Goal: Task Accomplishment & Management: Use online tool/utility

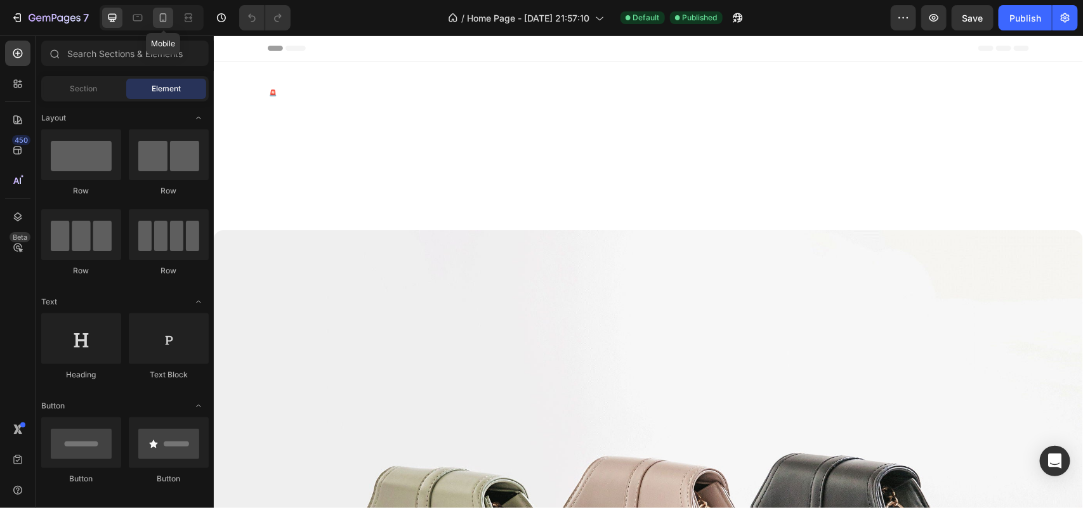
click at [171, 22] on div at bounding box center [163, 18] width 20 height 20
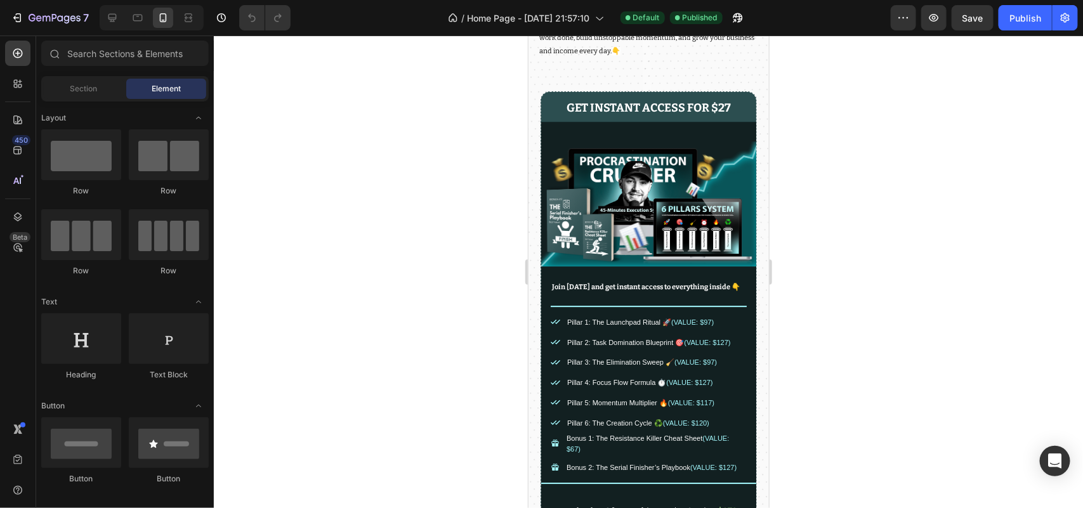
scroll to position [1497, 0]
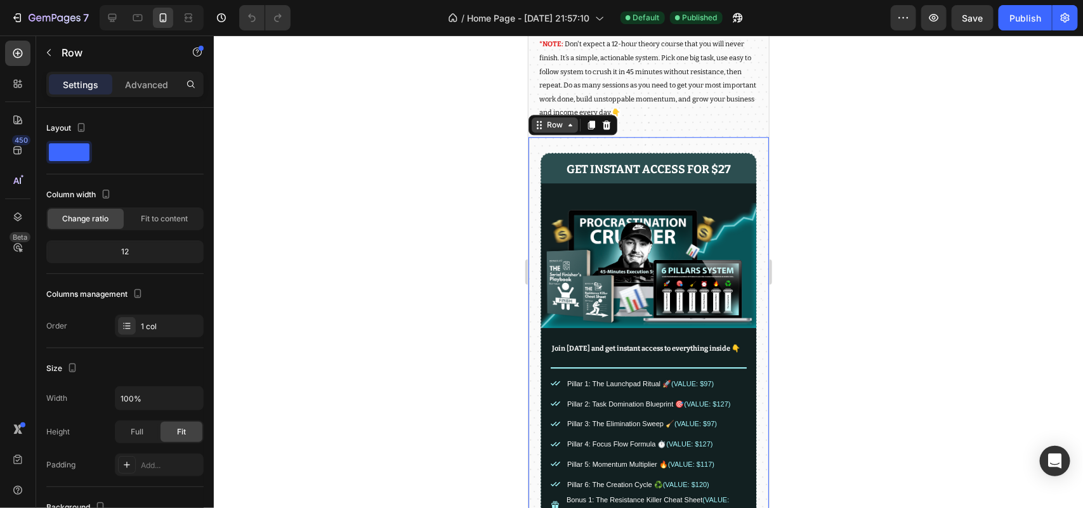
click at [554, 130] on div "Row" at bounding box center [554, 124] width 21 height 11
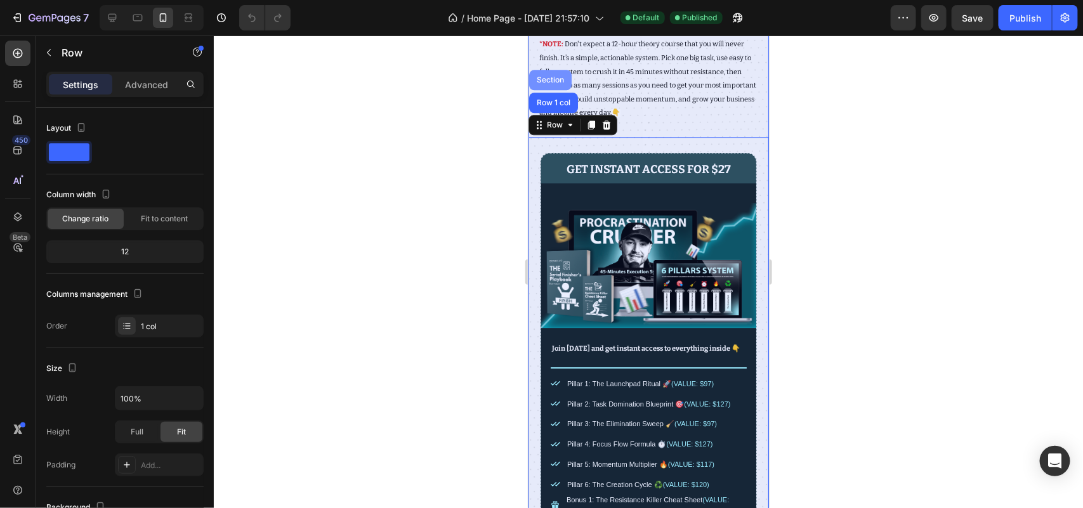
click at [536, 83] on div "Section" at bounding box center [550, 80] width 32 height 8
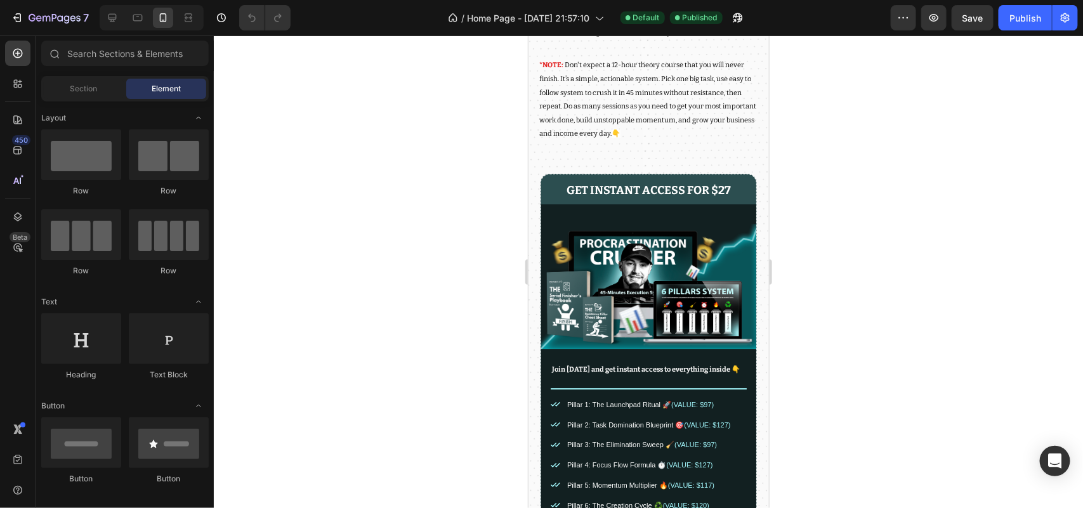
scroll to position [1271, 0]
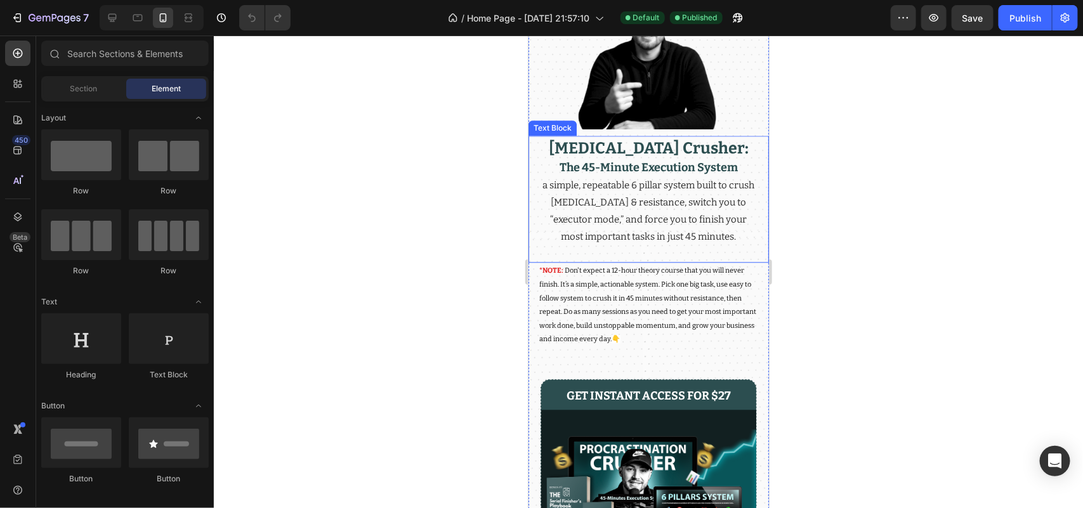
click at [577, 174] on strong "The 45-Minute Execution System" at bounding box center [648, 167] width 178 height 14
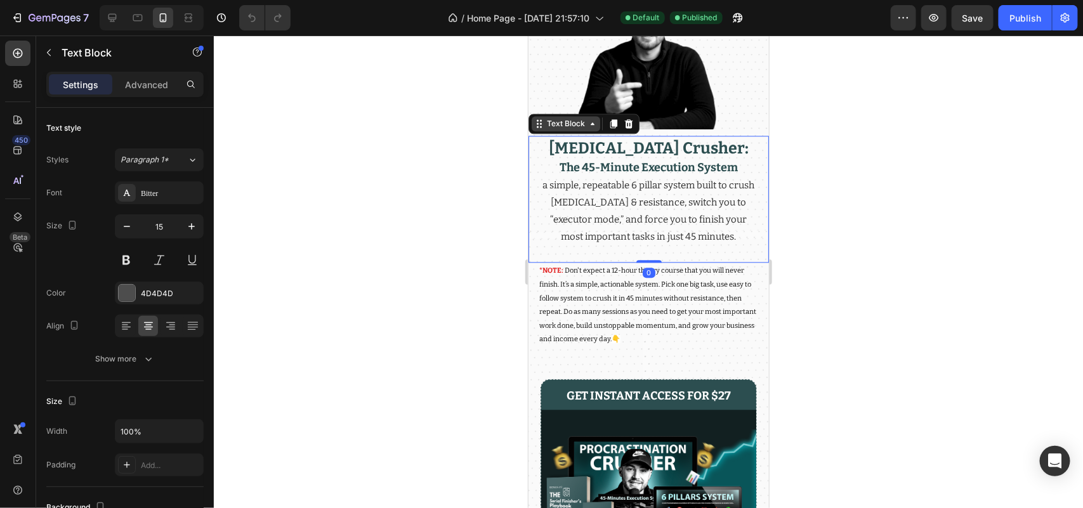
click at [548, 131] on div "Text Block" at bounding box center [565, 122] width 69 height 15
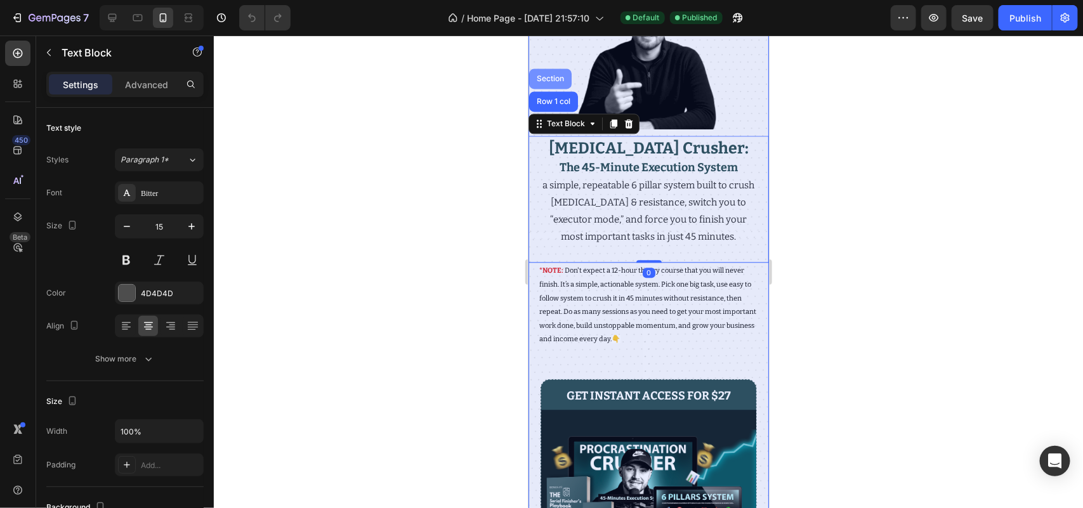
click at [546, 82] on div "Section" at bounding box center [550, 78] width 32 height 8
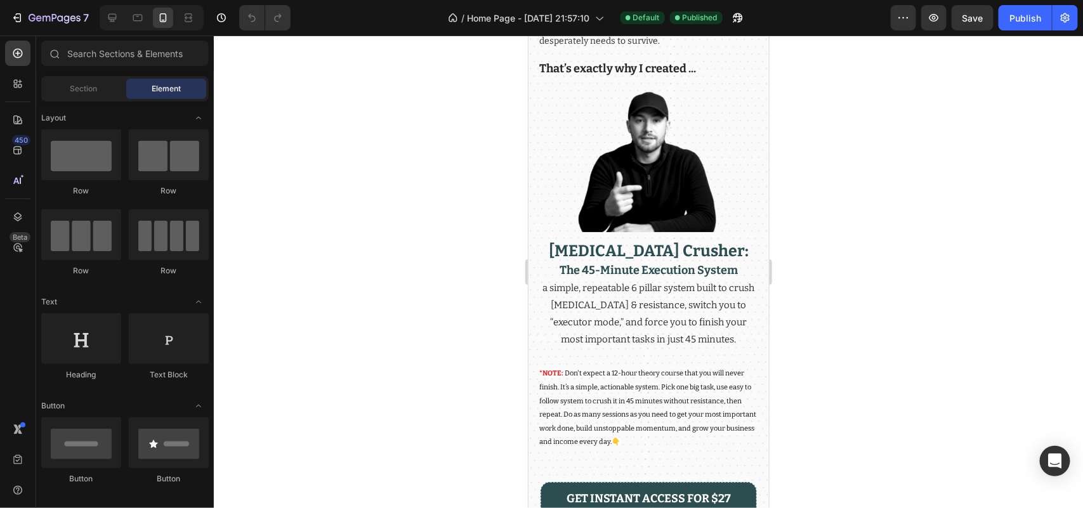
scroll to position [1147, 0]
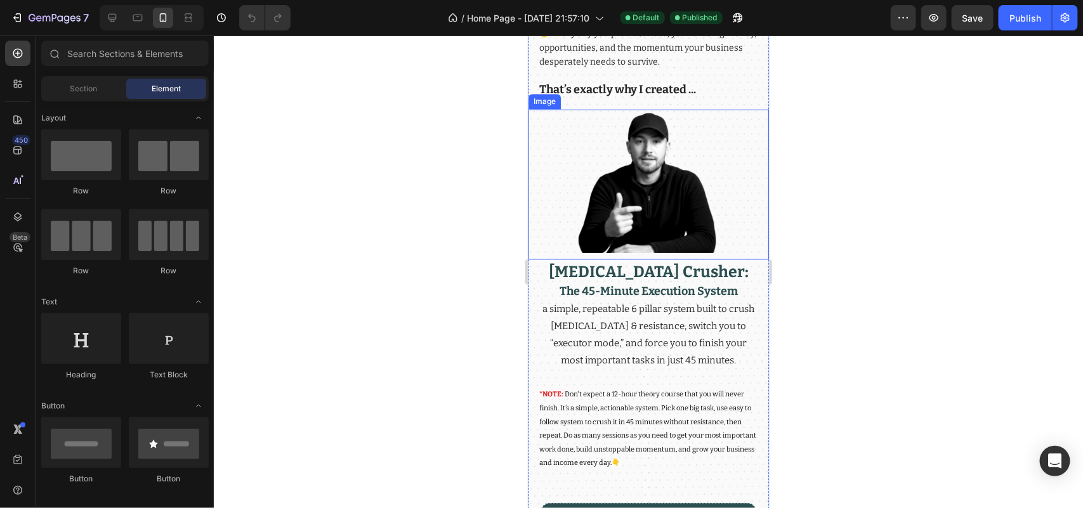
click at [630, 210] on img at bounding box center [648, 180] width 144 height 144
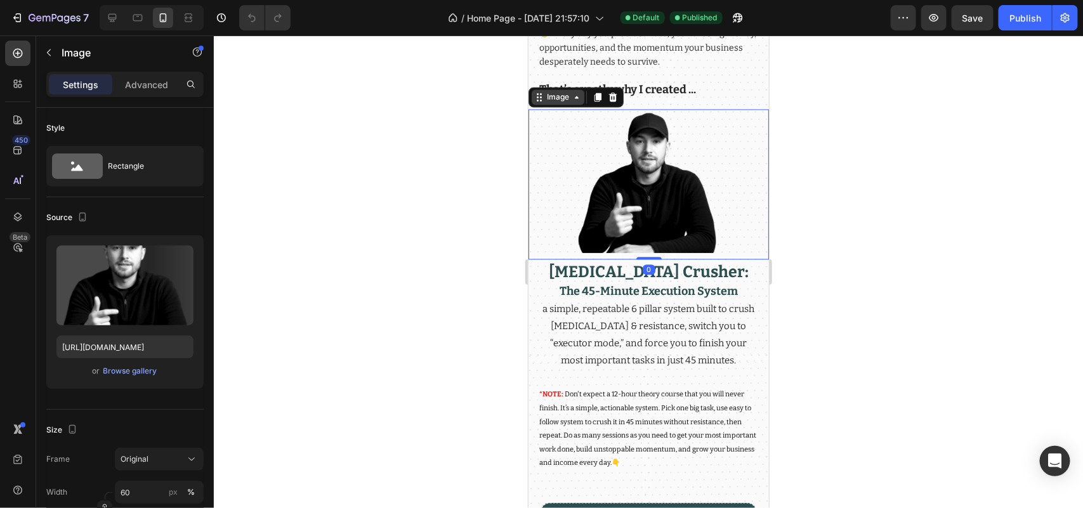
click at [549, 104] on div "Image" at bounding box center [557, 96] width 53 height 15
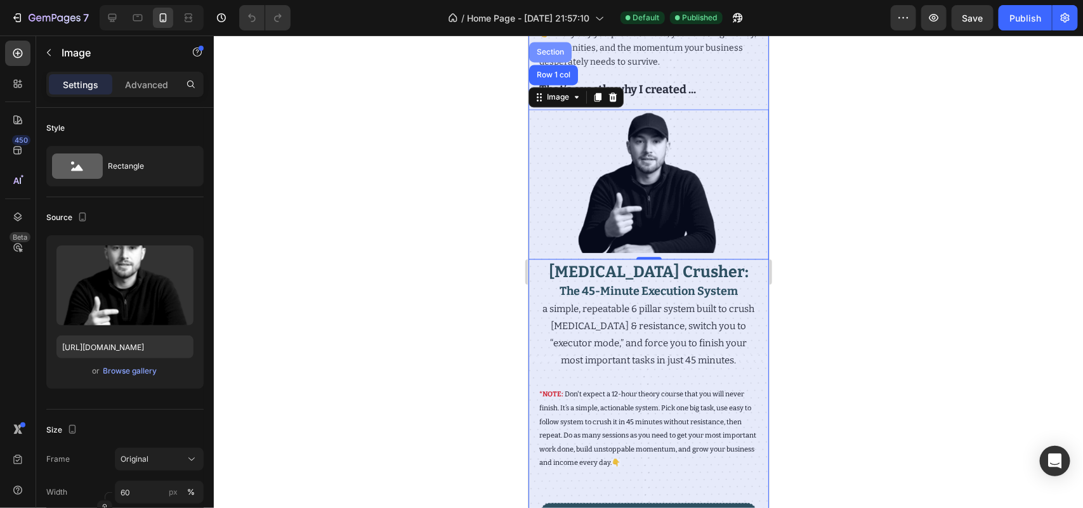
click at [554, 55] on div "Section" at bounding box center [550, 52] width 32 height 8
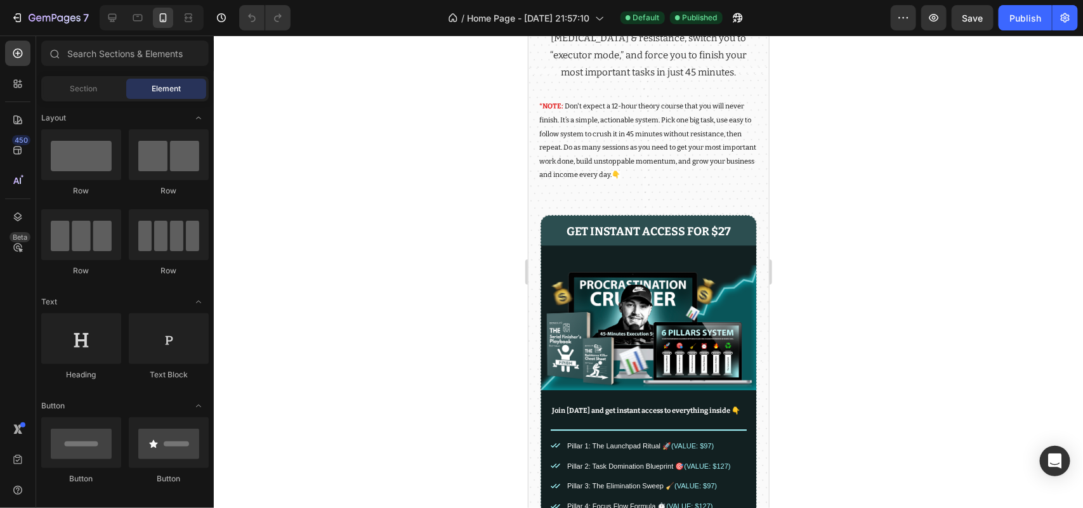
scroll to position [1415, 0]
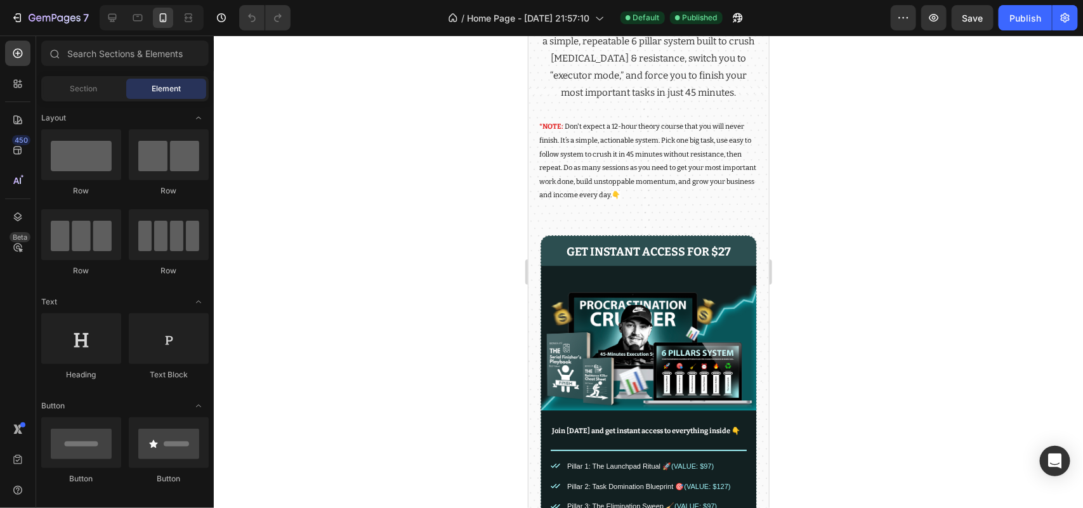
drag, startPoint x: 763, startPoint y: 102, endPoint x: 1299, endPoint y: 148, distance: 538.1
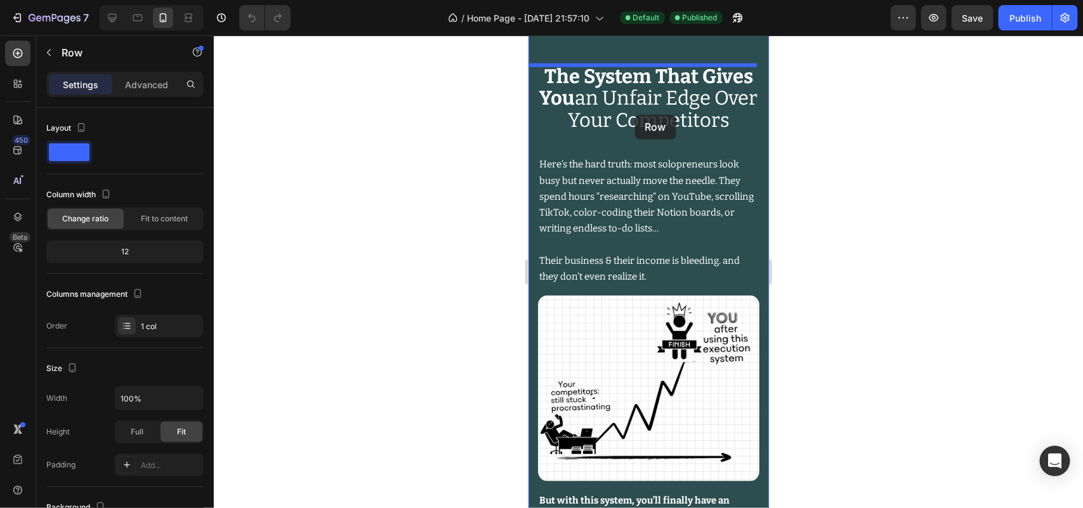
scroll to position [2567, 0]
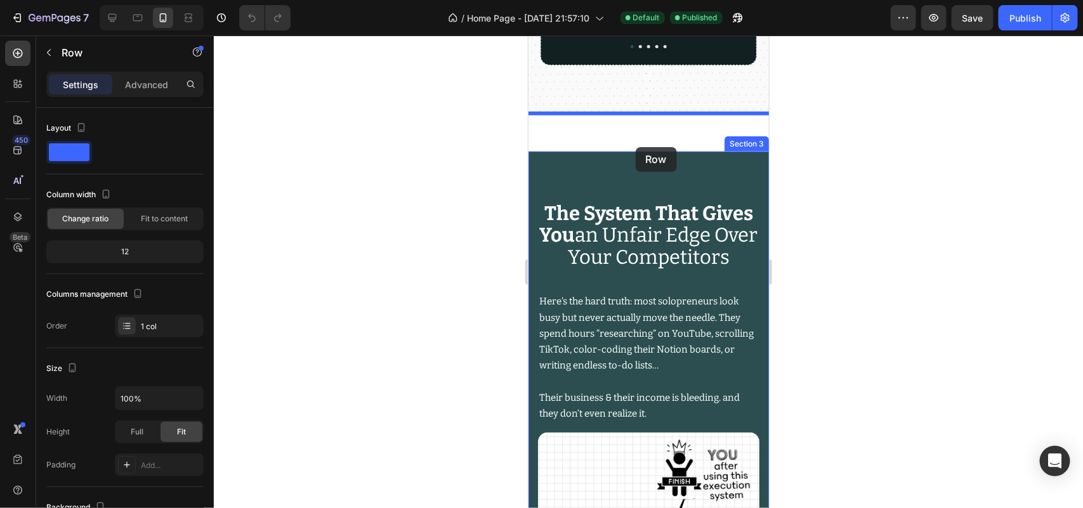
drag, startPoint x: 536, startPoint y: 238, endPoint x: 643, endPoint y: 140, distance: 145.1
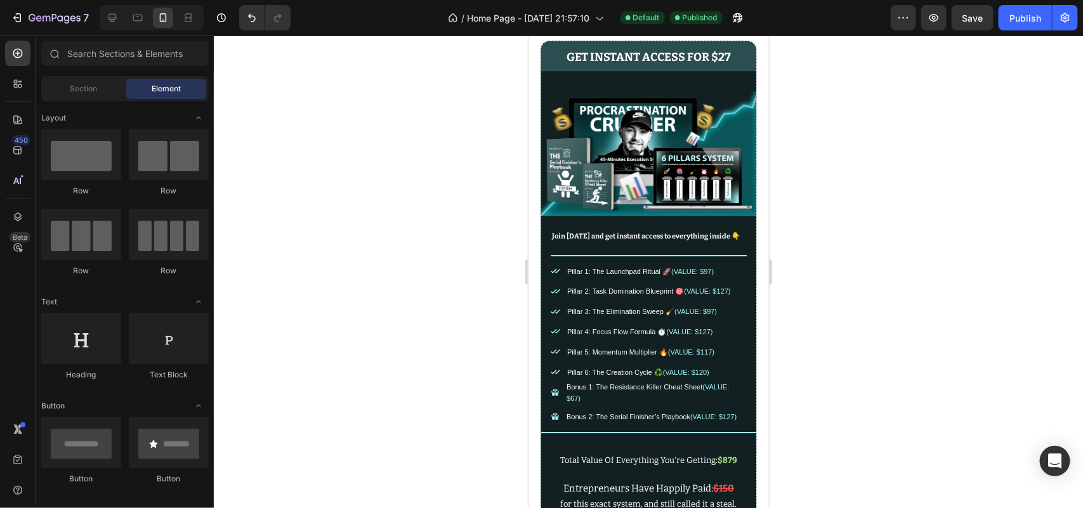
scroll to position [1423, 0]
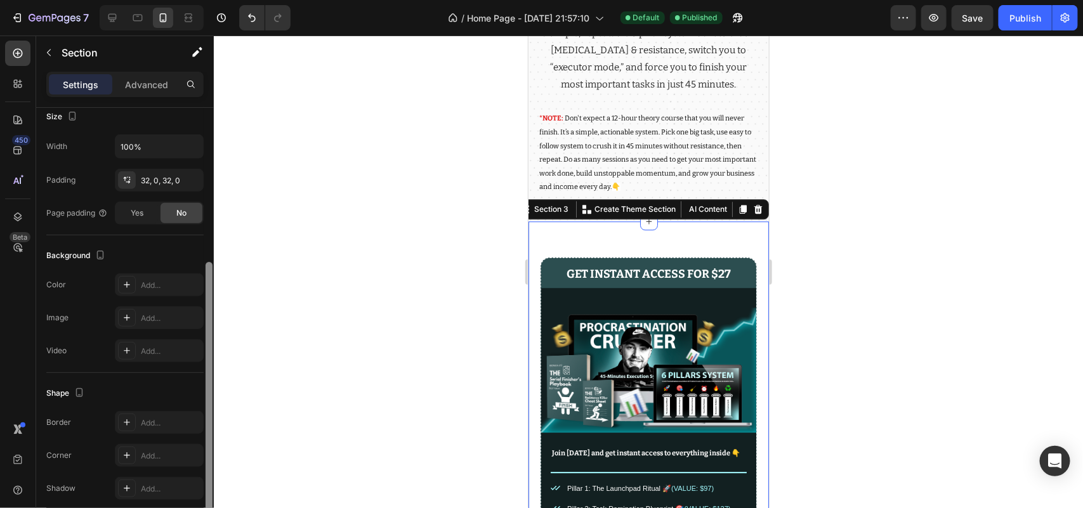
drag, startPoint x: 211, startPoint y: 322, endPoint x: 211, endPoint y: 479, distance: 156.7
click at [213, 477] on div at bounding box center [209, 330] width 10 height 437
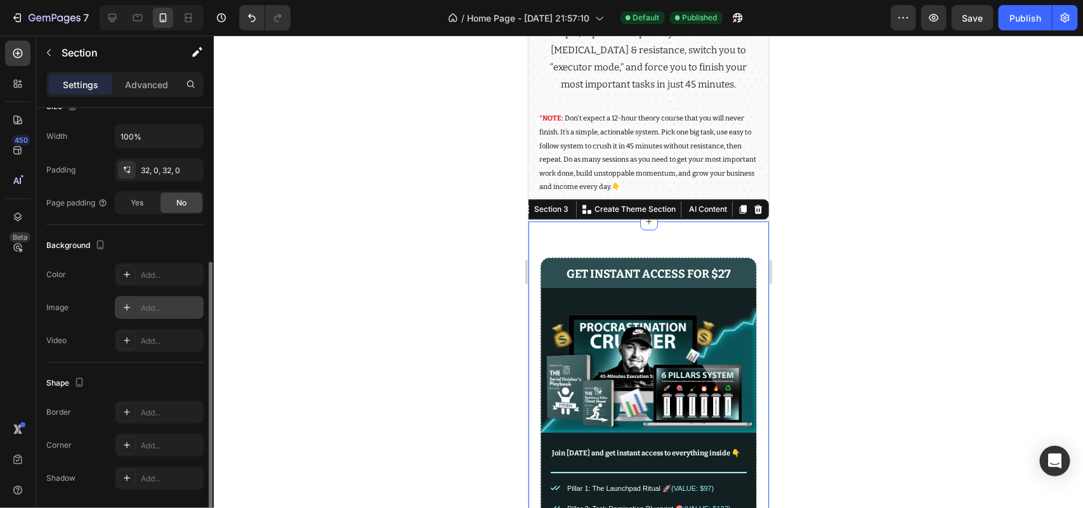
click at [147, 305] on div "Add..." at bounding box center [171, 308] width 60 height 11
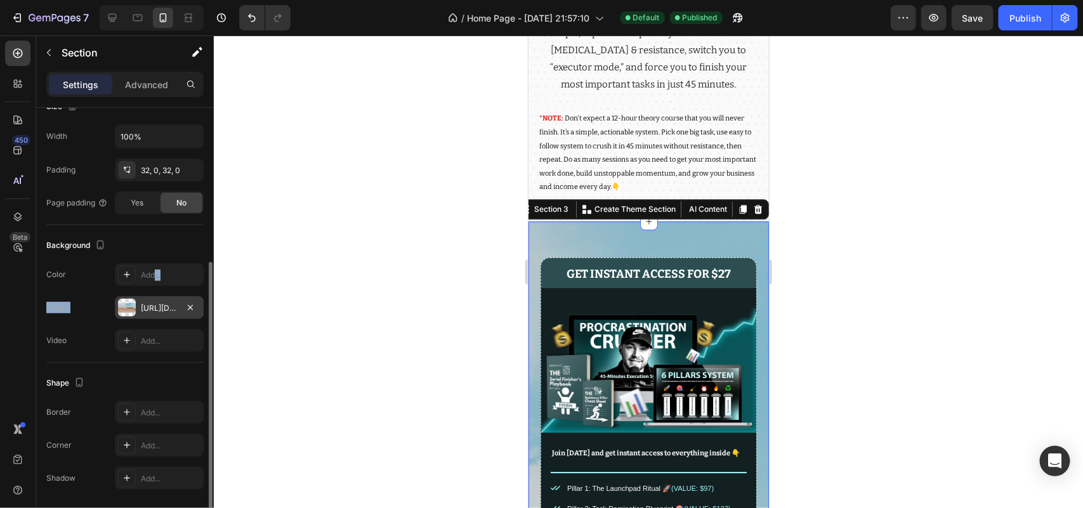
drag, startPoint x: 154, startPoint y: 280, endPoint x: 157, endPoint y: 299, distance: 19.3
click at [157, 299] on div "The changes might be hidden by the video. Color Add... Image [URL][DOMAIN_NAME]…" at bounding box center [124, 307] width 157 height 89
click at [157, 299] on div "[URL][DOMAIN_NAME]" at bounding box center [159, 307] width 89 height 23
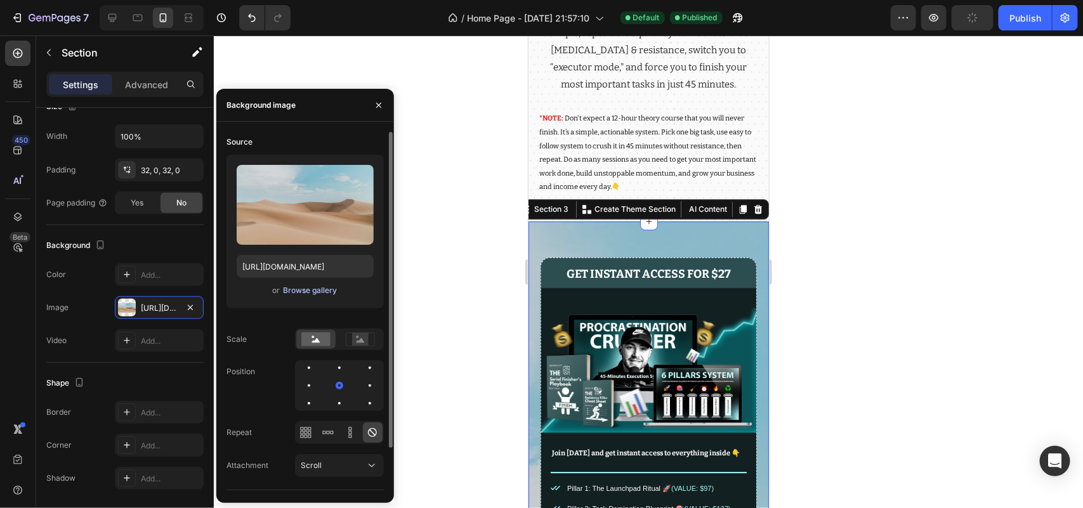
click at [312, 290] on div "Browse gallery" at bounding box center [310, 290] width 54 height 11
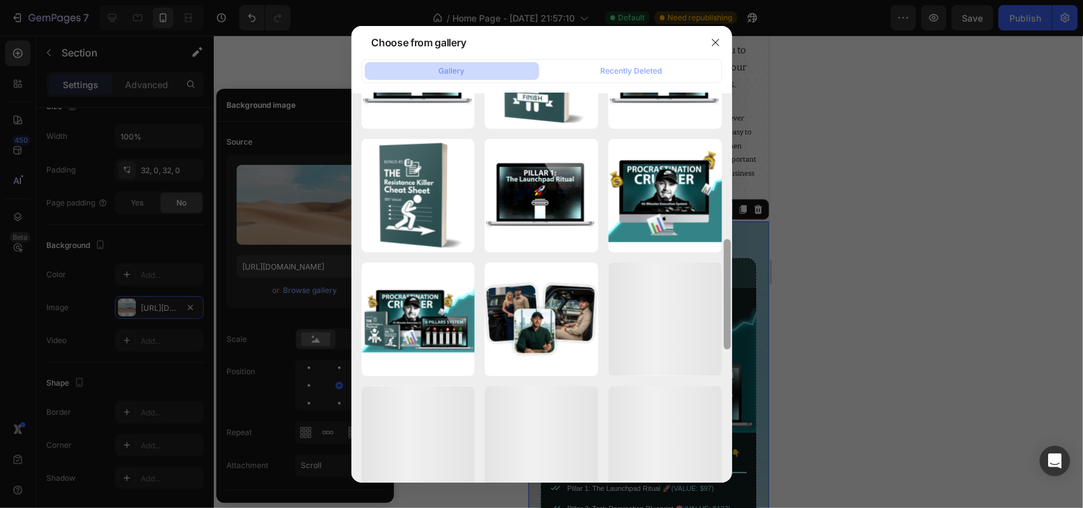
drag, startPoint x: 727, startPoint y: 184, endPoint x: 730, endPoint y: 423, distance: 238.6
click at [730, 419] on div at bounding box center [728, 300] width 10 height 390
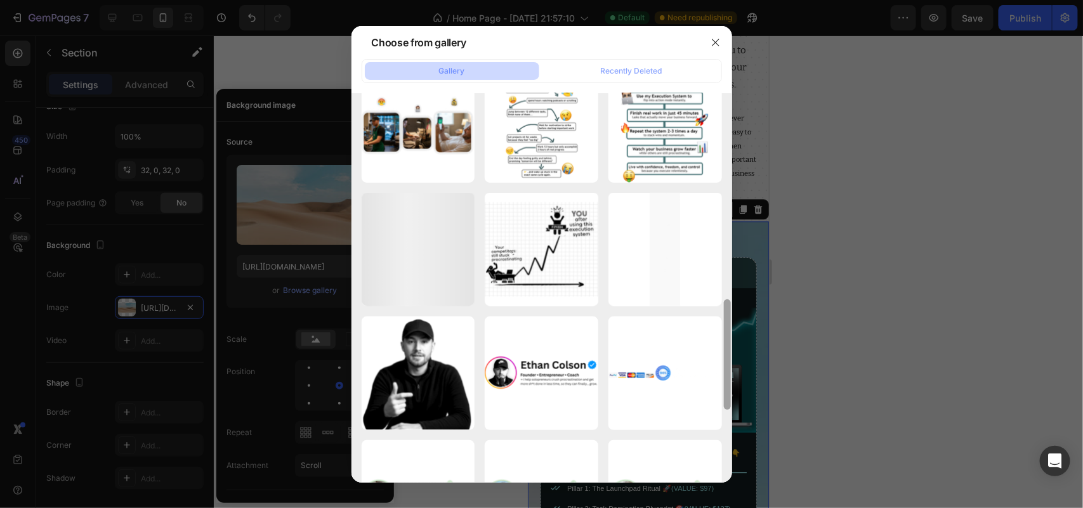
scroll to position [797, 0]
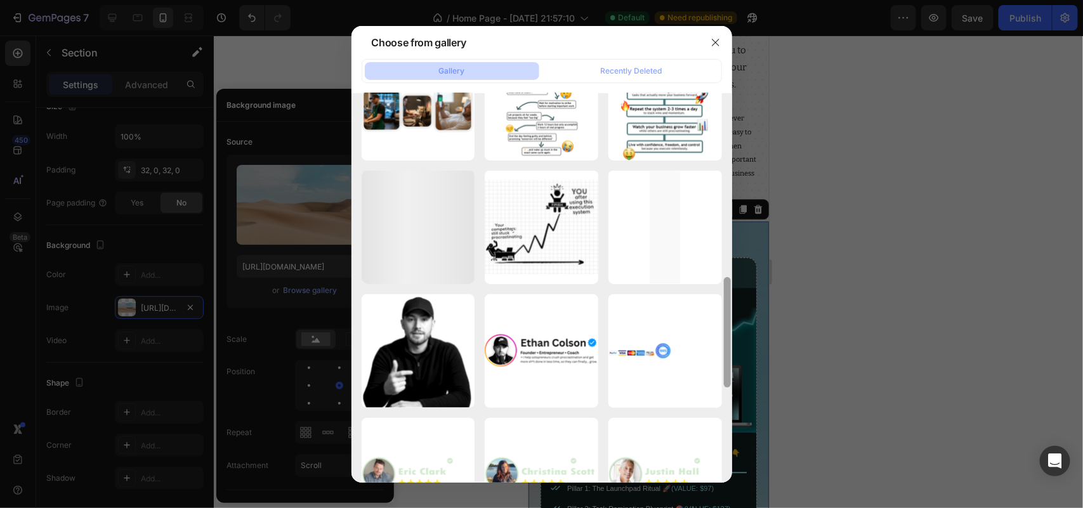
drag, startPoint x: 728, startPoint y: 277, endPoint x: 728, endPoint y: 345, distance: 67.9
click at [728, 345] on div at bounding box center [727, 332] width 7 height 110
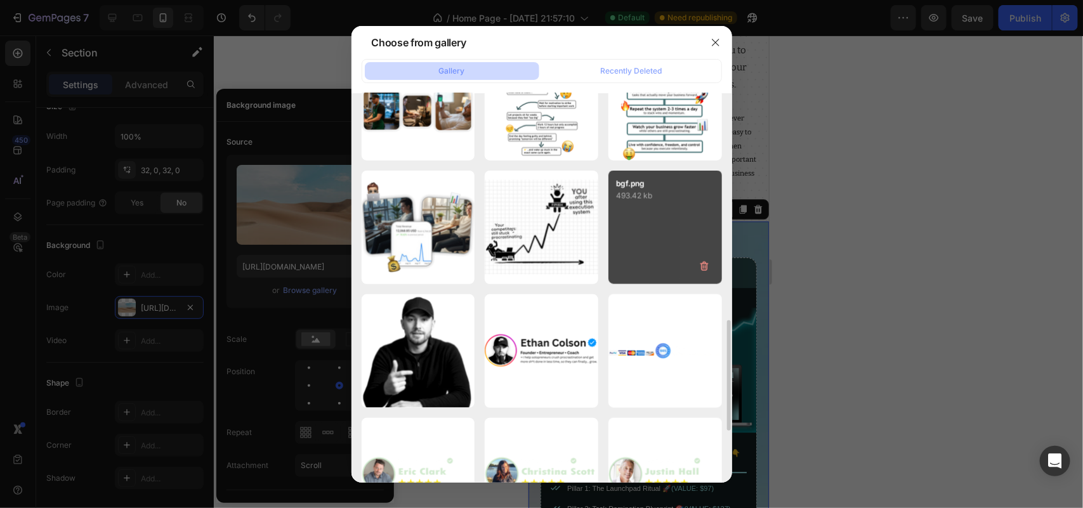
click at [660, 223] on div "bgf.png 493.42 kb" at bounding box center [665, 228] width 114 height 114
type input "[URL][DOMAIN_NAME]"
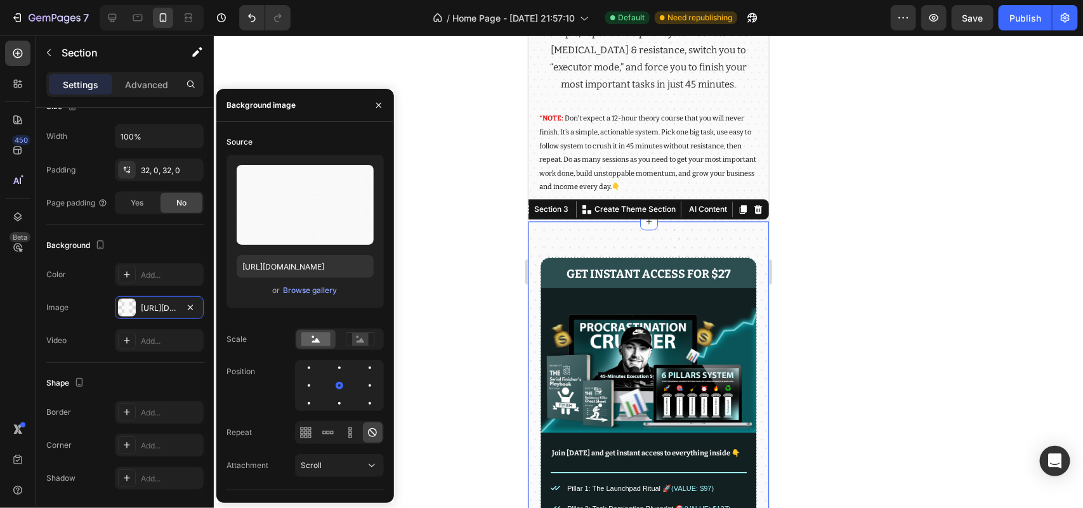
click at [447, 306] on div at bounding box center [648, 272] width 869 height 473
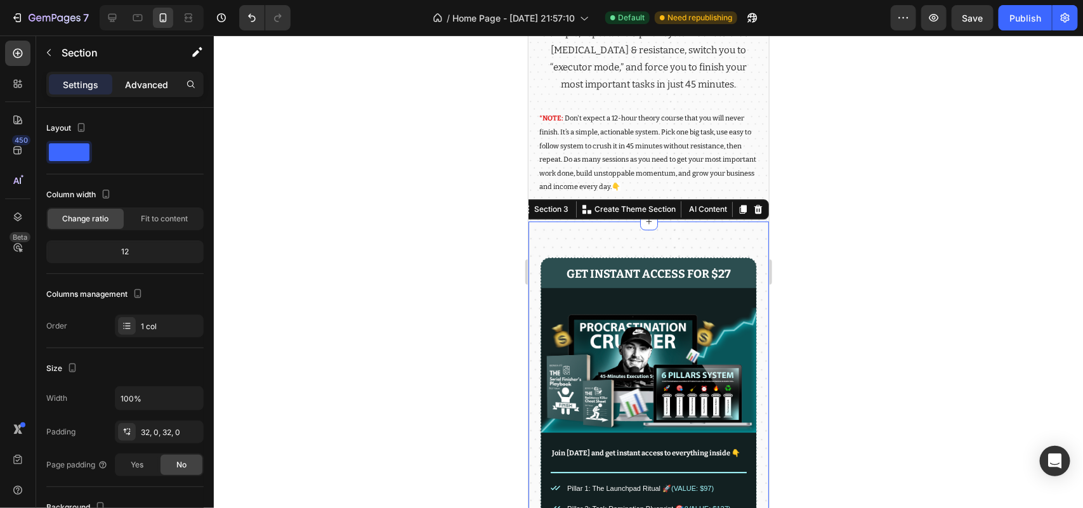
click at [147, 84] on p "Advanced" at bounding box center [146, 84] width 43 height 13
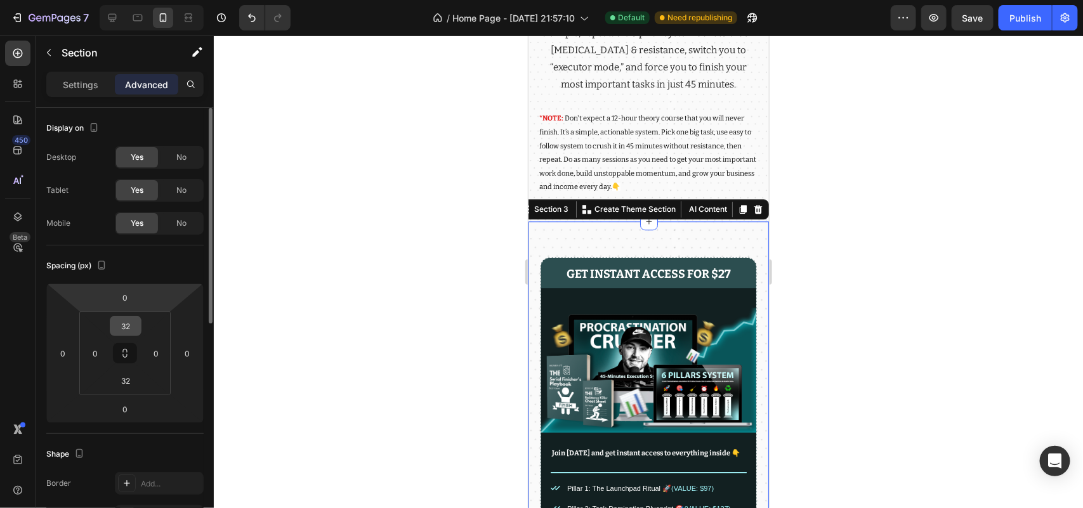
click at [133, 321] on input "32" at bounding box center [125, 326] width 25 height 19
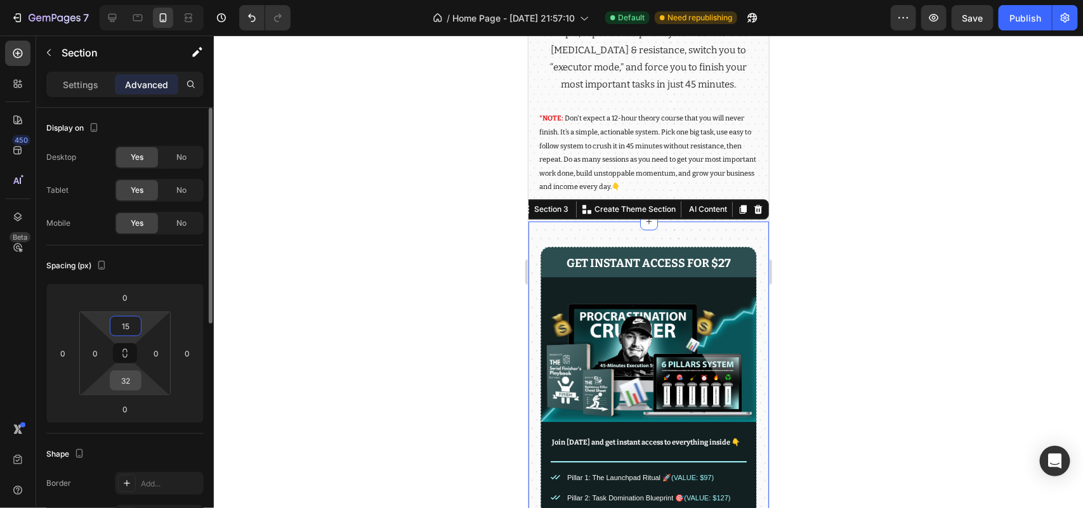
type input "15"
click at [130, 374] on input "32" at bounding box center [125, 380] width 25 height 19
type input "15"
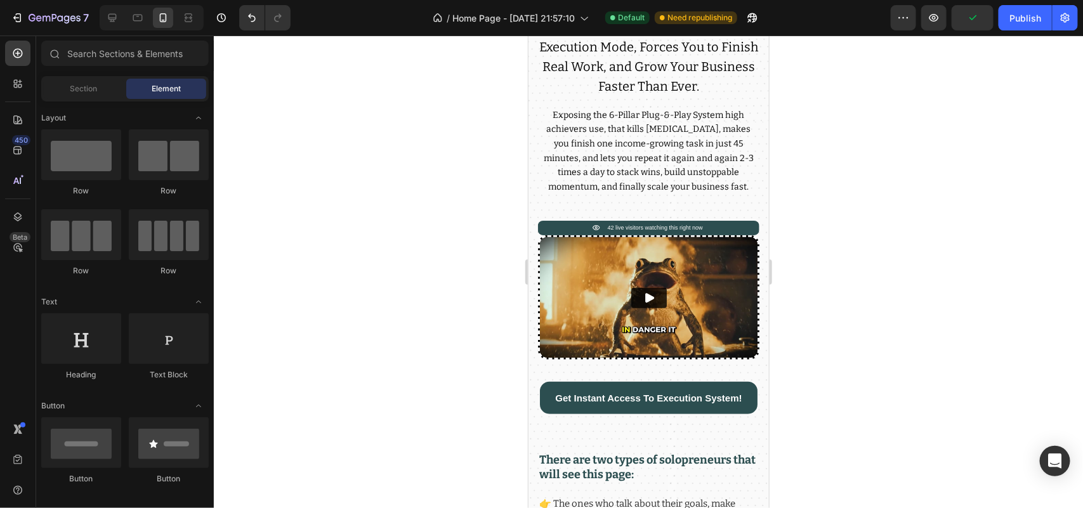
scroll to position [331, 0]
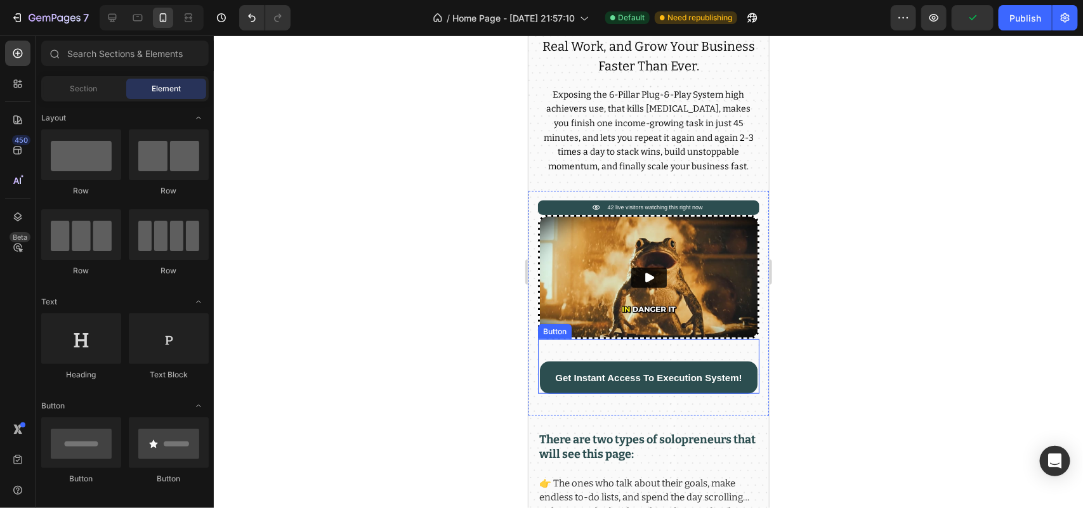
click at [657, 347] on div "Get Instant Access To Execution System! Button" at bounding box center [647, 366] width 221 height 55
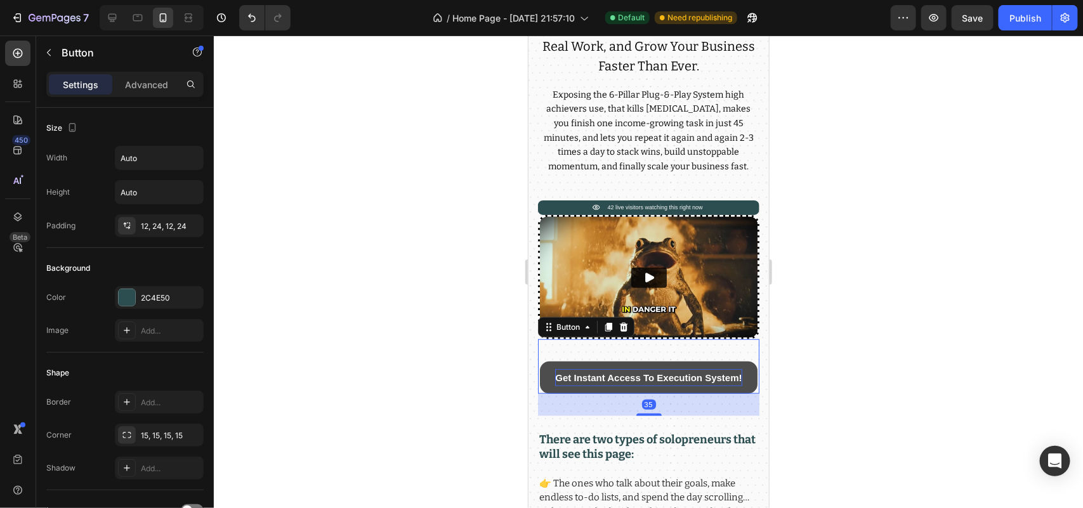
click at [648, 369] on p "Get Instant Access To Execution System!" at bounding box center [648, 377] width 187 height 17
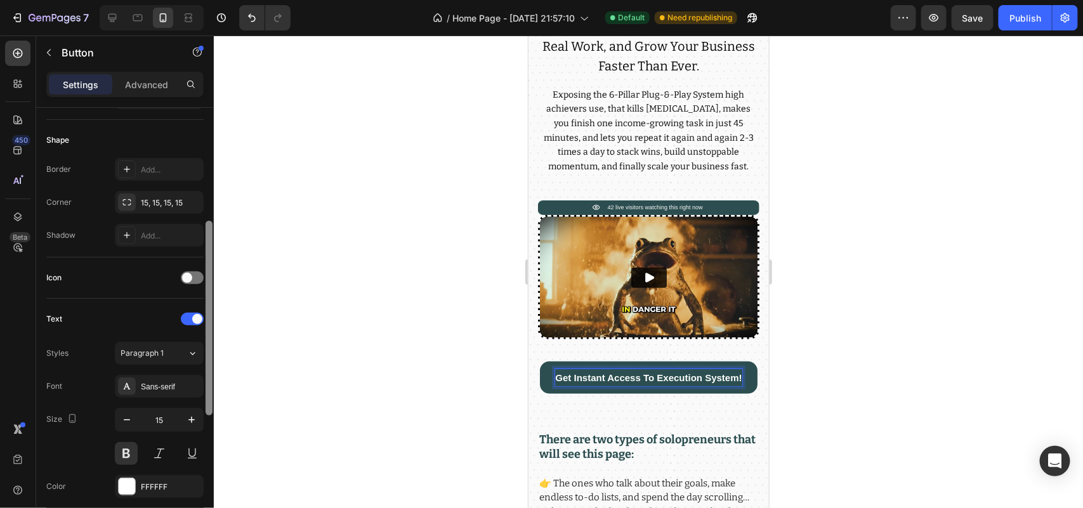
scroll to position [239, 0]
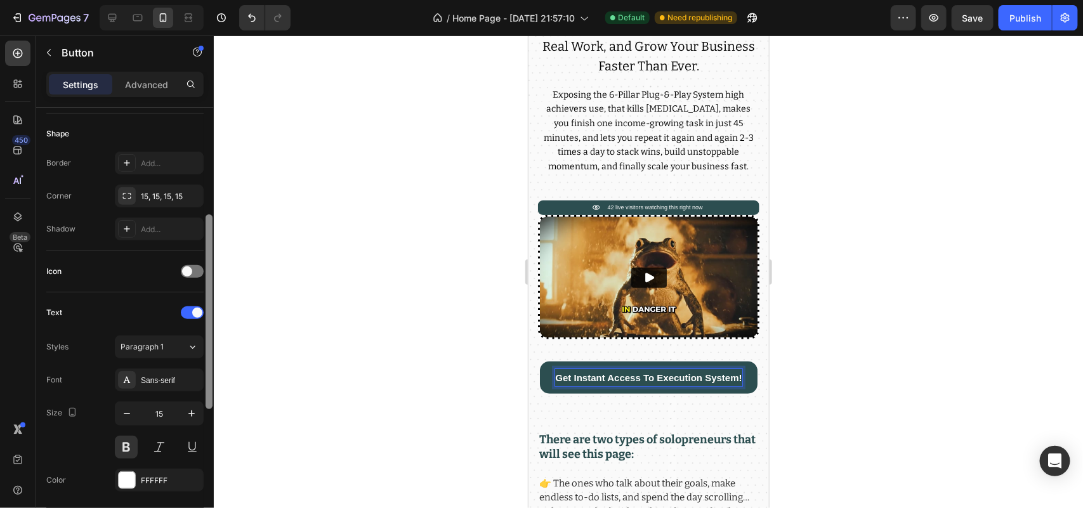
drag, startPoint x: 207, startPoint y: 249, endPoint x: 213, endPoint y: 353, distance: 103.6
click at [213, 353] on div at bounding box center [209, 326] width 10 height 437
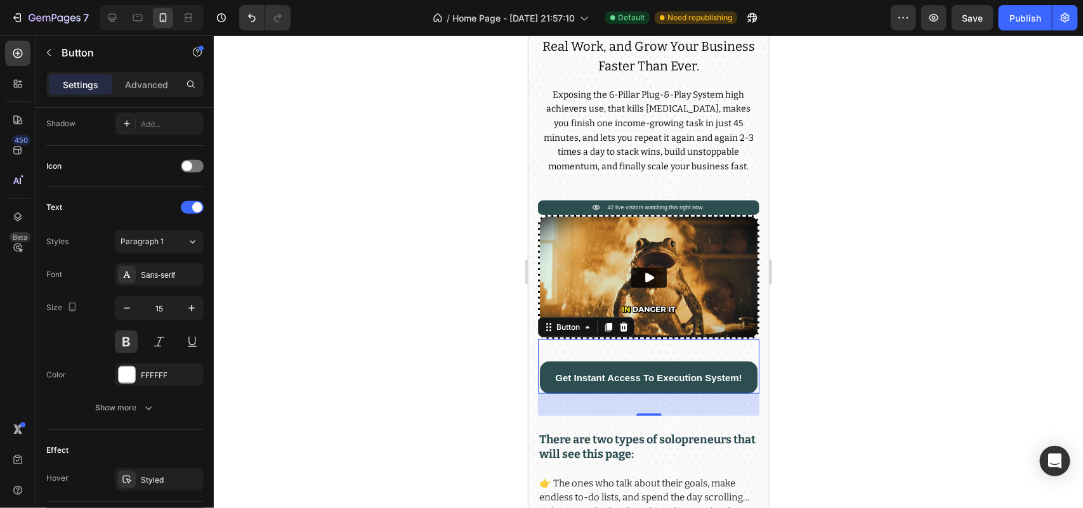
scroll to position [541, 0]
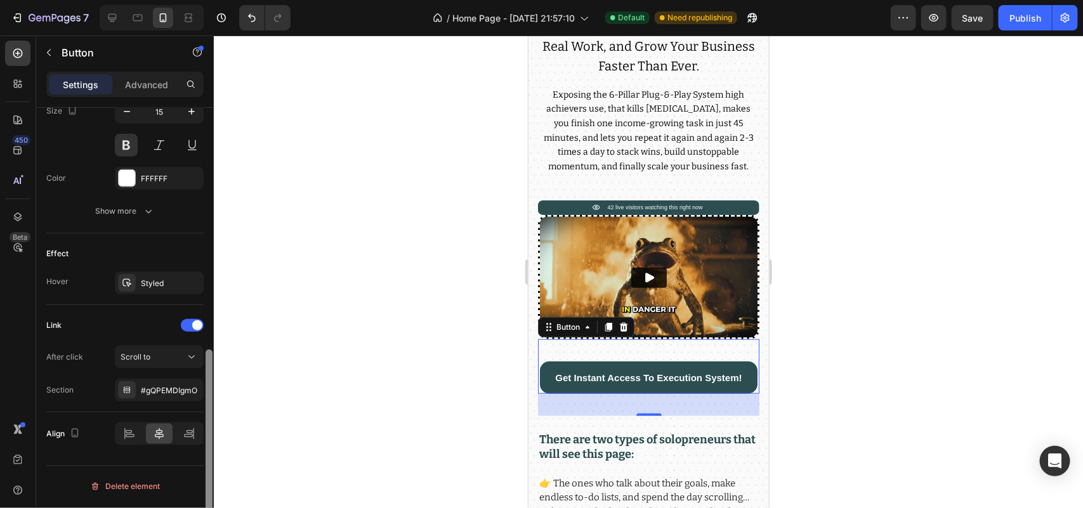
drag, startPoint x: 208, startPoint y: 273, endPoint x: 207, endPoint y: 382, distance: 109.1
click at [207, 382] on div at bounding box center [209, 447] width 7 height 195
click at [168, 386] on div "#gQPEMDIgmO" at bounding box center [159, 390] width 89 height 23
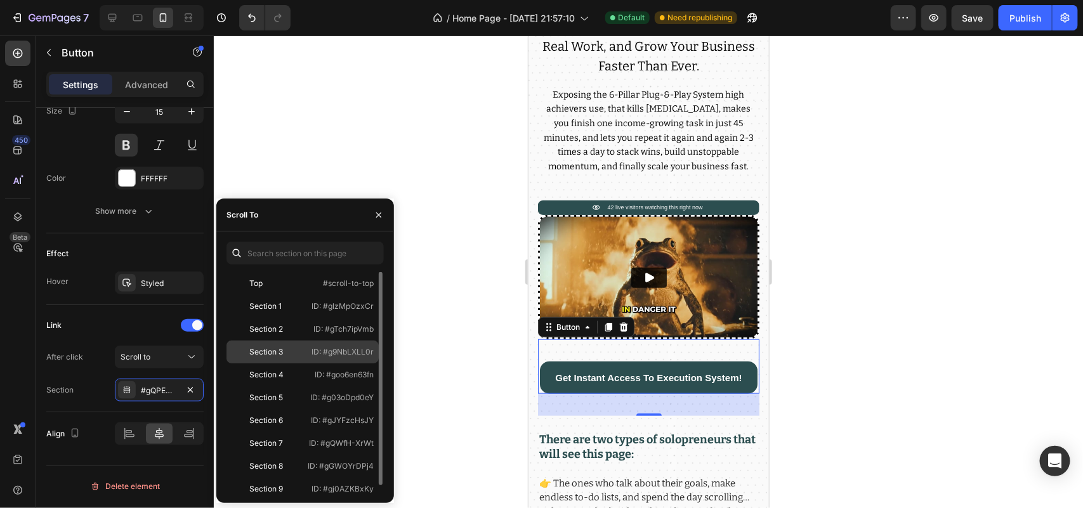
click at [284, 347] on div "Section 3" at bounding box center [269, 351] width 74 height 11
click at [431, 128] on div at bounding box center [648, 272] width 869 height 473
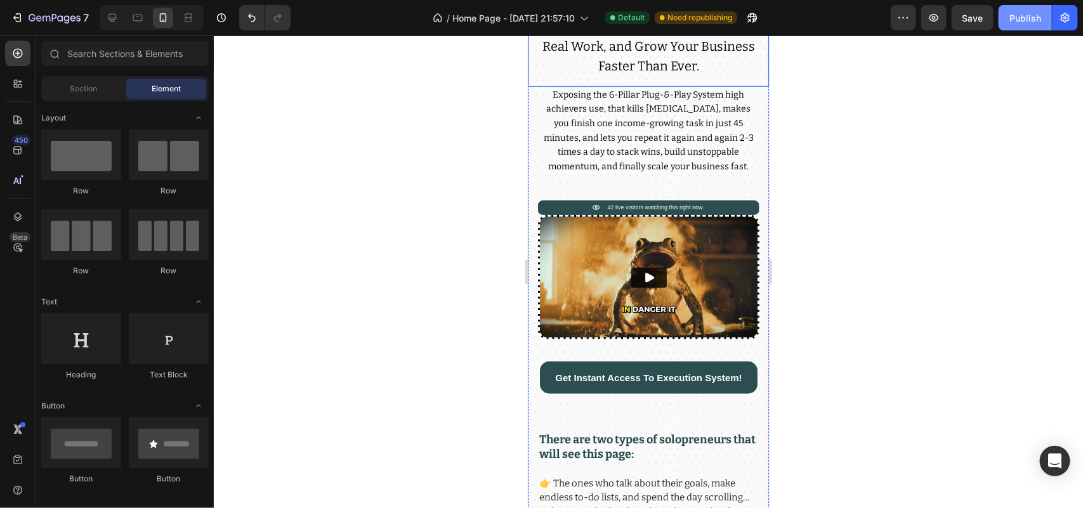
click at [1011, 11] on div "Publish" at bounding box center [1025, 17] width 32 height 13
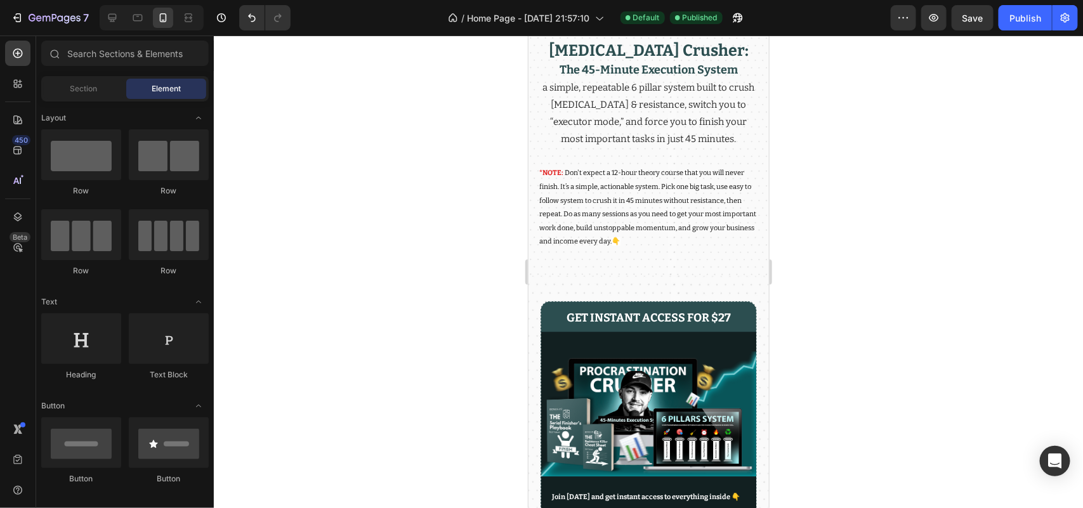
scroll to position [1451, 0]
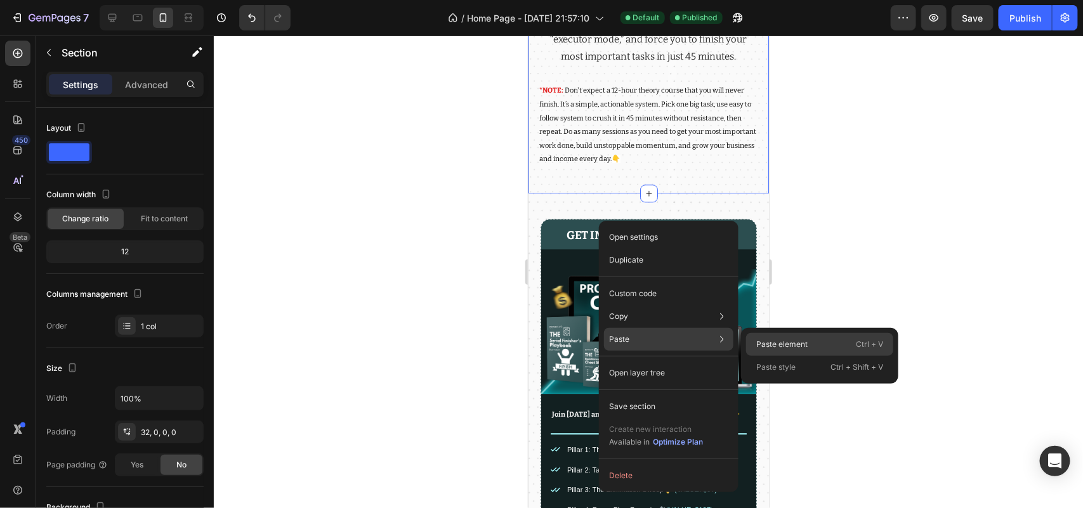
click at [747, 341] on div "Paste element Ctrl + V" at bounding box center [819, 344] width 147 height 23
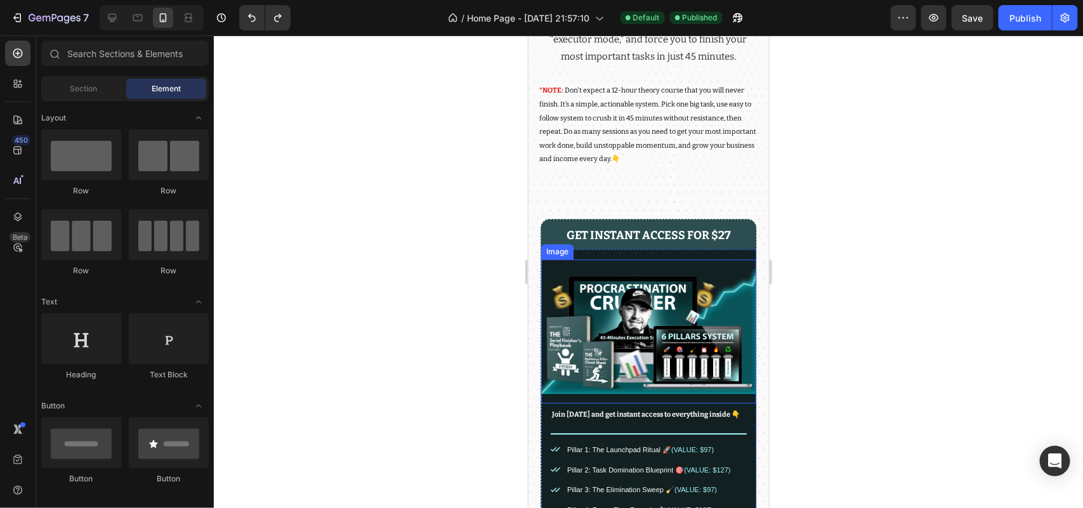
click at [574, 393] on img at bounding box center [648, 330] width 215 height 125
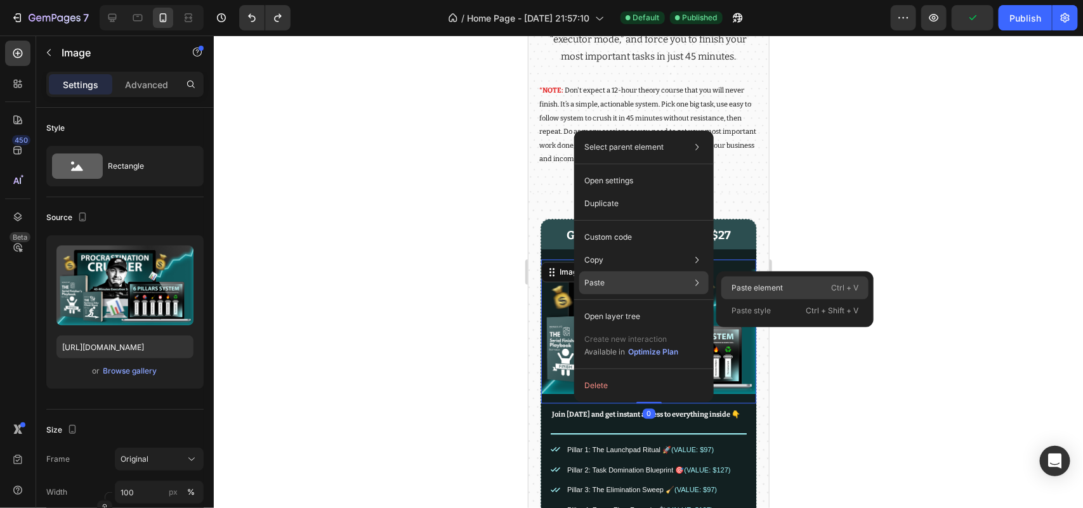
click at [747, 287] on p "Paste element" at bounding box center [757, 287] width 51 height 11
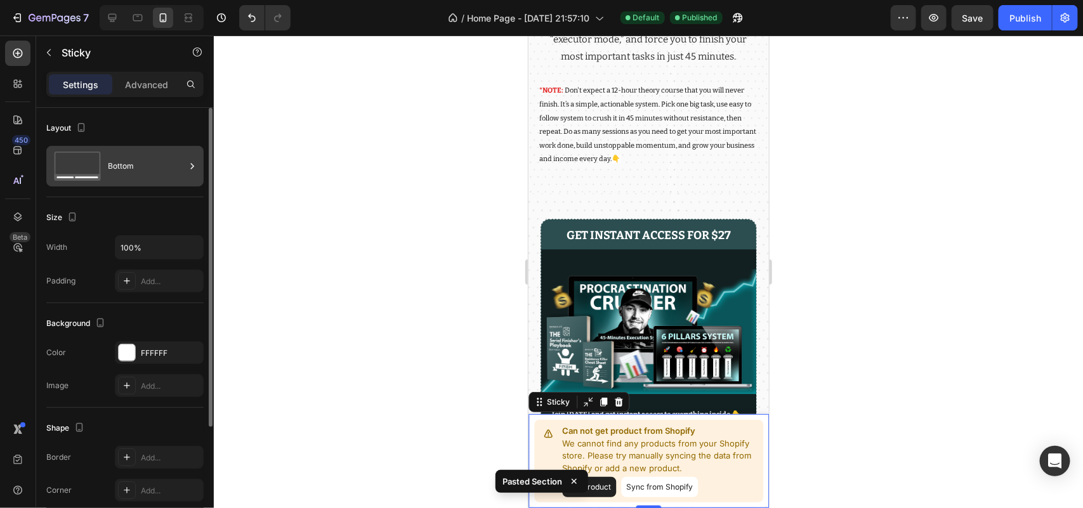
click at [146, 166] on div "Bottom" at bounding box center [146, 166] width 77 height 29
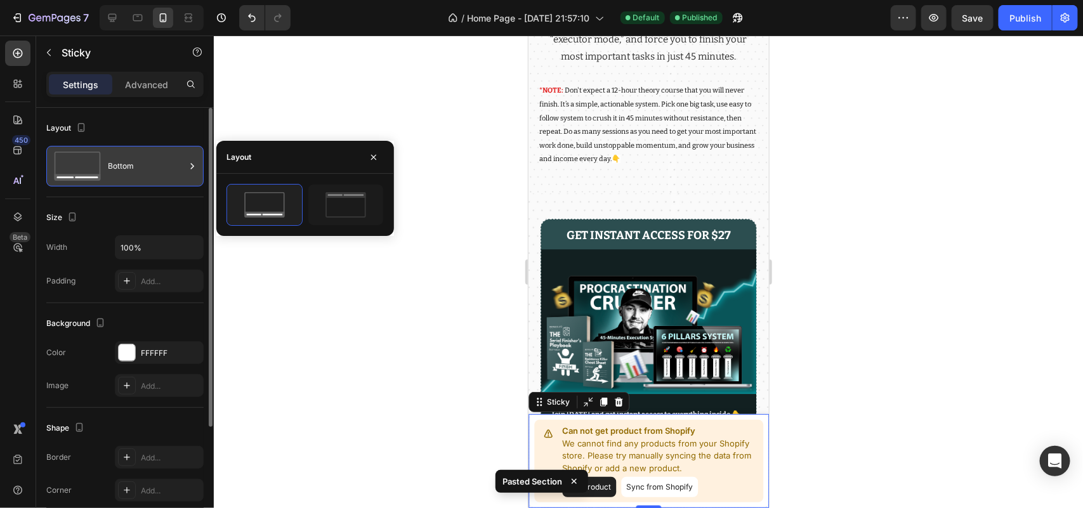
click at [146, 166] on div "Bottom" at bounding box center [146, 166] width 77 height 29
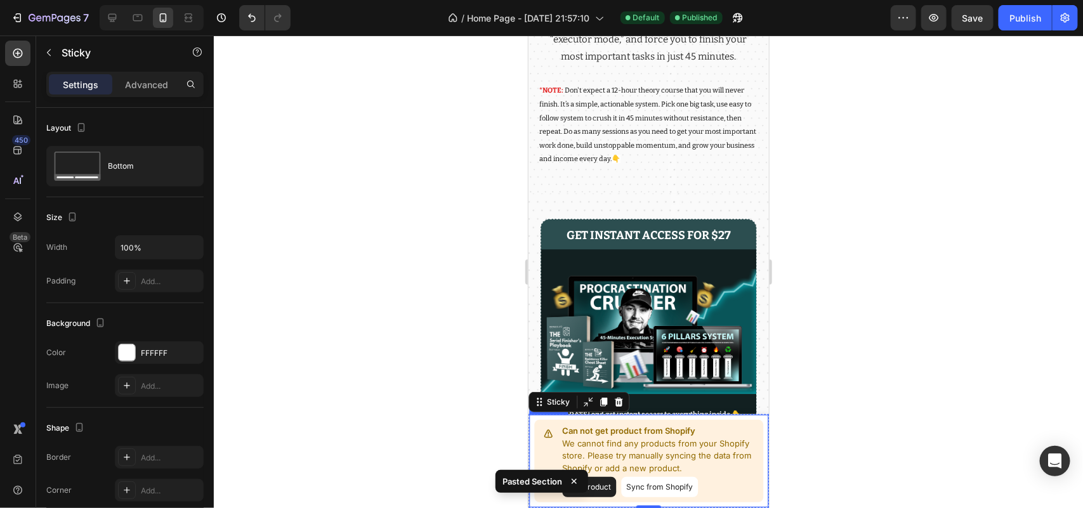
click at [546, 436] on icon at bounding box center [548, 434] width 8 height 8
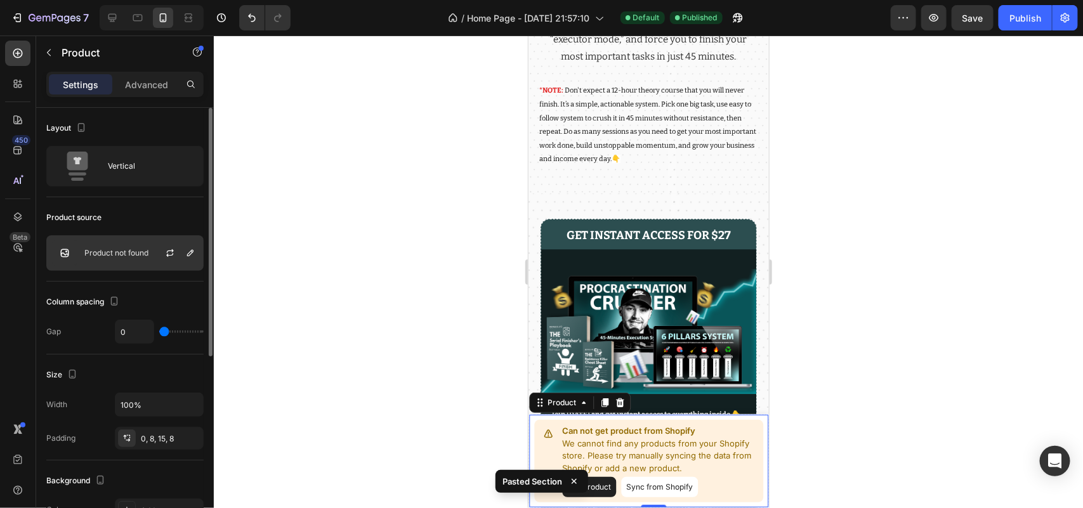
click at [135, 259] on div "Product not found" at bounding box center [124, 253] width 157 height 36
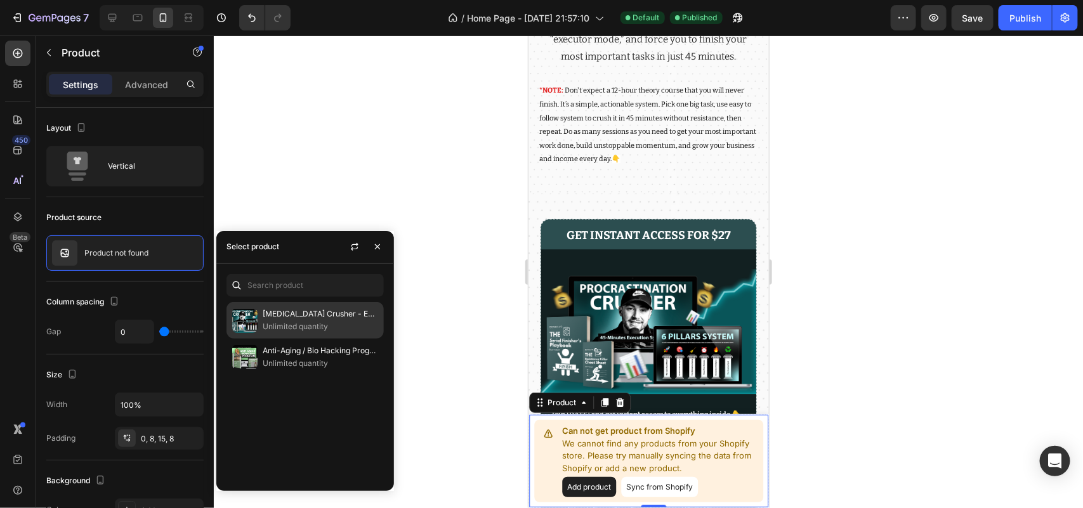
click at [309, 331] on p "Unlimited quantity" at bounding box center [320, 326] width 115 height 13
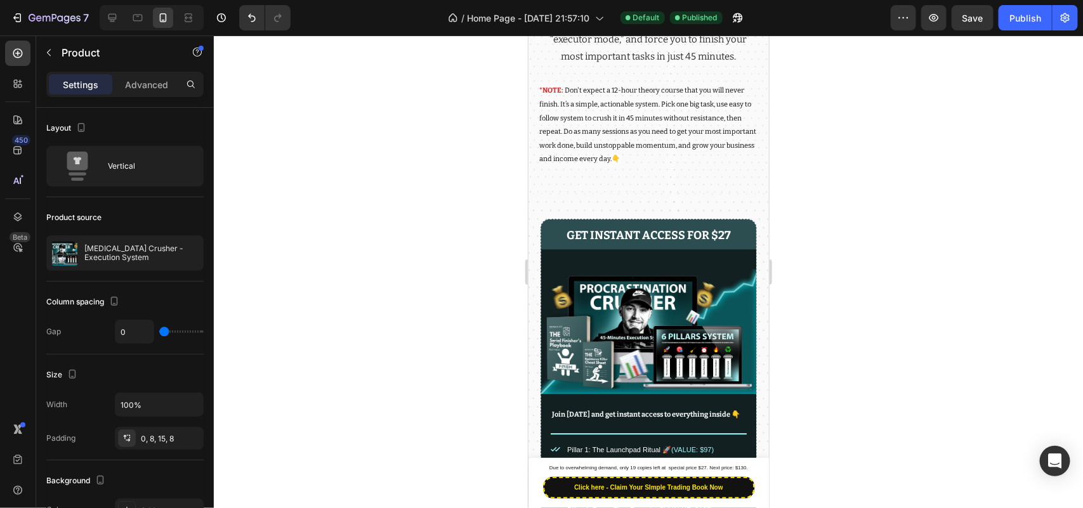
click at [452, 411] on div at bounding box center [648, 272] width 869 height 473
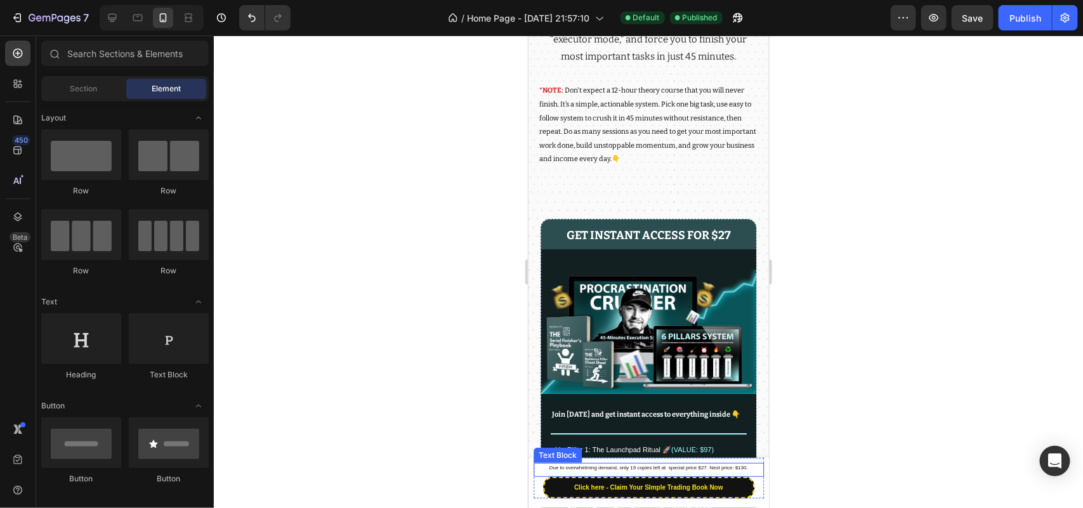
click at [616, 469] on span "Due to overwhelming demand, only 19 copies left at special price $27. Next pric…" at bounding box center [648, 467] width 199 height 6
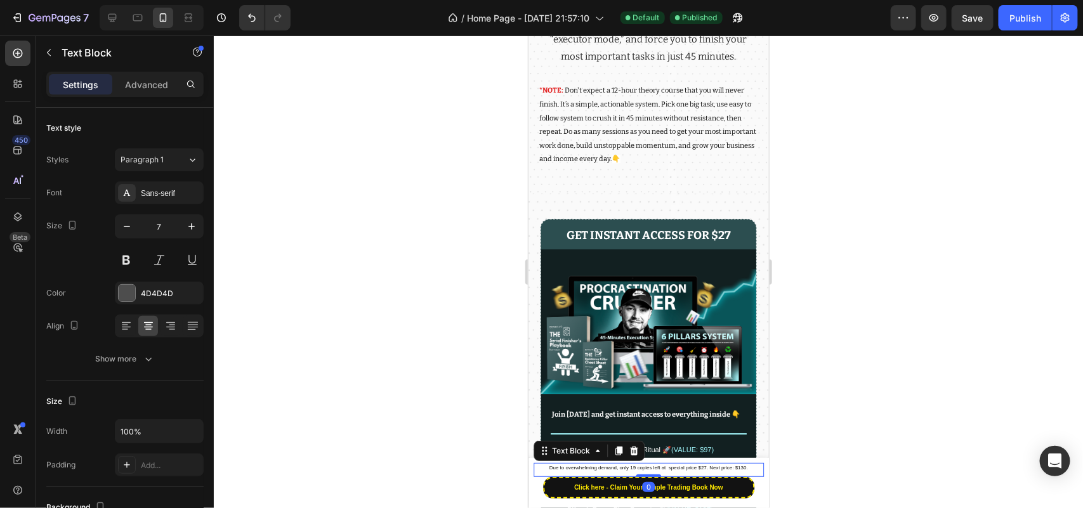
click at [630, 472] on p "Due to overwhelming demand, only 19 copies left at special price $27. Next pric…" at bounding box center [648, 468] width 228 height 8
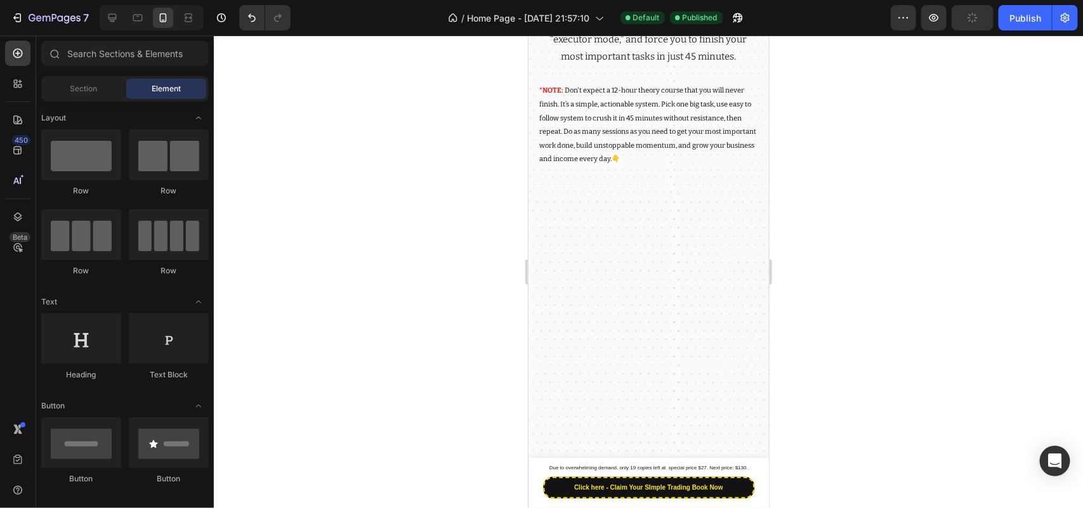
scroll to position [0, 0]
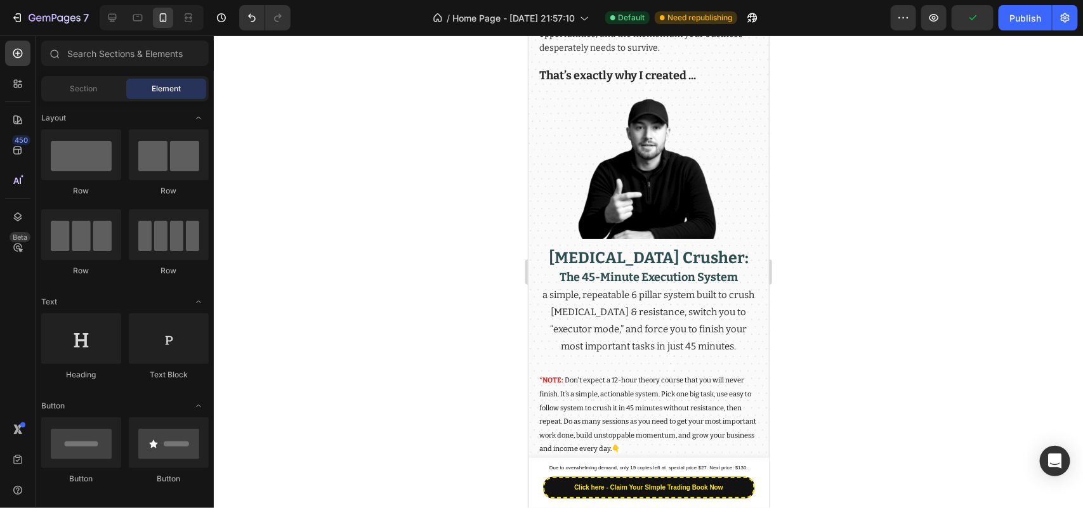
drag, startPoint x: 761, startPoint y: 110, endPoint x: 1304, endPoint y: 138, distance: 543.2
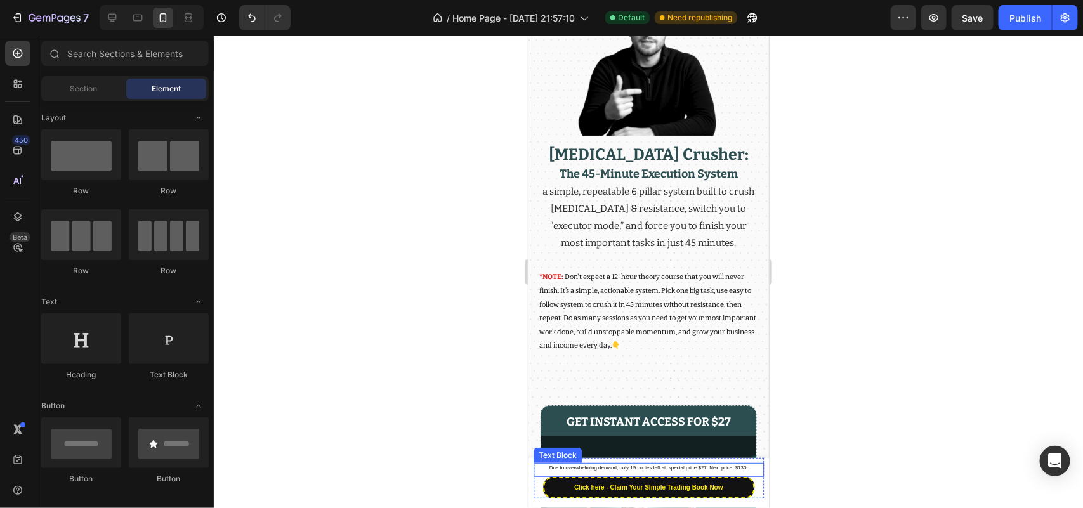
click at [615, 470] on p "Due to overwhelming demand, only 19 copies left at special price $27. Next pric…" at bounding box center [648, 468] width 228 height 8
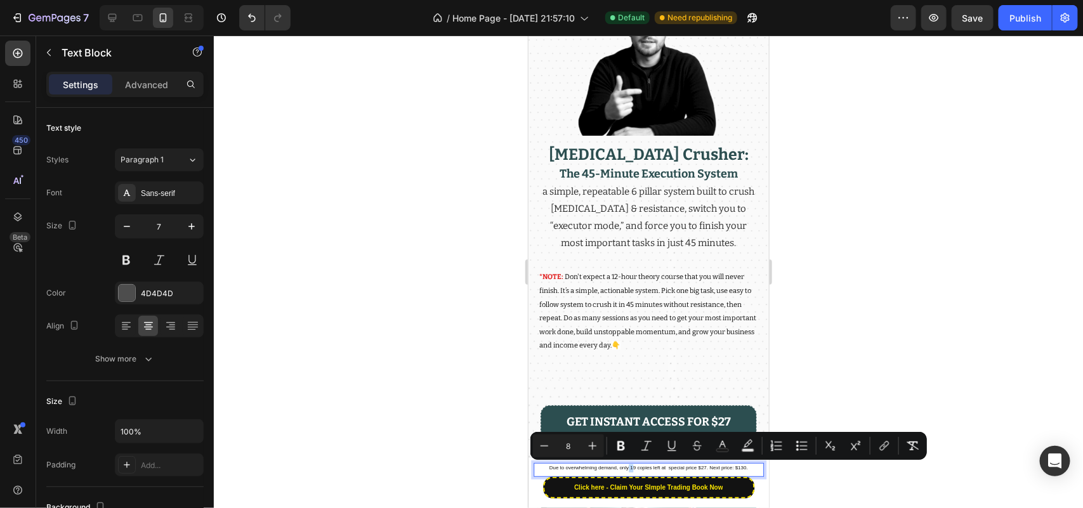
click at [622, 471] on p "Due to overwhelming demand, only 19 copies left at special price $27. Next pric…" at bounding box center [648, 468] width 228 height 8
click at [624, 470] on p "Due to overwhelming demand, only 19 copies left at special price $27. Next pric…" at bounding box center [648, 468] width 228 height 8
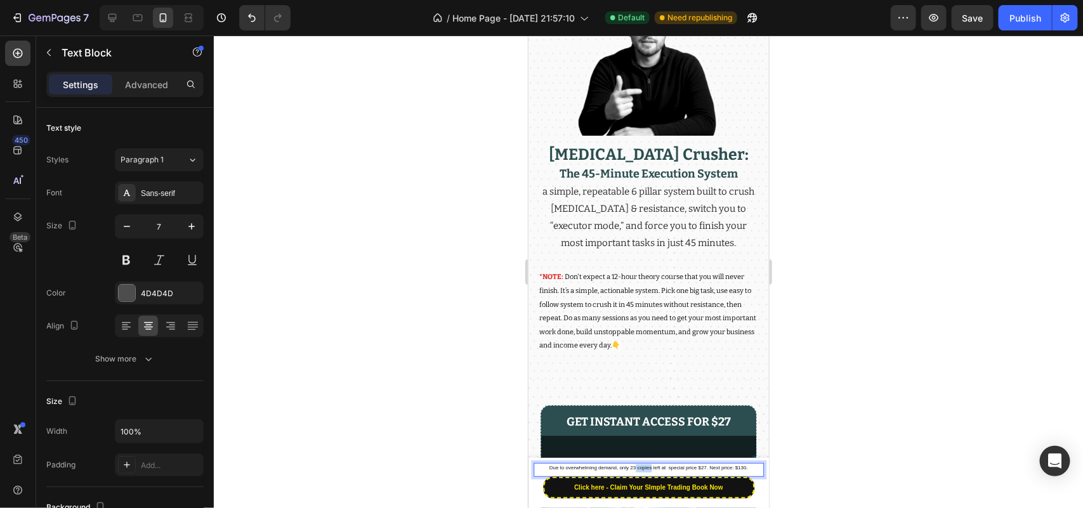
drag, startPoint x: 645, startPoint y: 470, endPoint x: 630, endPoint y: 472, distance: 14.7
click at [630, 472] on p "Due to overwhelming demand, only 23 copies left at special price $27. Next pric…" at bounding box center [648, 468] width 228 height 8
click at [662, 469] on span "Due to overwhelming demand, only 23 spots left at special price $27. Next price…" at bounding box center [648, 467] width 196 height 6
click at [676, 469] on span "Due to overwhelming demand, only 23 spots left at special price $27. Next price…" at bounding box center [648, 467] width 195 height 6
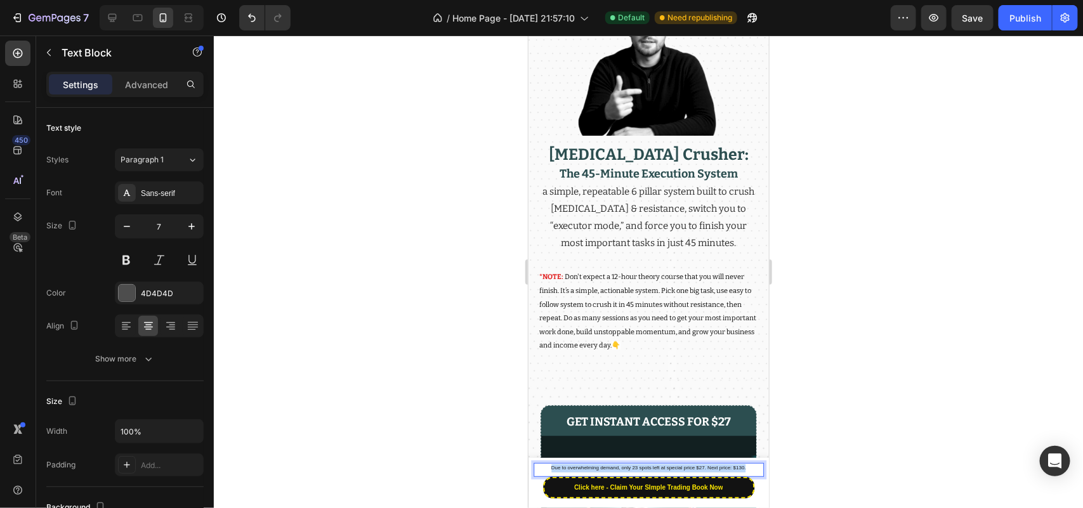
click at [676, 469] on span "Due to overwhelming demand, only 23 spots left at special price $27. Next price…" at bounding box center [648, 467] width 195 height 6
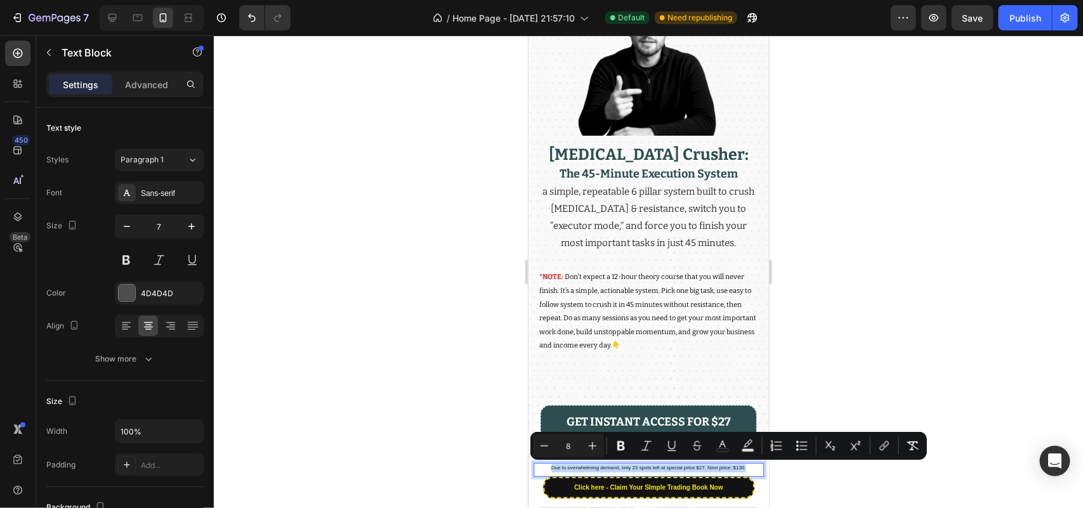
click at [706, 466] on span "Due to overwhelming demand, only 23 spots left at special price $27. Next price…" at bounding box center [648, 467] width 195 height 6
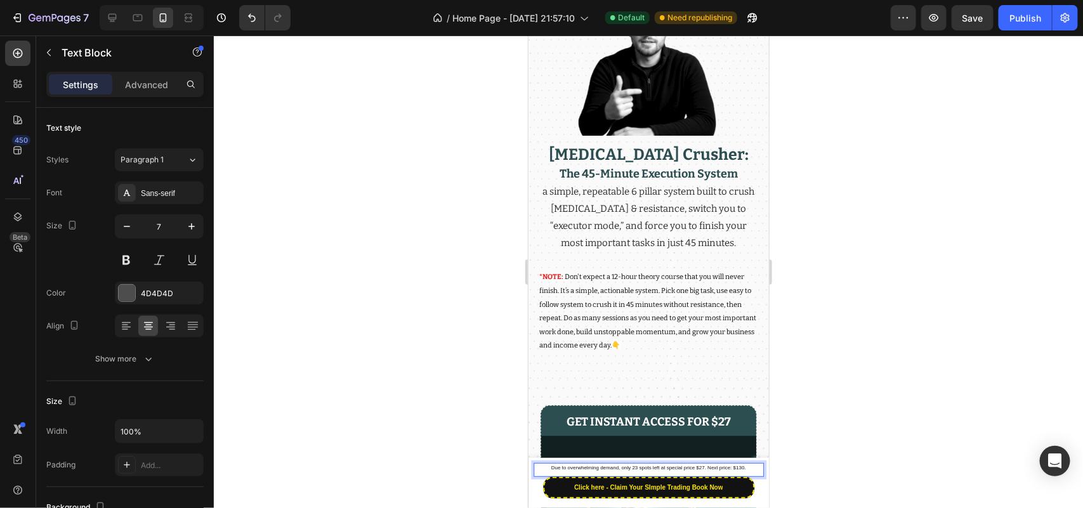
click at [722, 471] on p "Due to overwhelming demand, only 23 spots left at special price $27. Next price…" at bounding box center [648, 468] width 228 height 8
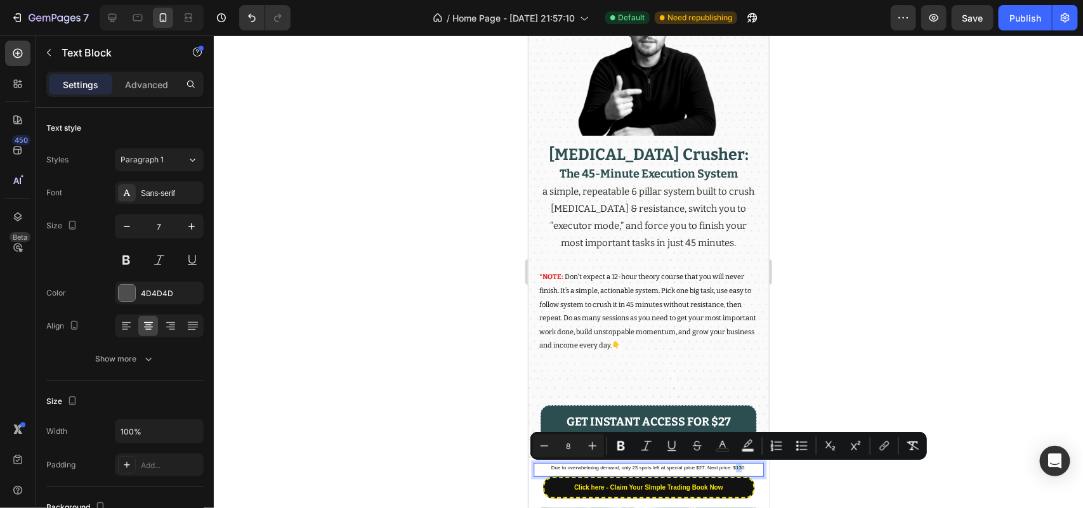
click at [730, 470] on span "Due to overwhelming demand, only 23 spots left at special price $27. Next price…" at bounding box center [648, 467] width 195 height 6
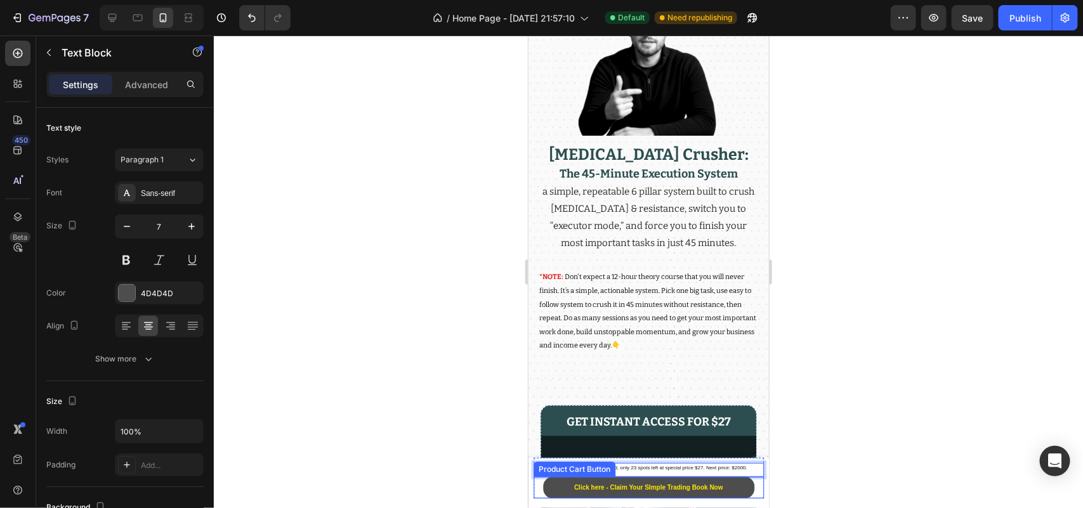
click at [733, 483] on button "Click here - Claim Your SImple Trading Book Now" at bounding box center [647, 488] width 211 height 22
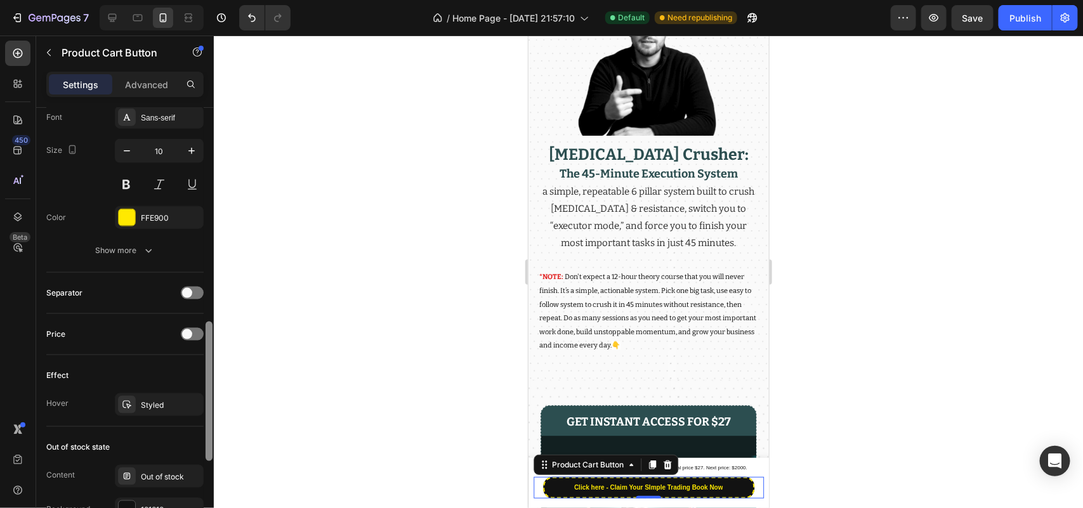
drag, startPoint x: 209, startPoint y: 230, endPoint x: 210, endPoint y: 427, distance: 197.3
click at [213, 442] on div at bounding box center [209, 326] width 10 height 437
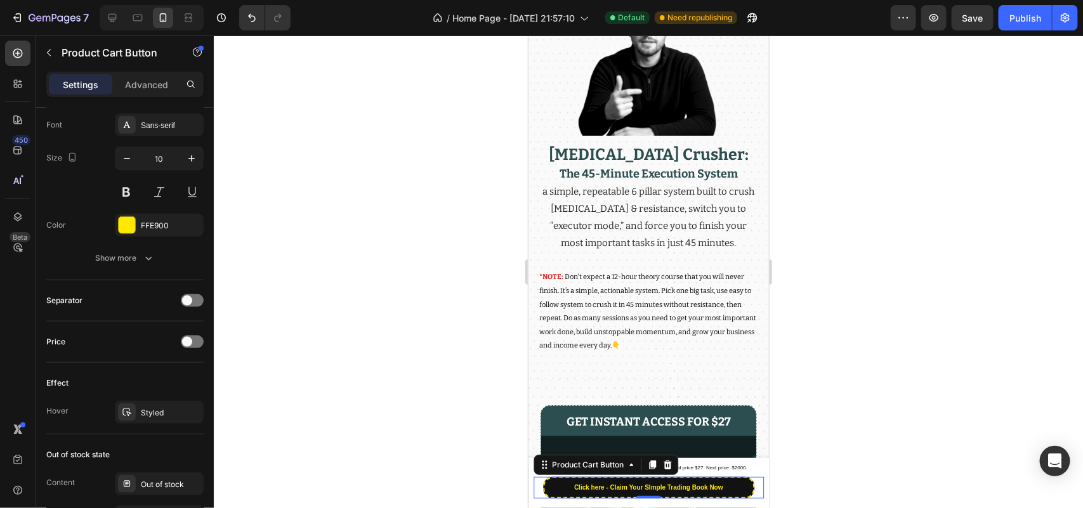
drag, startPoint x: 209, startPoint y: 386, endPoint x: 214, endPoint y: 351, distance: 35.3
click at [211, 374] on div at bounding box center [211, 389] width 4 height 140
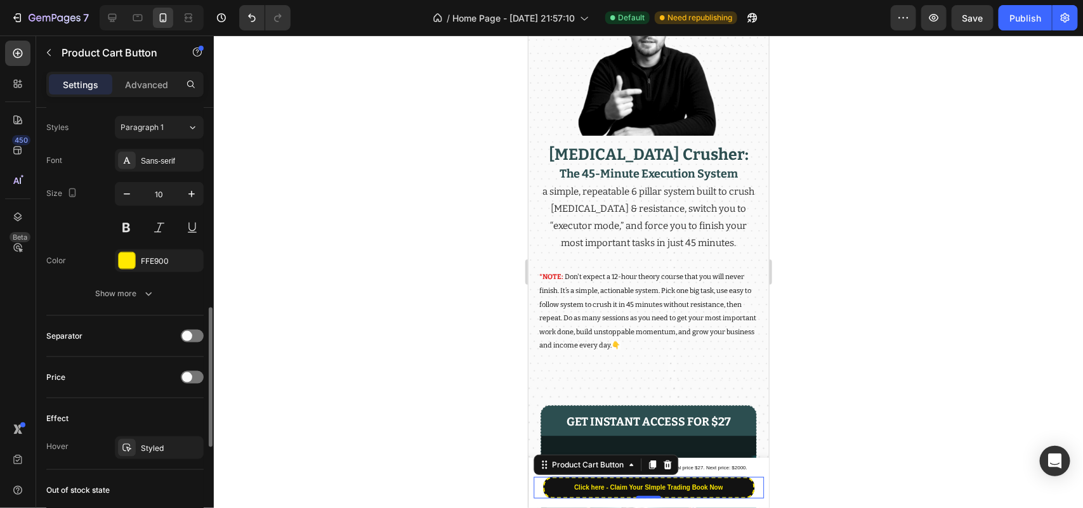
drag, startPoint x: 219, startPoint y: 308, endPoint x: 219, endPoint y: 296, distance: 11.4
click at [219, 296] on div at bounding box center [648, 272] width 869 height 473
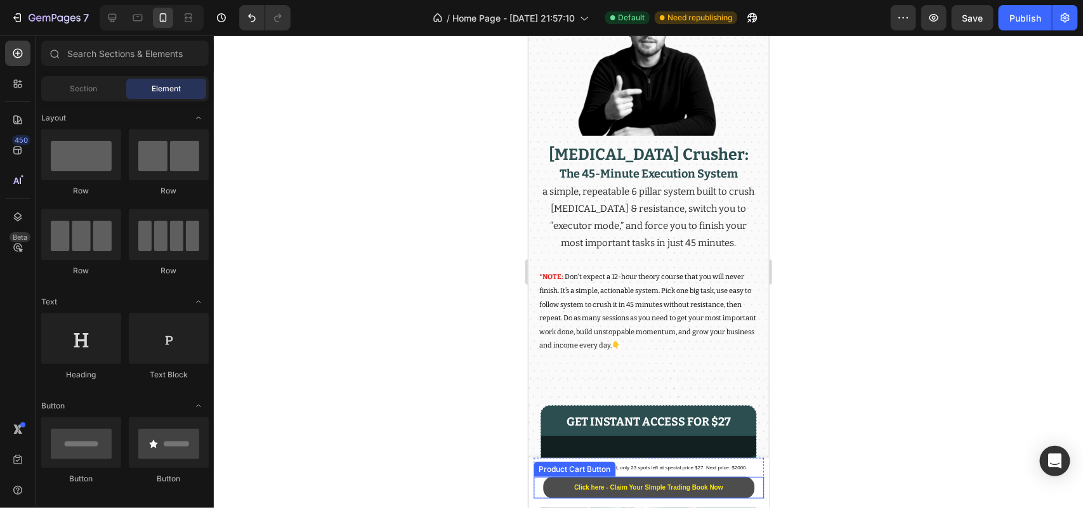
click at [558, 485] on button "Click here - Claim Your SImple Trading Book Now" at bounding box center [647, 488] width 211 height 22
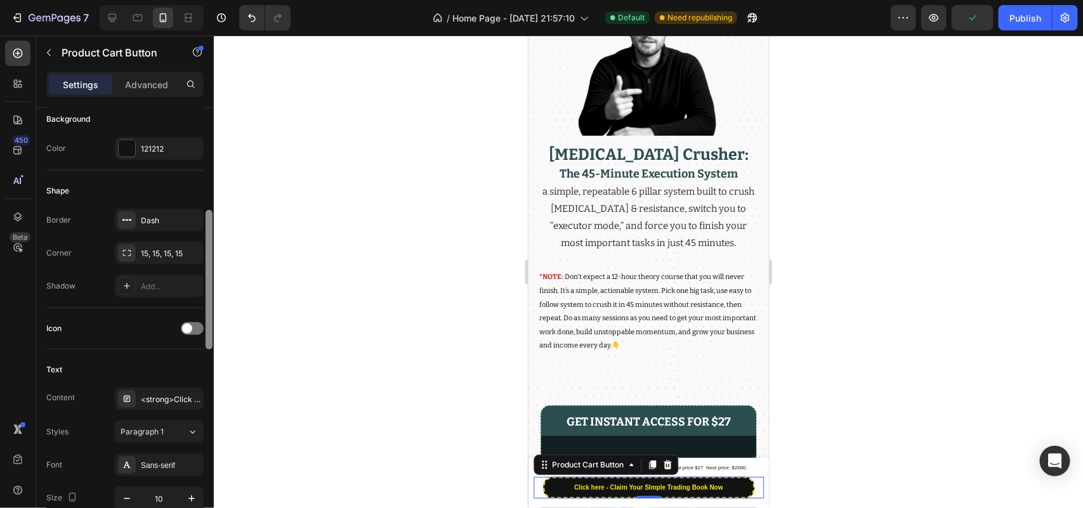
scroll to position [327, 0]
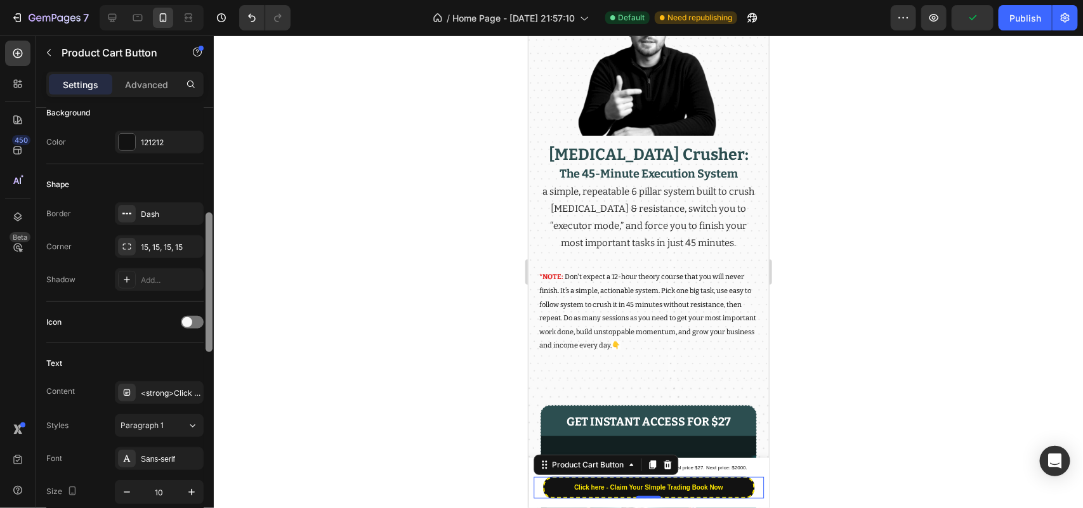
drag, startPoint x: 206, startPoint y: 232, endPoint x: 213, endPoint y: 336, distance: 104.9
click at [213, 336] on div at bounding box center [209, 326] width 10 height 437
click at [124, 141] on div at bounding box center [127, 142] width 16 height 16
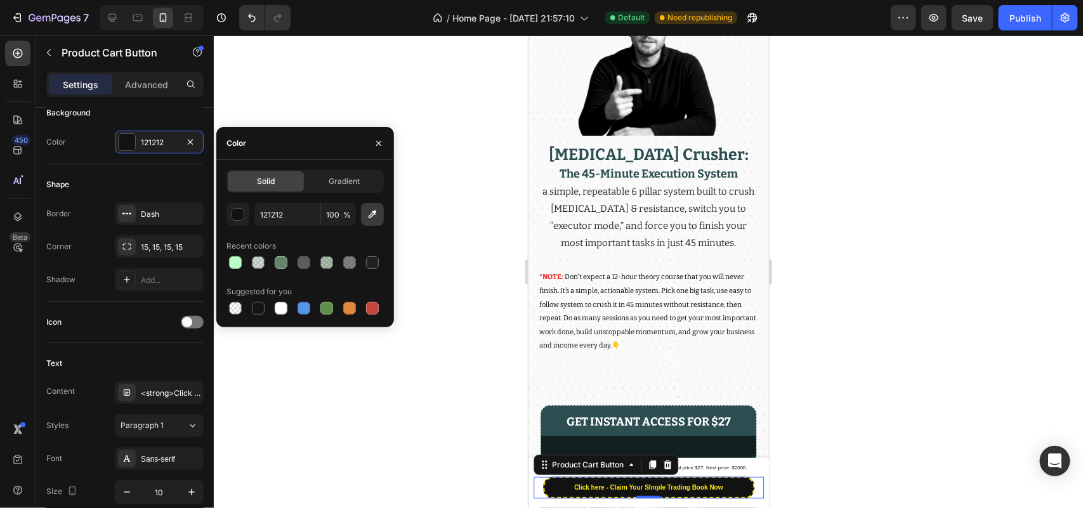
click at [375, 214] on icon "button" at bounding box center [372, 214] width 13 height 13
type input "2C4E50"
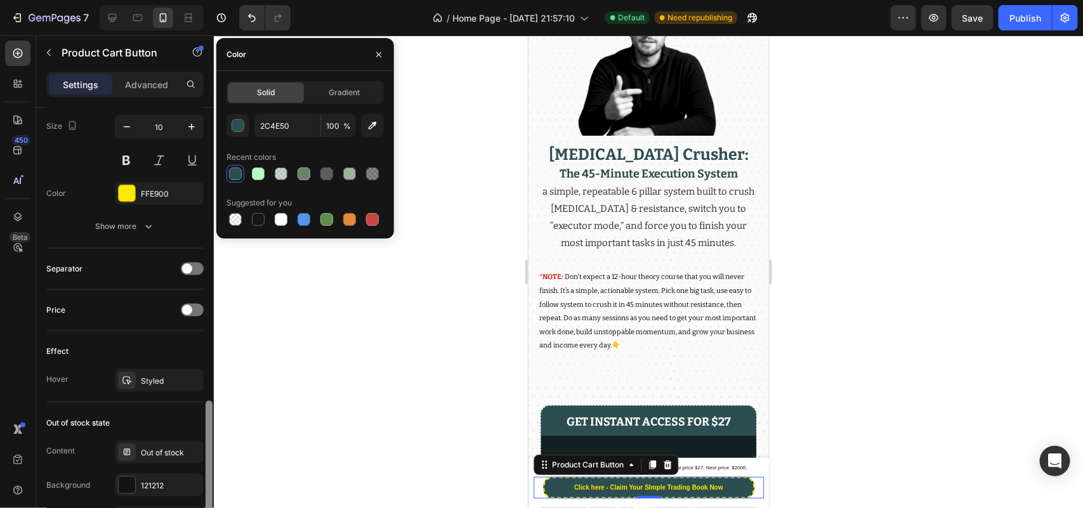
scroll to position [747, 0]
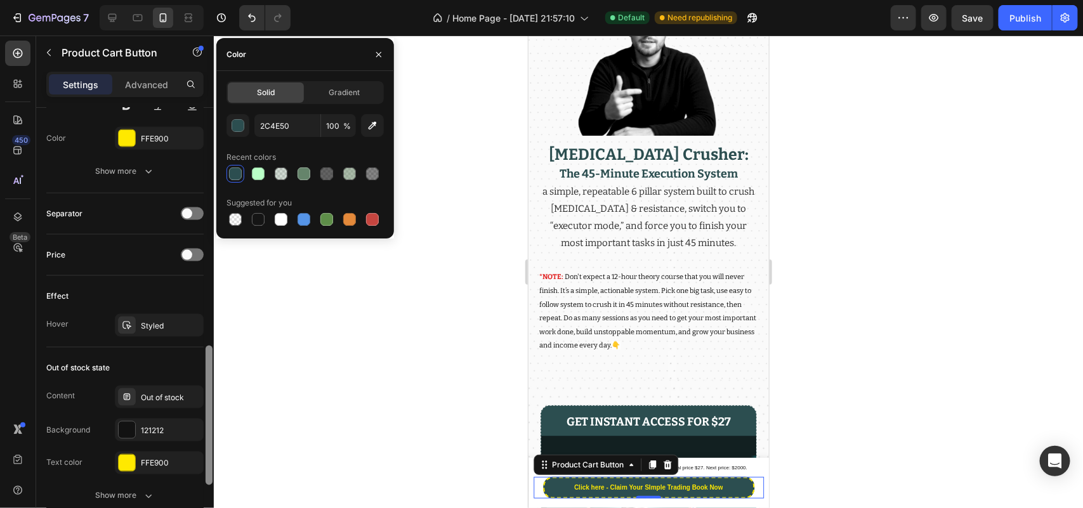
drag, startPoint x: 207, startPoint y: 251, endPoint x: 225, endPoint y: 385, distance: 135.1
click at [225, 0] on div "7 / Home Page - [DATE] 21:57:10 Default Need republishing Preview Save Publish …" at bounding box center [541, 0] width 1083 height 0
click at [154, 152] on div "Font Sans-serif Size 10 Color FFE900 Show more" at bounding box center [124, 105] width 157 height 156
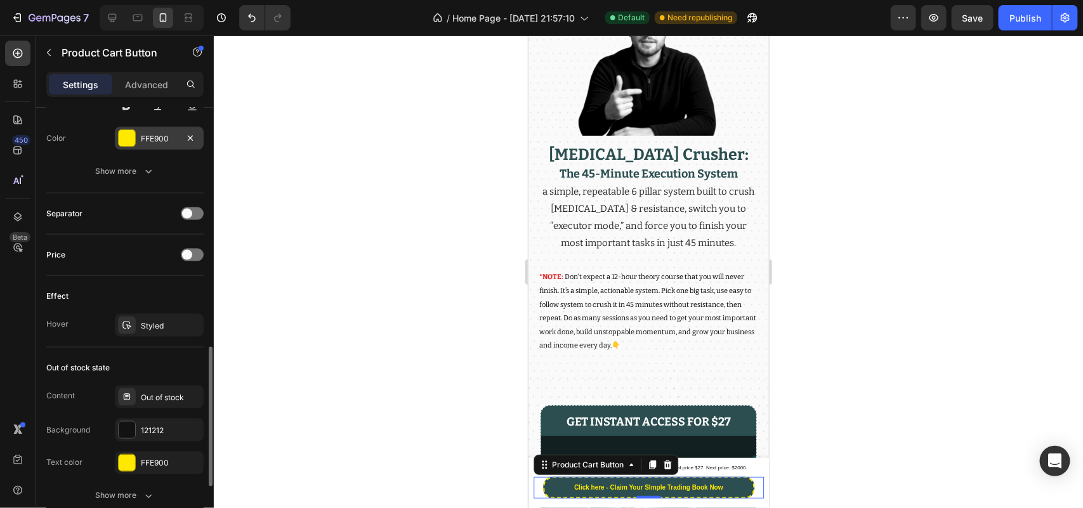
click at [174, 146] on div "FFE900" at bounding box center [159, 138] width 89 height 23
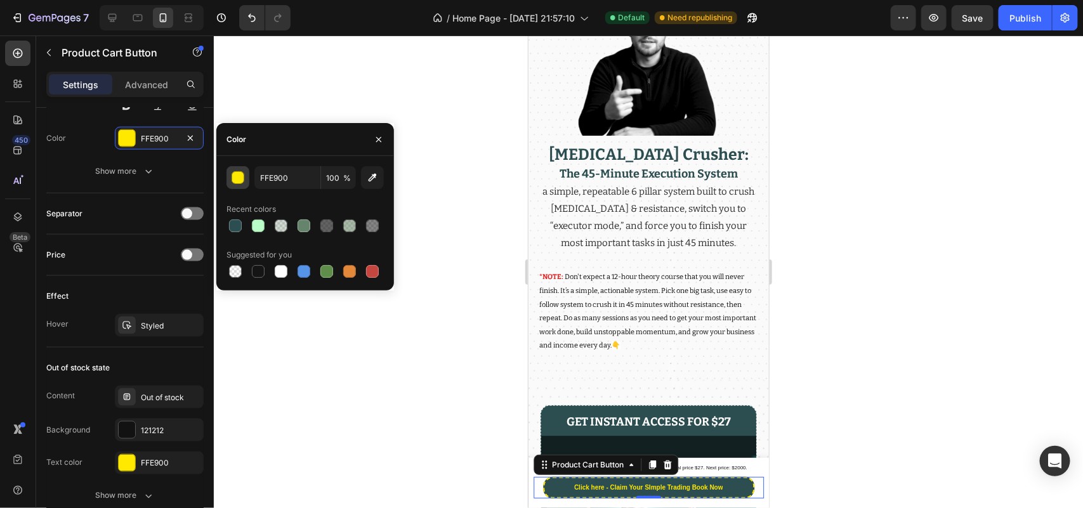
click at [227, 176] on button "button" at bounding box center [238, 177] width 23 height 23
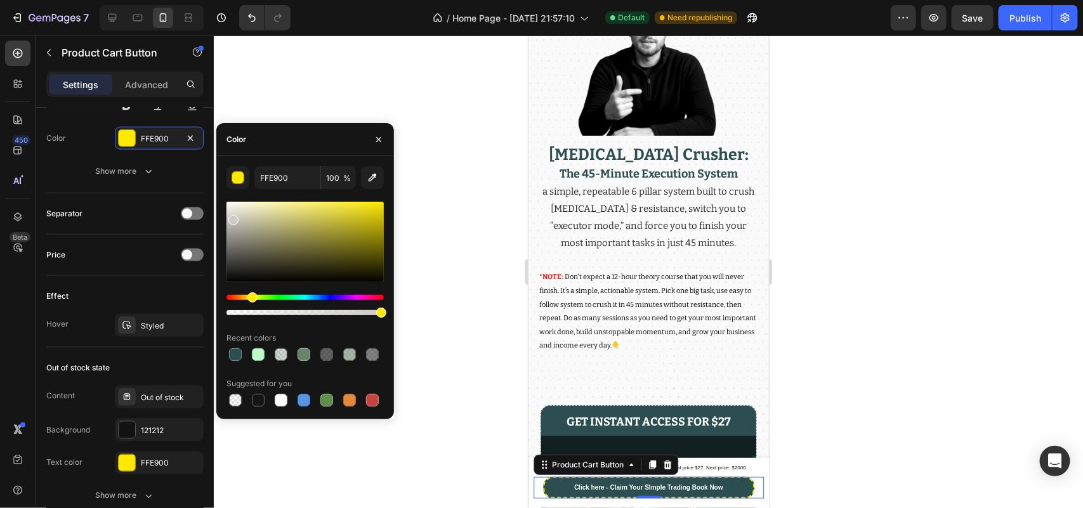
drag, startPoint x: 232, startPoint y: 218, endPoint x: 190, endPoint y: 107, distance: 118.4
click at [192, 110] on div "450 Beta Sections(18) Elements(83) Section Element Hero Section Product Detail …" at bounding box center [107, 272] width 214 height 473
type input "FFFFFF"
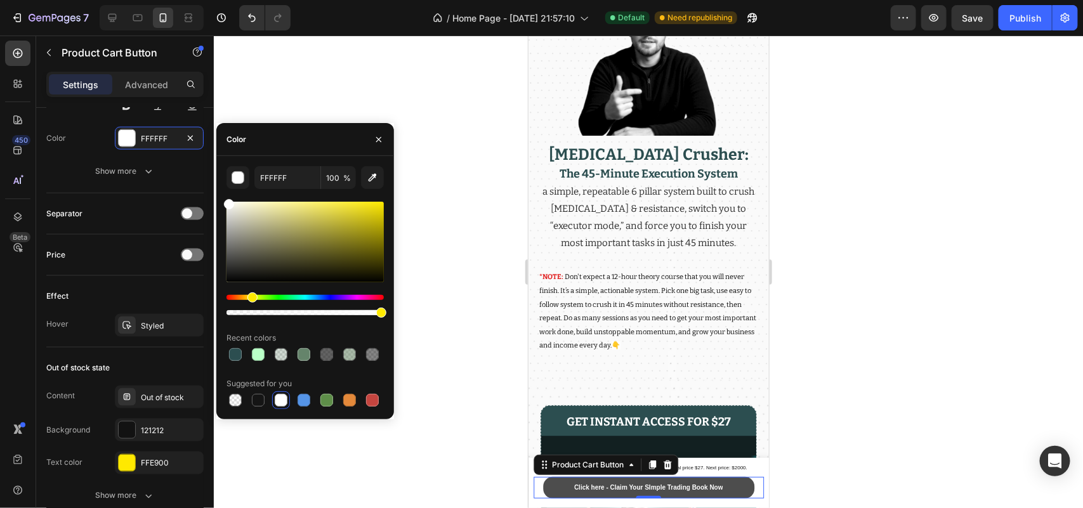
click at [565, 488] on button "Click here - Claim Your SImple Trading Book Now" at bounding box center [647, 488] width 211 height 22
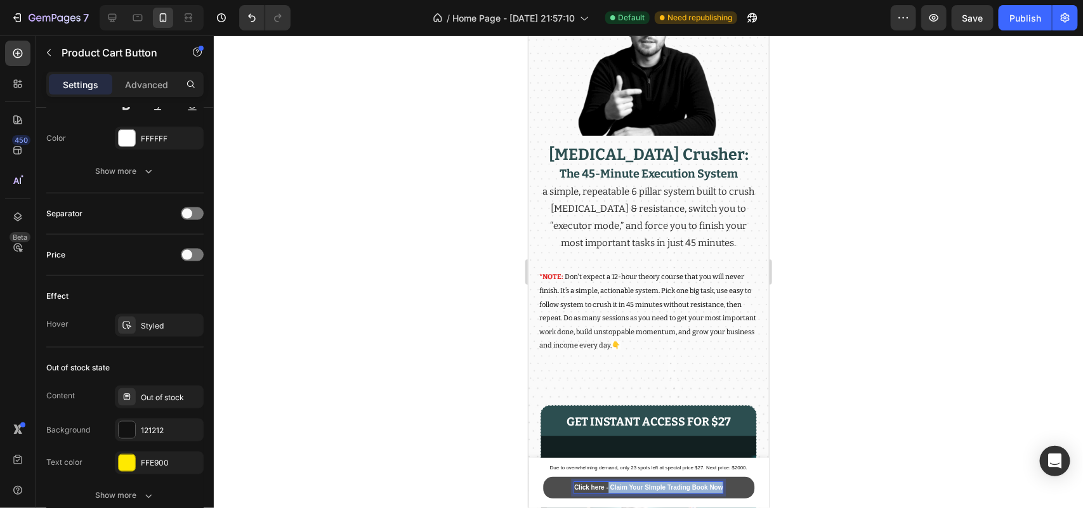
drag, startPoint x: 602, startPoint y: 489, endPoint x: 720, endPoint y: 487, distance: 117.4
click at [720, 487] on button "Click here - Claim Your SImple Trading Book Now" at bounding box center [647, 488] width 211 height 22
click at [542, 477] on button "Click here -" at bounding box center [647, 488] width 211 height 22
click at [542, 477] on button "Click here - Join" at bounding box center [647, 488] width 211 height 22
click at [542, 477] on button "Click here - [PERSON_NAME]" at bounding box center [647, 488] width 211 height 22
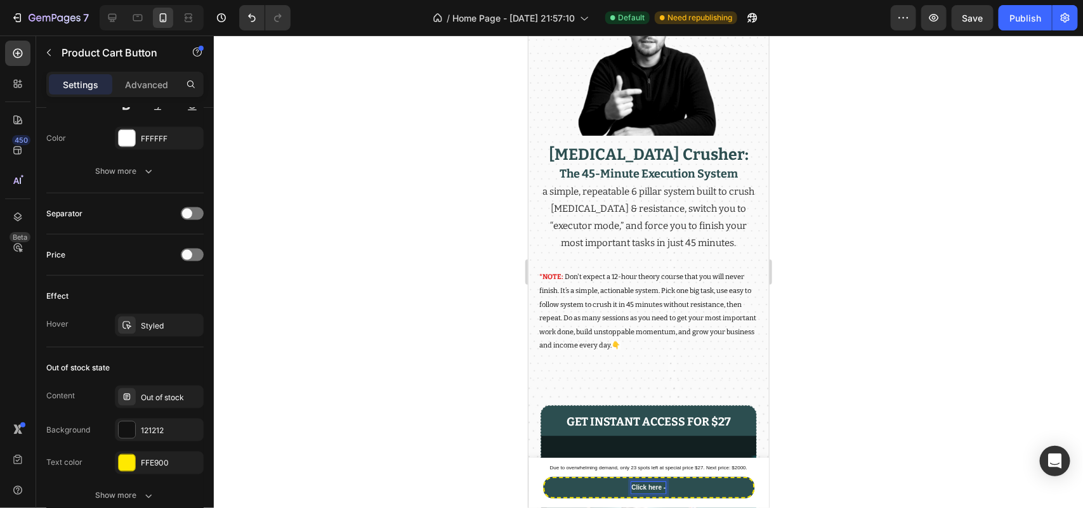
click at [542, 477] on button "Click here -" at bounding box center [647, 488] width 211 height 22
click at [542, 477] on button "Click here - Get" at bounding box center [647, 488] width 211 height 22
click at [542, 477] on button "Click here - Get [MEDICAL_DATA]" at bounding box center [647, 488] width 211 height 22
click at [542, 477] on button "Click here - Get [MEDICAL_DATA] Crusher" at bounding box center [647, 488] width 211 height 22
click at [542, 477] on button "Click here - Get [MEDICAL_DATA] Crusher Execution" at bounding box center [647, 488] width 211 height 22
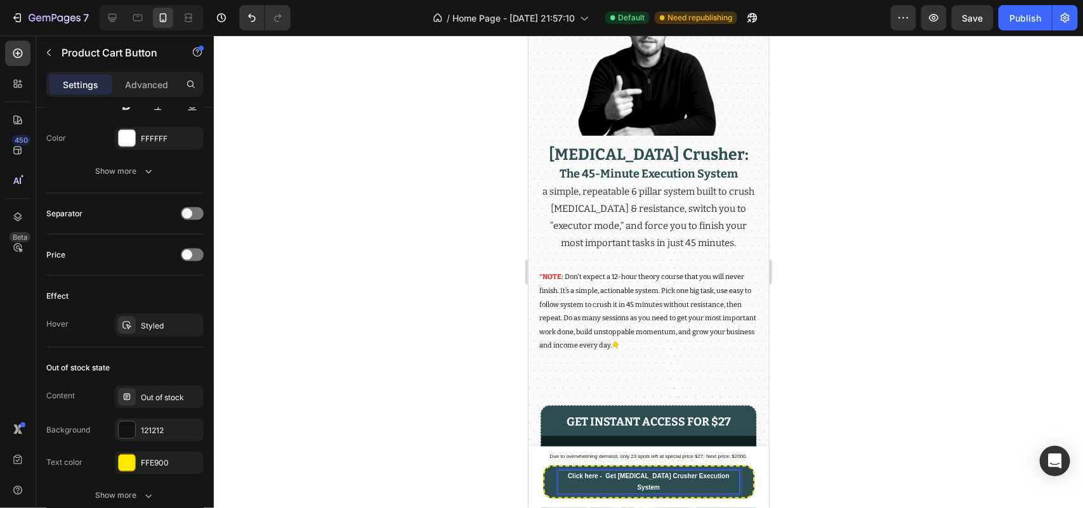
drag, startPoint x: 397, startPoint y: 426, endPoint x: 34, endPoint y: 313, distance: 380.1
click at [397, 426] on div at bounding box center [648, 272] width 869 height 473
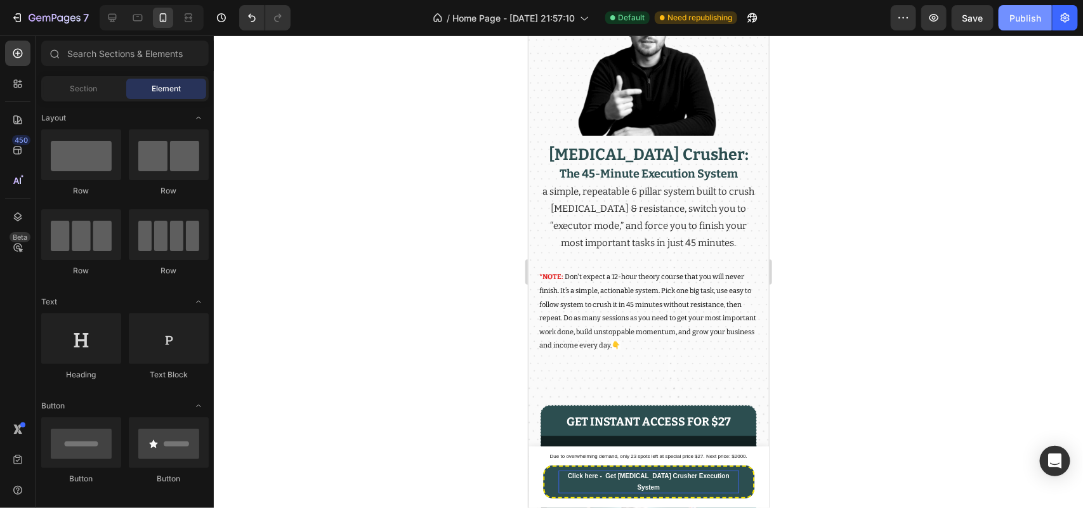
click at [1036, 11] on div "Publish" at bounding box center [1025, 17] width 32 height 13
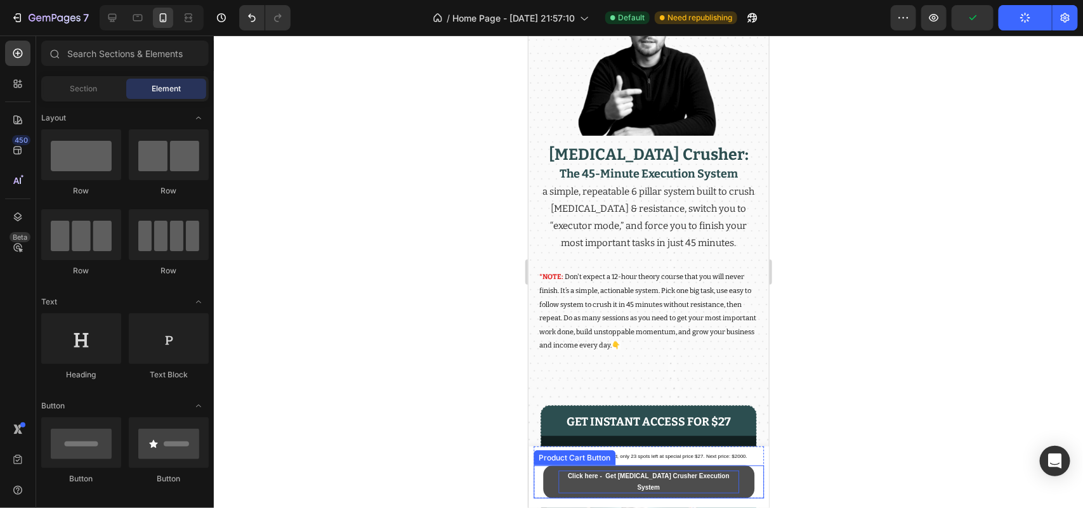
click at [552, 485] on button "Click here - Get [MEDICAL_DATA] Crusher Execution System" at bounding box center [647, 481] width 211 height 33
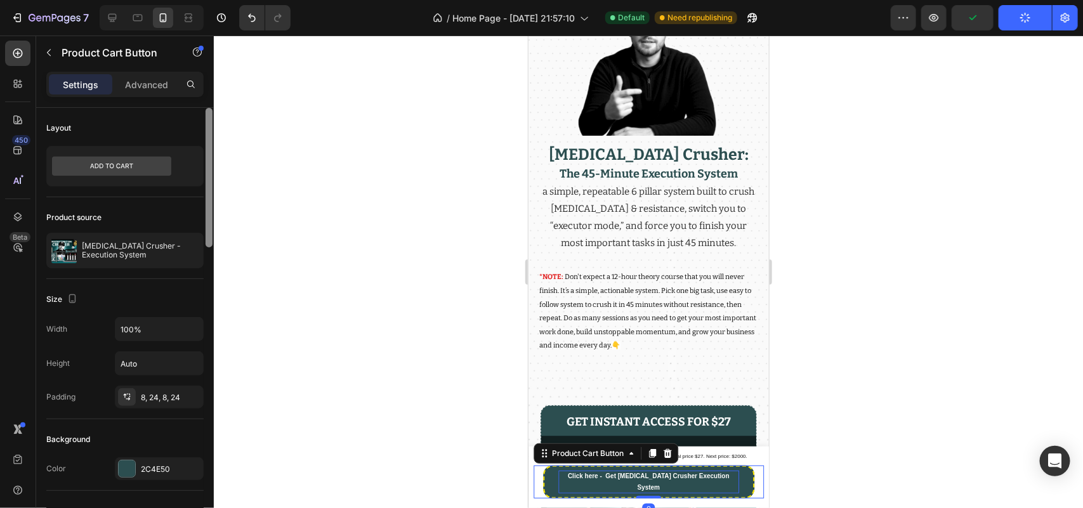
scroll to position [436, 0]
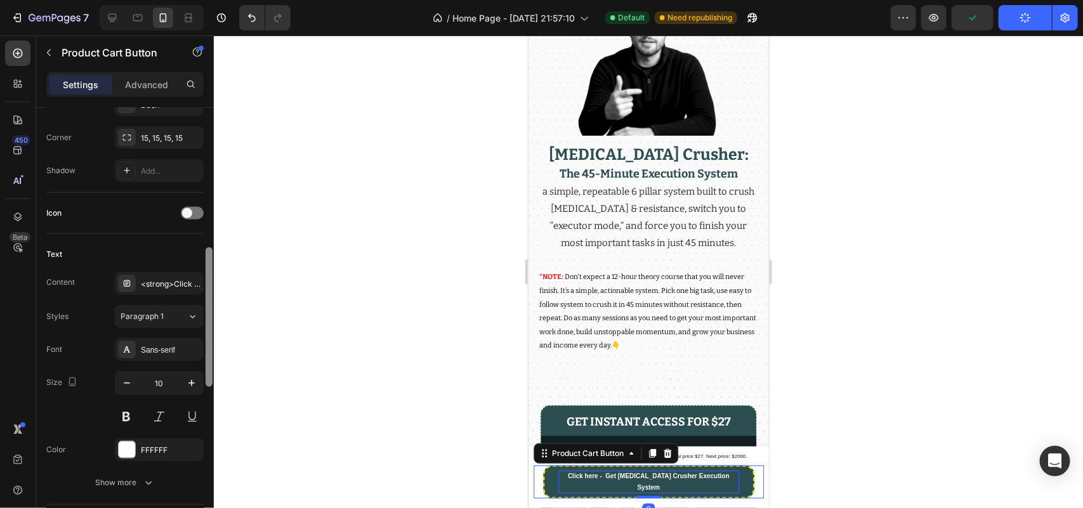
drag, startPoint x: 213, startPoint y: 201, endPoint x: 205, endPoint y: 292, distance: 91.1
click at [205, 292] on div at bounding box center [209, 326] width 10 height 437
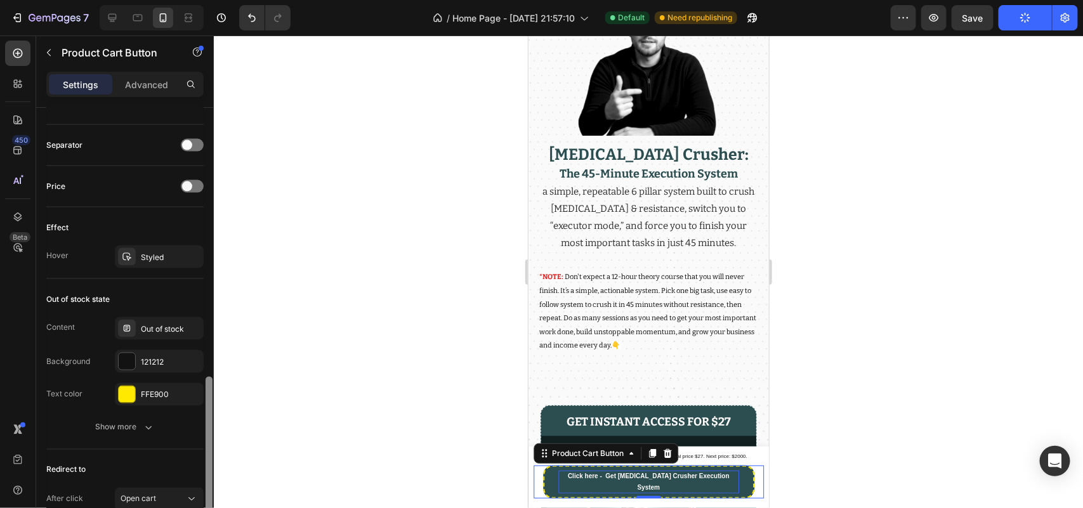
scroll to position [822, 0]
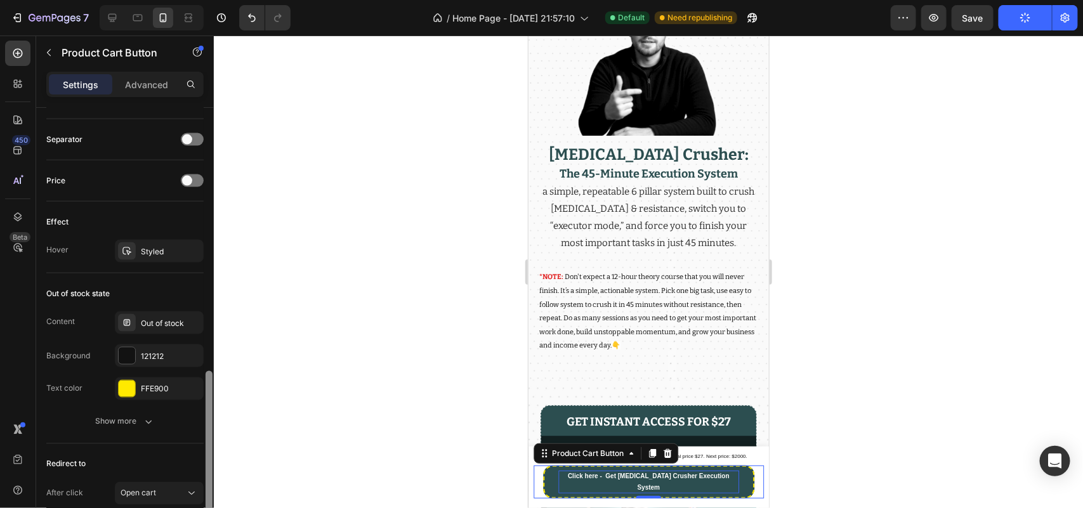
drag, startPoint x: 207, startPoint y: 336, endPoint x: 211, endPoint y: 443, distance: 106.7
click at [211, 443] on div at bounding box center [209, 441] width 7 height 140
click at [157, 385] on div "FFE900" at bounding box center [159, 389] width 37 height 11
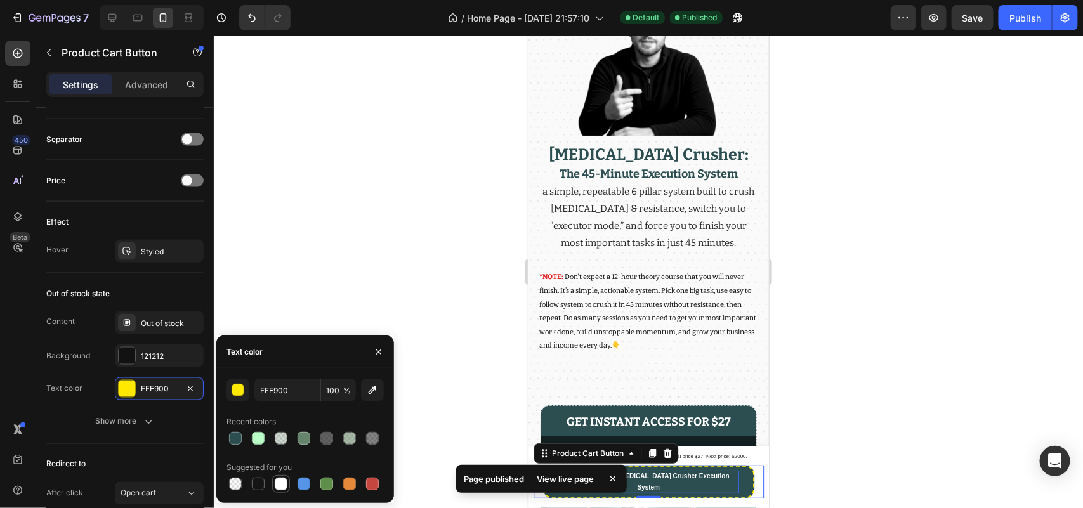
click at [278, 480] on div at bounding box center [281, 484] width 13 height 13
type input "FFFFFF"
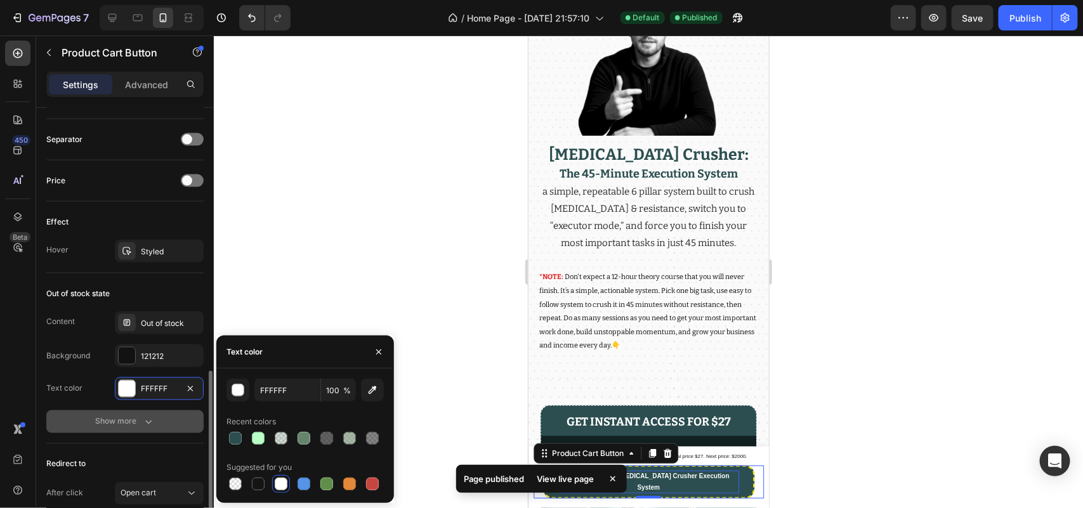
click at [163, 418] on button "Show more" at bounding box center [124, 422] width 157 height 23
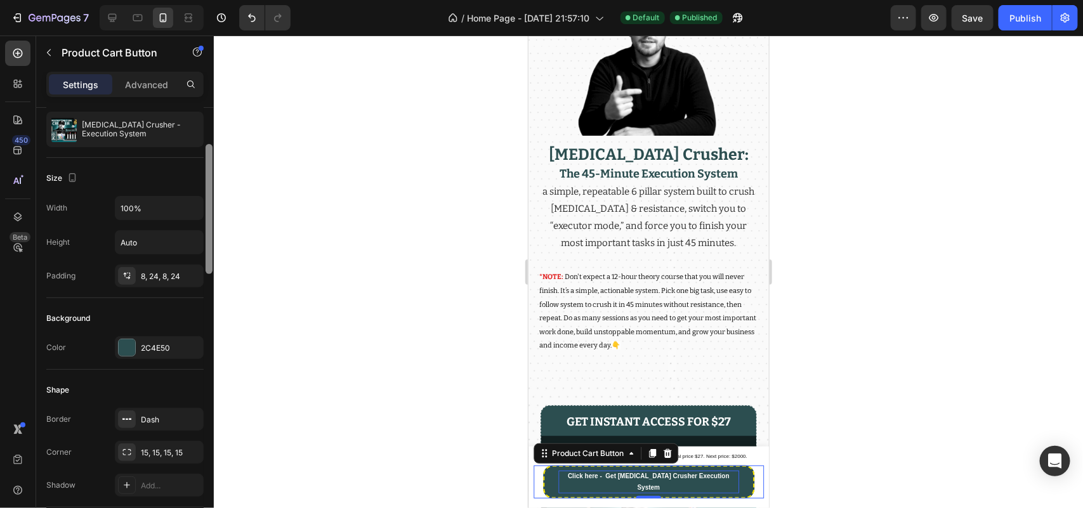
scroll to position [105, 0]
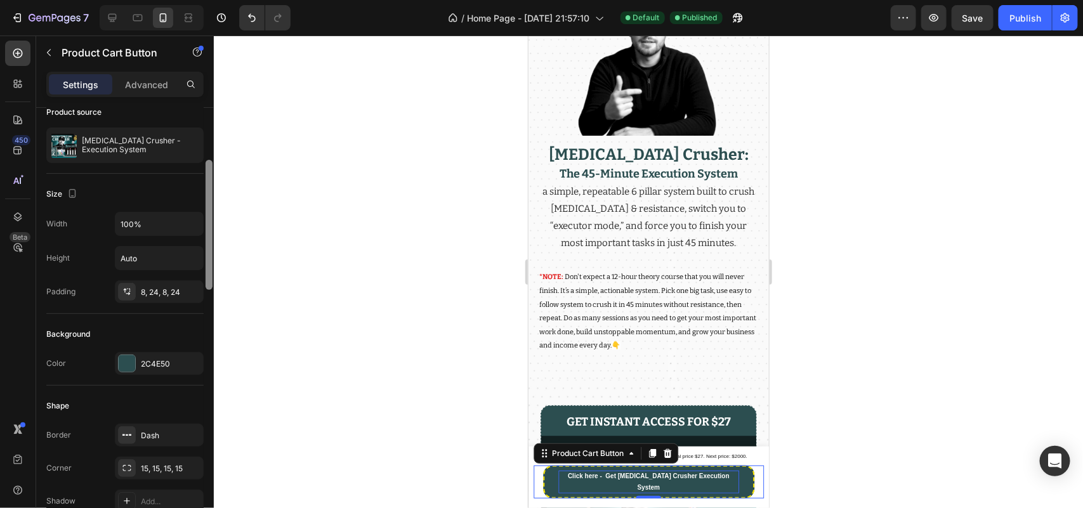
drag, startPoint x: 210, startPoint y: 416, endPoint x: 220, endPoint y: 190, distance: 226.1
click at [220, 0] on div "7 / Home Page - [DATE] 21:57:10 Default Published Preview Save Publish 450 Beta…" at bounding box center [541, 0] width 1083 height 0
click at [1044, 11] on button "Publish" at bounding box center [1025, 17] width 53 height 25
click at [730, 450] on div "Due to overwhelming demand, only 23 spots left at special price $27. Next price…" at bounding box center [648, 472] width 230 height 52
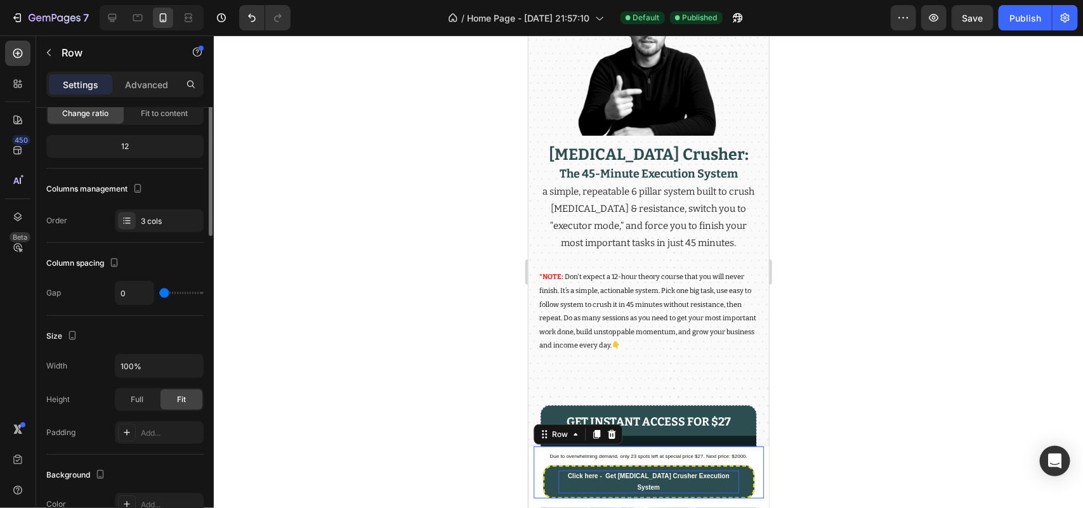
scroll to position [0, 0]
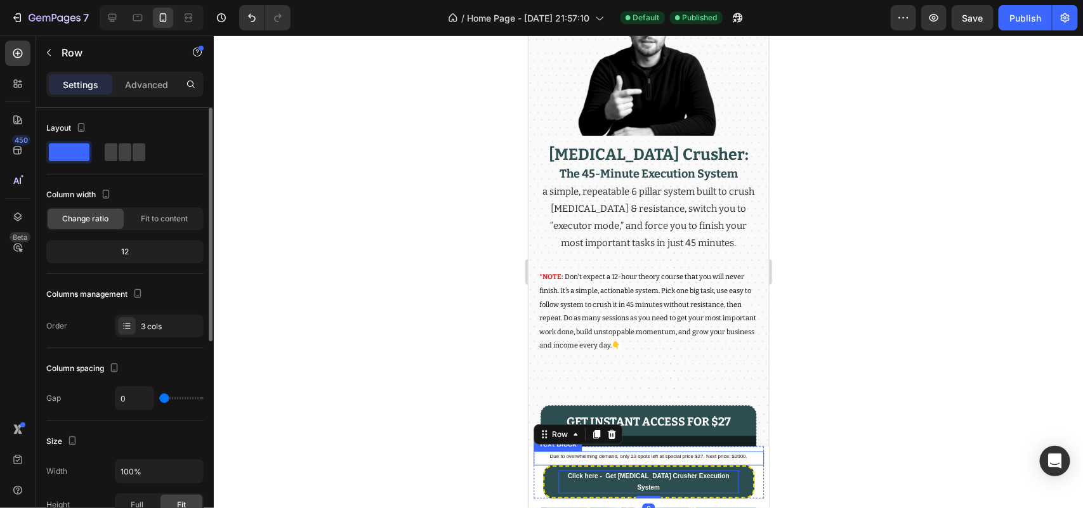
click at [735, 456] on span "Due to overwhelming demand, only 23 spots left at special price $27. Next price…" at bounding box center [647, 456] width 197 height 6
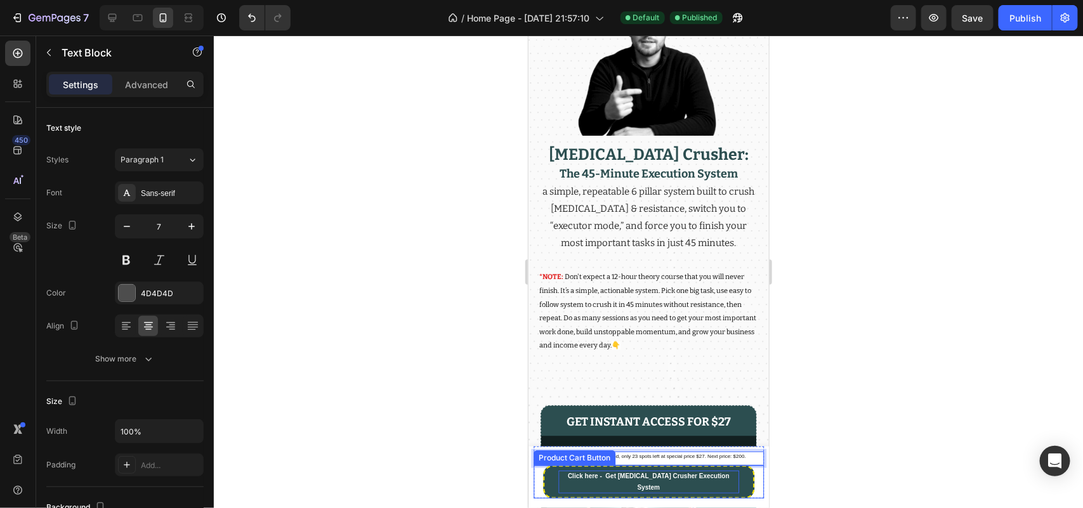
click at [699, 485] on p "Click here - Get [MEDICAL_DATA] Crusher Execution System" at bounding box center [648, 481] width 181 height 23
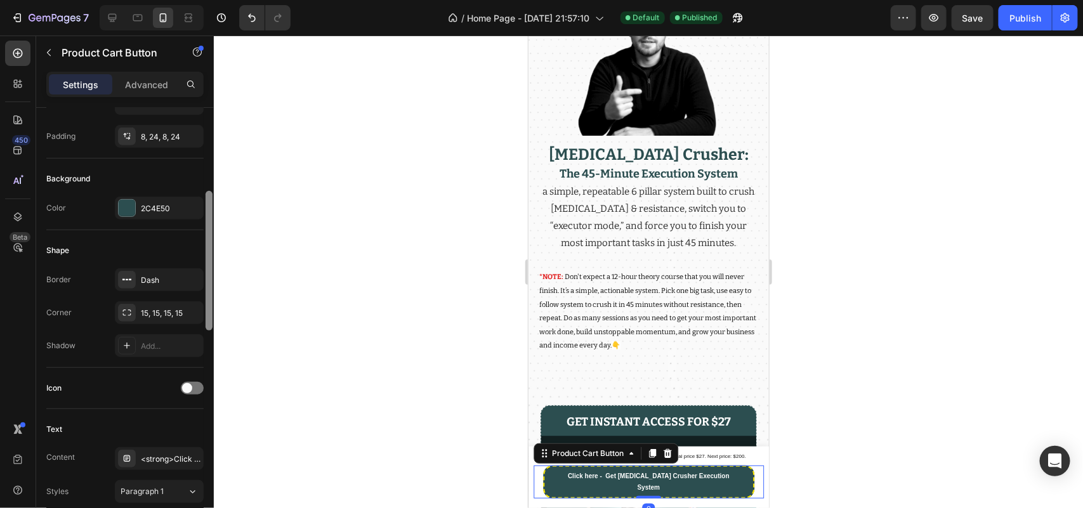
scroll to position [267, 0]
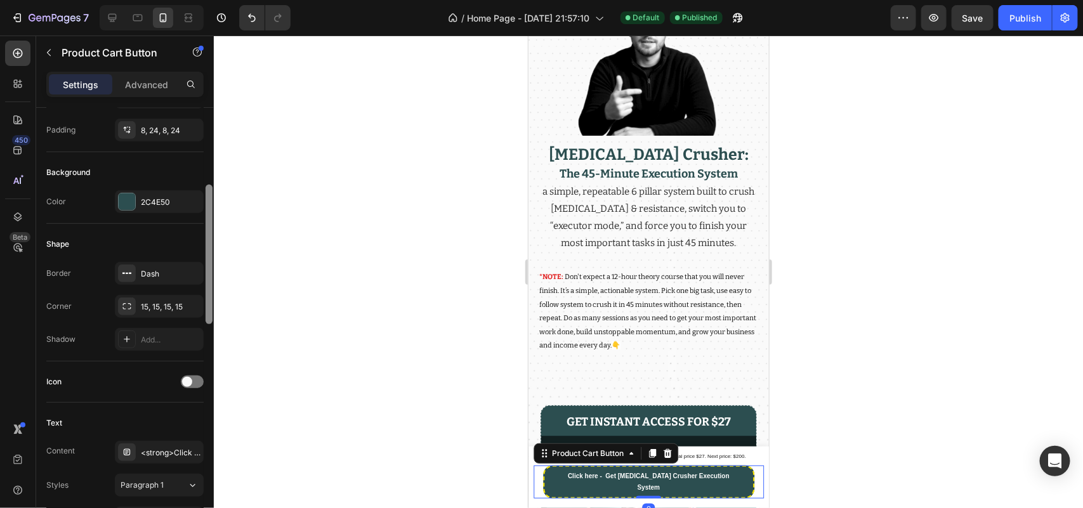
drag, startPoint x: 207, startPoint y: 216, endPoint x: 205, endPoint y: 302, distance: 85.7
click at [206, 302] on div at bounding box center [209, 255] width 7 height 140
click at [173, 277] on div "Dash" at bounding box center [159, 273] width 37 height 11
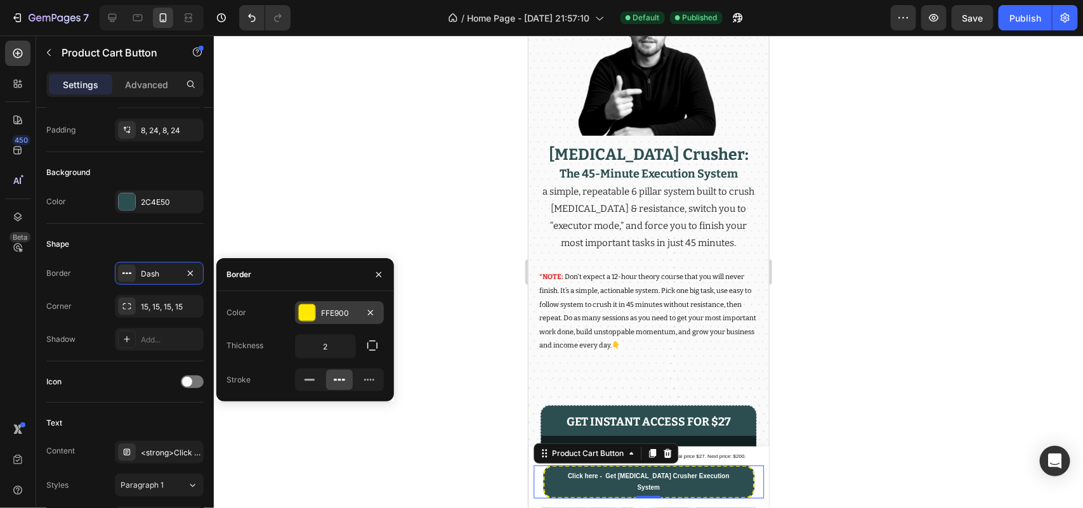
click at [300, 314] on div at bounding box center [307, 313] width 16 height 16
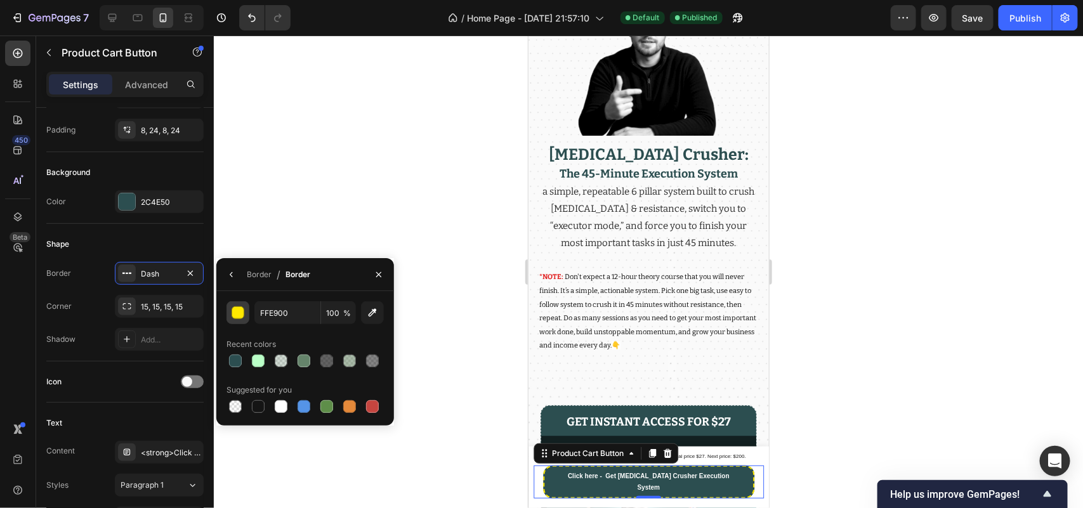
click at [239, 313] on div "button" at bounding box center [238, 313] width 13 height 13
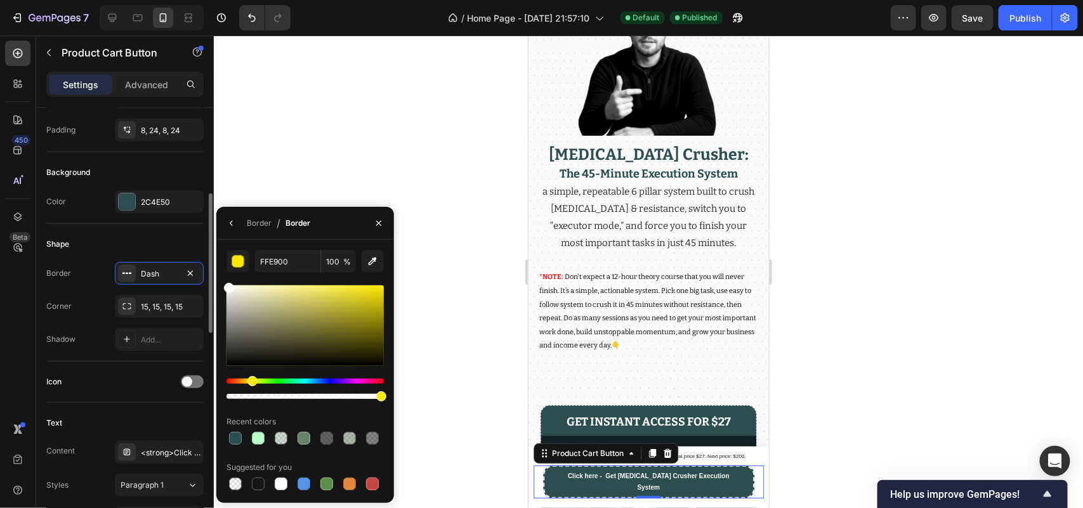
drag, startPoint x: 262, startPoint y: 316, endPoint x: 191, endPoint y: 258, distance: 92.0
click at [194, 258] on div "450 Beta Sections(18) Elements(83) Section Element Hero Section Product Detail …" at bounding box center [107, 272] width 214 height 473
type input "FFFFFF"
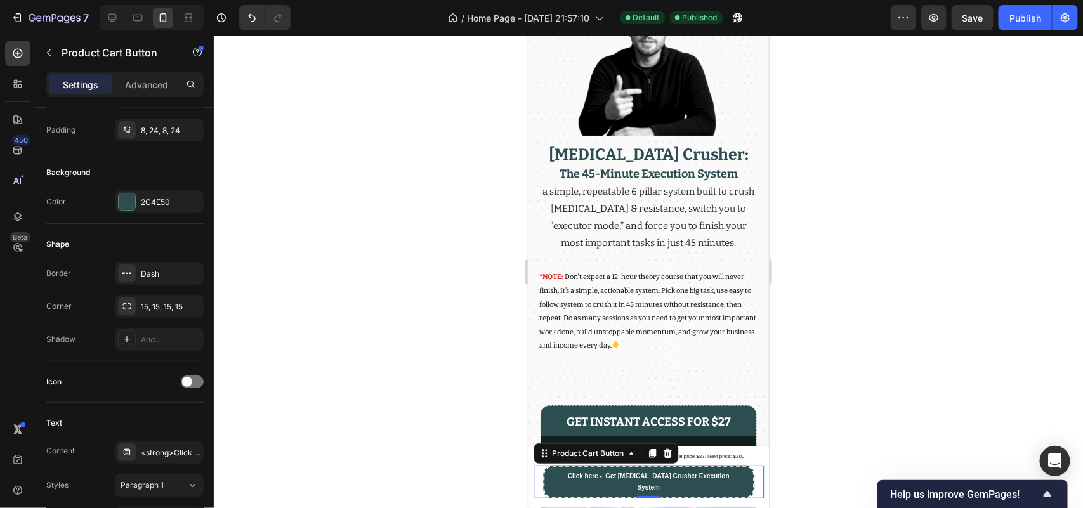
click at [281, 132] on div at bounding box center [648, 272] width 869 height 473
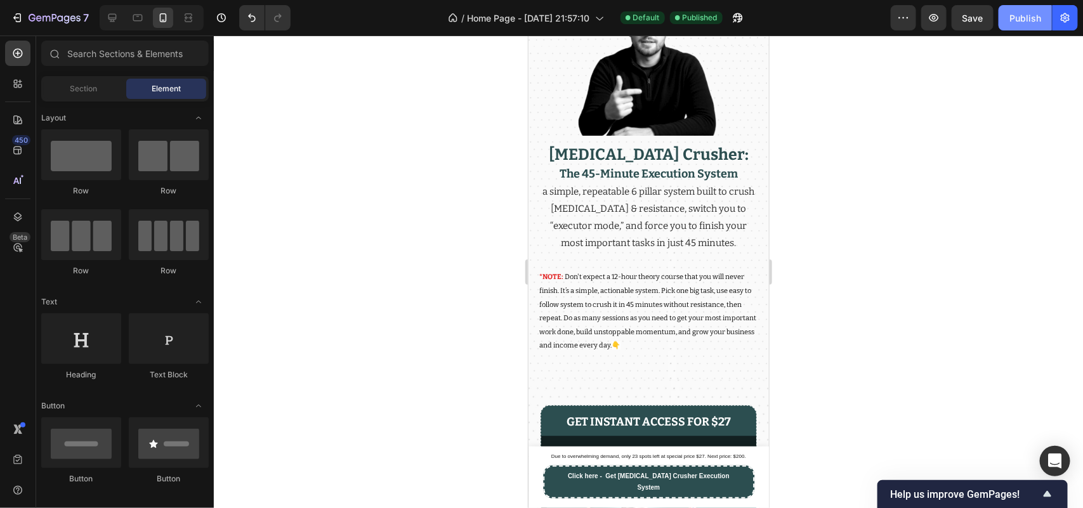
click at [1023, 17] on div "Publish" at bounding box center [1025, 17] width 32 height 13
click at [705, 311] on span "Don't expect a 12-hour theory course that you will never finish. It’s a simple,…" at bounding box center [647, 310] width 217 height 77
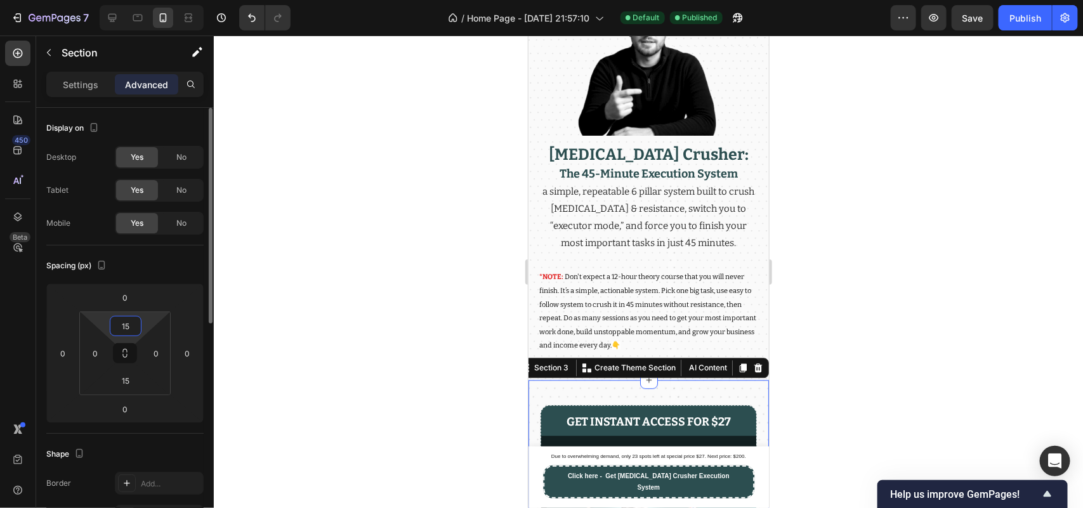
click at [118, 331] on input "15" at bounding box center [125, 326] width 25 height 19
type input "0"
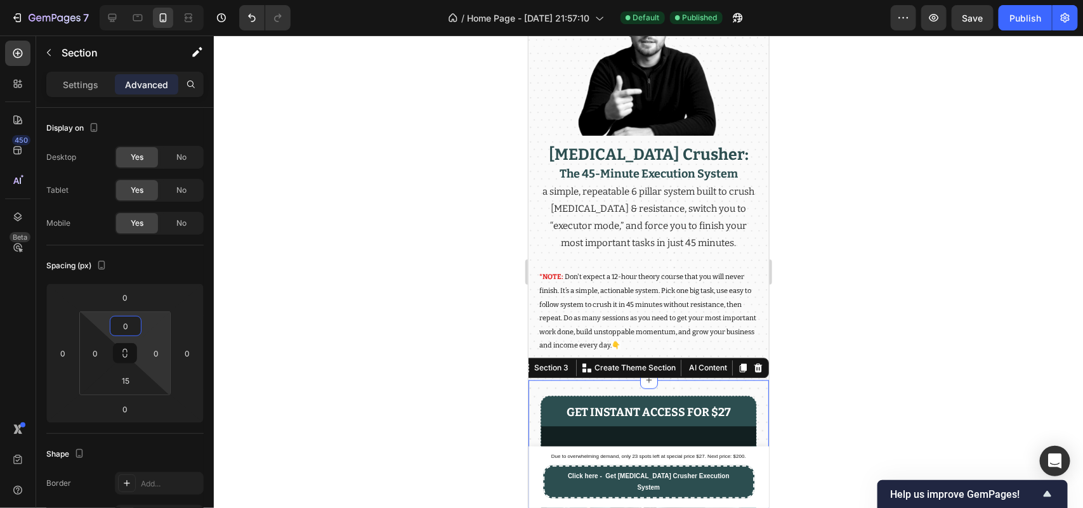
click at [308, 339] on div at bounding box center [648, 272] width 869 height 473
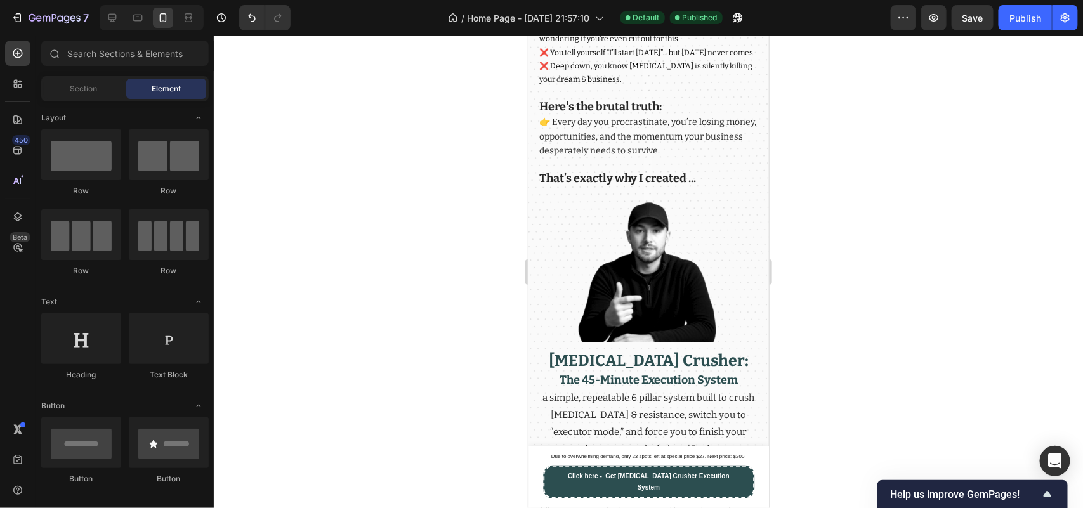
scroll to position [1140, 0]
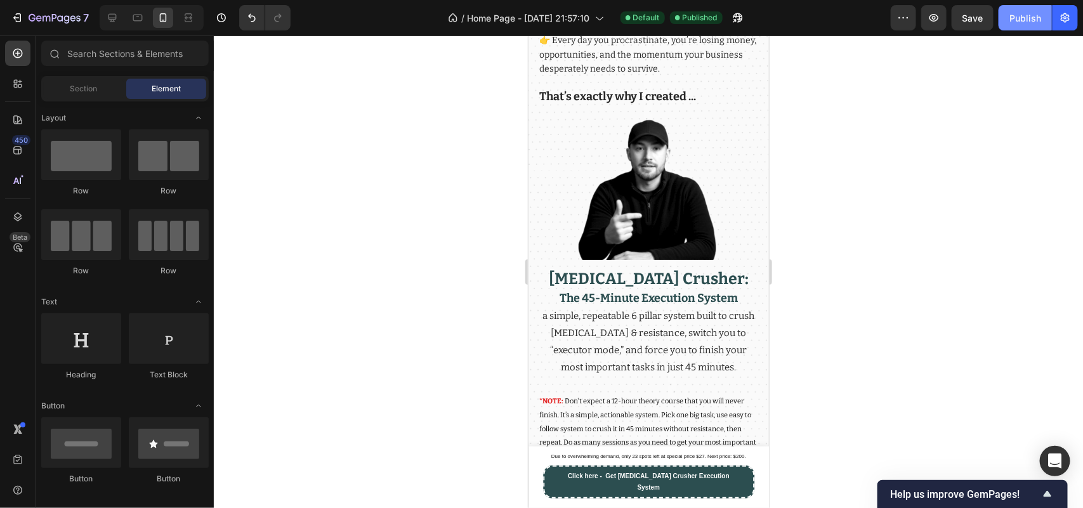
click at [1008, 11] on button "Publish" at bounding box center [1025, 17] width 53 height 25
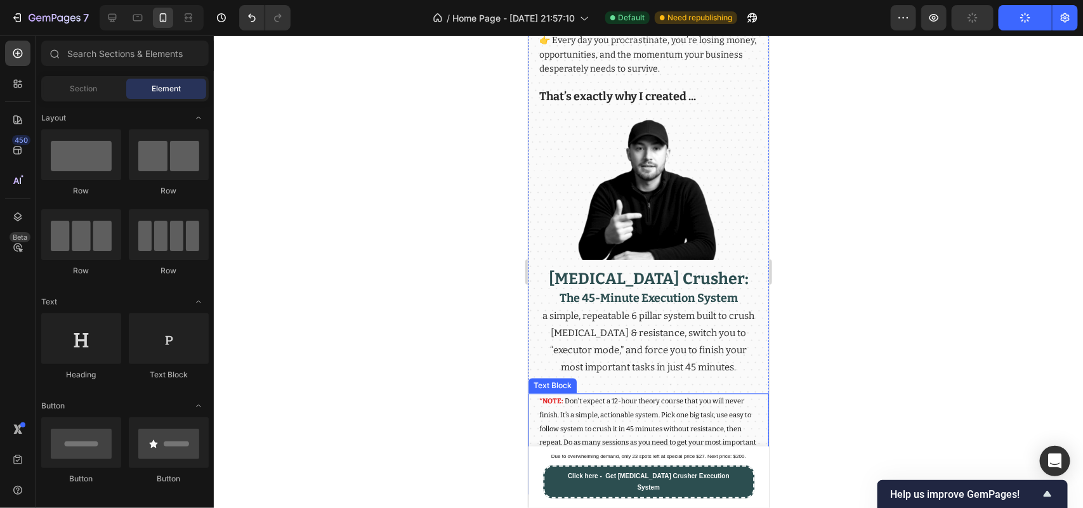
click at [331, 412] on div at bounding box center [648, 272] width 869 height 473
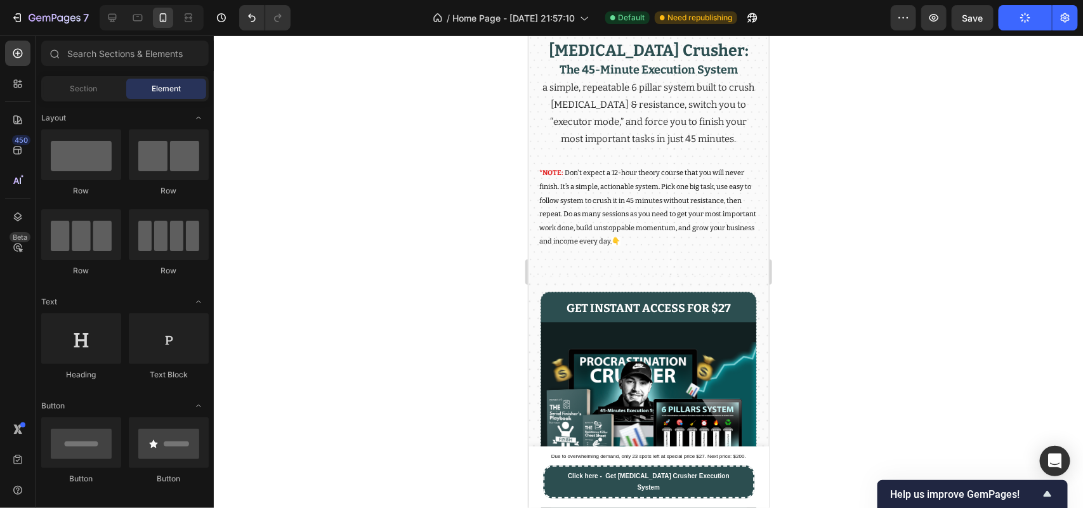
scroll to position [1390, 0]
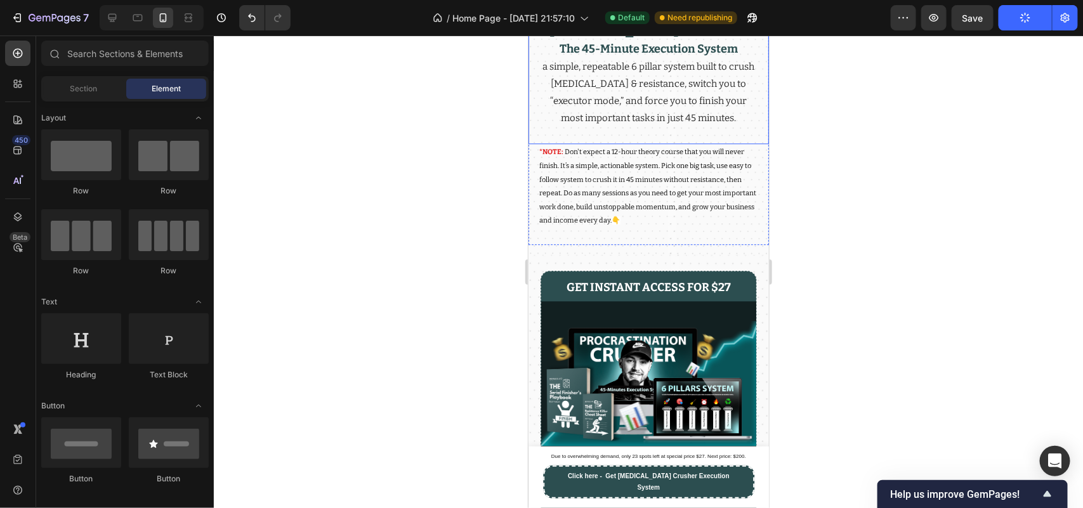
click at [656, 227] on p "*NOTE: Don't expect a 12-hour theory course that you will never finish. It’s a …" at bounding box center [648, 186] width 219 height 82
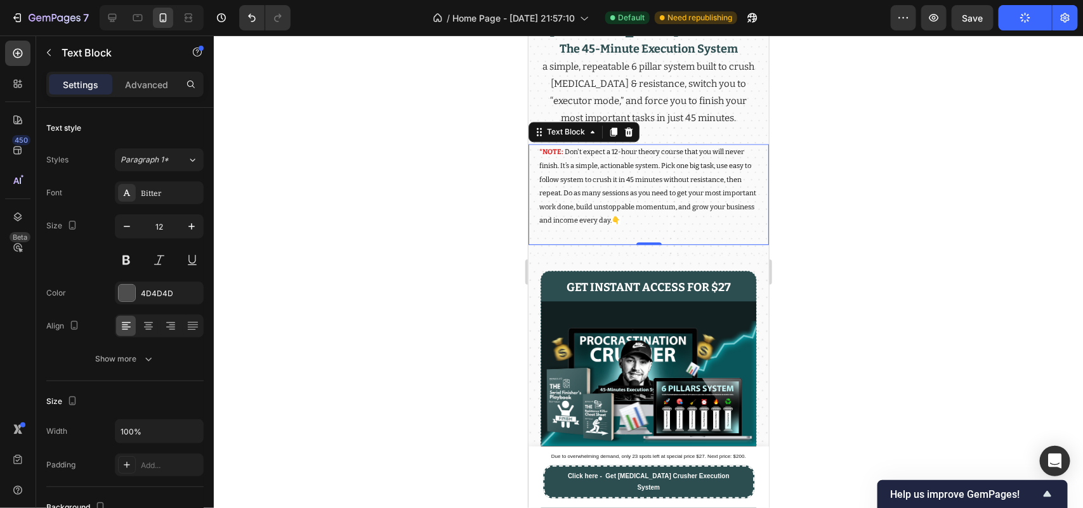
click at [144, 100] on div "Settings Advanced" at bounding box center [125, 90] width 178 height 36
drag, startPoint x: 148, startPoint y: 84, endPoint x: 163, endPoint y: 138, distance: 56.7
click at [148, 83] on p "Advanced" at bounding box center [146, 84] width 43 height 13
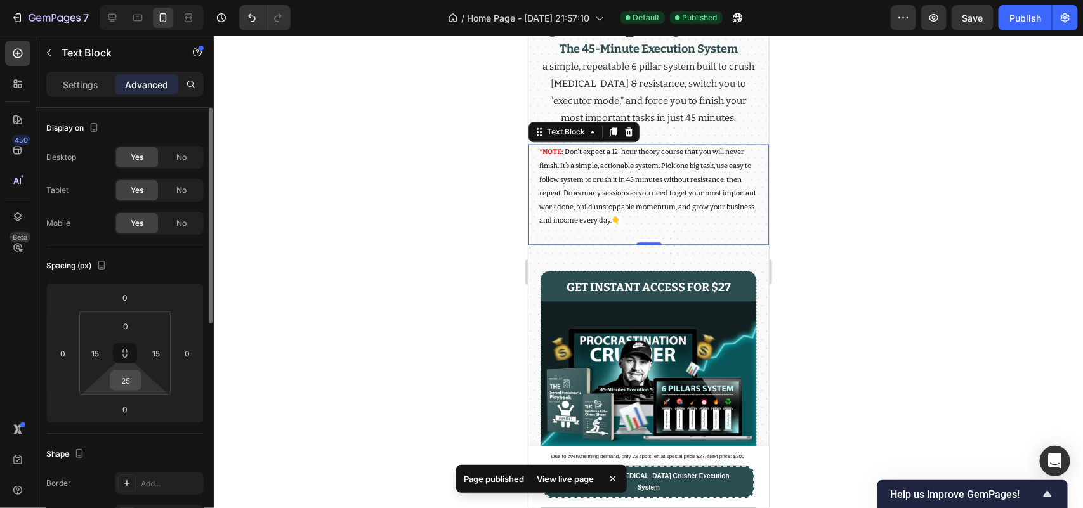
click at [133, 383] on input "25" at bounding box center [125, 380] width 25 height 19
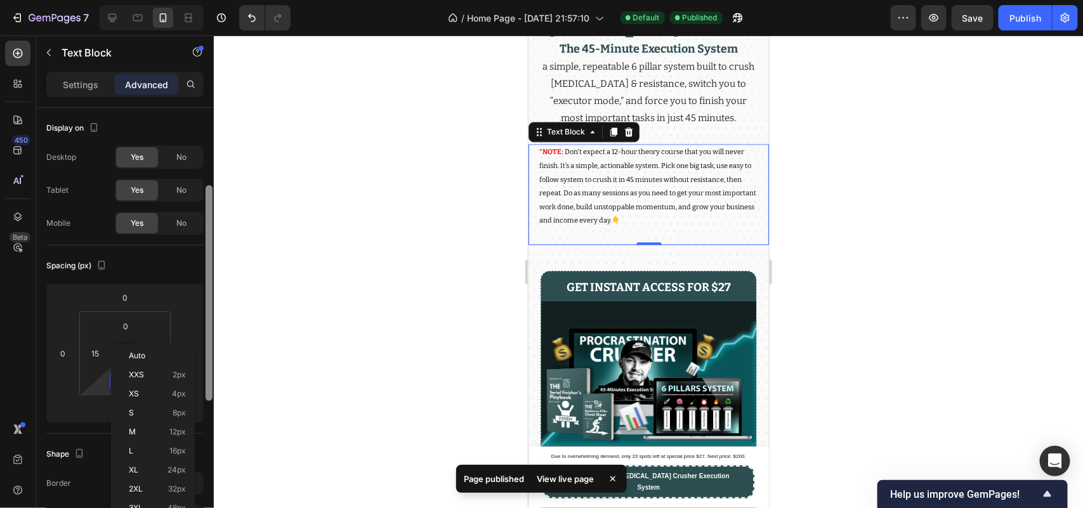
scroll to position [52, 0]
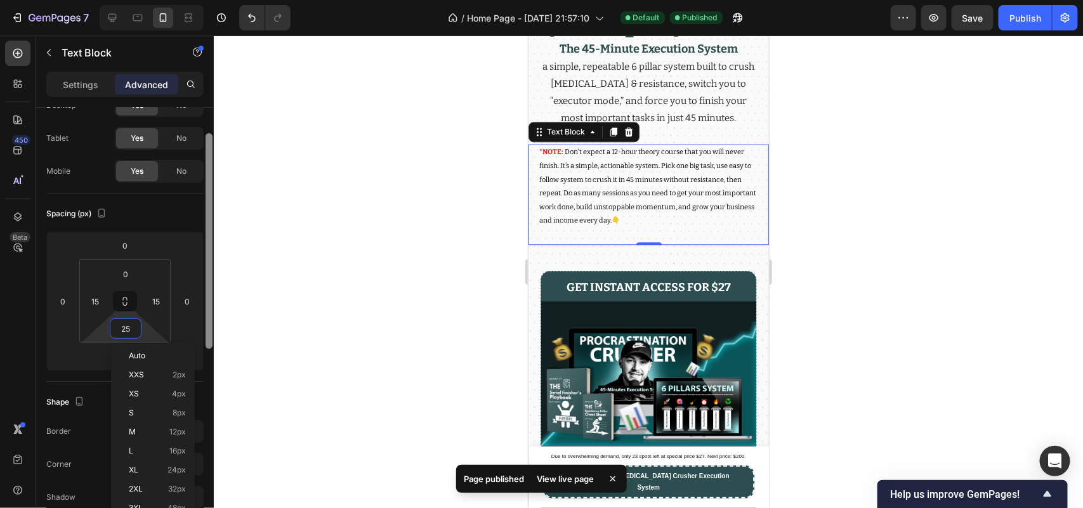
drag, startPoint x: 209, startPoint y: 312, endPoint x: 209, endPoint y: 338, distance: 26.0
click at [209, 338] on div at bounding box center [209, 241] width 7 height 216
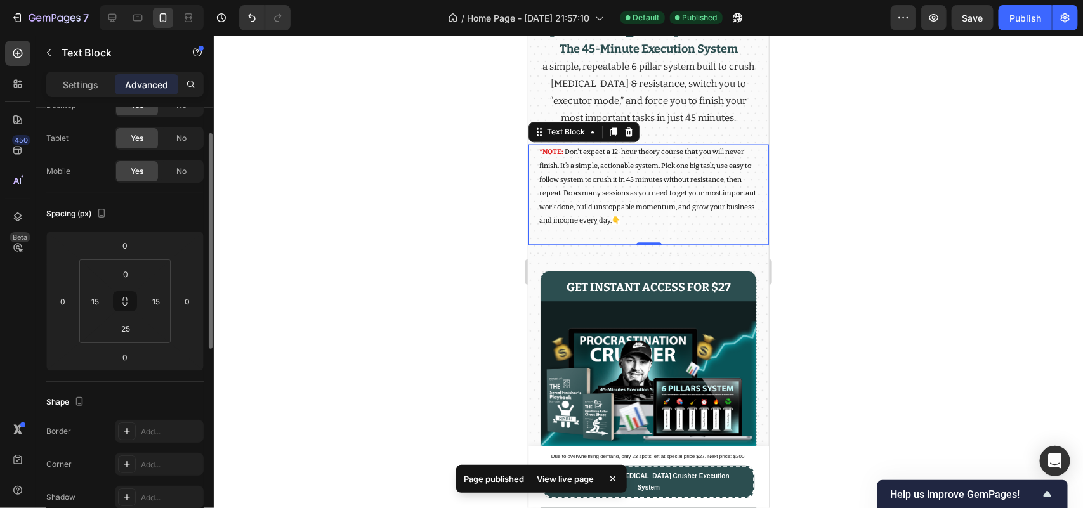
click at [274, 308] on div at bounding box center [648, 272] width 869 height 473
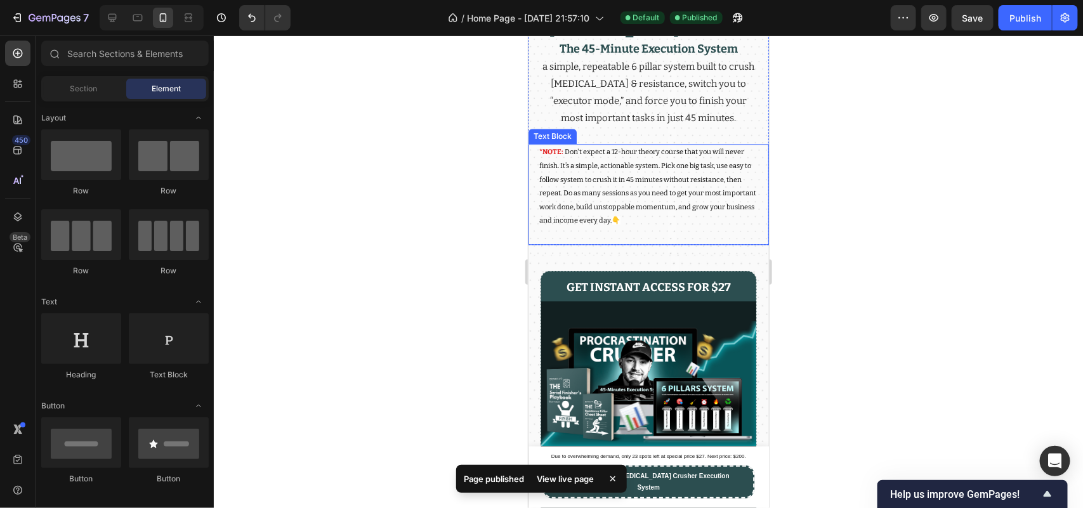
click at [589, 216] on p "*NOTE: Don't expect a 12-hour theory course that you will never finish. It’s a …" at bounding box center [648, 186] width 219 height 82
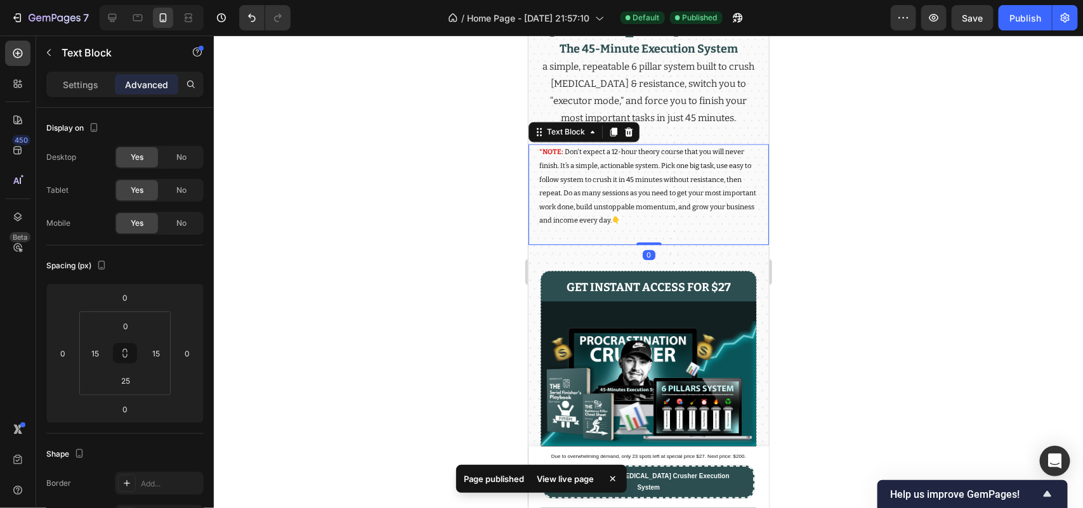
click at [388, 335] on div at bounding box center [648, 272] width 869 height 473
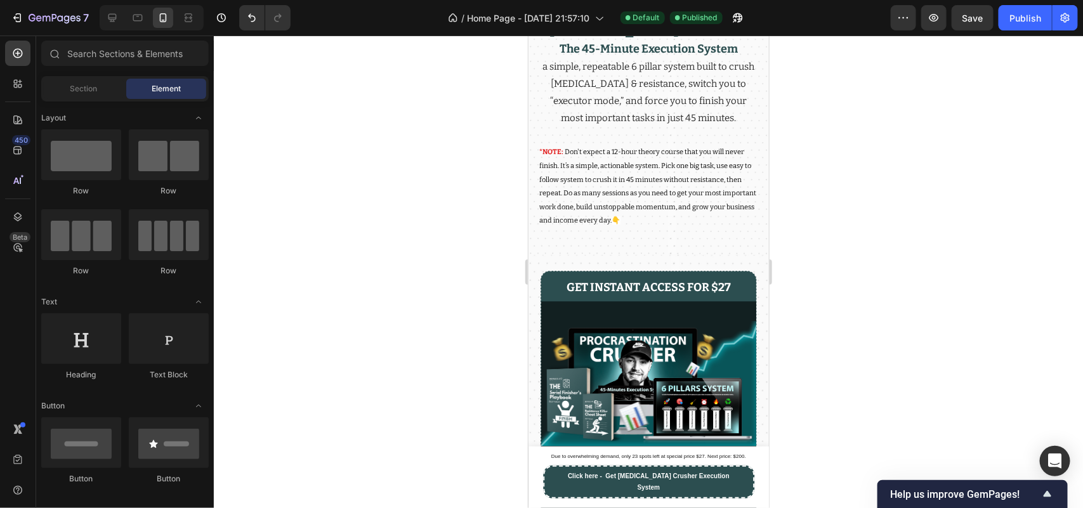
click at [384, 410] on div at bounding box center [648, 272] width 869 height 473
click at [644, 194] on span "Don't expect a 12-hour theory course that you will never finish. It’s a simple,…" at bounding box center [647, 185] width 217 height 77
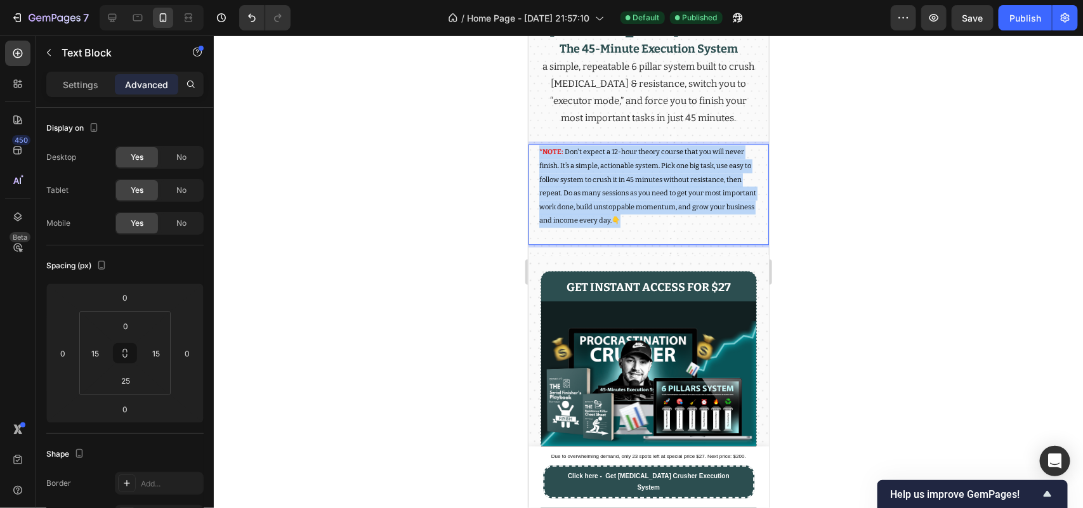
click at [644, 195] on span "Don't expect a 12-hour theory course that you will never finish. It’s a simple,…" at bounding box center [647, 185] width 217 height 77
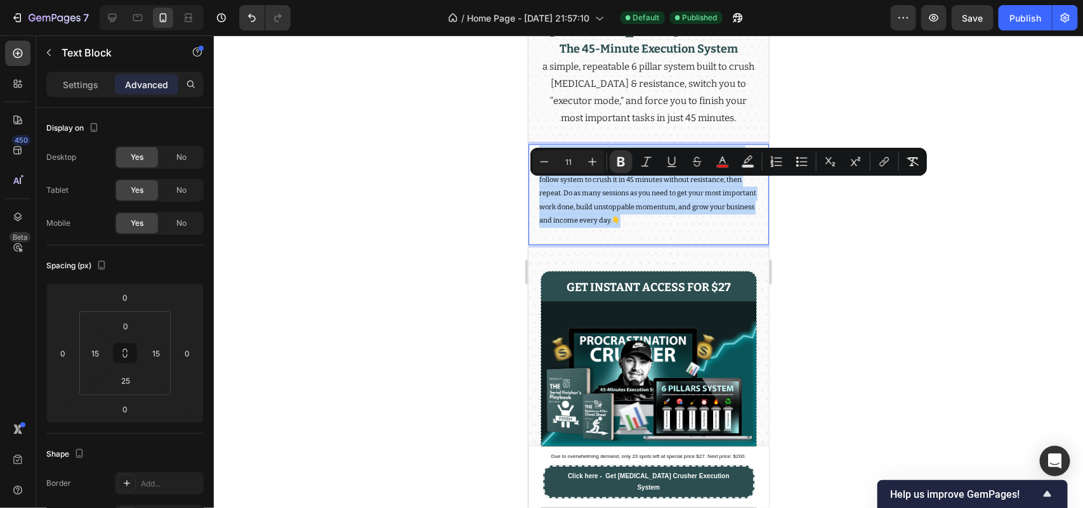
copy p "*NOTE: Don't expect a 12-hour theory course that you will never finish. It’s a …"
click at [600, 223] on span "Don't expect a 12-hour theory course that you will never finish. It’s a simple,…" at bounding box center [647, 185] width 217 height 77
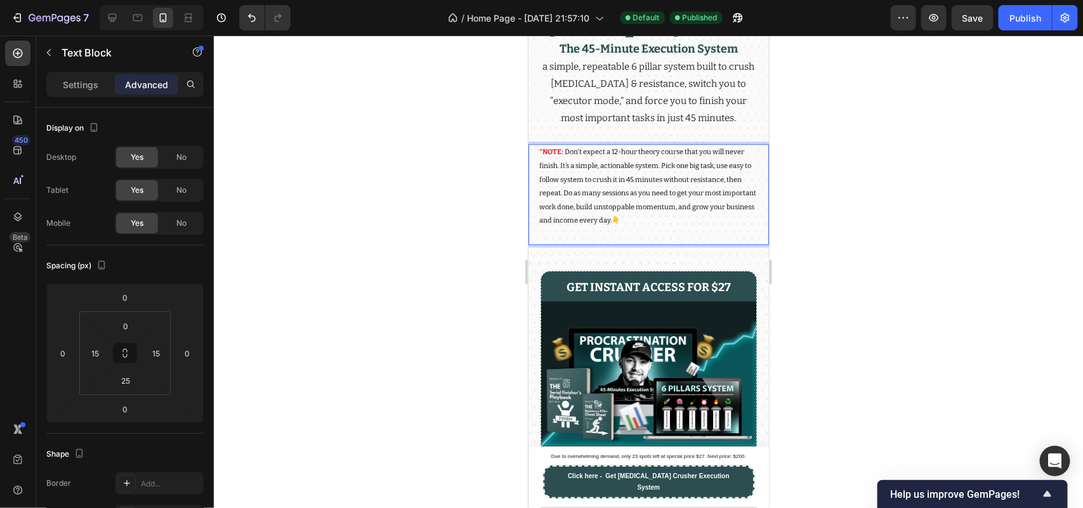
drag, startPoint x: 688, startPoint y: 249, endPoint x: 562, endPoint y: 201, distance: 135.5
click at [562, 201] on p "*NOTE: Don't expect a 12-hour theory course that you will never finish. It’s a …" at bounding box center [648, 186] width 219 height 82
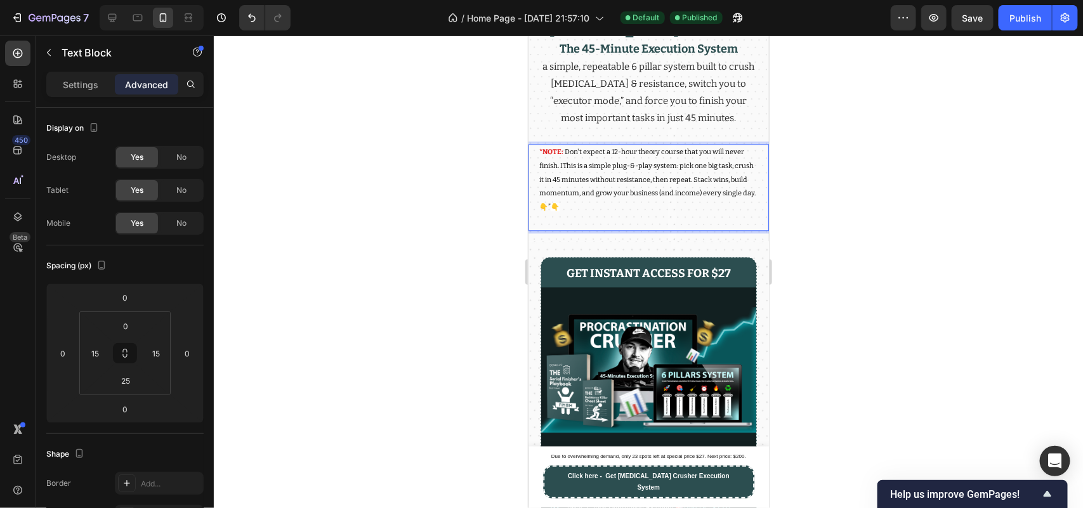
click at [562, 201] on span "Don't expect a 12-hour theory course that you will never finish. IThis is a sim…" at bounding box center [647, 178] width 216 height 63
click at [580, 202] on p "*NOTE: Don't expect a 12-hour theory course that you will never finish. This is…" at bounding box center [648, 179] width 219 height 69
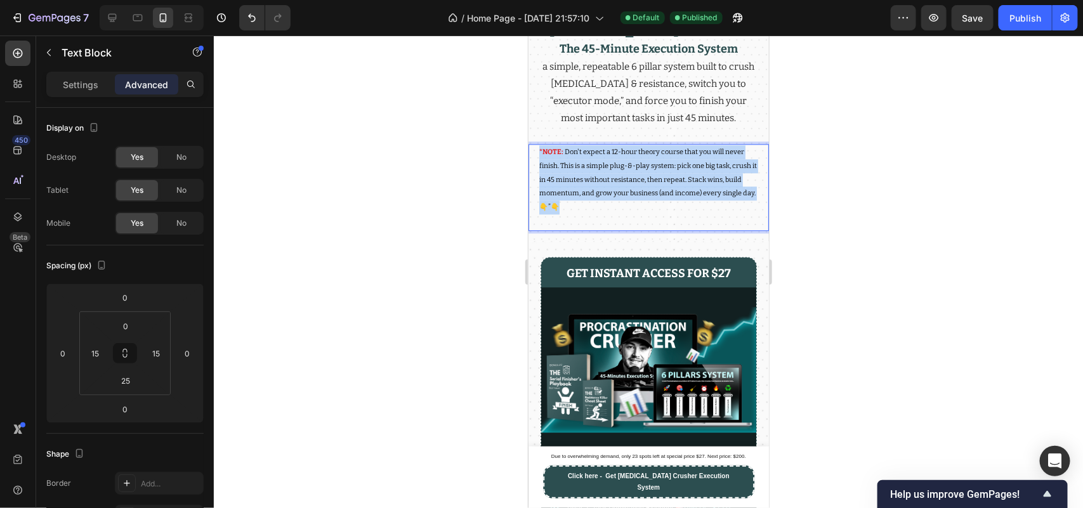
click at [580, 202] on p "*NOTE: Don't expect a 12-hour theory course that you will never finish. This is…" at bounding box center [648, 179] width 219 height 69
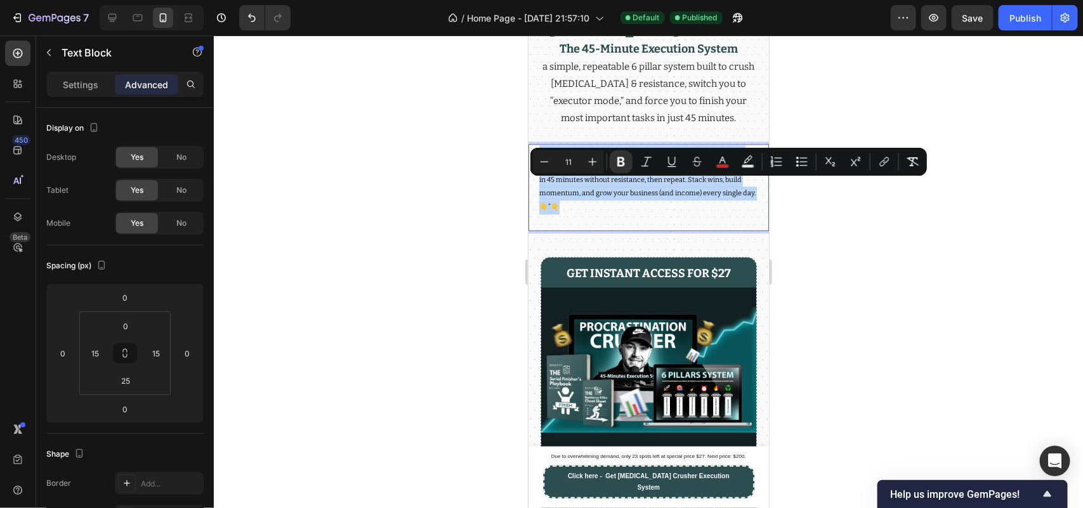
click at [563, 213] on p "*NOTE: Don't expect a 12-hour theory course that you will never finish. This is…" at bounding box center [648, 179] width 219 height 69
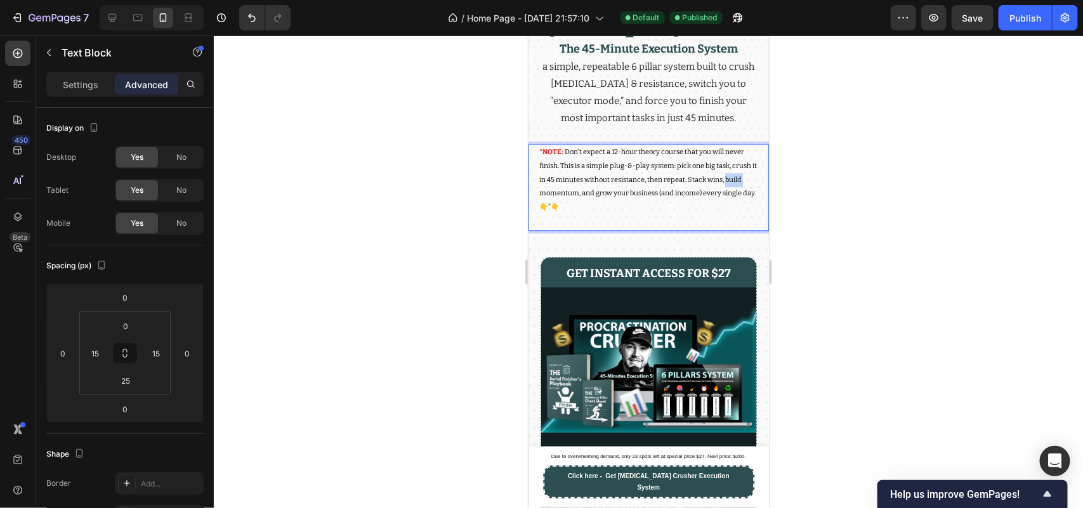
click at [563, 213] on p "*NOTE: Don't expect a 12-hour theory course that you will never finish. This is…" at bounding box center [648, 179] width 219 height 69
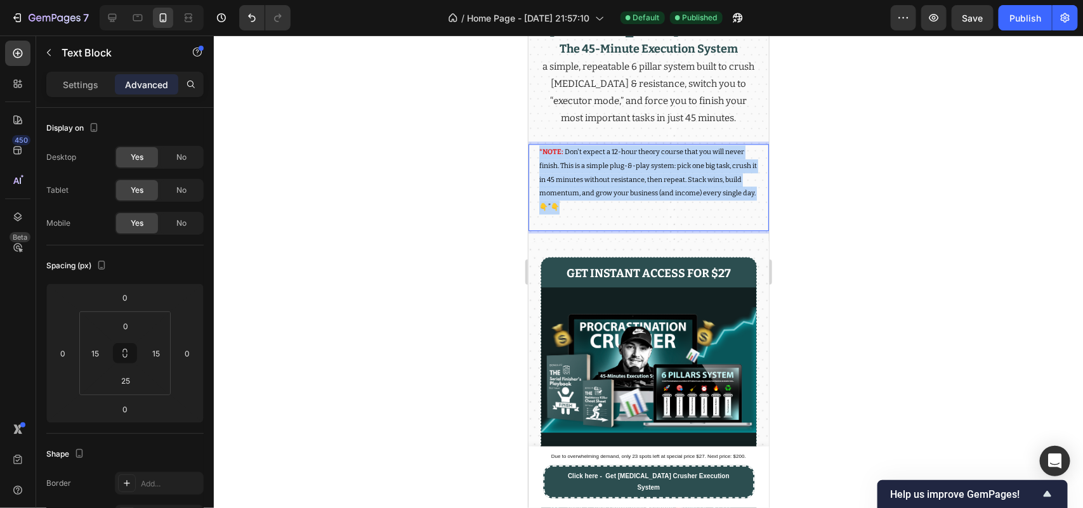
click at [563, 213] on p "*NOTE: Don't expect a 12-hour theory course that you will never finish. This is…" at bounding box center [648, 179] width 219 height 69
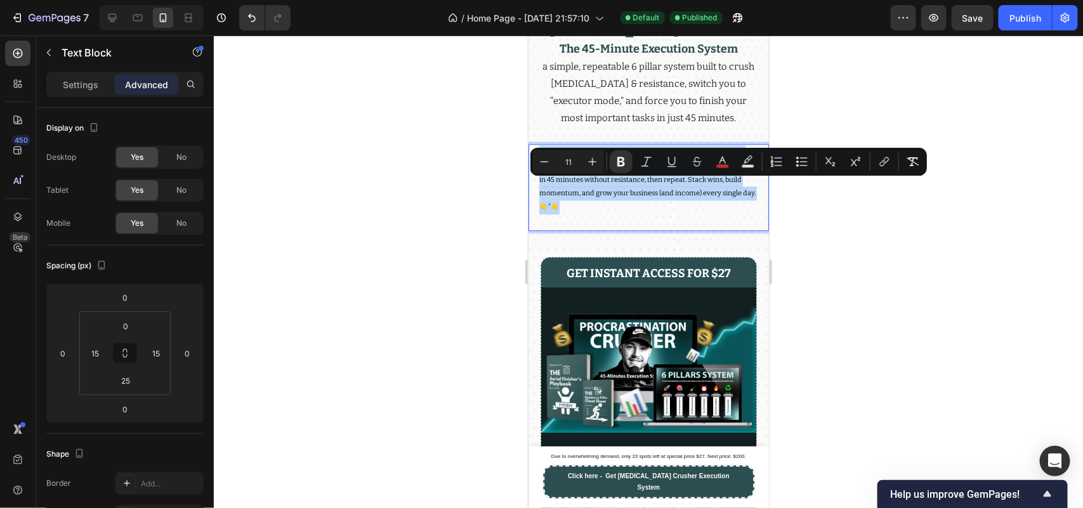
click at [636, 210] on span "Don't expect a 12-hour theory course that you will never finish. This is a simp…" at bounding box center [648, 178] width 218 height 63
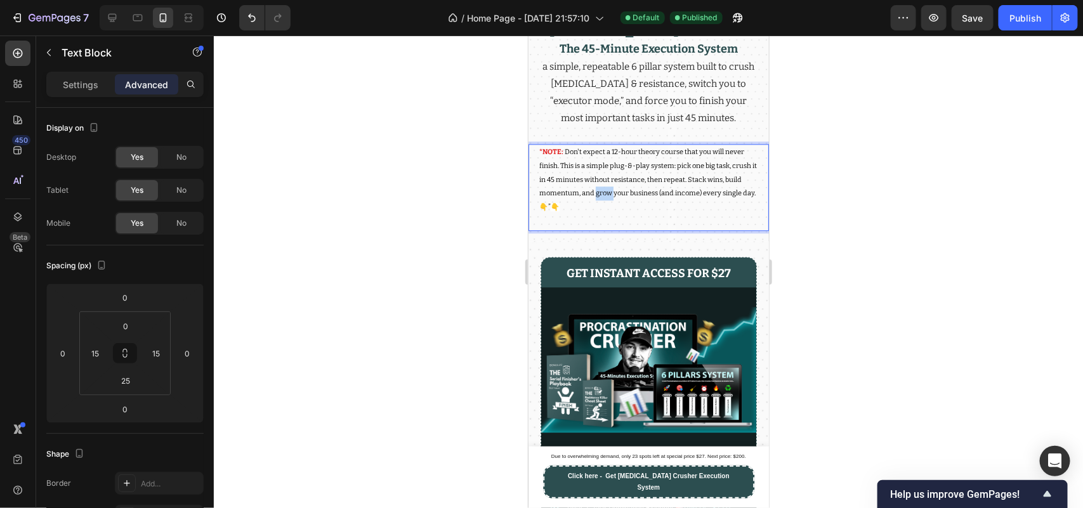
click at [636, 210] on span "Don't expect a 12-hour theory course that you will never finish. This is a simp…" at bounding box center [648, 178] width 218 height 63
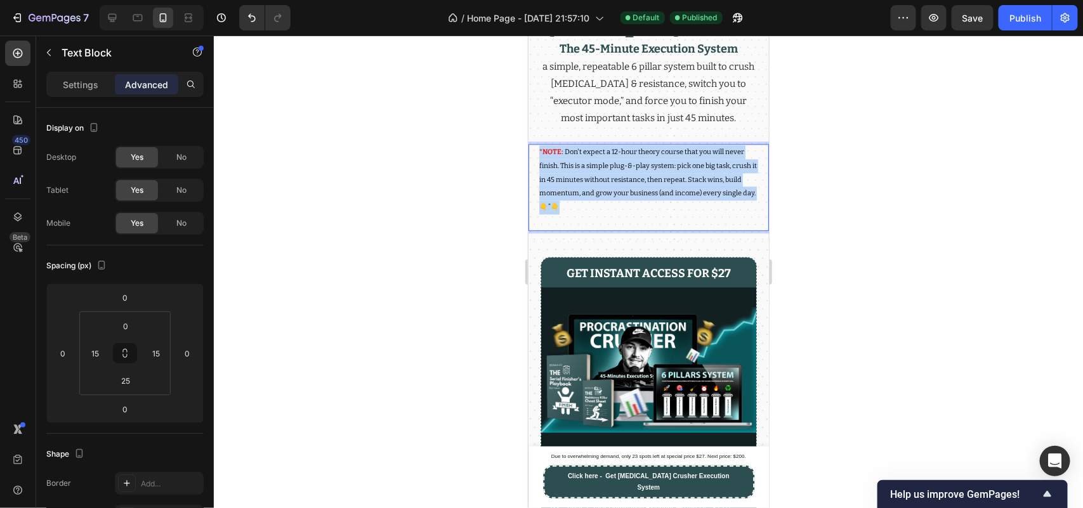
click at [636, 210] on span "Don't expect a 12-hour theory course that you will never finish. This is a simp…" at bounding box center [648, 178] width 218 height 63
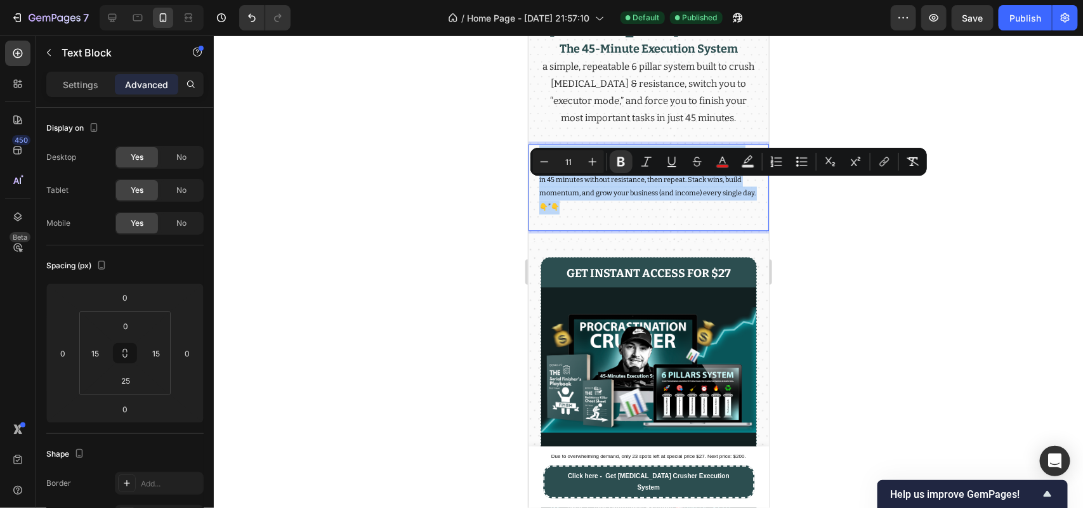
click at [675, 210] on span "Don't expect a 12-hour theory course that you will never finish. This is a simp…" at bounding box center [648, 178] width 218 height 63
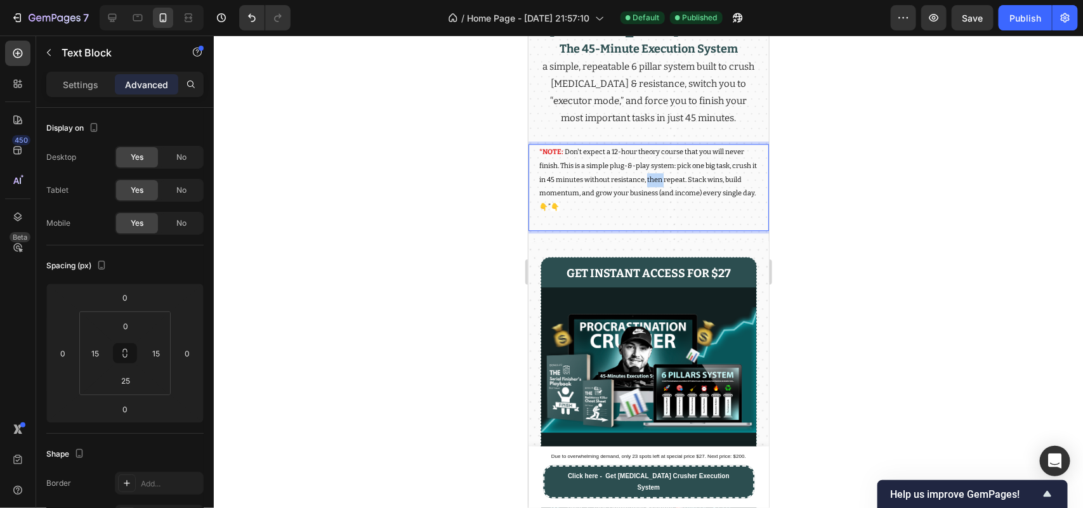
click at [675, 210] on span "Don't expect a 12-hour theory course that you will never finish. This is a simp…" at bounding box center [648, 178] width 218 height 63
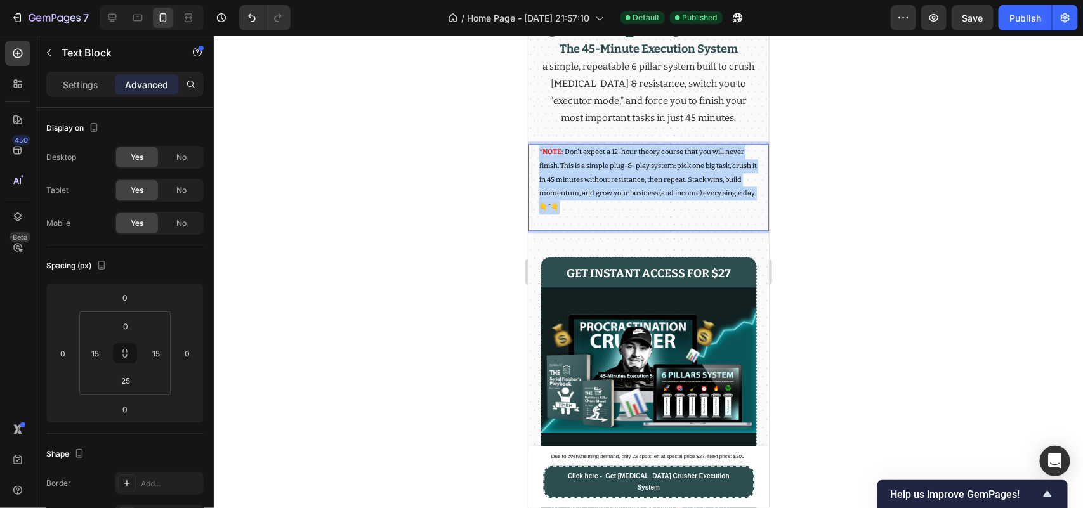
click at [675, 210] on span "Don't expect a 12-hour theory course that you will never finish. This is a simp…" at bounding box center [648, 178] width 218 height 63
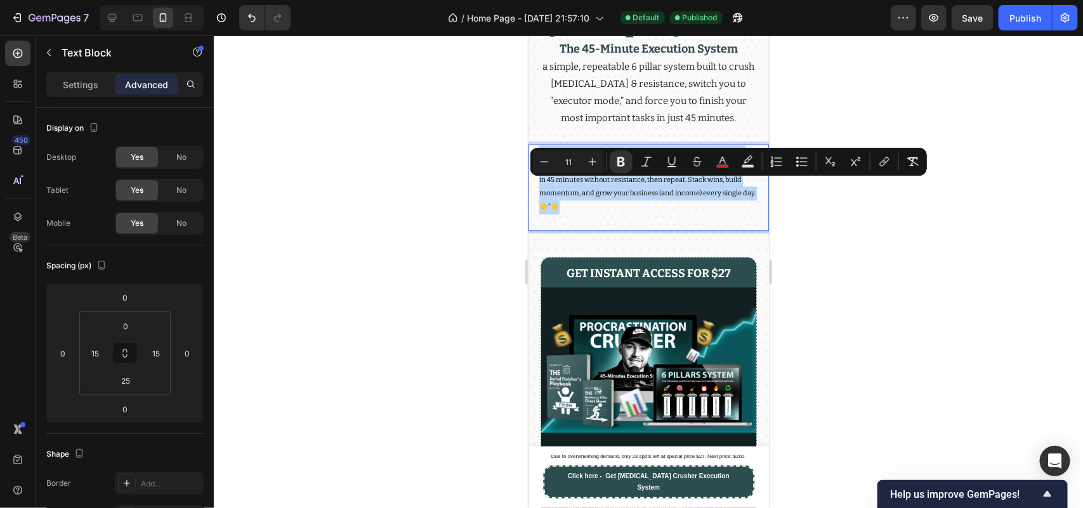
click at [574, 213] on p "*NOTE: Don't expect a 12-hour theory course that you will never finish. This is…" at bounding box center [648, 179] width 219 height 69
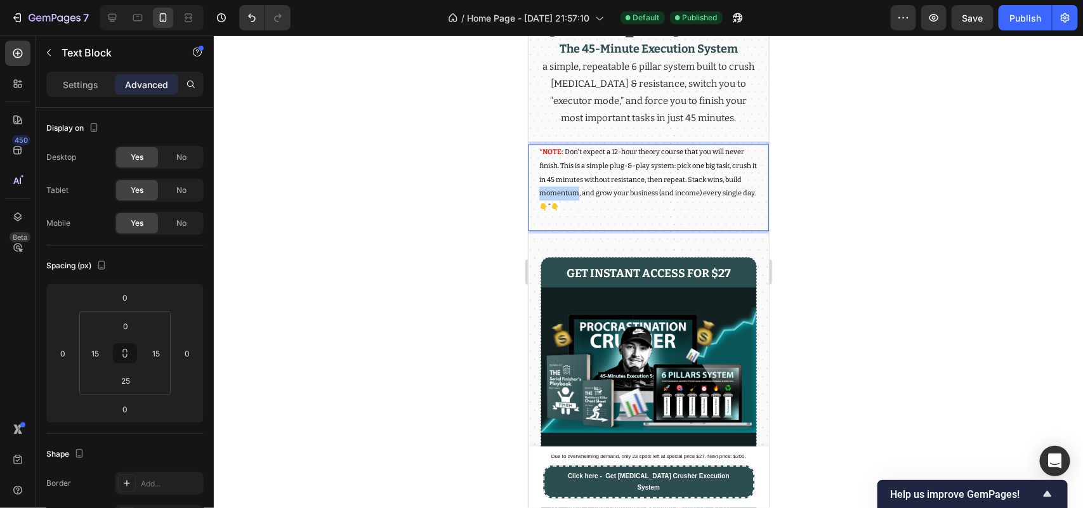
click at [574, 213] on p "*NOTE: Don't expect a 12-hour theory course that you will never finish. This is…" at bounding box center [648, 179] width 219 height 69
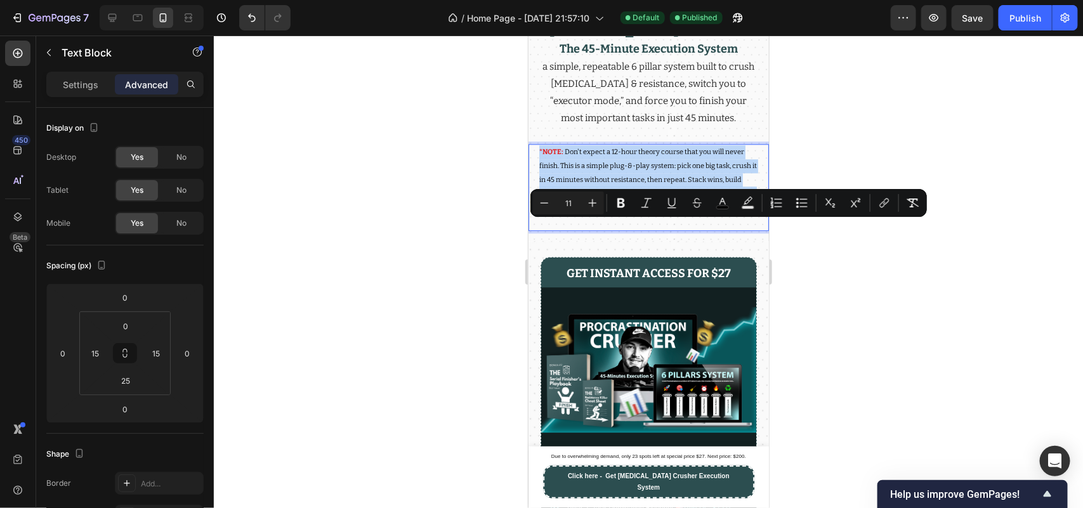
click at [574, 213] on p "*NOTE: Don't expect a 12-hour theory course that you will never finish. This is…" at bounding box center [648, 179] width 219 height 69
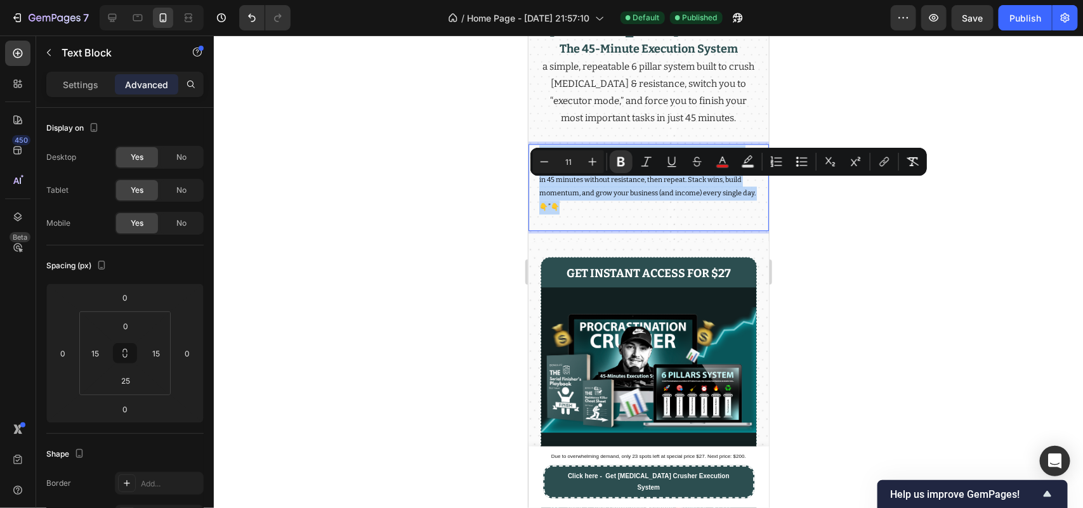
click at [631, 210] on span "Don't expect a 12-hour theory course that you will never finish. This is a simp…" at bounding box center [648, 178] width 218 height 63
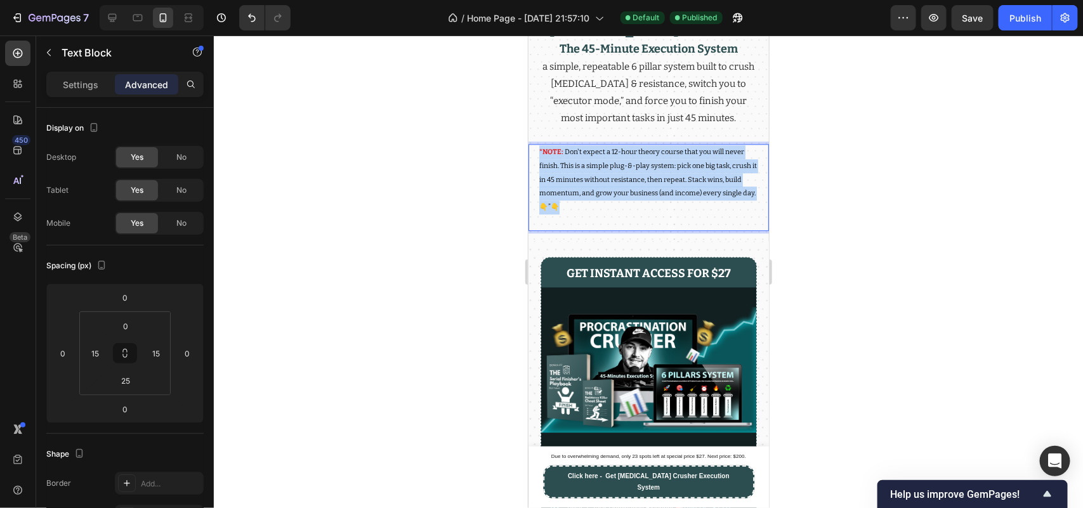
click at [631, 210] on span "Don't expect a 12-hour theory course that you will never finish. This is a simp…" at bounding box center [648, 178] width 218 height 63
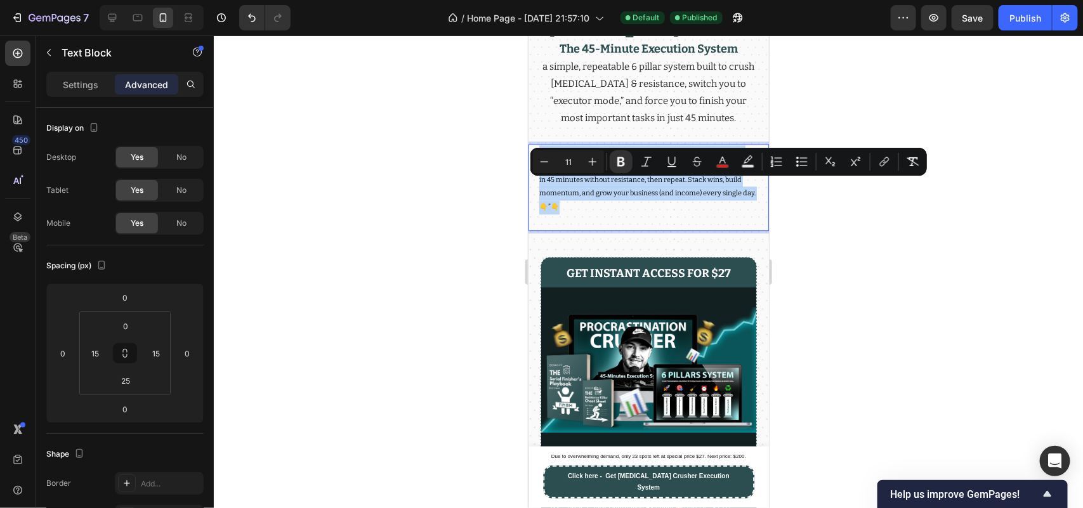
click at [599, 210] on span "Don't expect a 12-hour theory course that you will never finish. This is a simp…" at bounding box center [648, 178] width 218 height 63
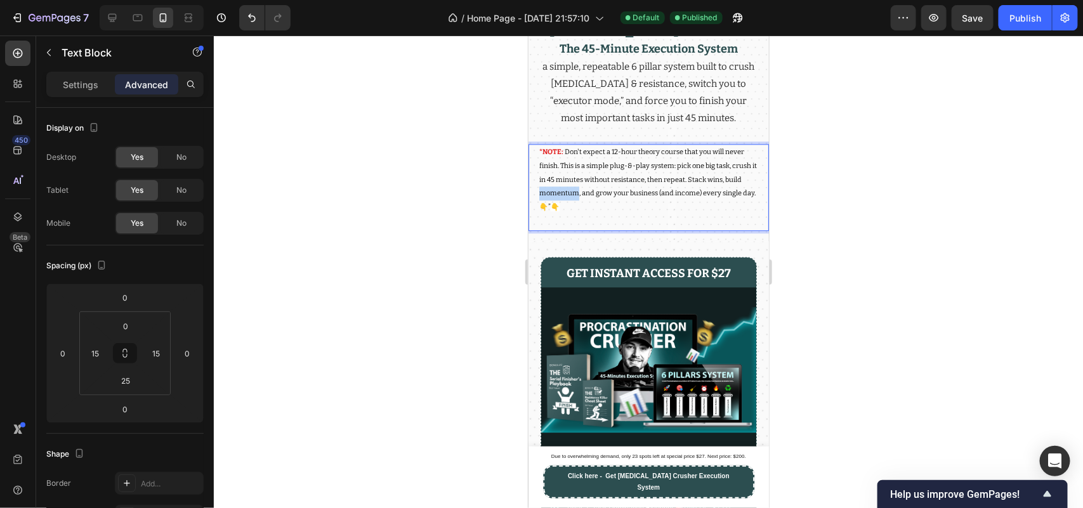
click at [599, 210] on span "Don't expect a 12-hour theory course that you will never finish. This is a simp…" at bounding box center [648, 178] width 218 height 63
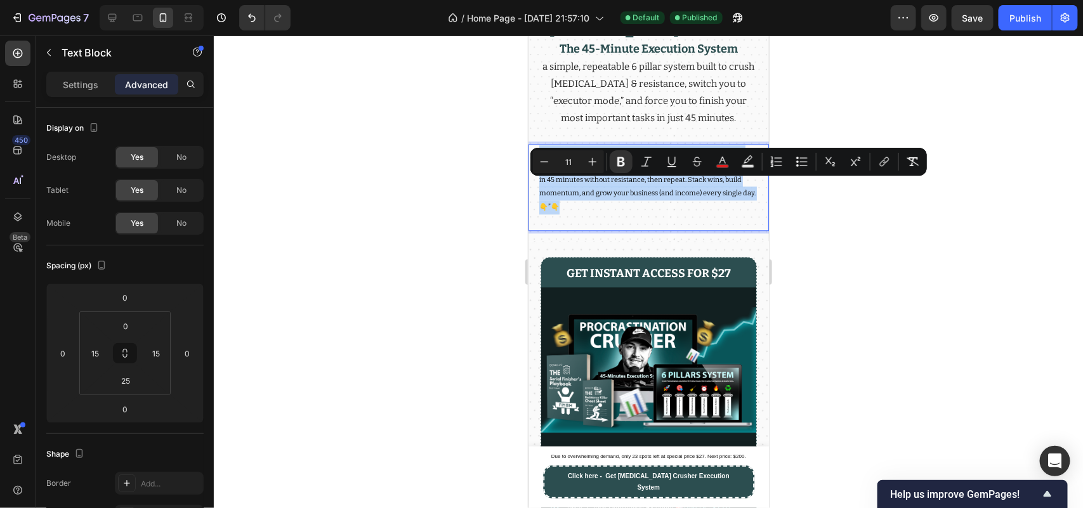
click at [599, 210] on span "Don't expect a 12-hour theory course that you will never finish. This is a simp…" at bounding box center [648, 178] width 218 height 63
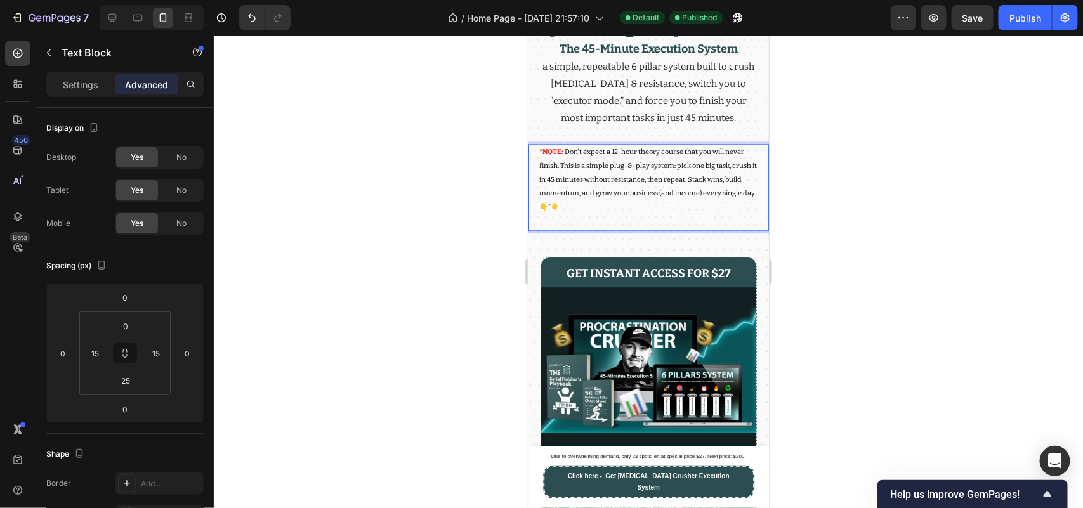
click at [559, 211] on span "👇" at bounding box center [554, 206] width 9 height 8
click at [1009, 17] on div "Publish" at bounding box center [1025, 17] width 32 height 13
click at [717, 197] on span "Don't expect a 12-hour theory course that you will never finish. This is a simp…" at bounding box center [648, 171] width 218 height 49
click at [707, 197] on span "Don't expect a 12-hour theory course that you will never finish. This is a simp…" at bounding box center [648, 171] width 218 height 49
click at [717, 213] on p "*NOTE: Don't expect a 12-hour theory course that you will never finish. This is…" at bounding box center [648, 179] width 219 height 69
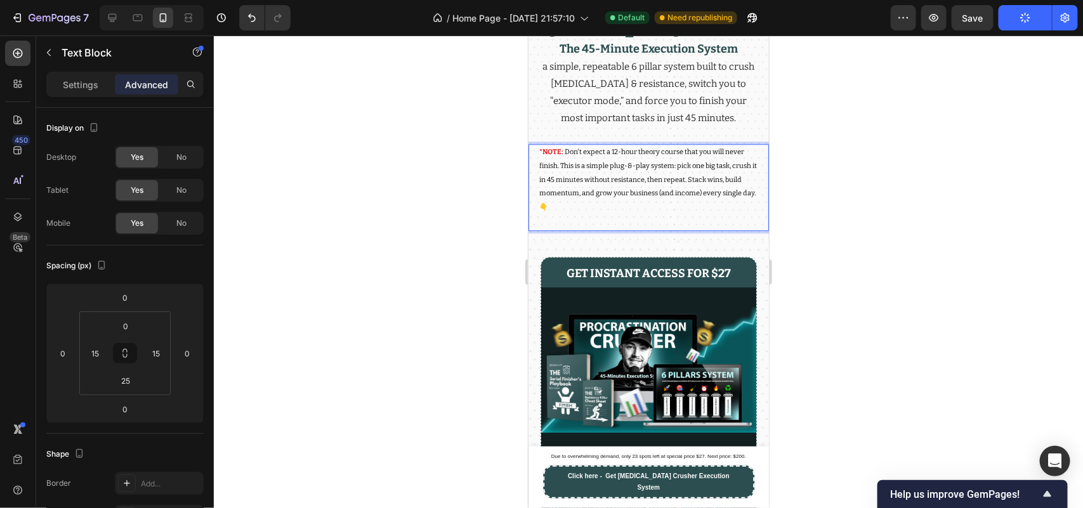
click at [711, 213] on p "*NOTE: Don't expect a 12-hour theory course that you will never finish. This is…" at bounding box center [648, 179] width 219 height 69
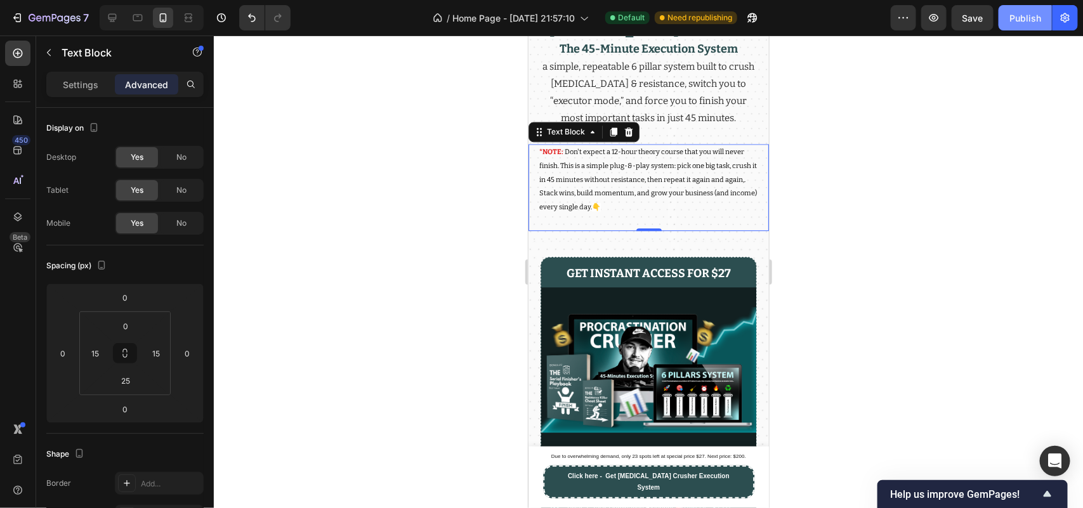
click at [1025, 23] on div "Publish" at bounding box center [1025, 17] width 32 height 13
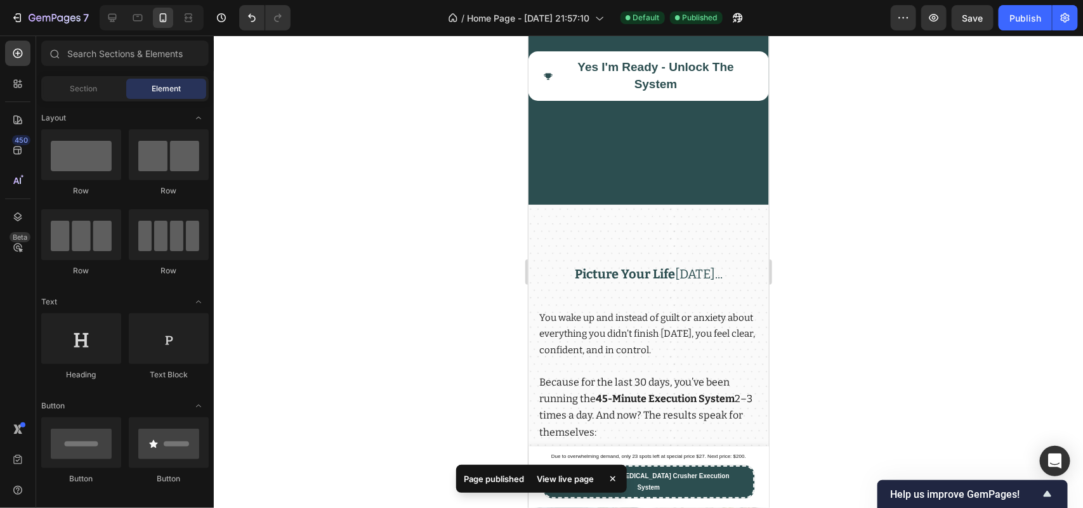
scroll to position [3566, 0]
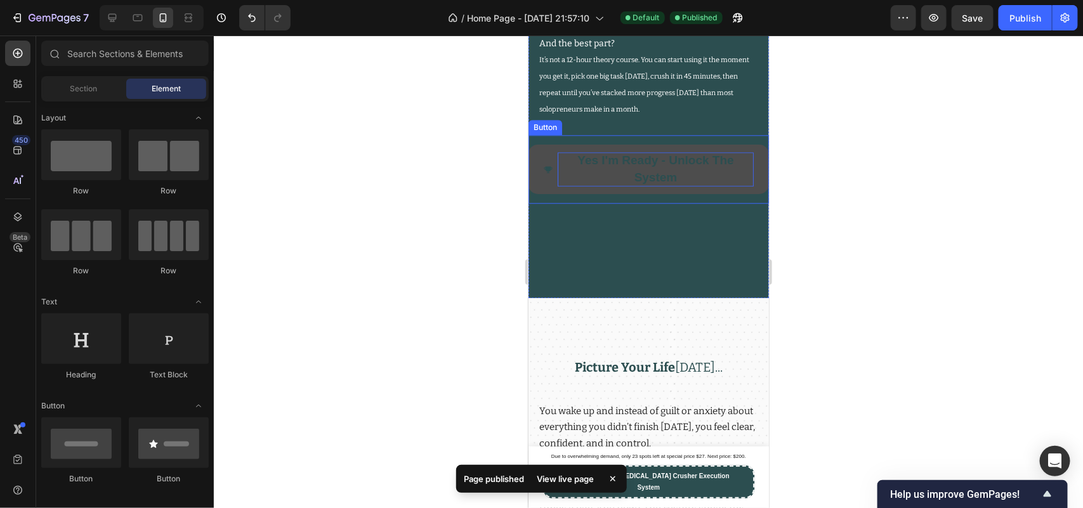
click at [682, 183] on span "Yes I'm Ready - Unlock The System" at bounding box center [655, 168] width 156 height 30
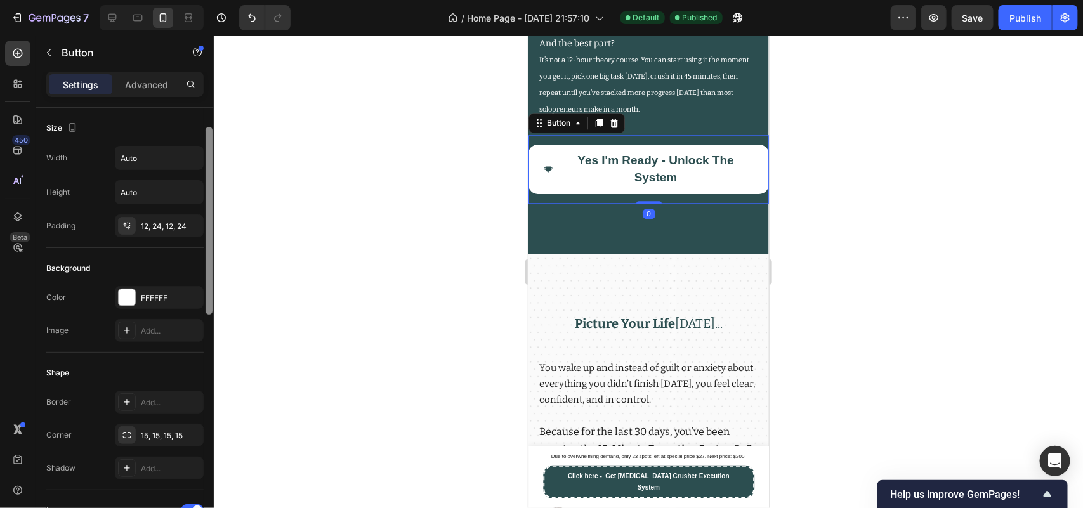
scroll to position [60, 0]
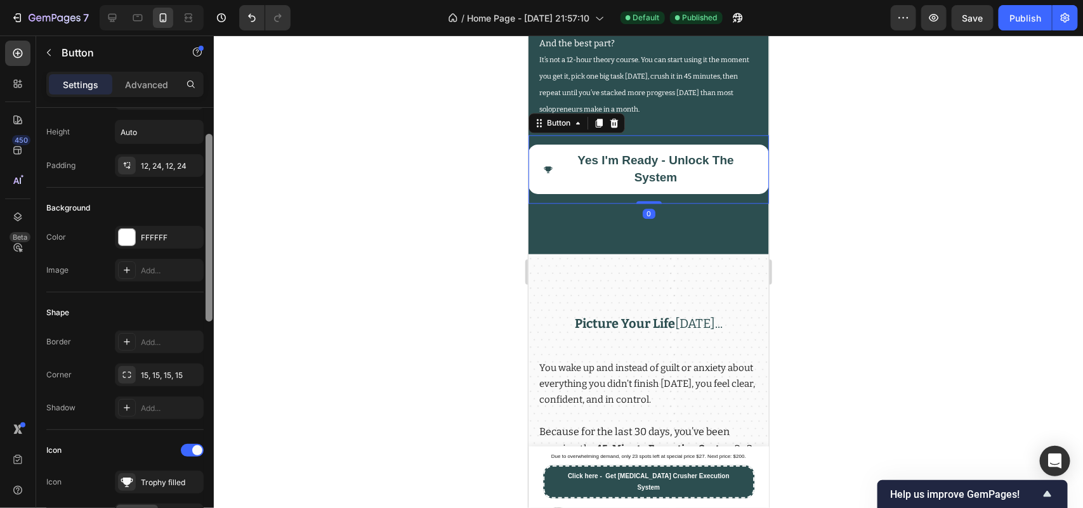
drag, startPoint x: 208, startPoint y: 244, endPoint x: 246, endPoint y: 201, distance: 57.5
click at [238, 0] on div "7 / Home Page - [DATE] 21:57:10 Default Published Preview Save Publish 450 Beta…" at bounding box center [541, 0] width 1083 height 0
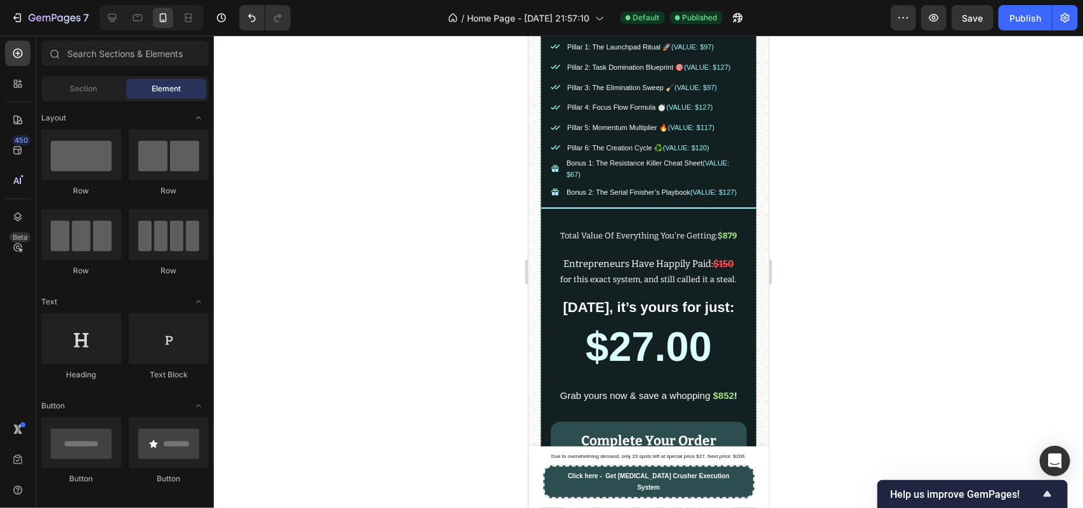
scroll to position [1817, 0]
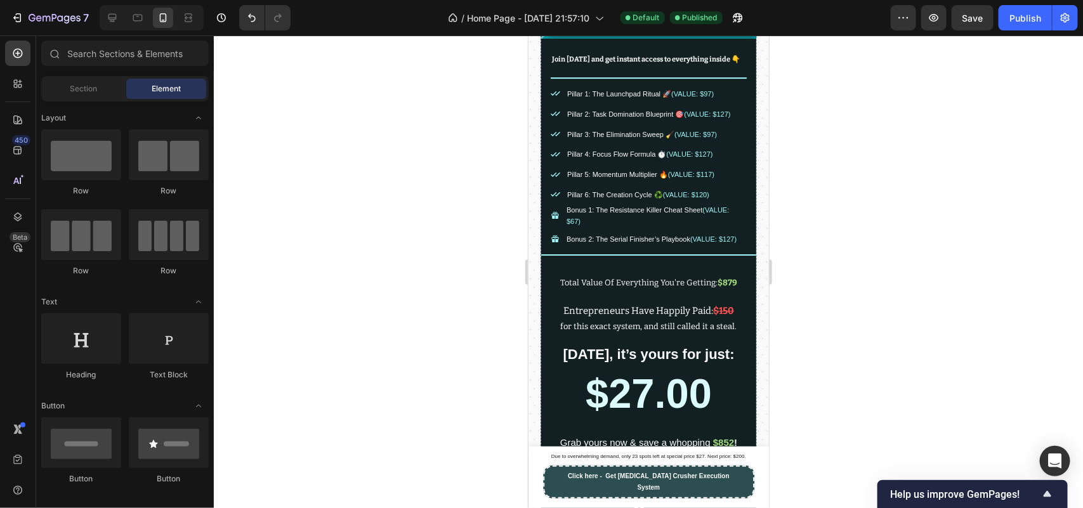
drag, startPoint x: 767, startPoint y: 129, endPoint x: 1296, endPoint y: 149, distance: 529.5
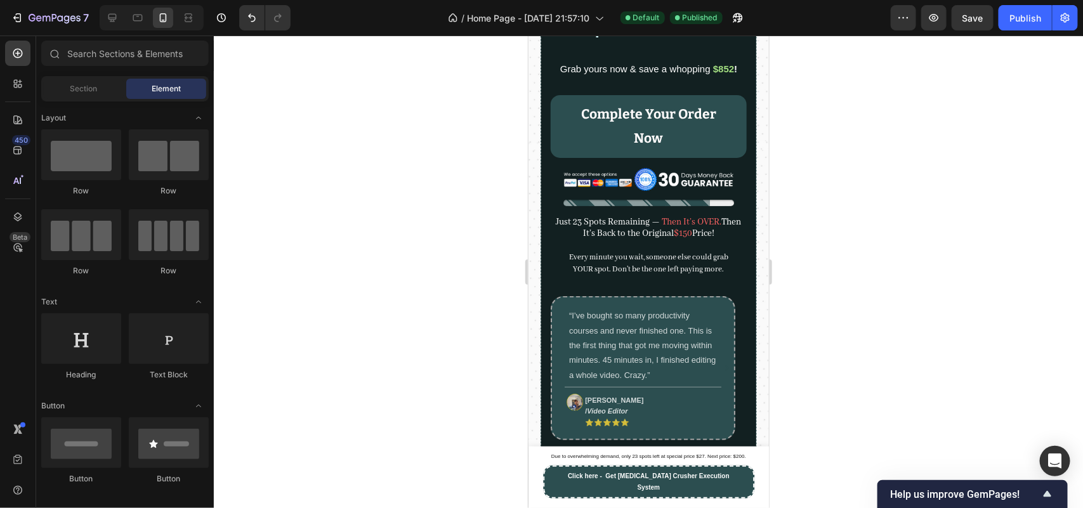
scroll to position [2214, 0]
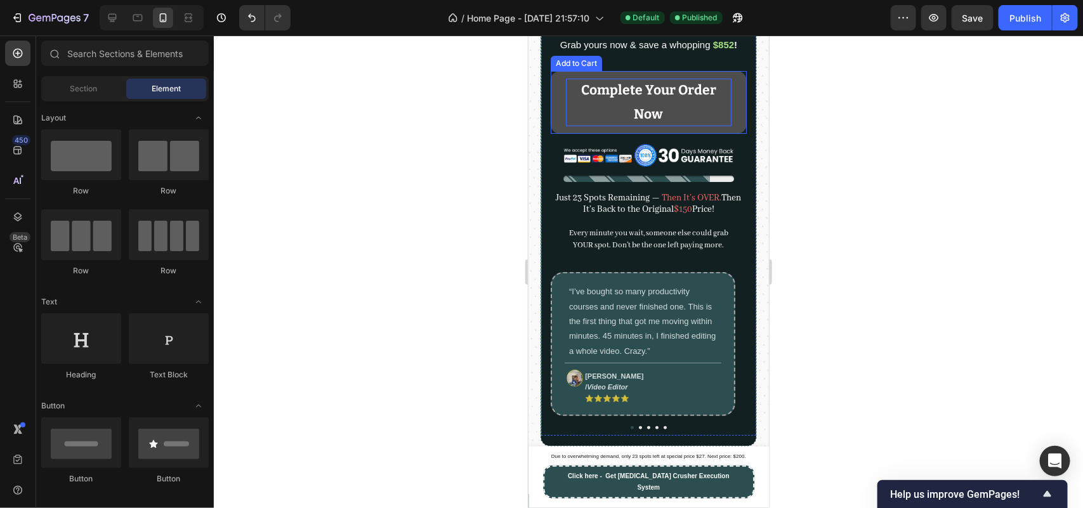
click at [657, 126] on strong "Complete Your Order Now" at bounding box center [648, 102] width 166 height 48
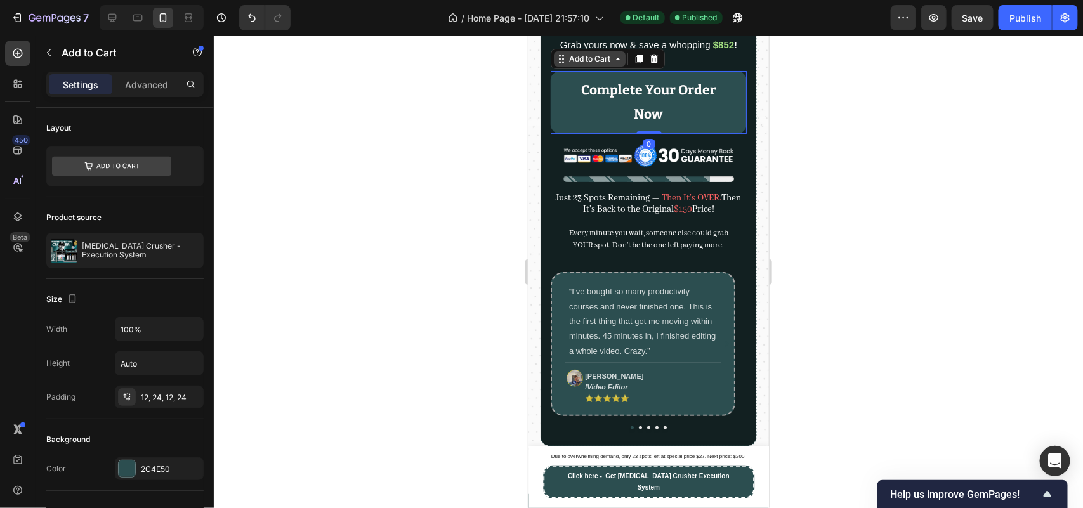
click at [577, 64] on div "Add to Cart" at bounding box center [589, 58] width 46 height 11
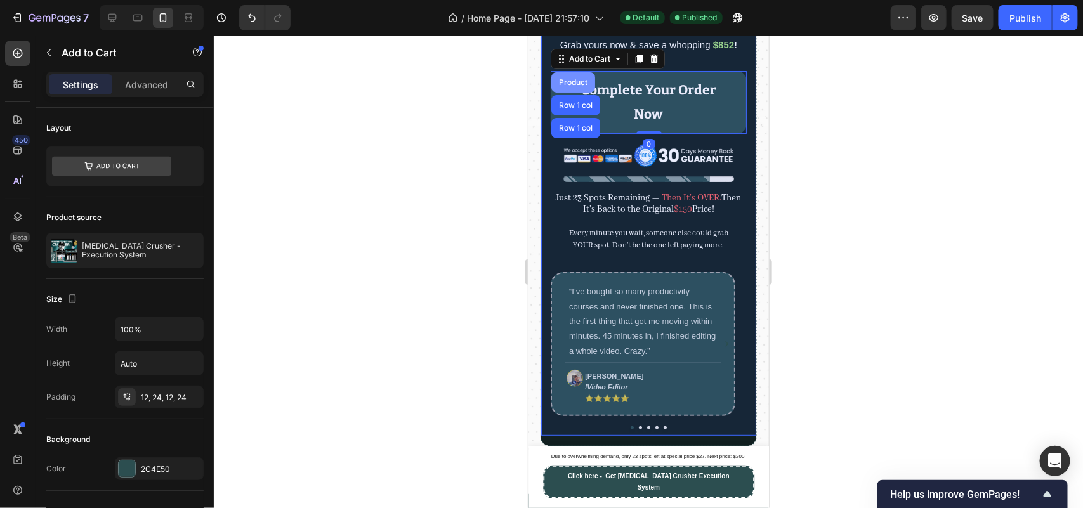
click at [569, 86] on div "Product" at bounding box center [573, 82] width 34 height 8
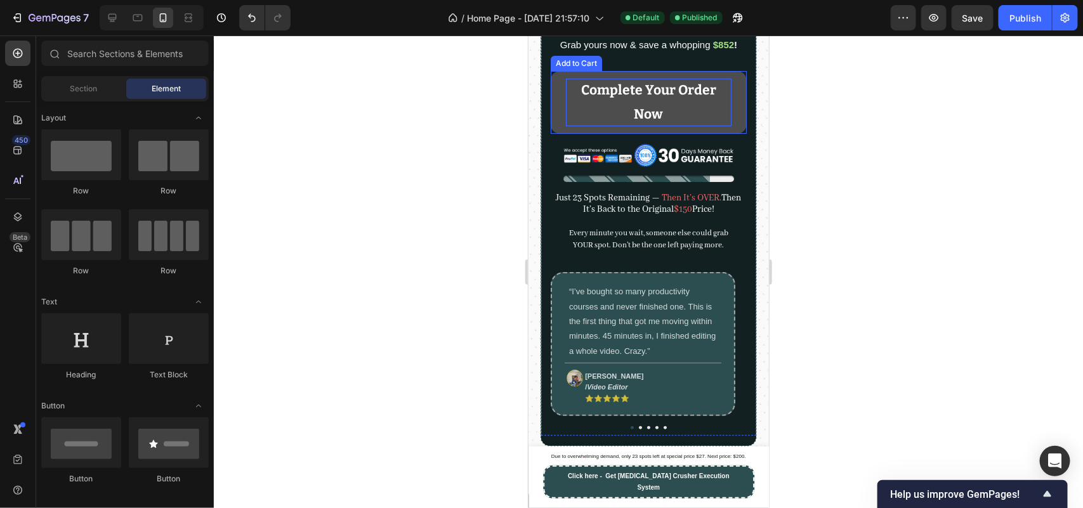
click at [567, 126] on strong "Complete Your Order Now" at bounding box center [648, 102] width 166 height 48
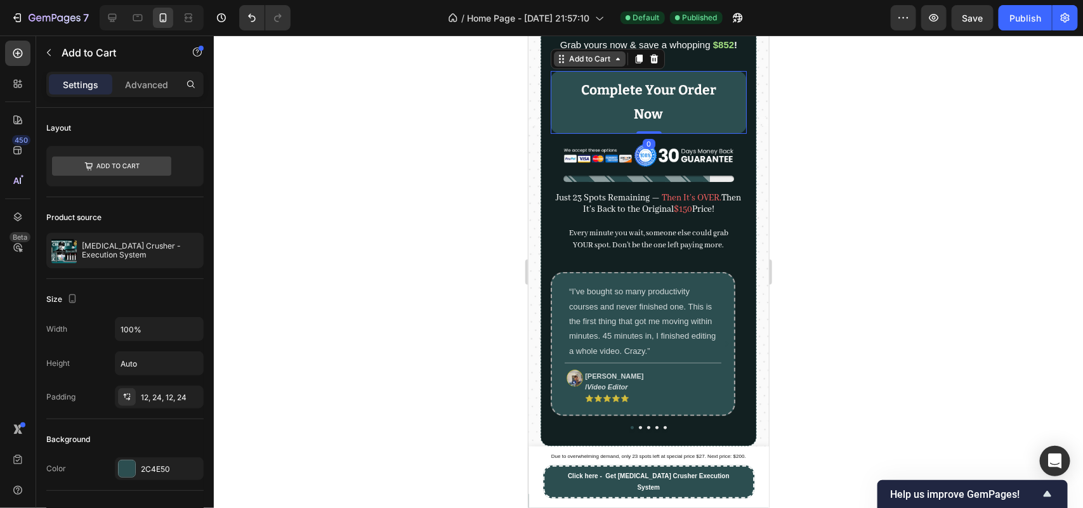
click at [570, 64] on div "Add to Cart" at bounding box center [589, 58] width 46 height 11
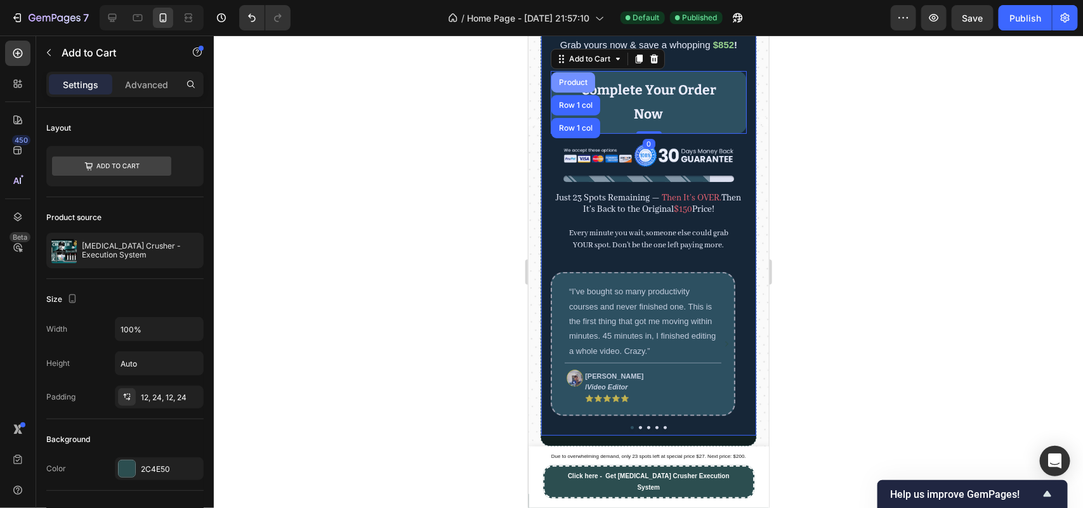
click at [567, 86] on div "Product" at bounding box center [573, 82] width 34 height 8
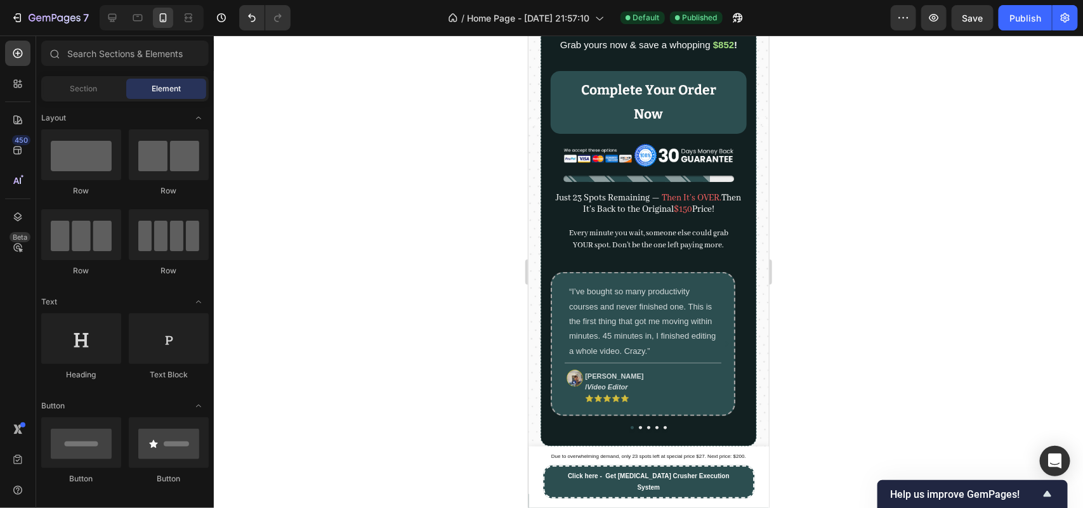
scroll to position [1957, 0]
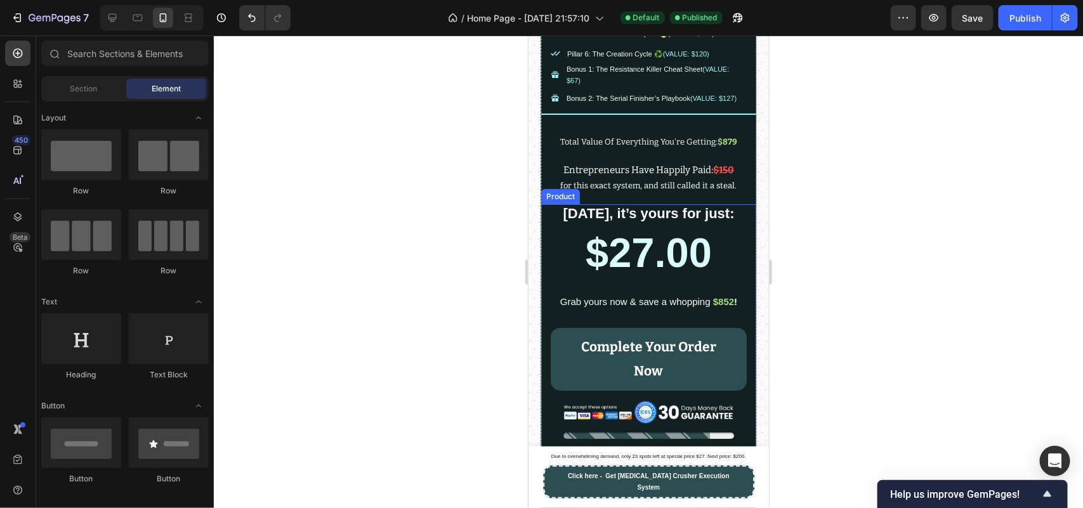
click at [555, 346] on div "$27.00 Product Price Product Price Grab yours now & save a whopping $852 ! Head…" at bounding box center [648, 453] width 196 height 478
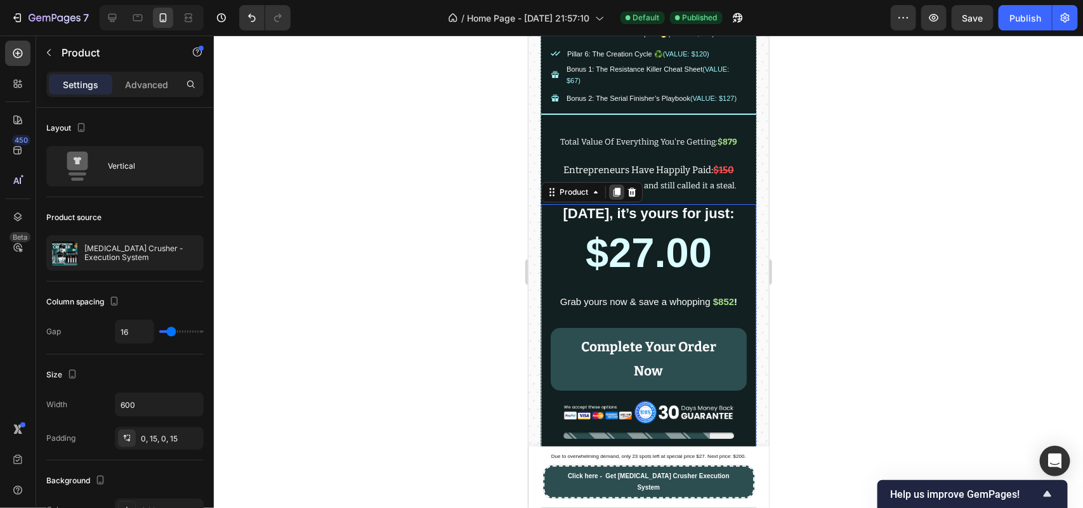
click at [621, 199] on div at bounding box center [615, 191] width 15 height 15
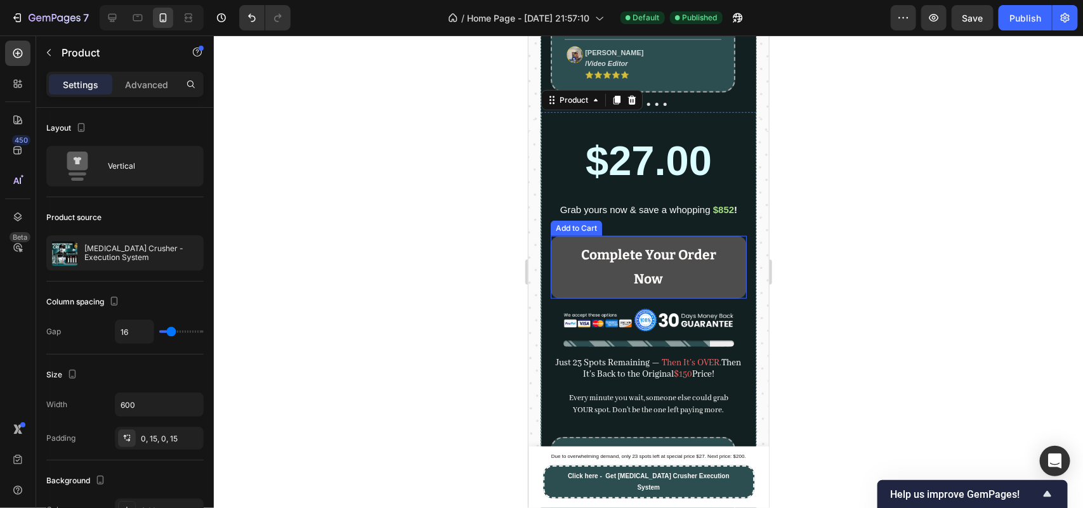
scroll to position [2575, 0]
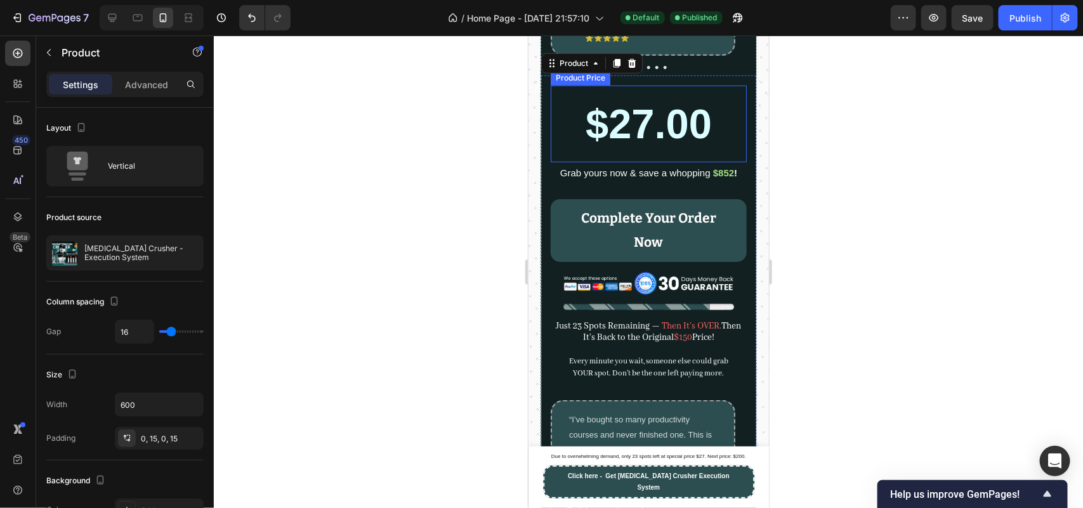
click at [619, 126] on div "$27.00" at bounding box center [648, 123] width 196 height 77
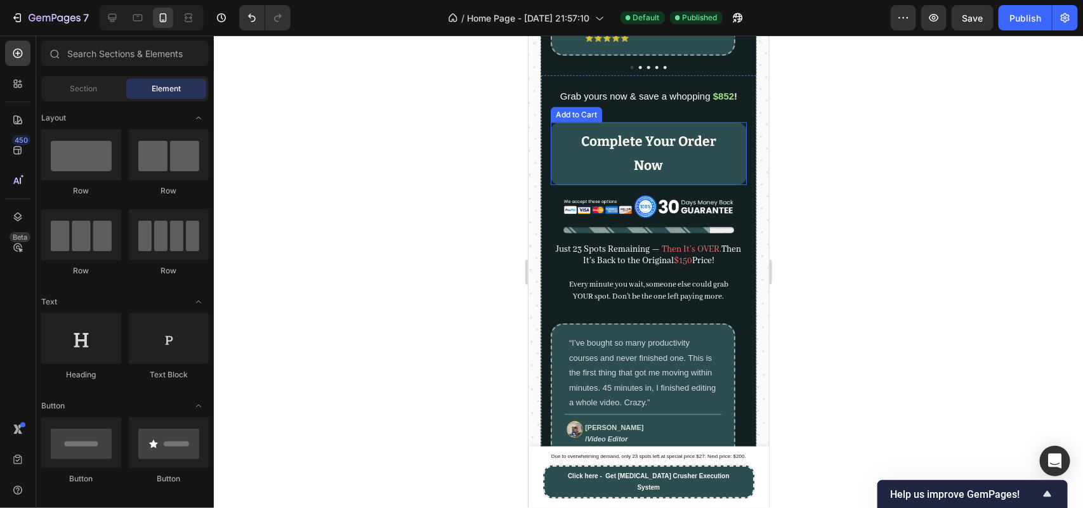
click at [640, 101] on span "Grab yours now & save a whopping" at bounding box center [635, 95] width 150 height 11
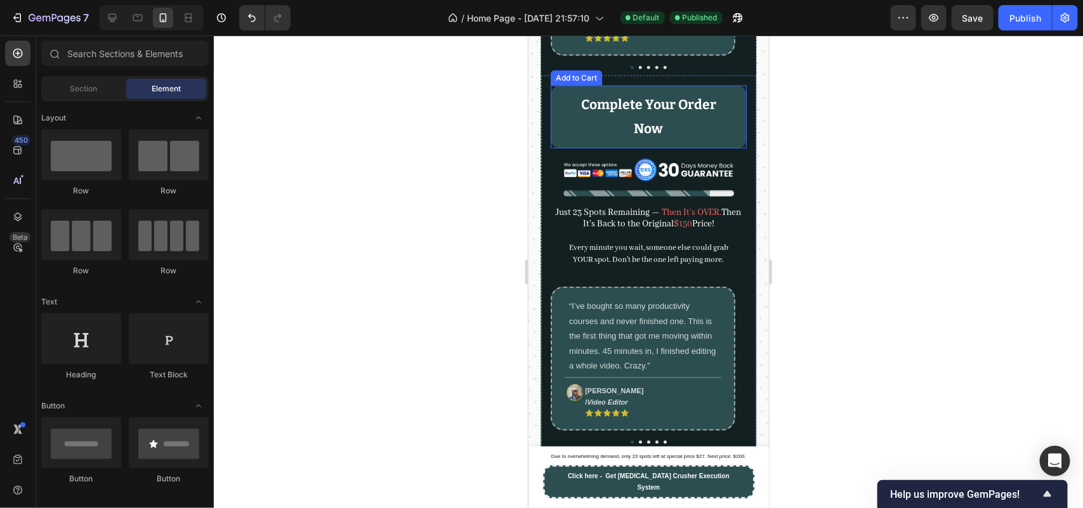
click at [614, 179] on img at bounding box center [648, 169] width 171 height 24
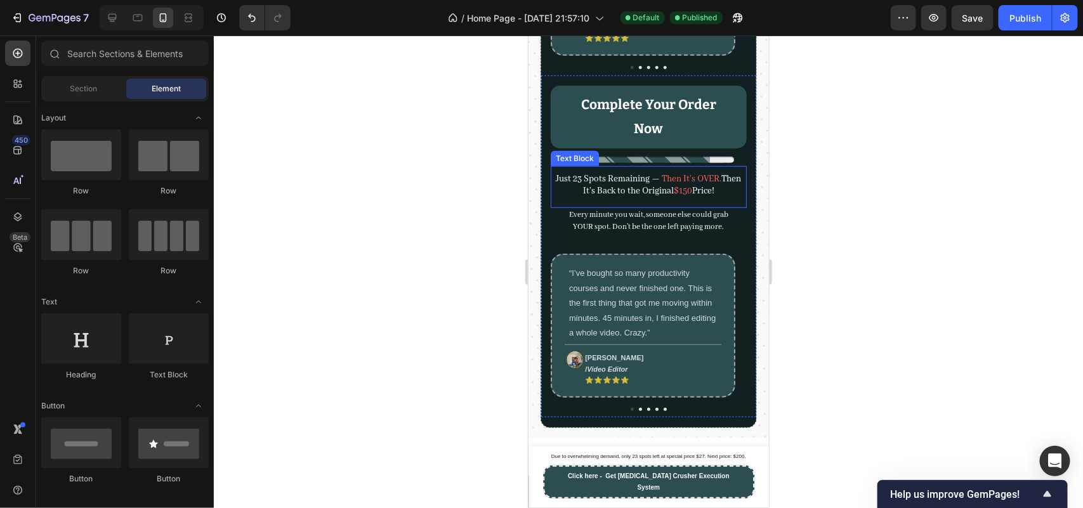
click at [614, 180] on span "Just 23 Spots Remaining" at bounding box center [603, 178] width 94 height 11
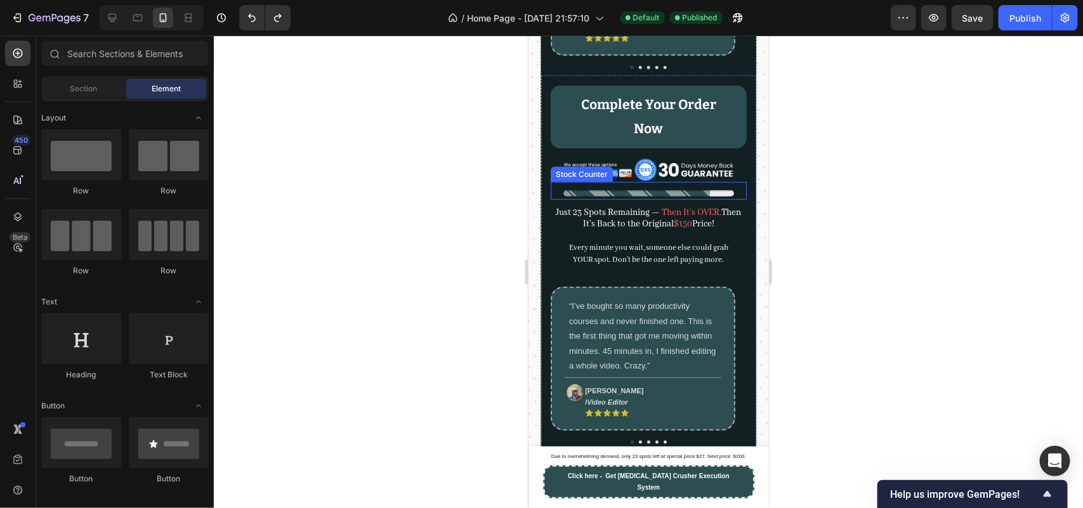
click at [654, 191] on div at bounding box center [648, 190] width 171 height 11
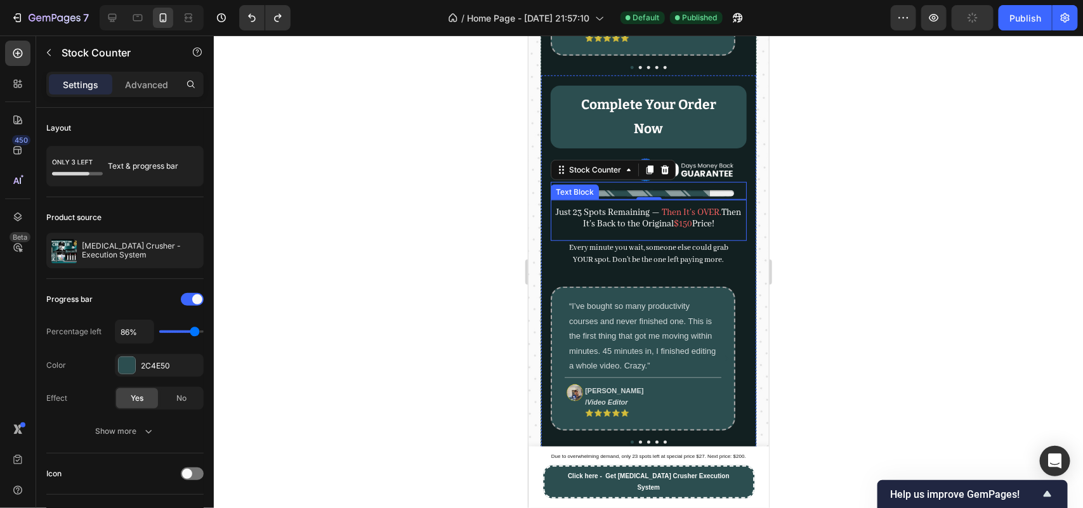
click at [652, 213] on span at bounding box center [651, 211] width 2 height 11
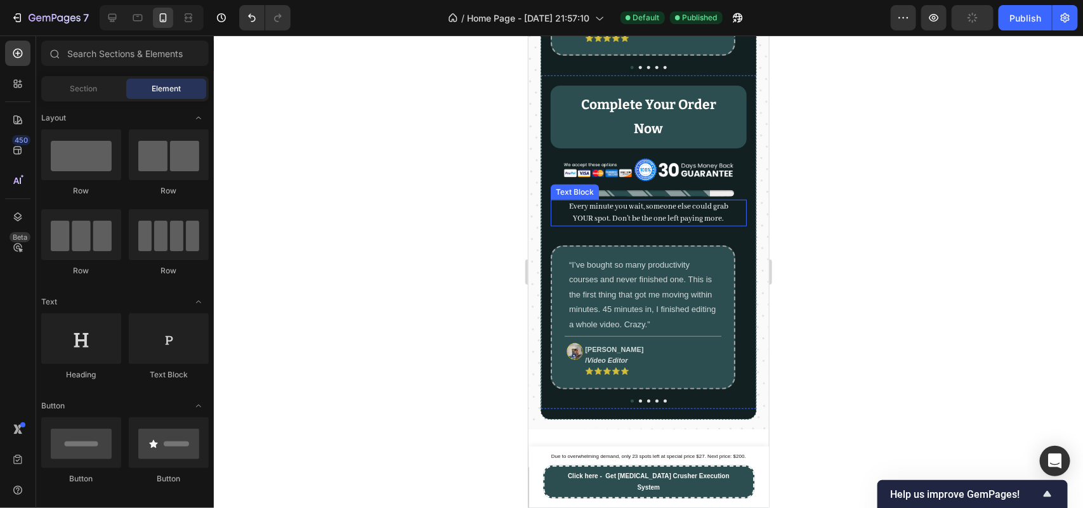
click at [662, 199] on div "Stock Counter" at bounding box center [648, 190] width 196 height 18
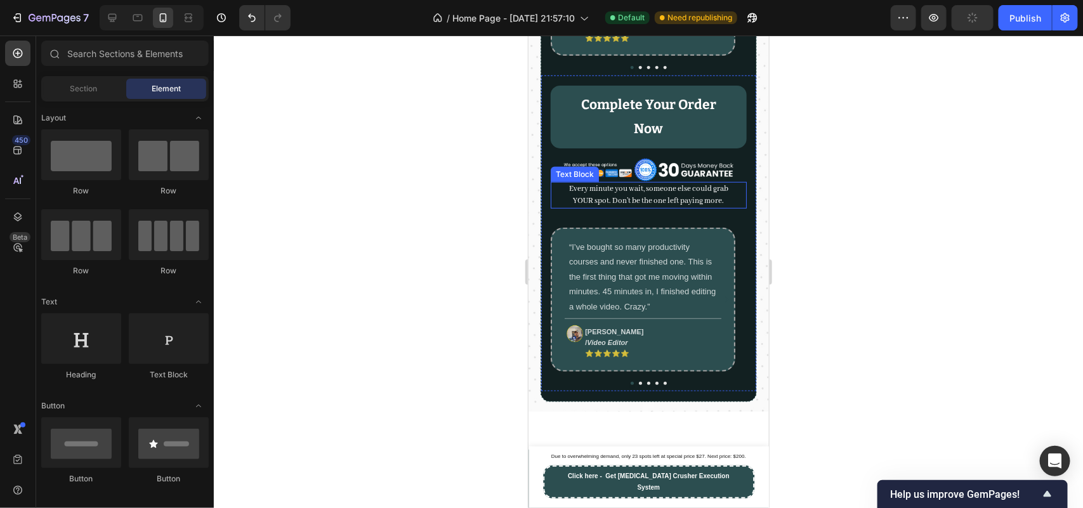
click at [664, 197] on span "YOUR spot. Don’t be the one left paying more." at bounding box center [648, 200] width 151 height 10
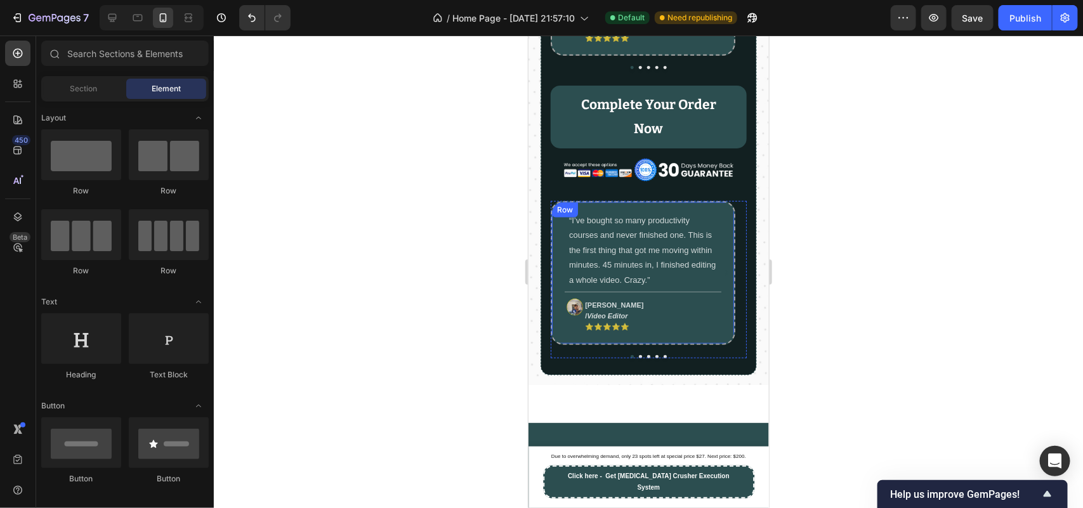
click at [629, 206] on div "“I’ve bought so many productivity courses and never finished one. This is the f…" at bounding box center [642, 273] width 185 height 144
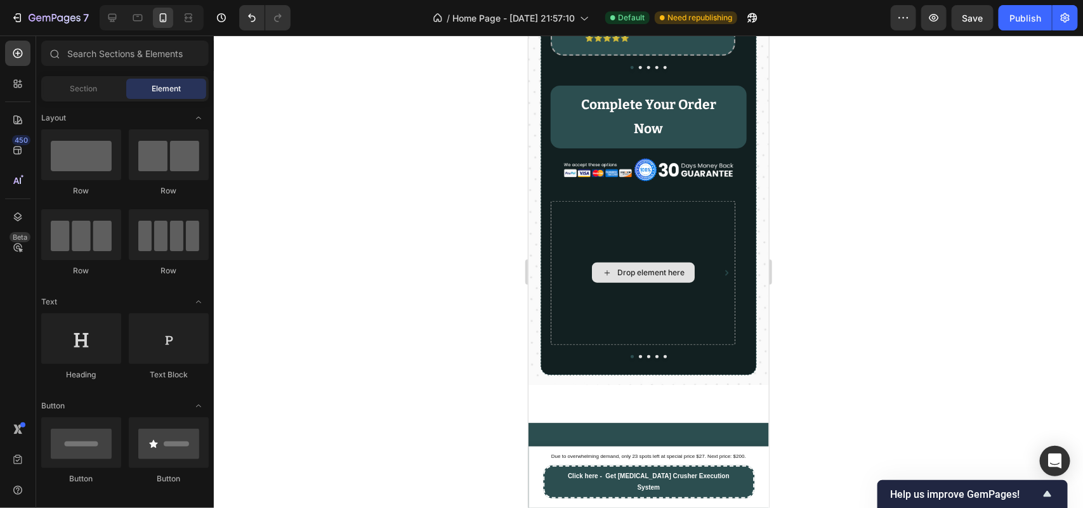
click at [629, 206] on div "Drop element here" at bounding box center [642, 273] width 185 height 144
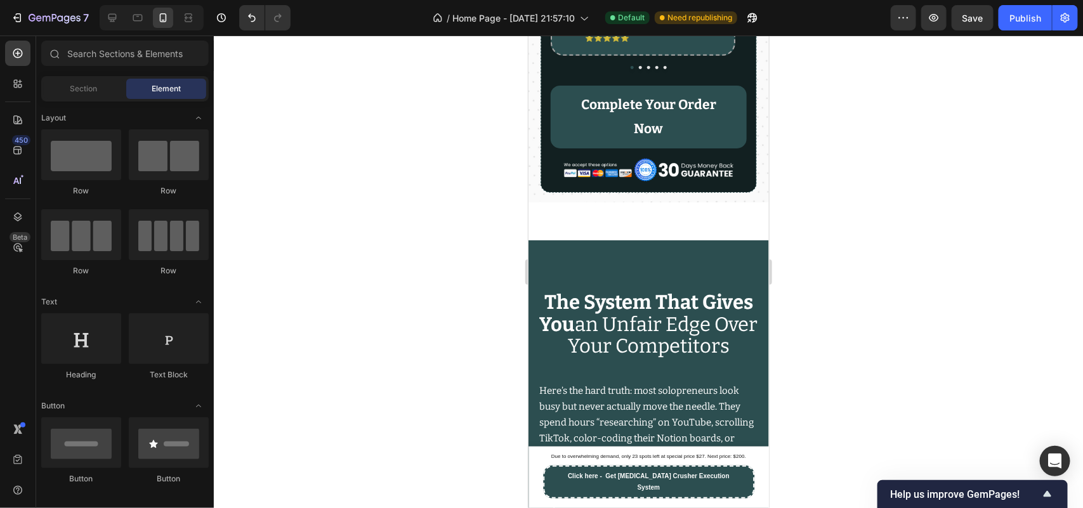
scroll to position [2316, 0]
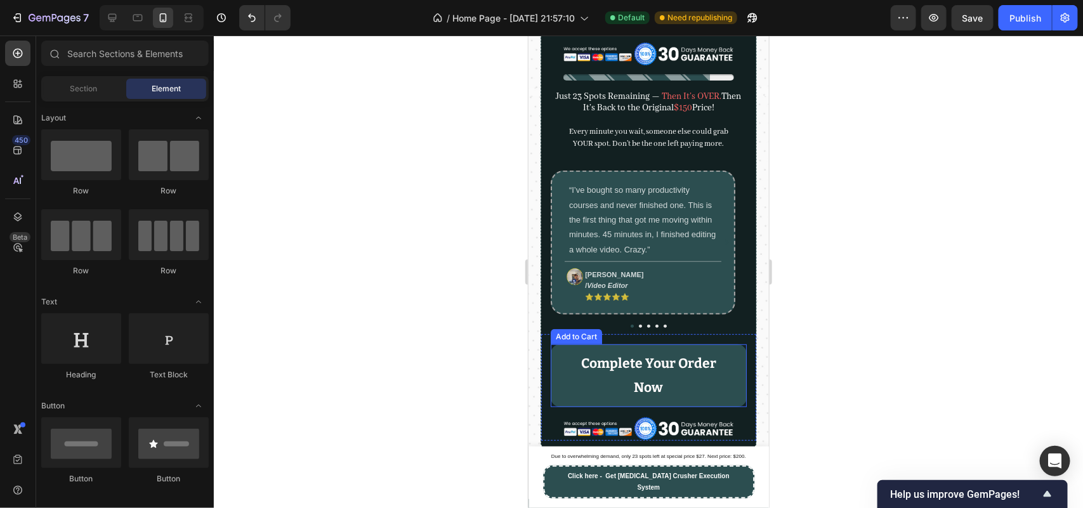
click at [565, 347] on div "Product Images Complete Your Order Now Add to Cart Image Product" at bounding box center [648, 387] width 215 height 107
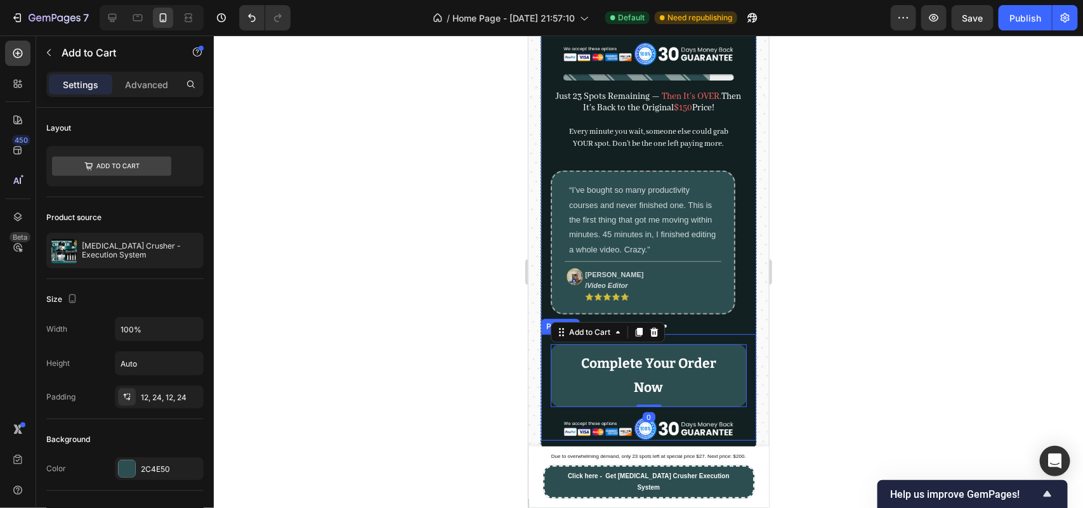
click at [682, 344] on div "Product Images Complete Your Order Now Add to Cart 0 Image Product" at bounding box center [648, 387] width 215 height 107
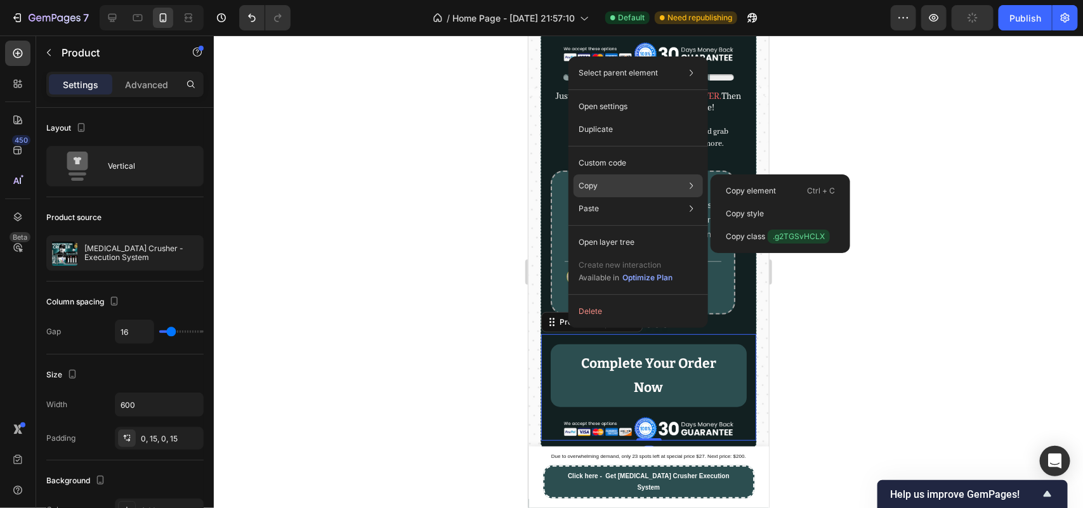
click at [592, 178] on div "Copy Copy element Ctrl + C Copy style Copy class .g2TGSvHCLX" at bounding box center [638, 185] width 129 height 23
click at [721, 195] on div "Copy element Ctrl + C" at bounding box center [780, 191] width 129 height 23
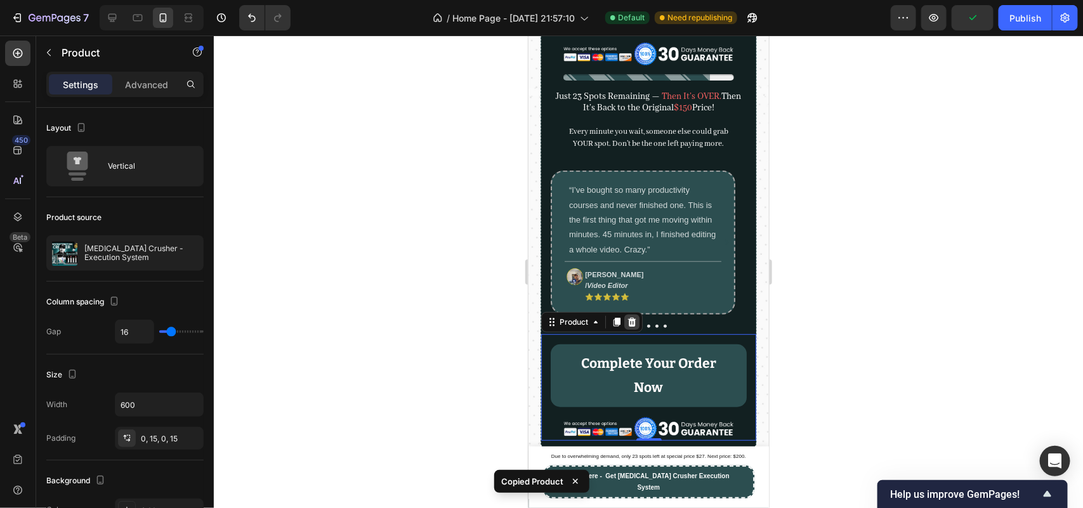
click at [626, 327] on icon at bounding box center [631, 322] width 10 height 10
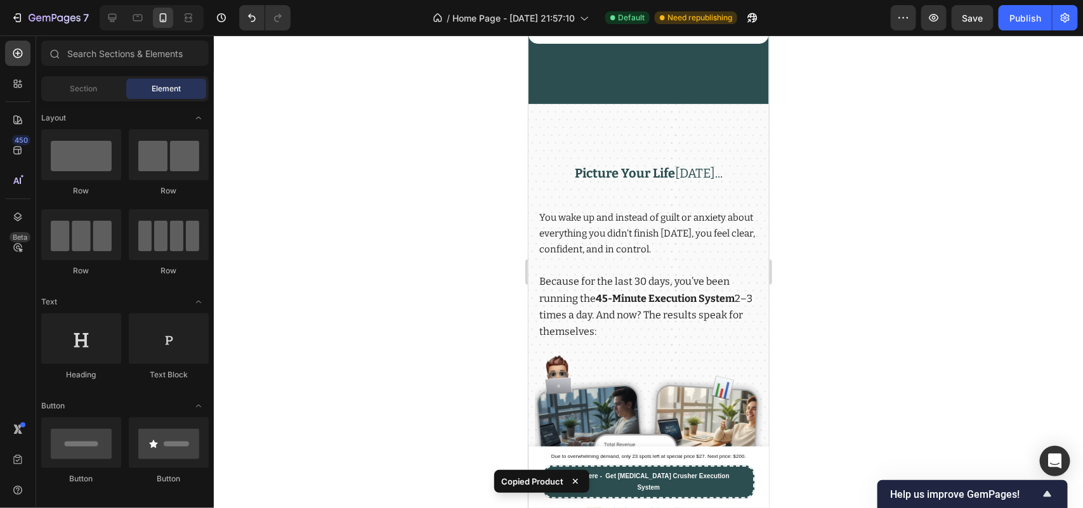
scroll to position [3553, 0]
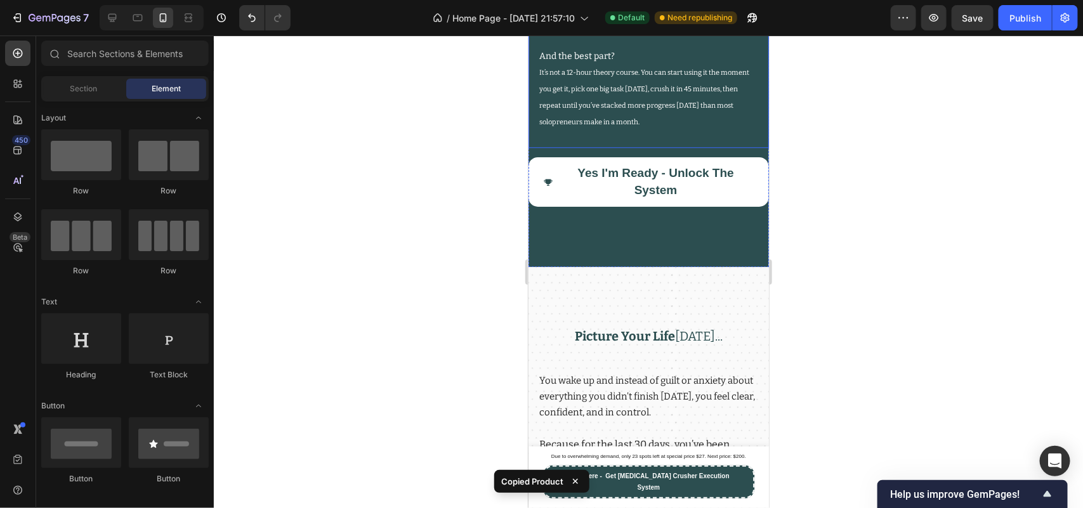
click at [690, 126] on span "It’s not a 12-hour theory course. You can start using it the moment you get it,…" at bounding box center [644, 97] width 210 height 58
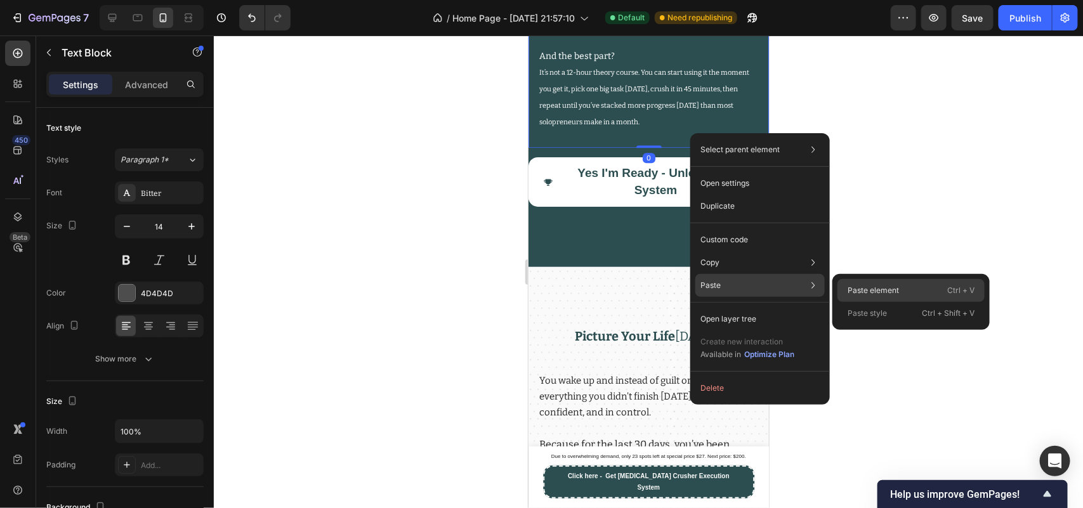
click at [852, 286] on p "Paste element" at bounding box center [873, 290] width 51 height 11
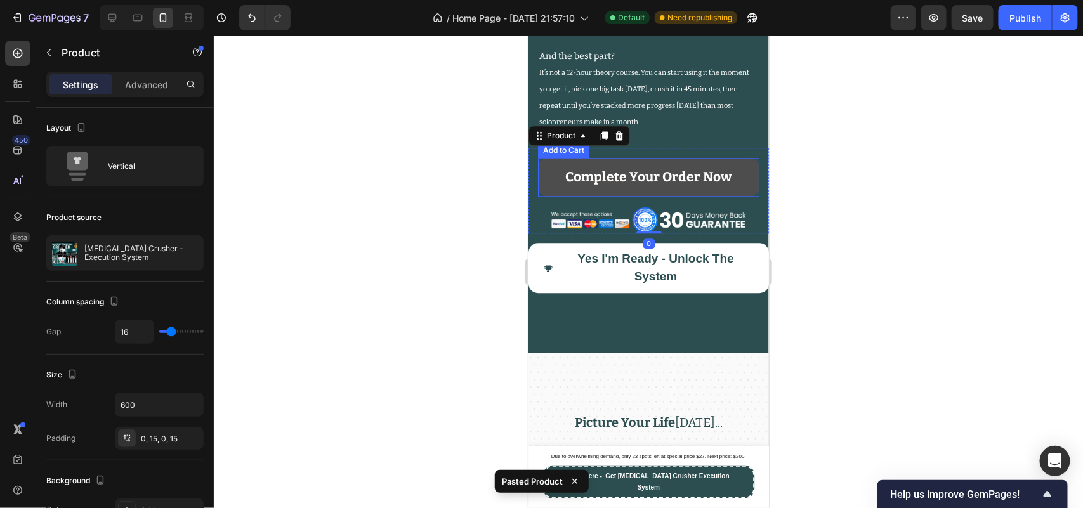
click at [552, 197] on button "Complete Your Order Now" at bounding box center [647, 176] width 221 height 39
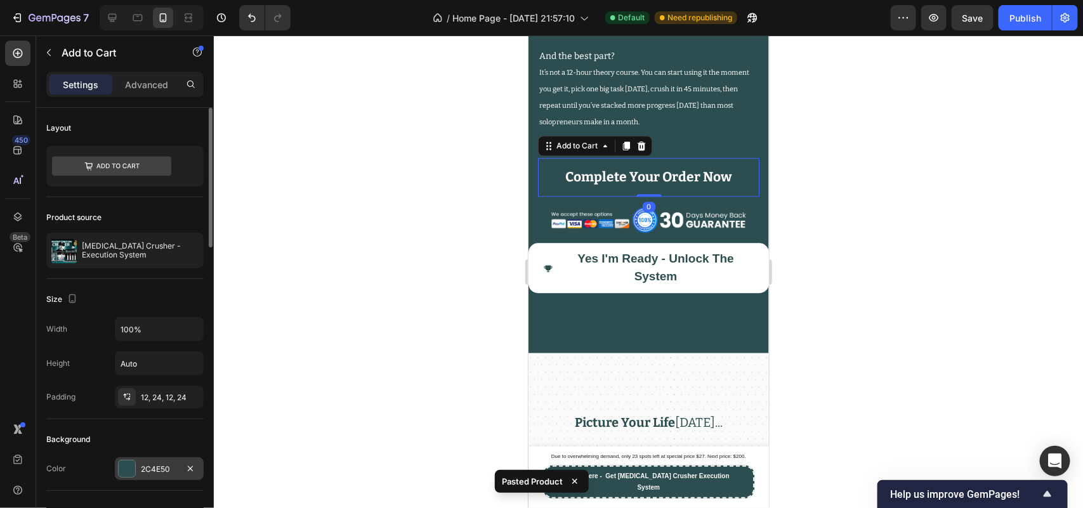
click at [146, 468] on div "2C4E50" at bounding box center [159, 469] width 37 height 11
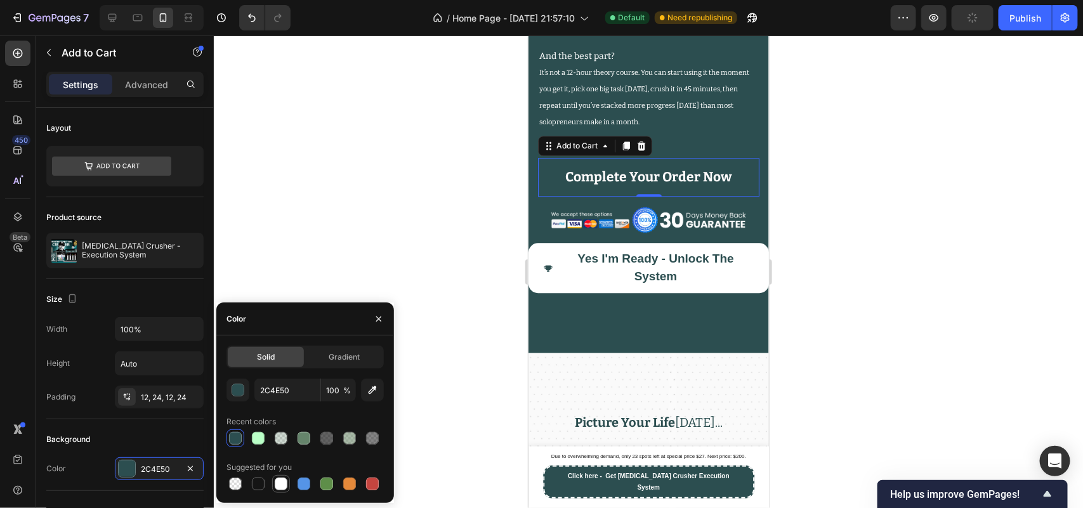
click at [281, 486] on div at bounding box center [281, 484] width 13 height 13
type input "FFFFFF"
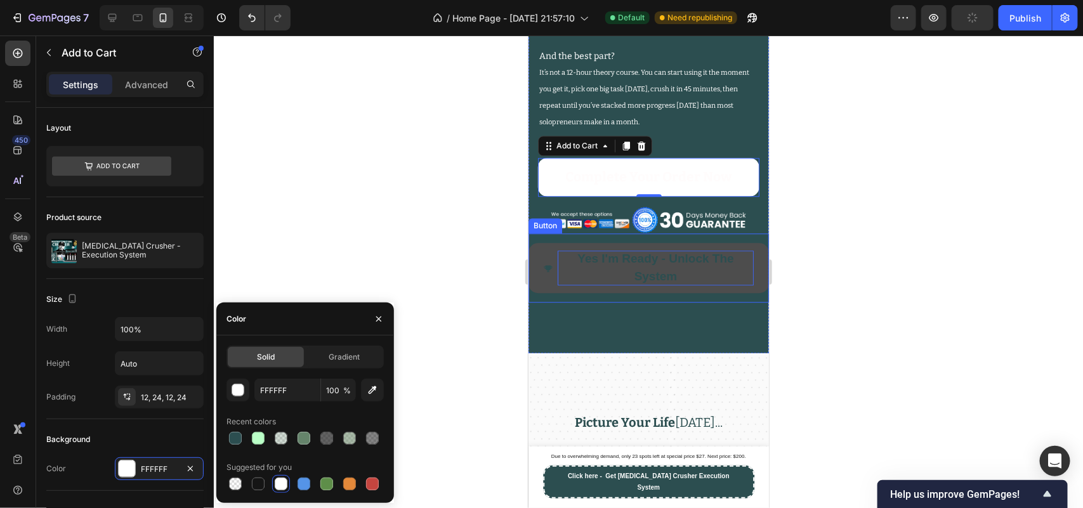
click at [627, 282] on span "Yes I'm Ready - Unlock The System" at bounding box center [655, 266] width 156 height 30
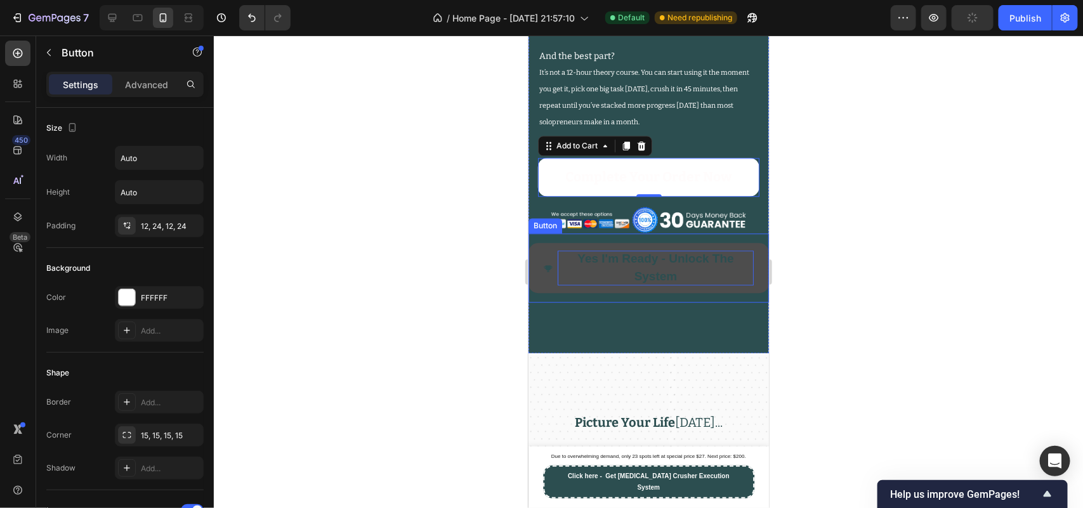
click at [628, 282] on span "Yes I'm Ready - Unlock The System" at bounding box center [655, 266] width 156 height 30
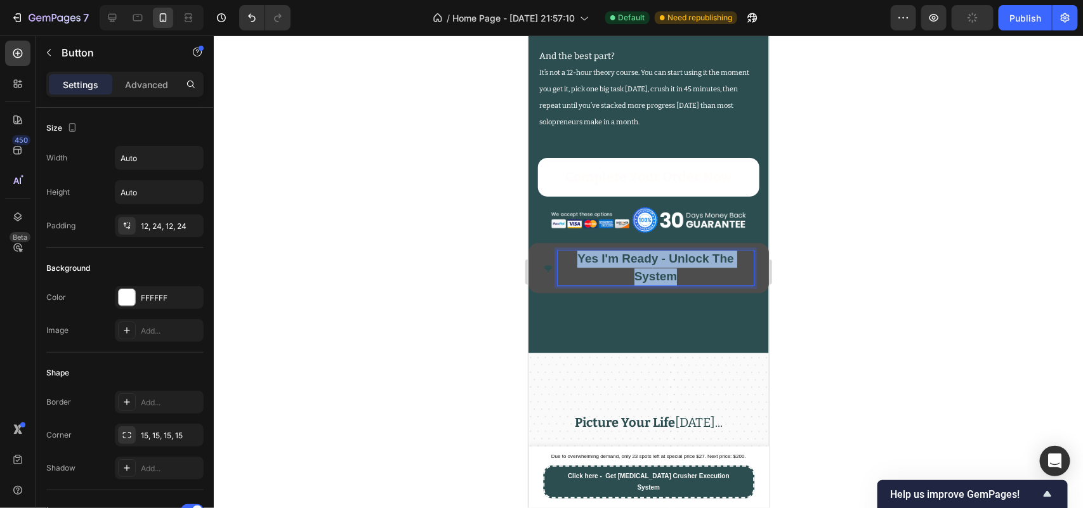
click at [628, 282] on span "Yes I'm Ready - Unlock The System" at bounding box center [655, 266] width 156 height 30
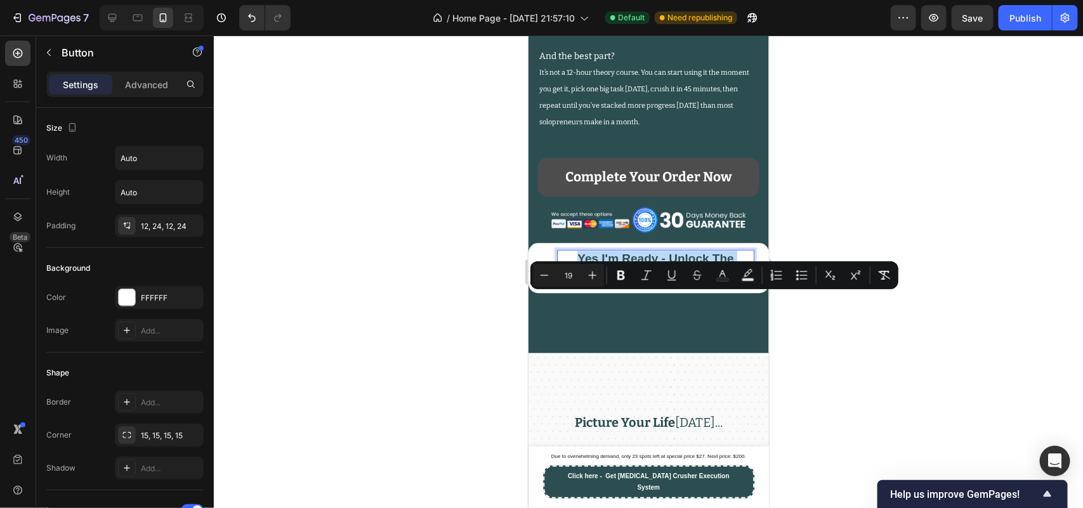
copy span "Yes I'm Ready - Unlock The System"
click at [615, 189] on strong "Complete Your Order Now" at bounding box center [648, 177] width 167 height 24
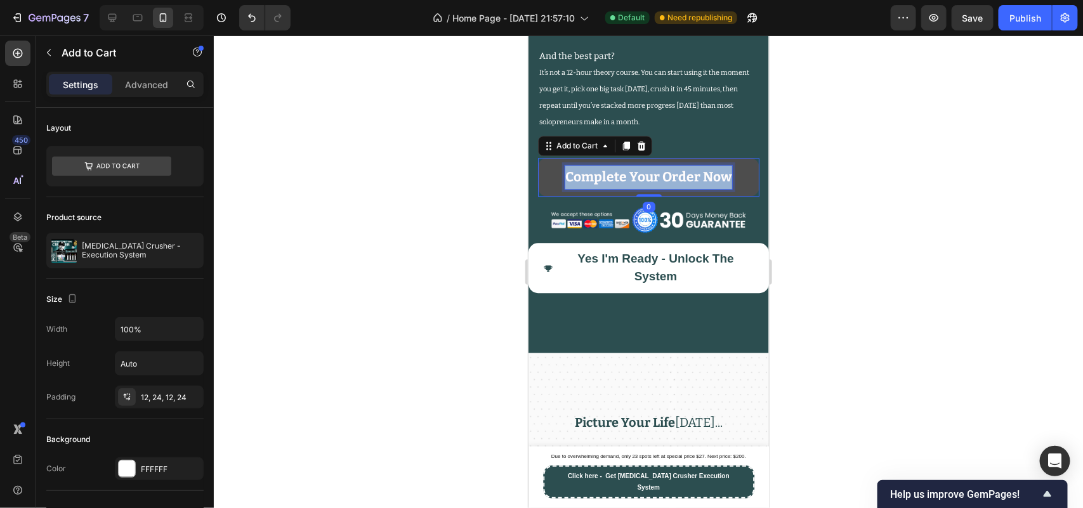
click at [615, 185] on strong "Complete Your Order Now" at bounding box center [648, 176] width 167 height 16
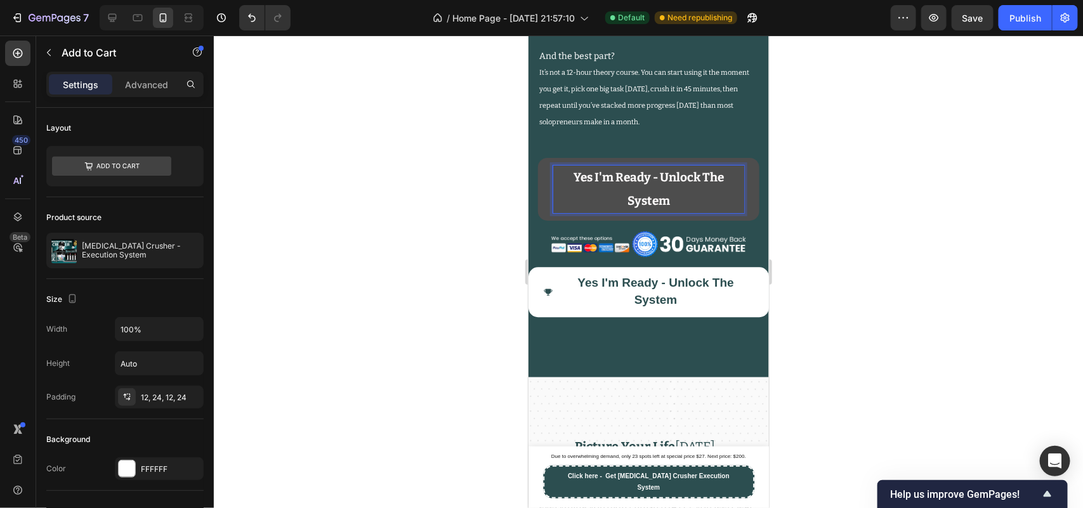
click at [407, 263] on div at bounding box center [648, 272] width 869 height 473
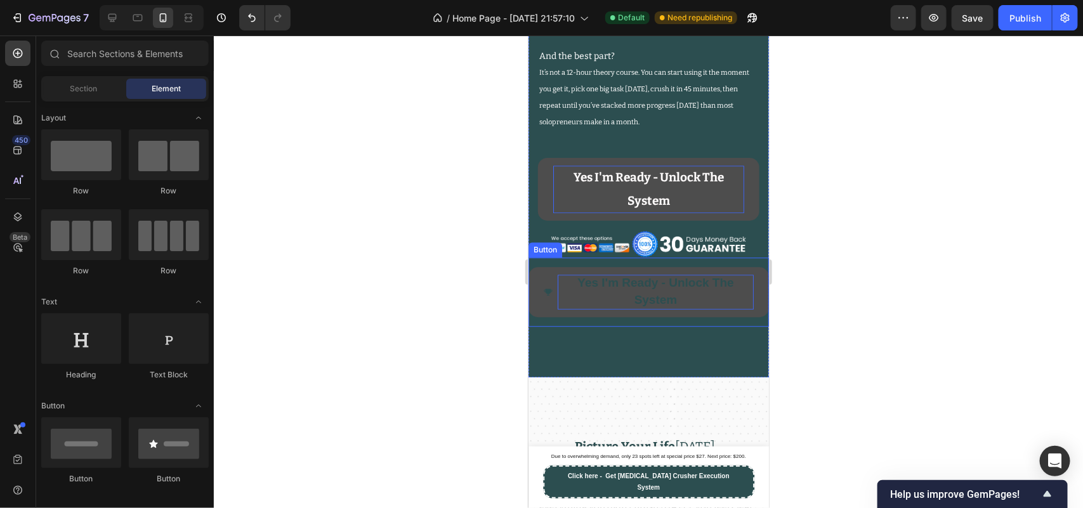
click at [624, 308] on p "Yes I'm Ready - Unlock The System" at bounding box center [655, 291] width 196 height 34
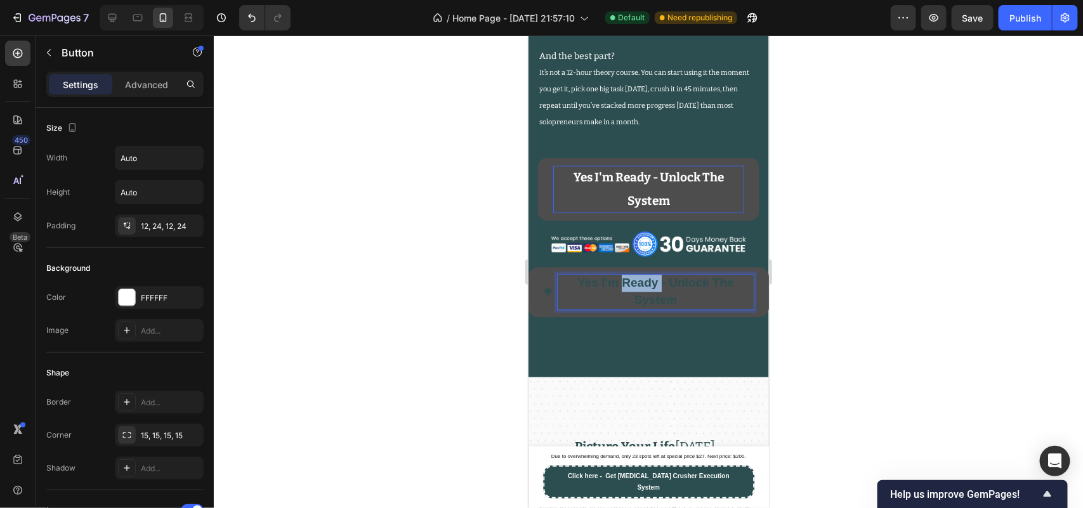
click at [632, 308] on p "Yes I'm Ready - Unlock The System" at bounding box center [655, 291] width 196 height 34
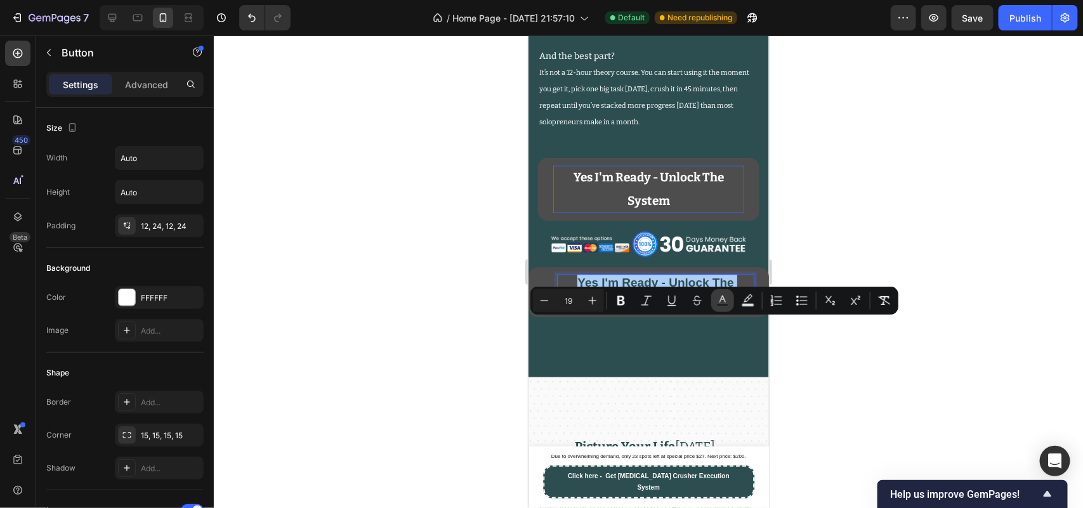
click at [725, 305] on rect "Editor contextual toolbar" at bounding box center [723, 305] width 12 height 3
type input "2C4E50"
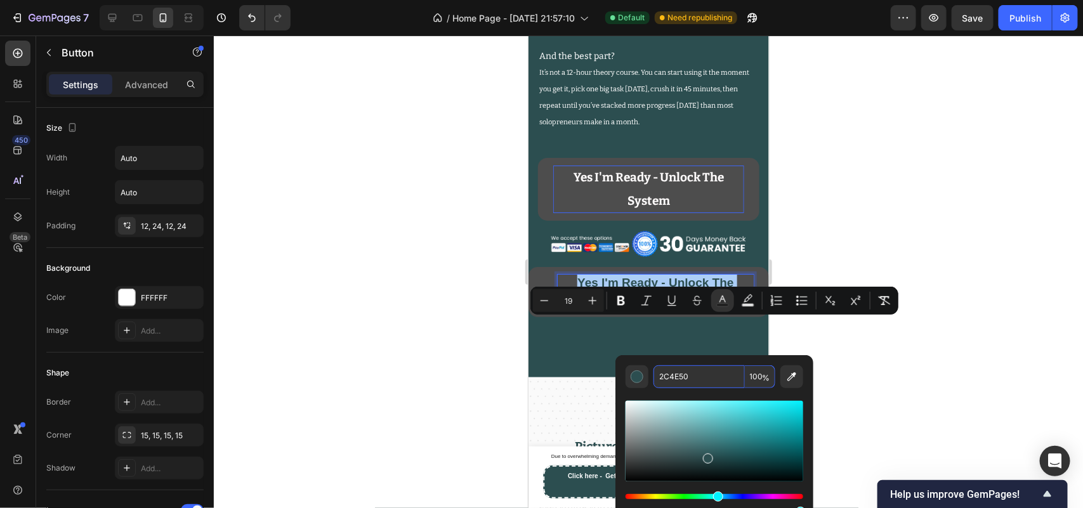
click at [694, 384] on input "2C4E50" at bounding box center [699, 376] width 91 height 23
click at [622, 213] on p "Yes I'm Ready - Unlock The System" at bounding box center [648, 189] width 191 height 48
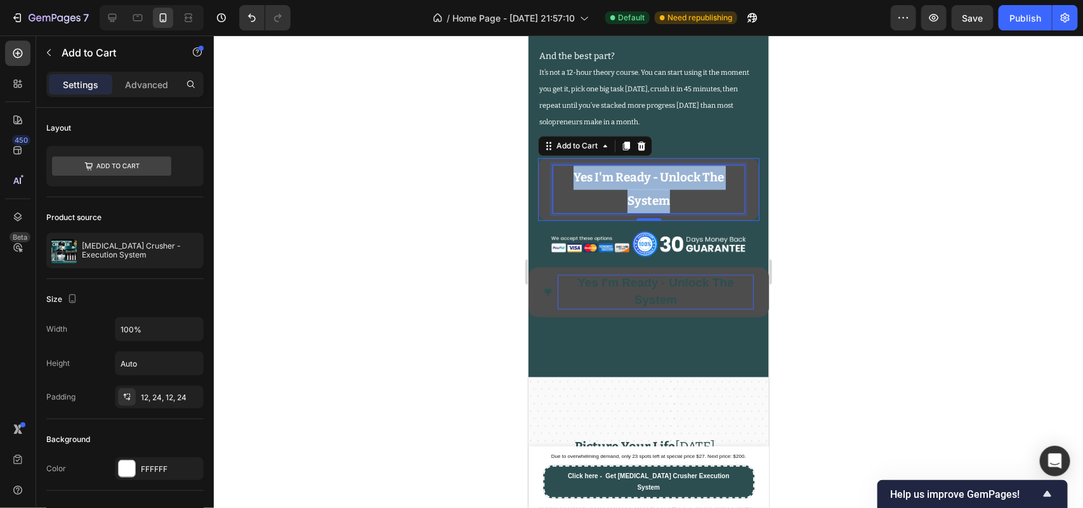
click at [622, 213] on p "Yes I'm Ready - Unlock The System" at bounding box center [648, 189] width 191 height 48
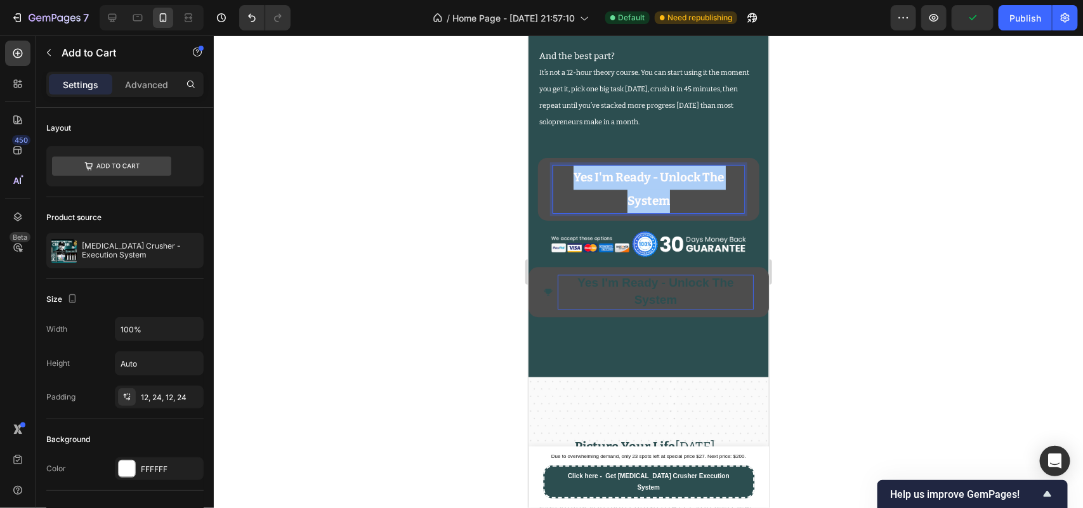
drag, startPoint x: 348, startPoint y: 283, endPoint x: 369, endPoint y: 286, distance: 21.2
click at [347, 284] on div at bounding box center [648, 272] width 869 height 473
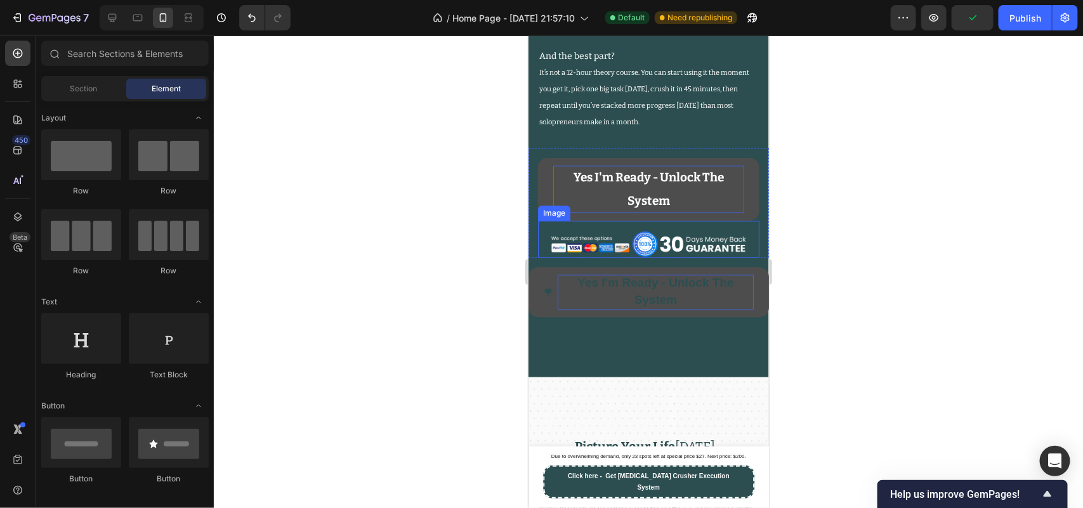
click at [641, 208] on span "Yes I'm Ready - Unlock The System" at bounding box center [648, 188] width 150 height 39
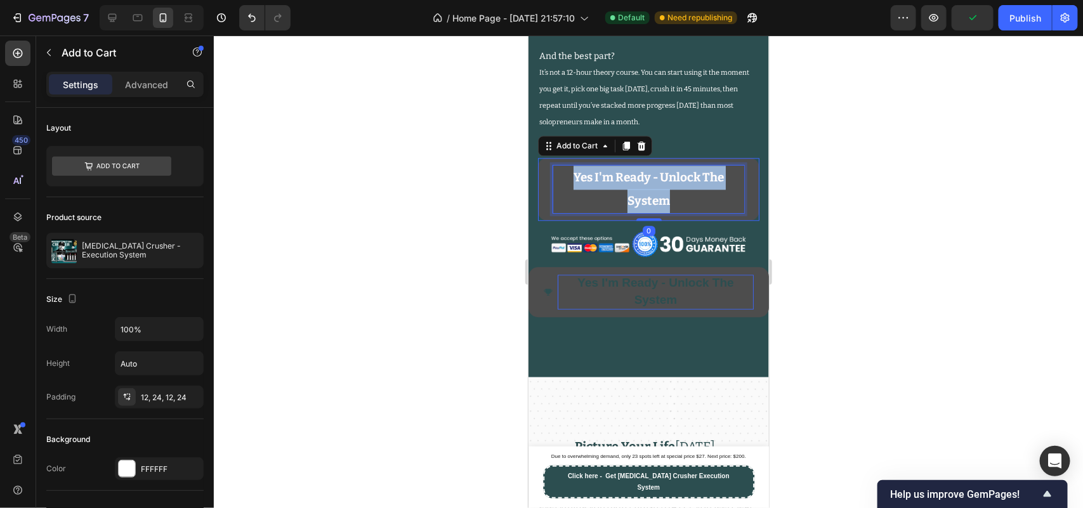
click at [641, 208] on span "Yes I'm Ready - Unlock The System" at bounding box center [648, 188] width 150 height 39
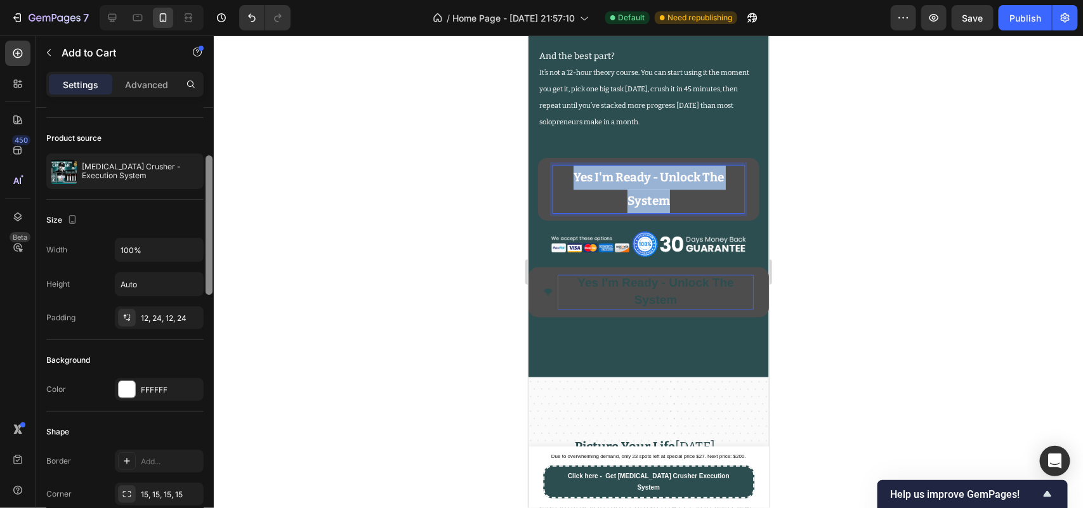
scroll to position [124, 0]
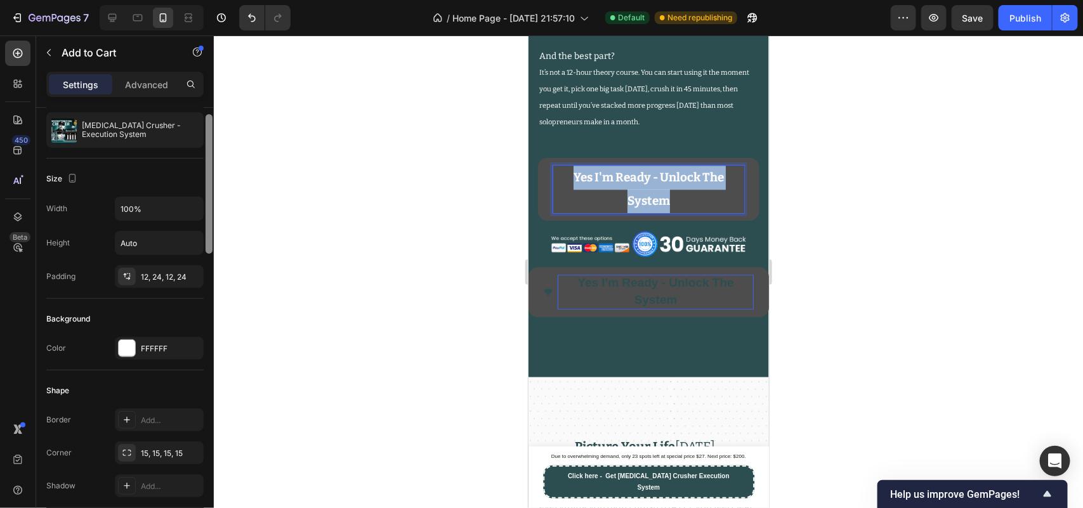
drag, startPoint x: 209, startPoint y: 232, endPoint x: 206, endPoint y: 272, distance: 40.1
click at [207, 254] on div at bounding box center [209, 184] width 7 height 140
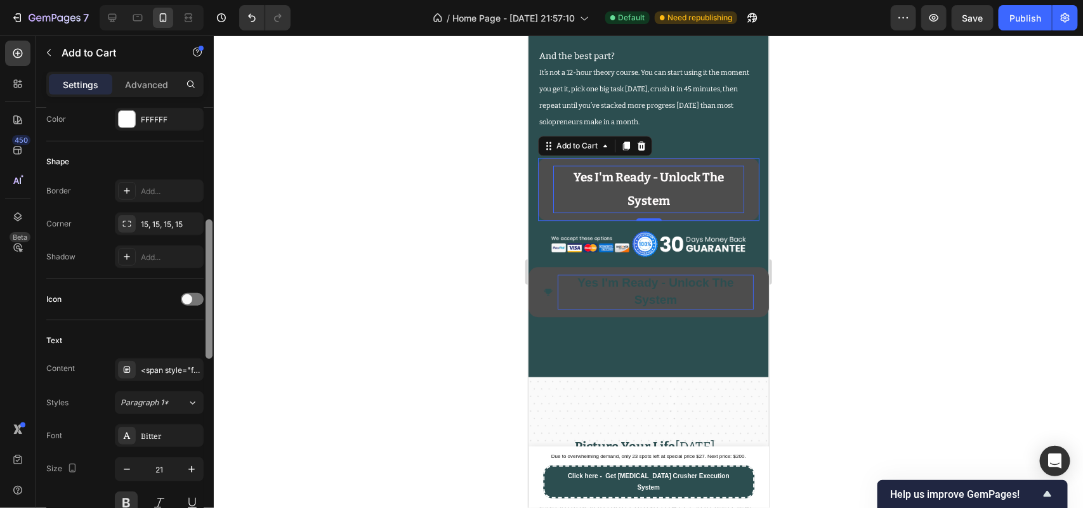
drag, startPoint x: 204, startPoint y: 279, endPoint x: 197, endPoint y: 338, distance: 58.8
click at [197, 338] on div "Layout Product source [MEDICAL_DATA] Crusher - Execution System Size Width 100%…" at bounding box center [125, 326] width 178 height 437
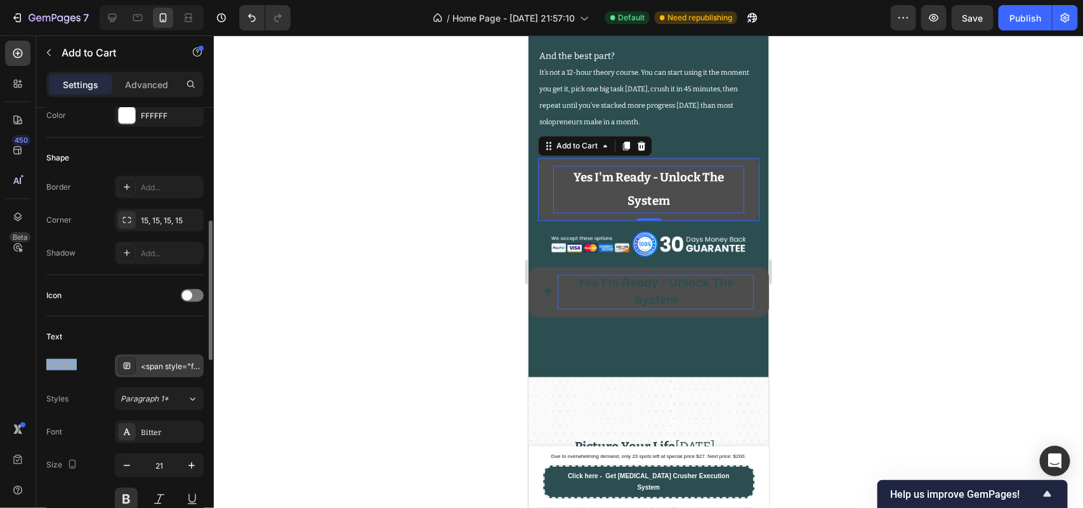
drag, startPoint x: 197, startPoint y: 353, endPoint x: 195, endPoint y: 372, distance: 19.2
click at [195, 372] on div "Text Content <span style="font-size:19px;">Yes I'm Ready - Unlock The System</s…" at bounding box center [124, 452] width 157 height 271
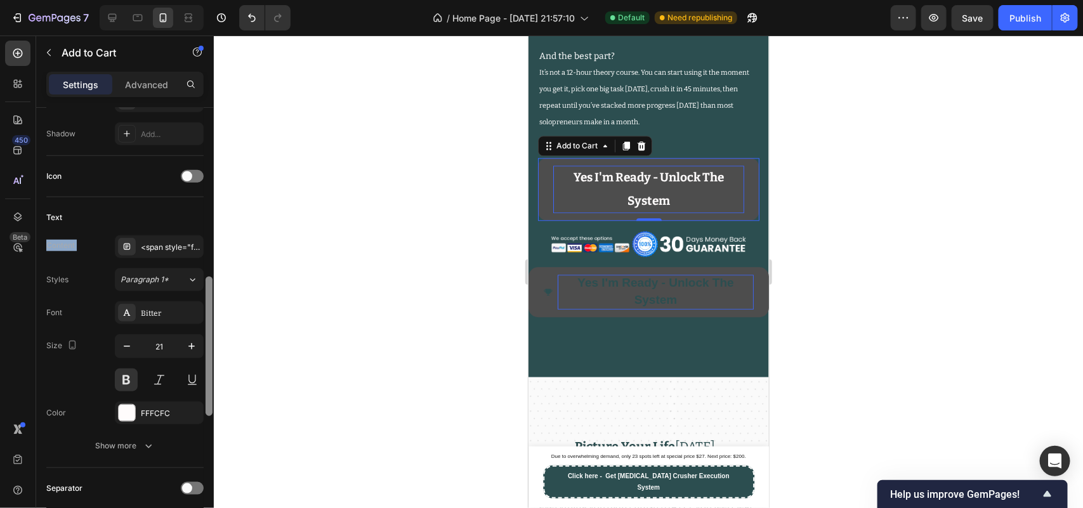
scroll to position [492, 0]
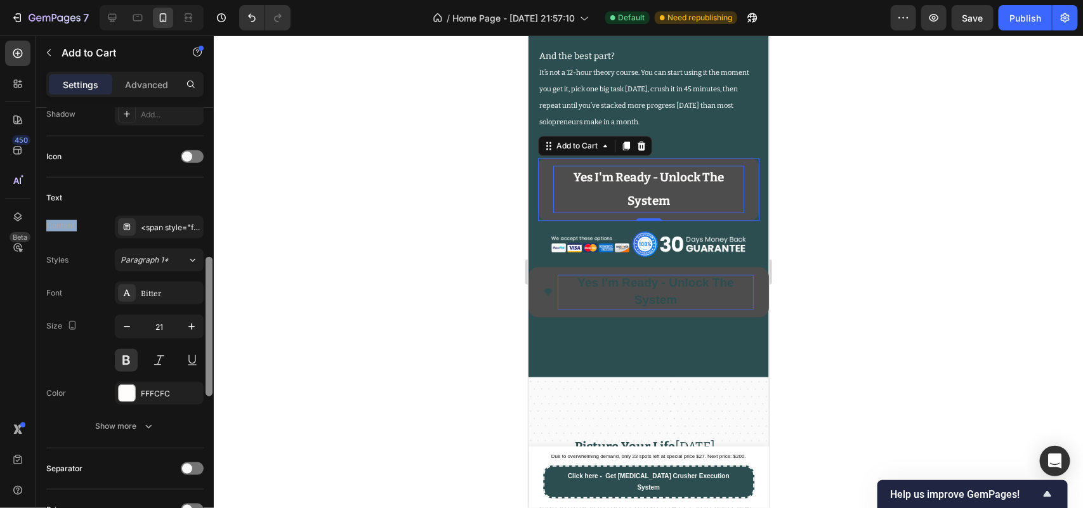
drag, startPoint x: 210, startPoint y: 336, endPoint x: 207, endPoint y: 378, distance: 42.0
click at [207, 378] on div at bounding box center [209, 327] width 7 height 140
click at [149, 383] on div "FFFCFC" at bounding box center [159, 393] width 89 height 23
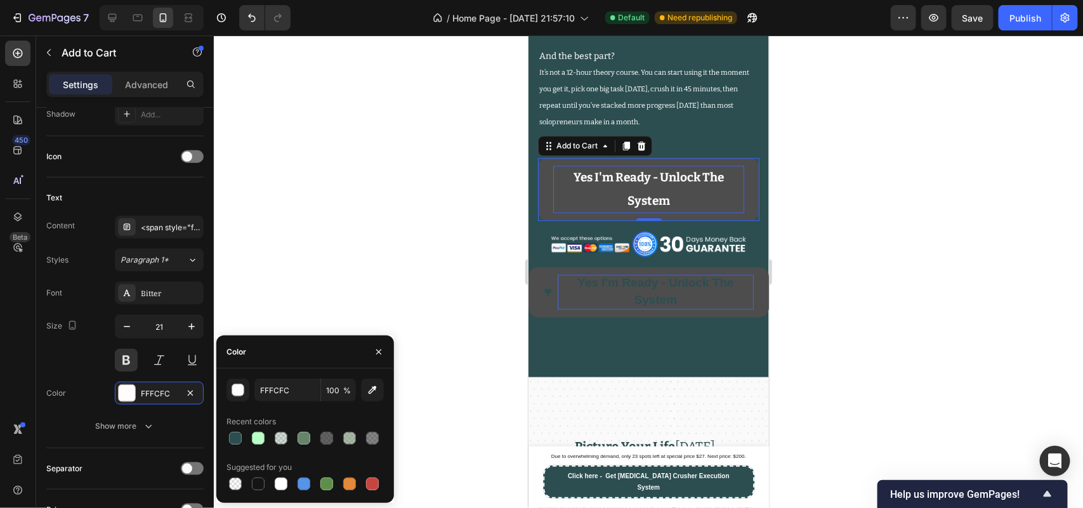
click at [220, 438] on div "FFFCFC 100 % Recent colors Suggested for you" at bounding box center [305, 436] width 178 height 114
click at [229, 437] on div at bounding box center [235, 438] width 13 height 13
type input "2C4E50"
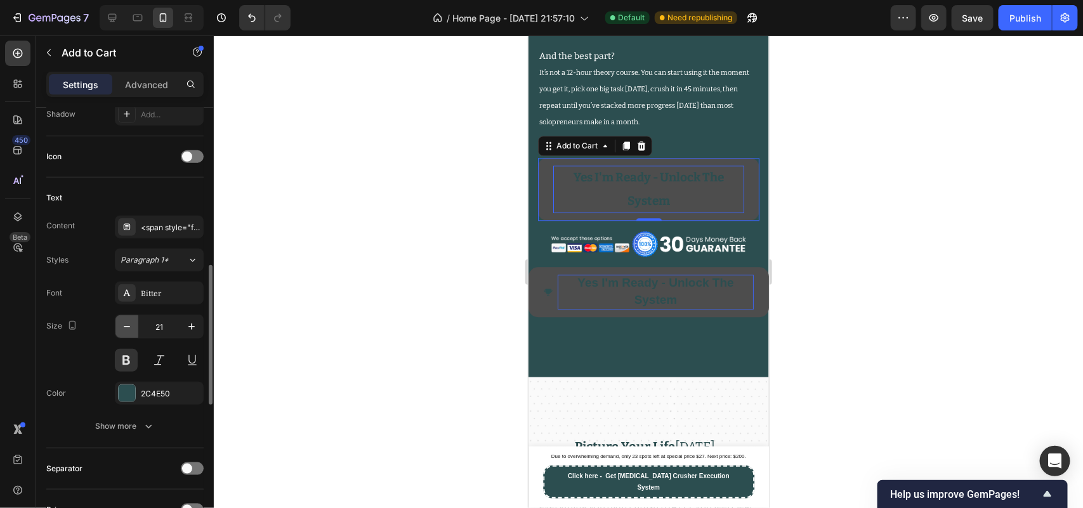
click at [119, 329] on button "button" at bounding box center [126, 326] width 23 height 23
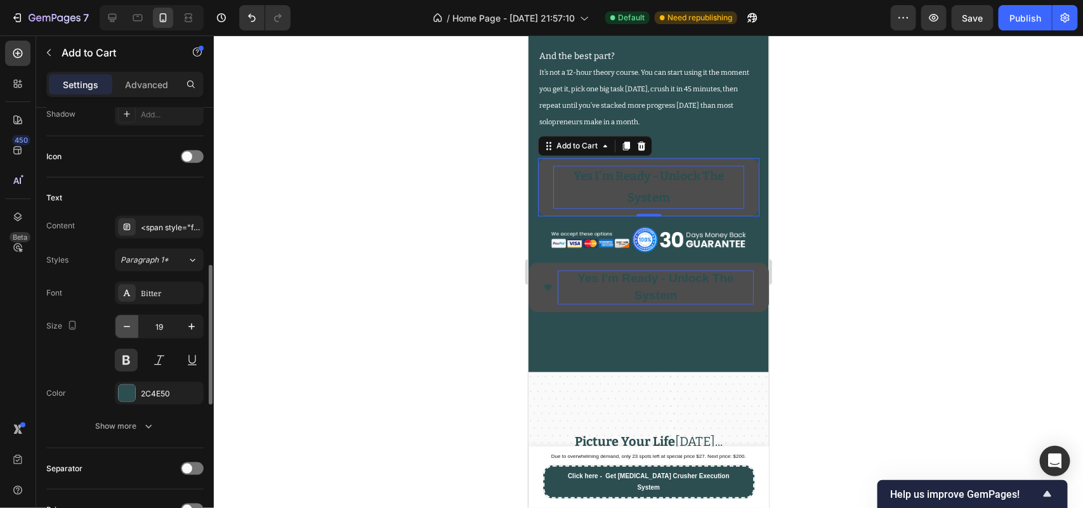
click at [119, 329] on button "button" at bounding box center [126, 326] width 23 height 23
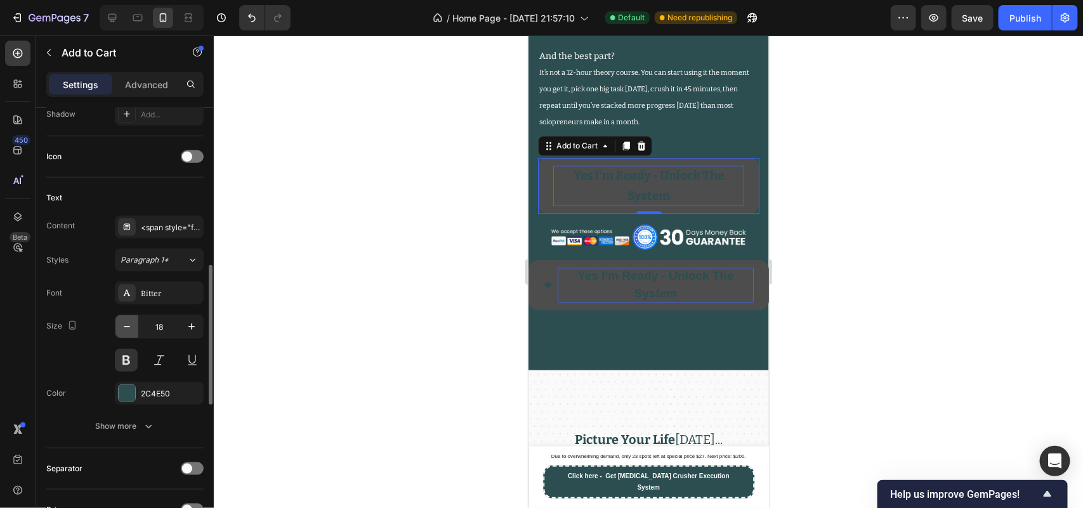
click at [119, 329] on button "button" at bounding box center [126, 326] width 23 height 23
type input "17"
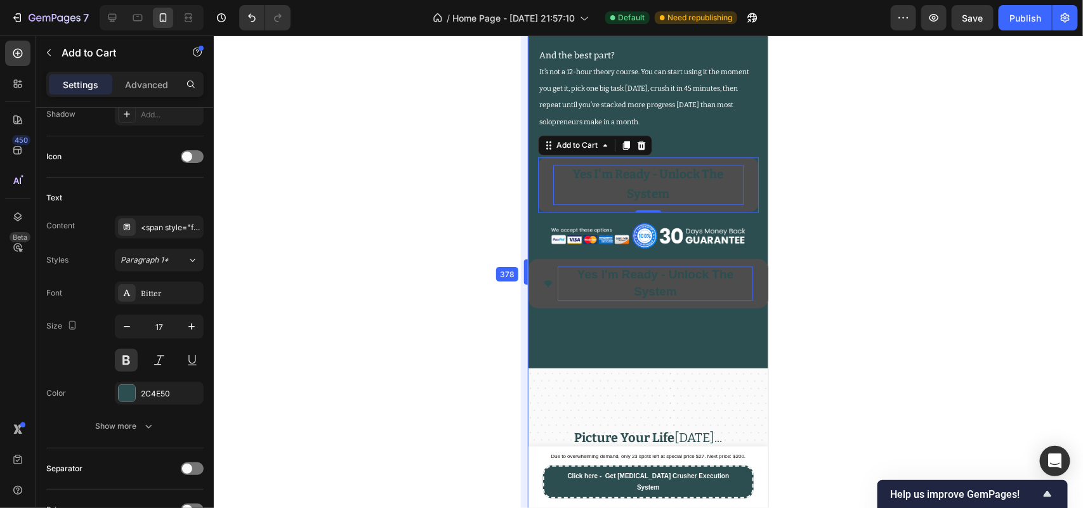
drag, startPoint x: 528, startPoint y: 230, endPoint x: 2, endPoint y: 196, distance: 527.1
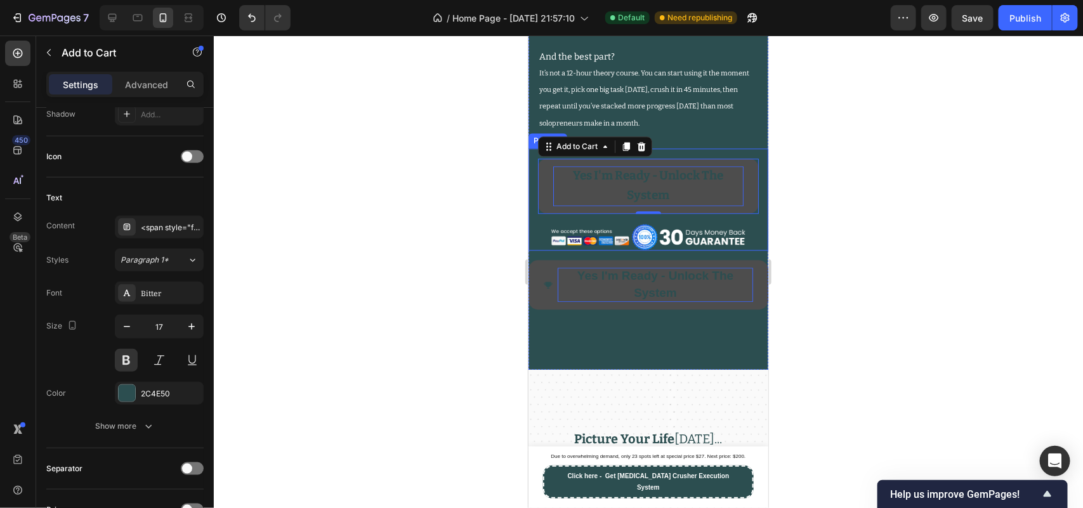
click at [530, 225] on div "Product Images Yes I'm Ready - Unlock The System Add to Cart 0 Image Product" at bounding box center [648, 199] width 240 height 102
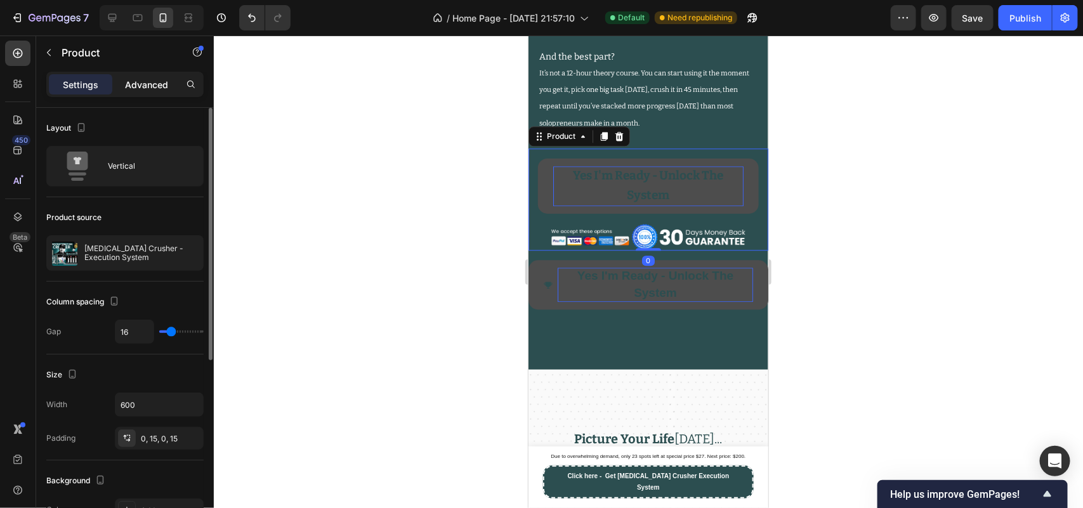
click at [135, 82] on p "Advanced" at bounding box center [146, 84] width 43 height 13
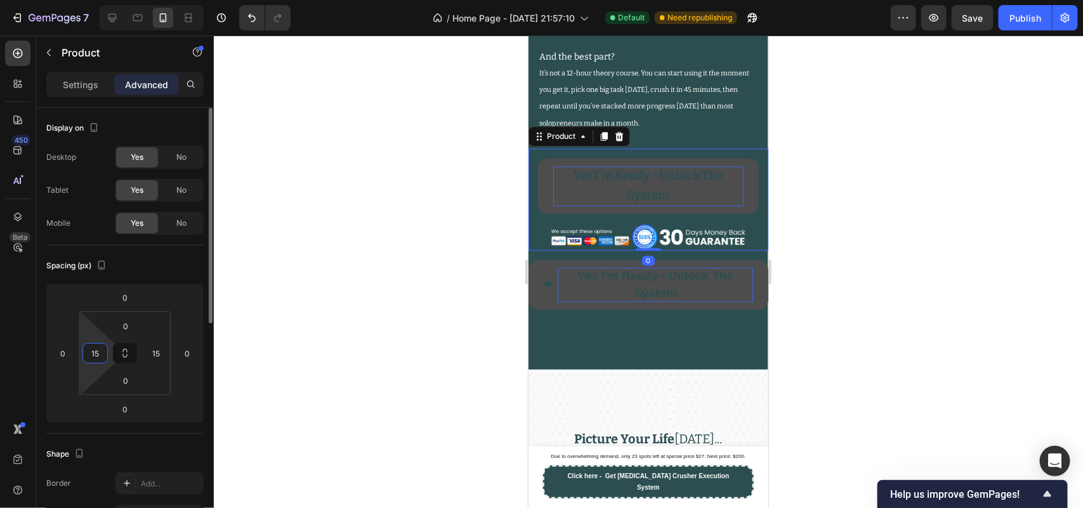
click at [92, 353] on input "15" at bounding box center [95, 353] width 19 height 19
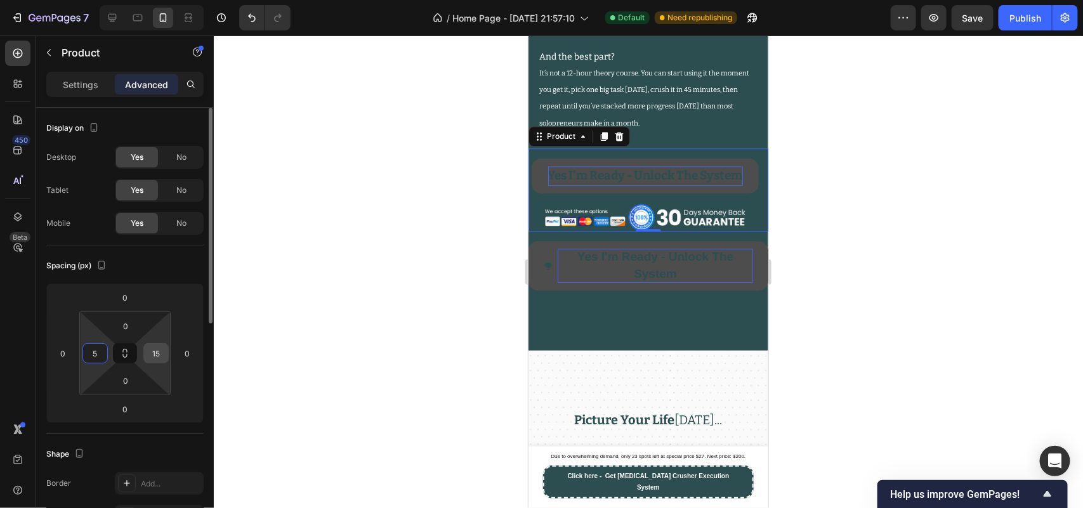
type input "5"
click at [144, 352] on div "15" at bounding box center [155, 353] width 25 height 20
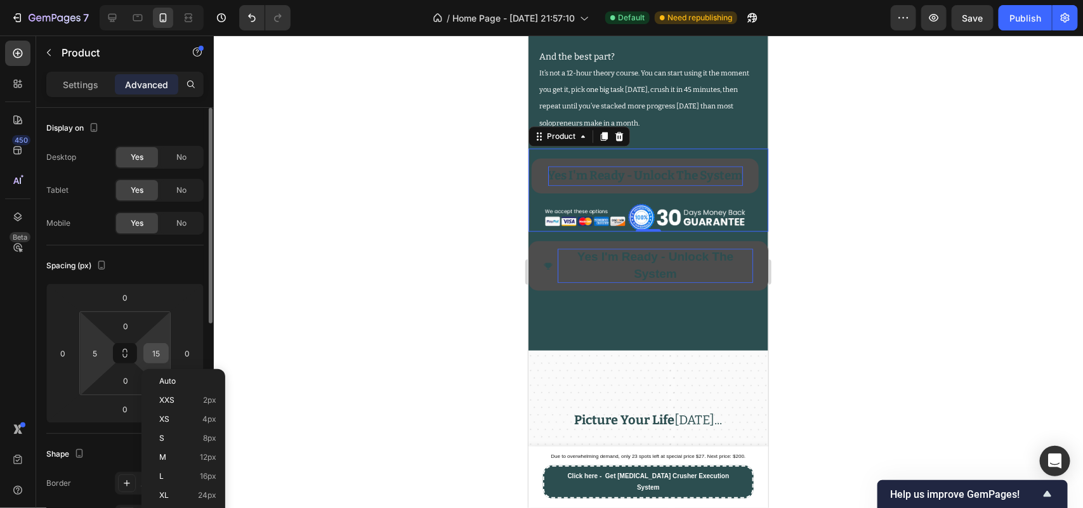
click at [151, 353] on input "15" at bounding box center [156, 353] width 19 height 19
type input "5"
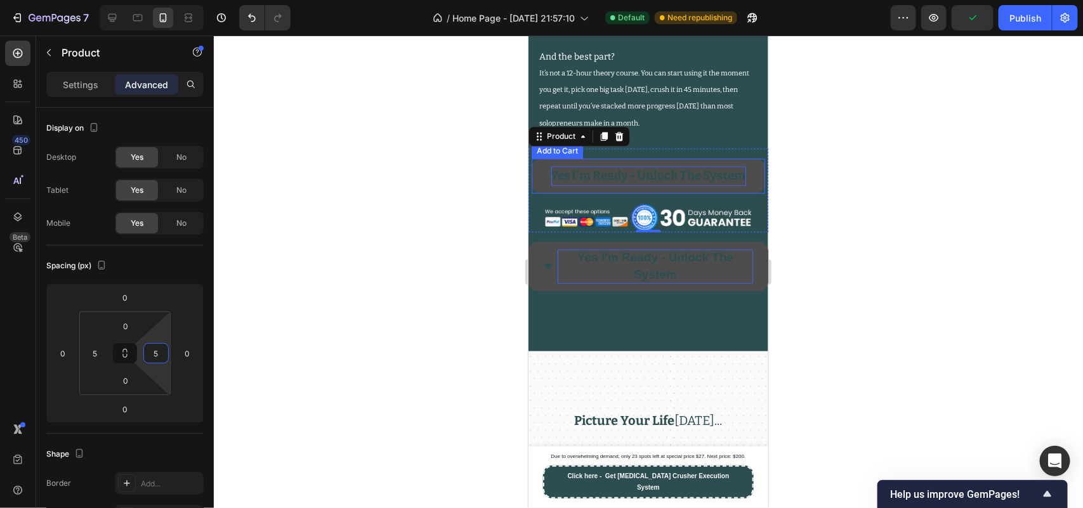
click at [600, 186] on p "Yes I'm Ready - Unlock The System" at bounding box center [648, 176] width 195 height 20
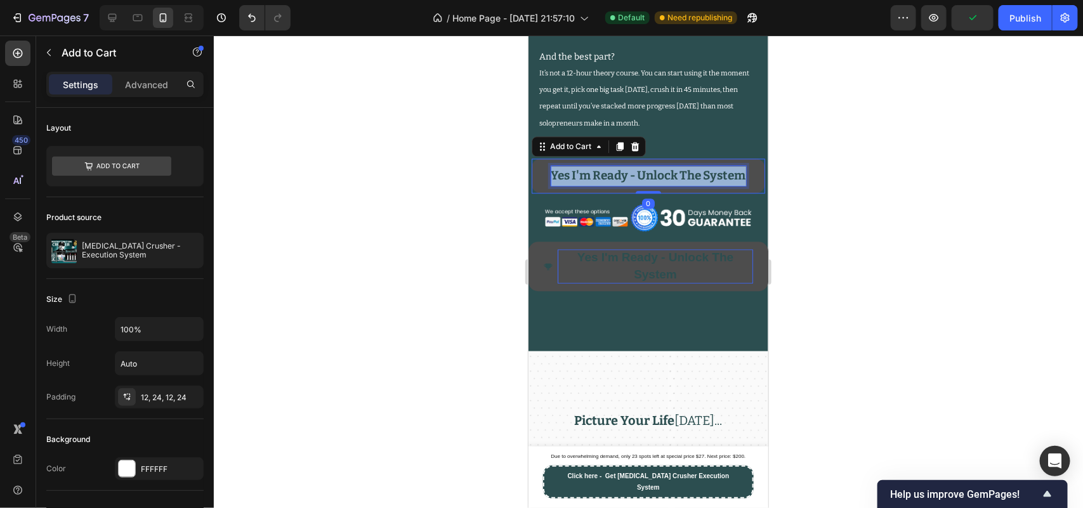
click at [600, 186] on p "Yes I'm Ready - Unlock The System" at bounding box center [648, 176] width 195 height 20
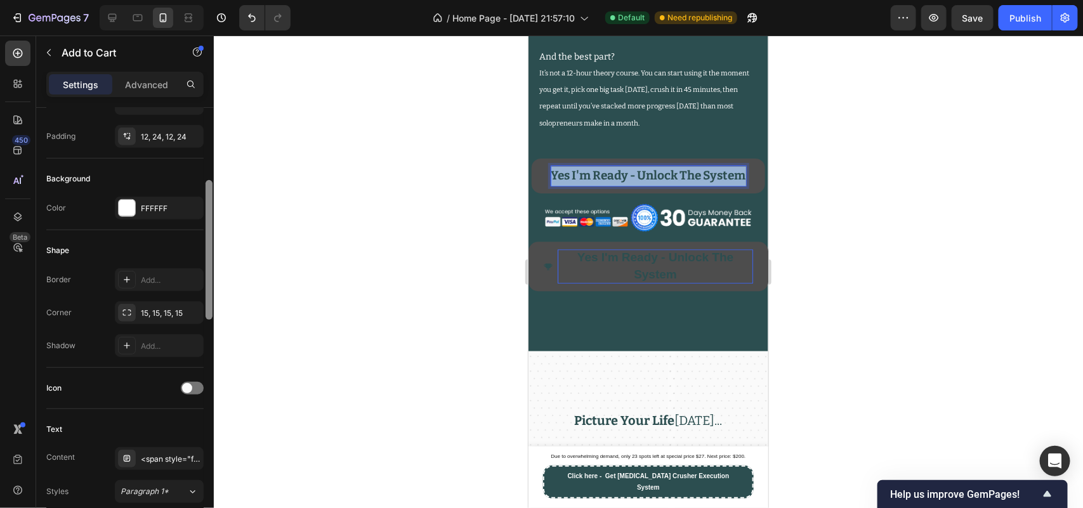
drag, startPoint x: 210, startPoint y: 238, endPoint x: 211, endPoint y: 322, distance: 83.8
click at [211, 320] on div at bounding box center [209, 250] width 7 height 140
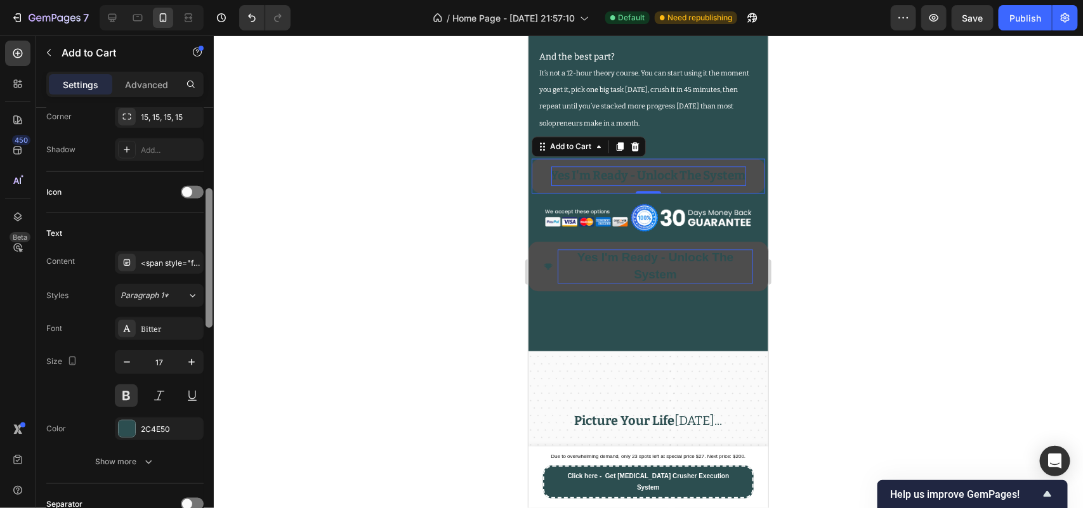
drag, startPoint x: 206, startPoint y: 346, endPoint x: 204, endPoint y: 395, distance: 49.6
click at [204, 395] on div at bounding box center [209, 276] width 10 height 437
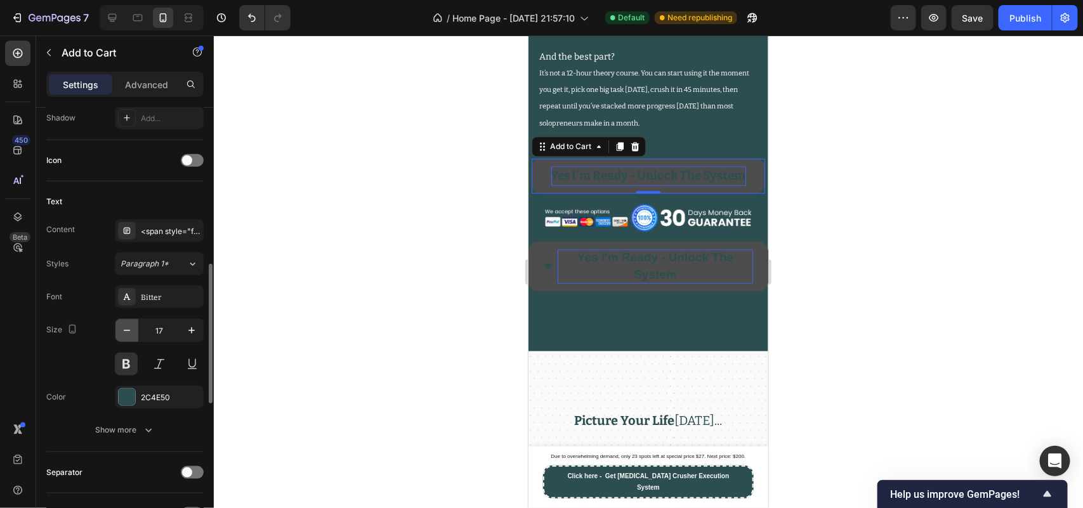
click at [128, 322] on button "button" at bounding box center [126, 330] width 23 height 23
type input "16"
click at [622, 279] on span "Yes I'm Ready - Unlock The System" at bounding box center [655, 264] width 156 height 30
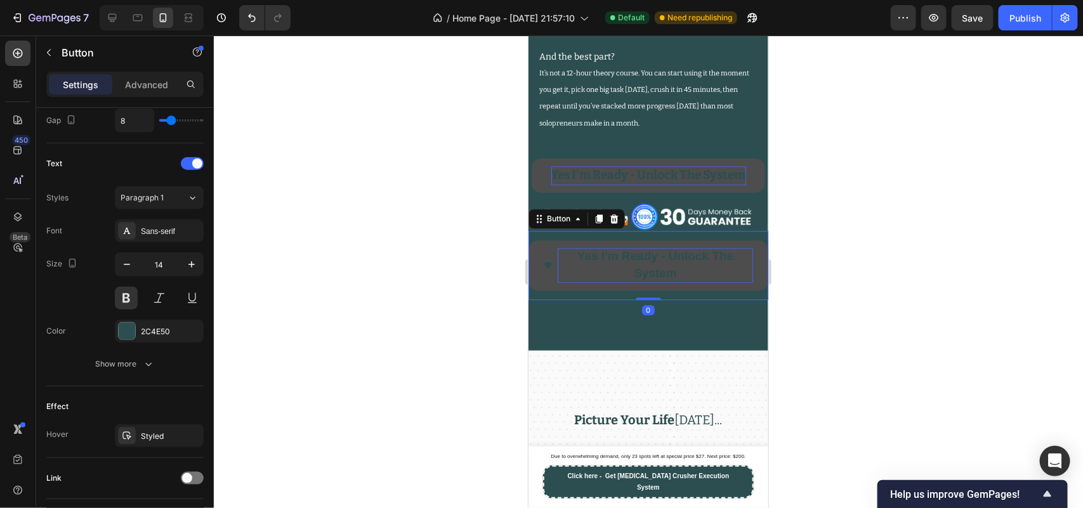
scroll to position [0, 0]
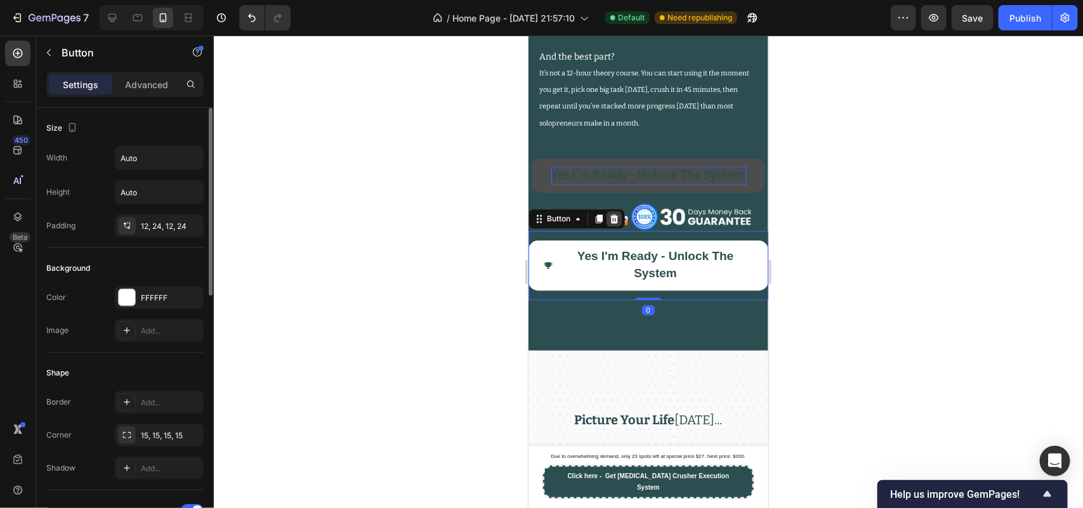
click at [611, 223] on icon at bounding box center [614, 218] width 8 height 9
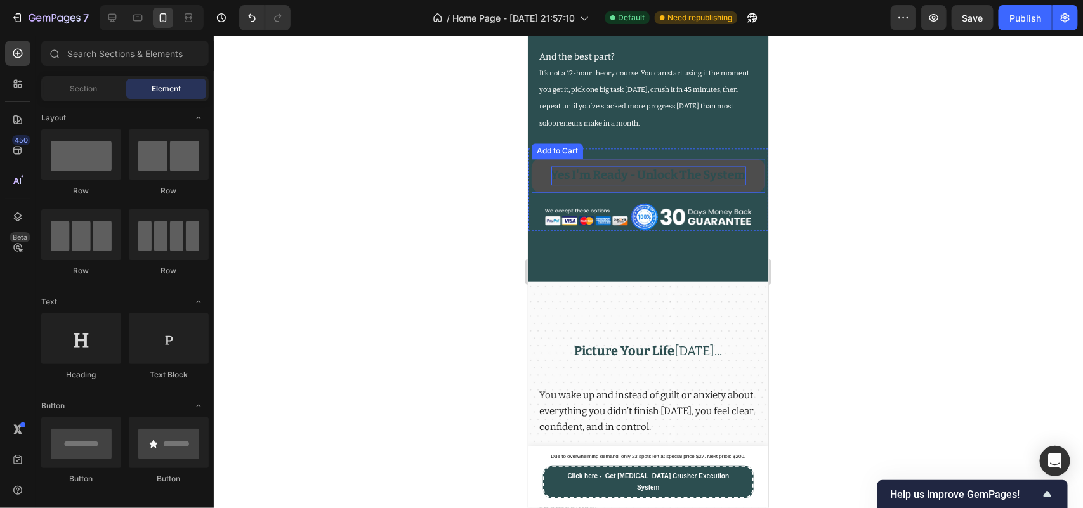
click at [620, 181] on span "Yes I'm Ready - Unlock The System" at bounding box center [648, 174] width 195 height 15
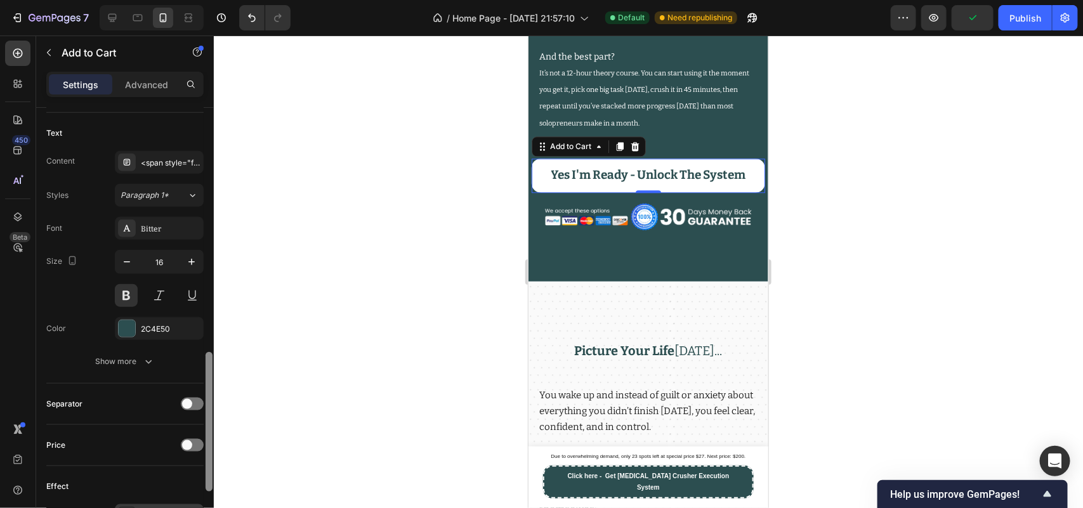
drag, startPoint x: 209, startPoint y: 240, endPoint x: 202, endPoint y: 457, distance: 217.8
click at [198, 438] on div "Layout Product source [MEDICAL_DATA] Crusher - Execution System Size Width 100%…" at bounding box center [125, 326] width 178 height 437
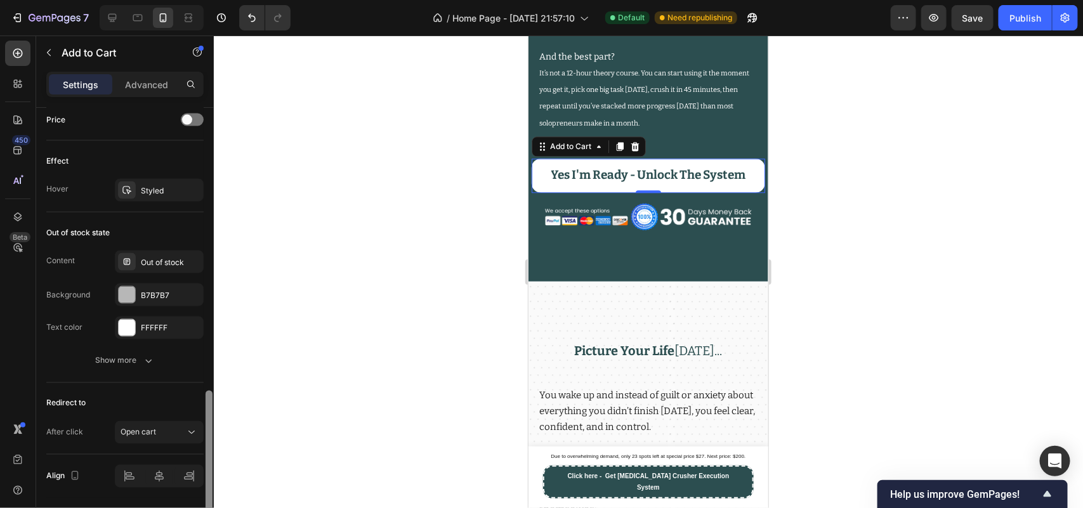
scroll to position [904, 0]
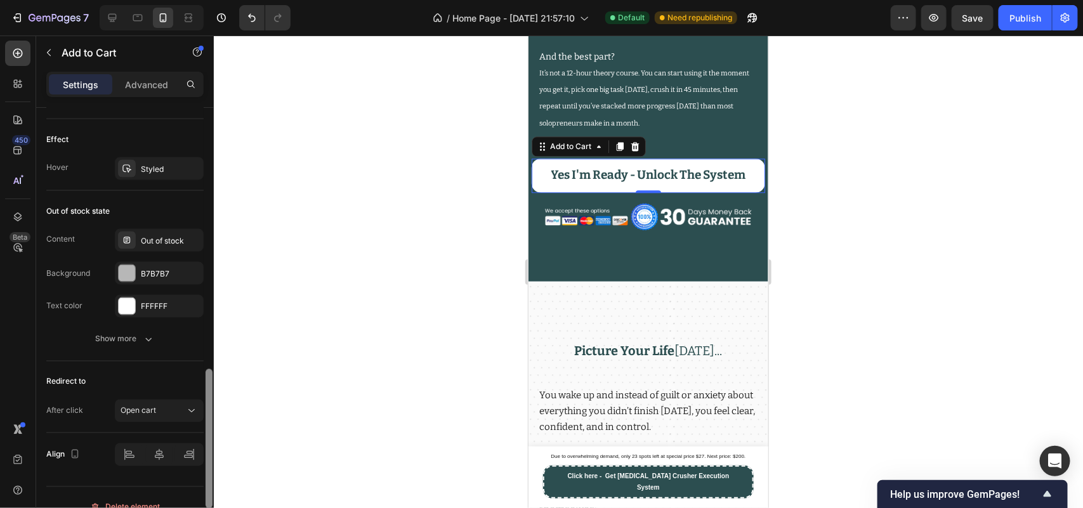
drag, startPoint x: 208, startPoint y: 417, endPoint x: 213, endPoint y: 508, distance: 91.5
click at [213, 0] on html "7 / Home Page - [DATE] 21:57:10 Default Need republishing Preview Save Publish …" at bounding box center [541, 0] width 1083 height 0
click at [1048, 19] on button "Publish" at bounding box center [1025, 17] width 53 height 25
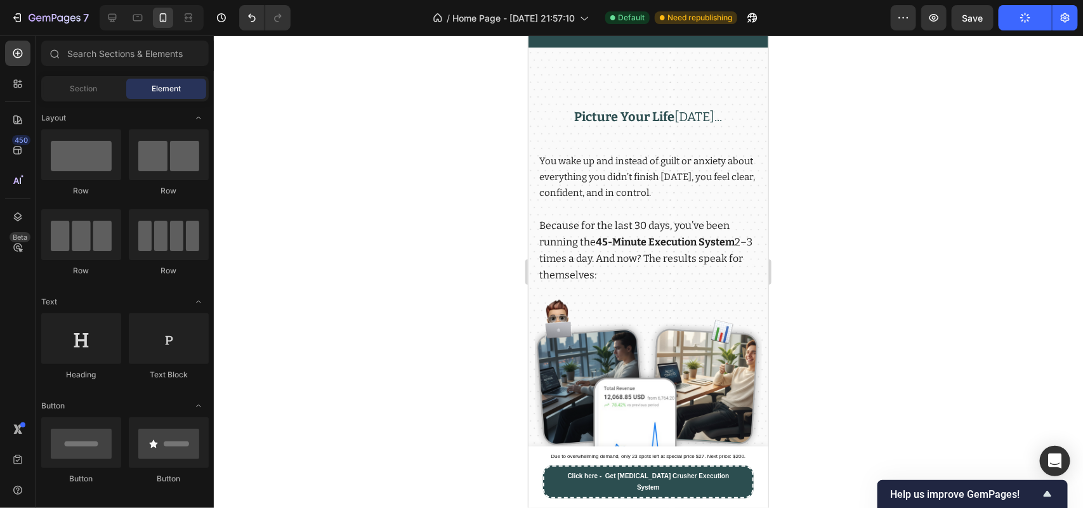
scroll to position [3646, 0]
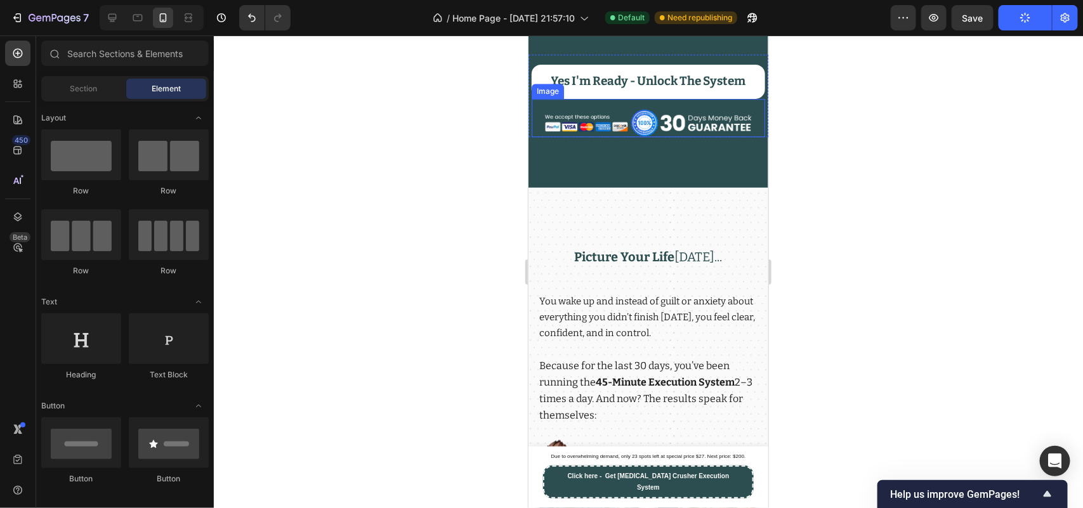
click at [563, 137] on img at bounding box center [648, 122] width 208 height 29
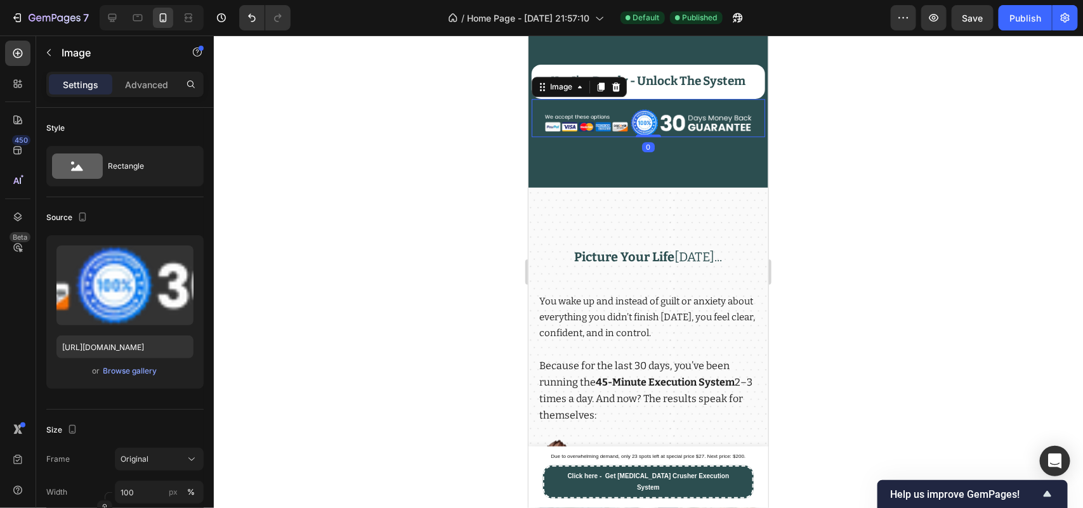
click at [560, 137] on div "Image 0" at bounding box center [647, 117] width 233 height 39
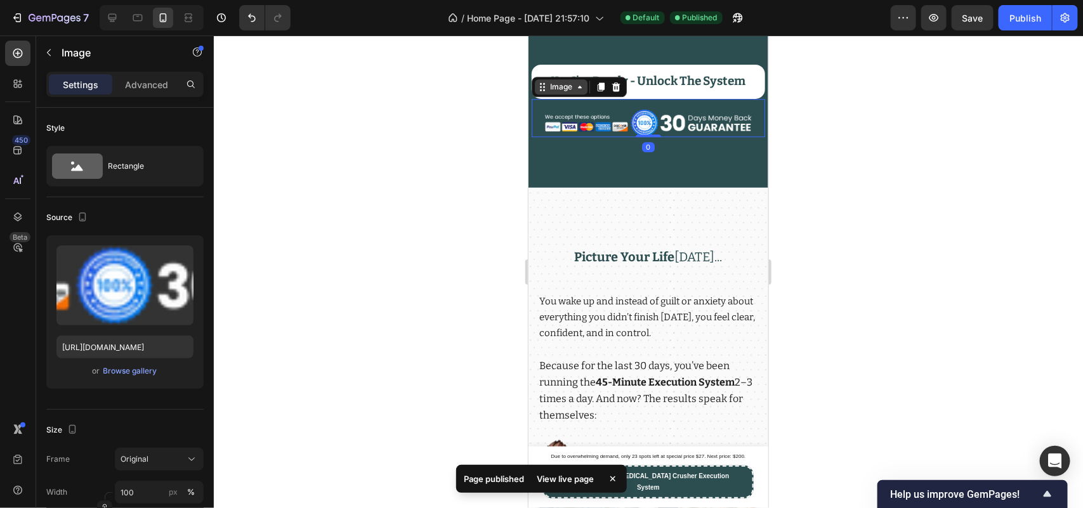
click at [560, 92] on div "Image" at bounding box center [560, 86] width 27 height 11
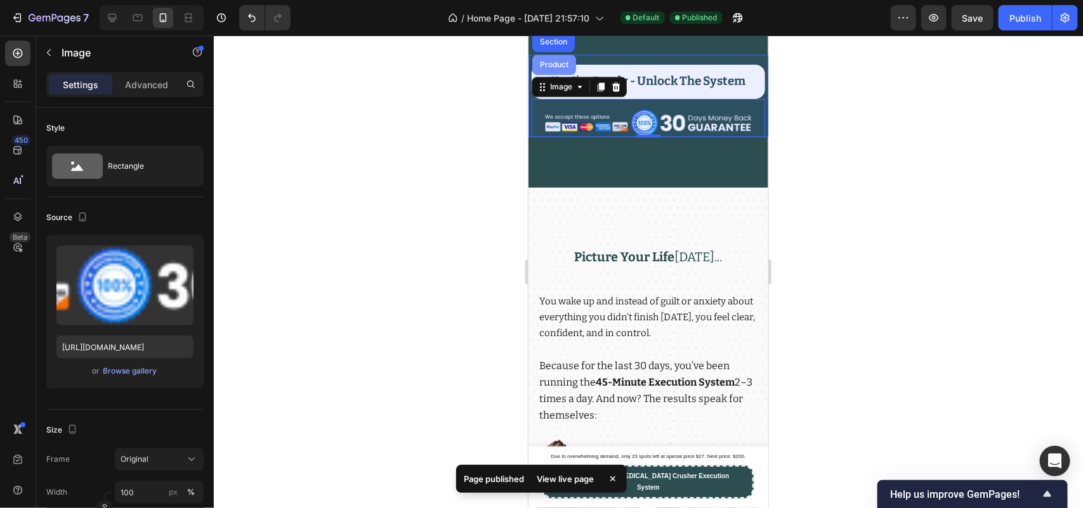
click at [558, 74] on div "Product" at bounding box center [554, 64] width 44 height 20
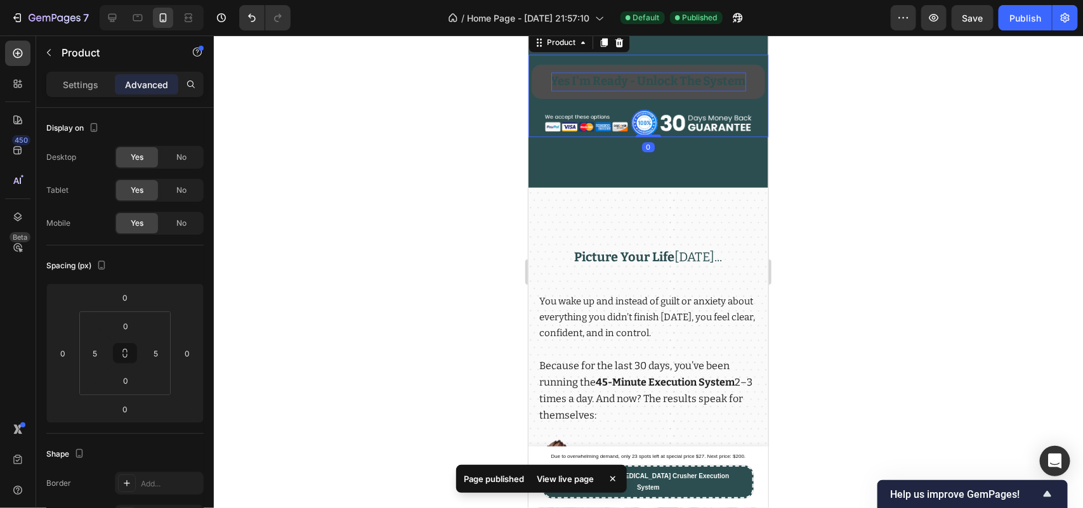
click at [606, 46] on icon at bounding box center [603, 41] width 7 height 9
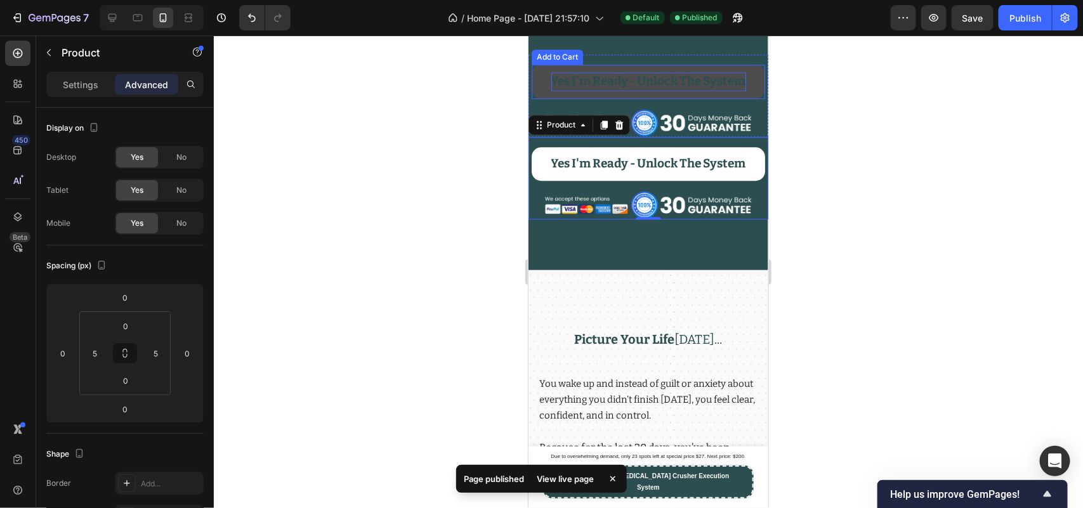
scroll to position [445, 0]
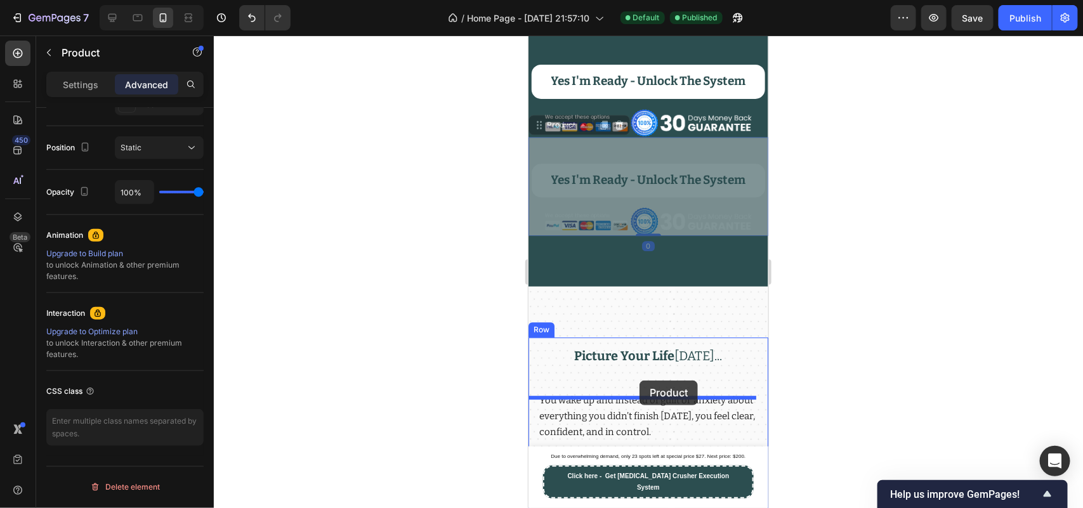
drag, startPoint x: 549, startPoint y: 209, endPoint x: 1301, endPoint y: 197, distance: 752.0
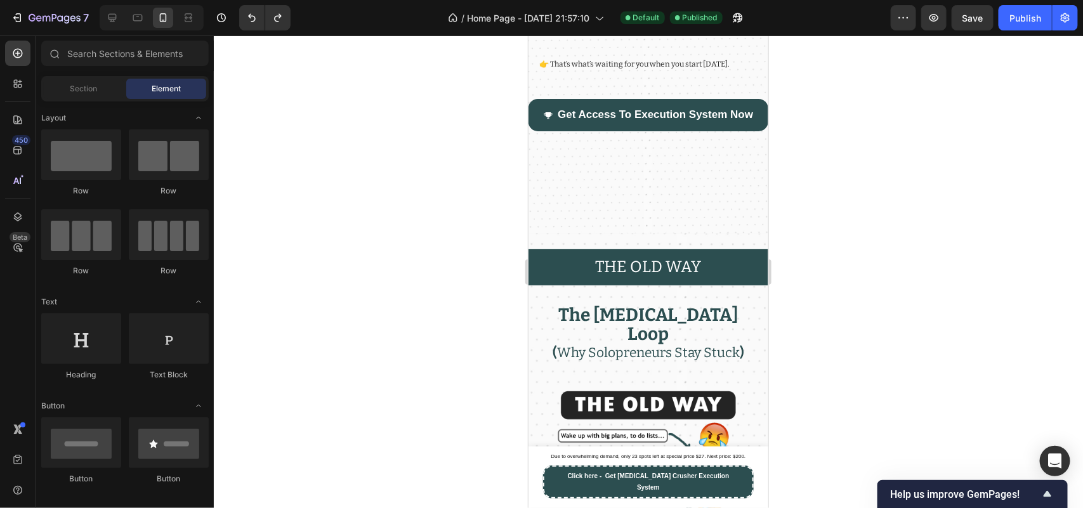
scroll to position [4423, 0]
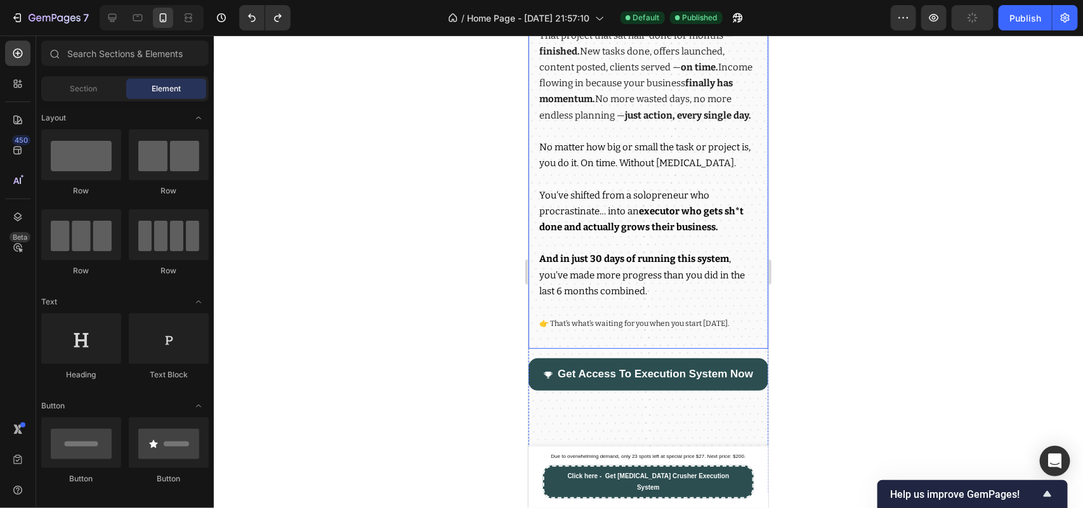
click at [636, 299] on p "And in just 30 days of running this system , you’ve made more progress than you…" at bounding box center [648, 275] width 218 height 48
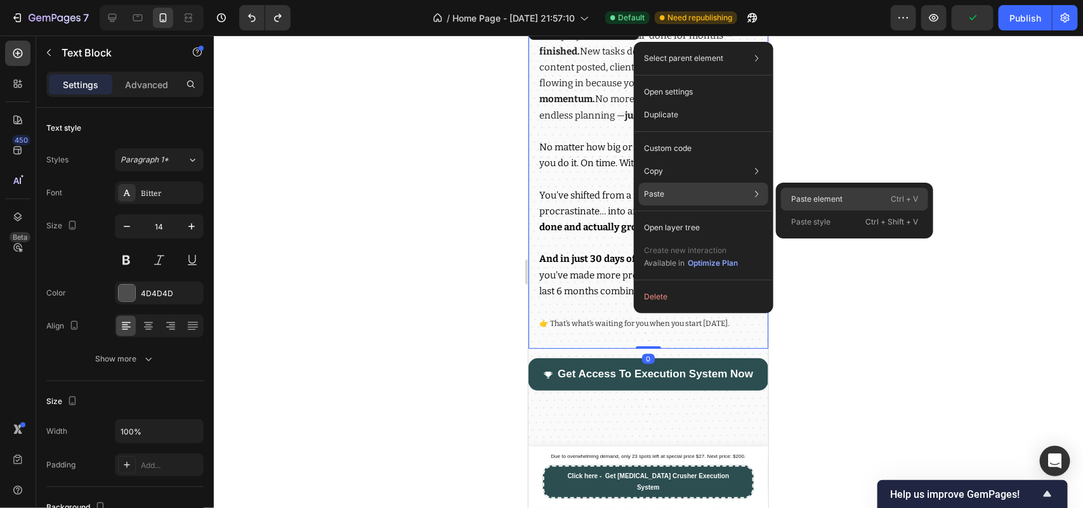
click at [801, 194] on p "Paste element" at bounding box center [816, 199] width 51 height 11
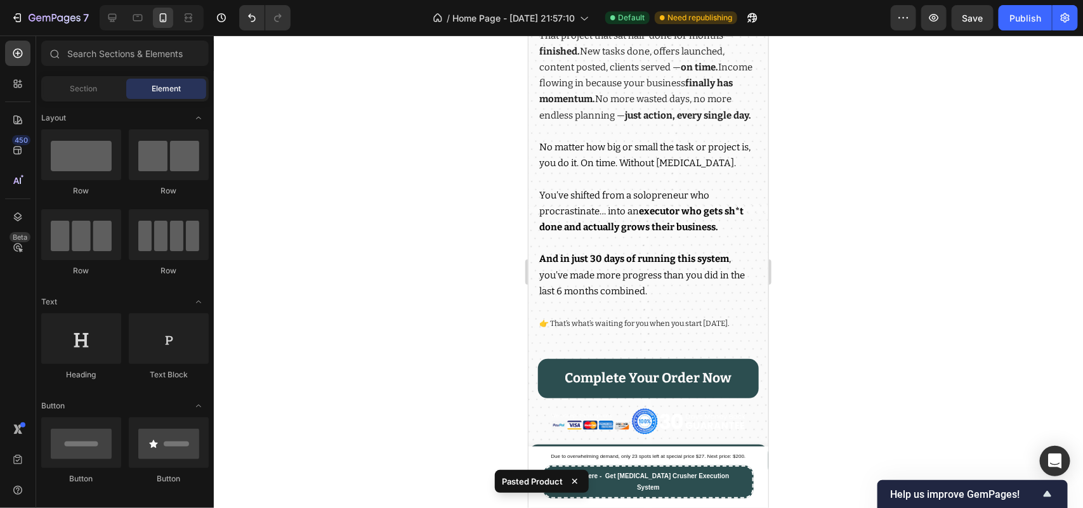
scroll to position [4779, 0]
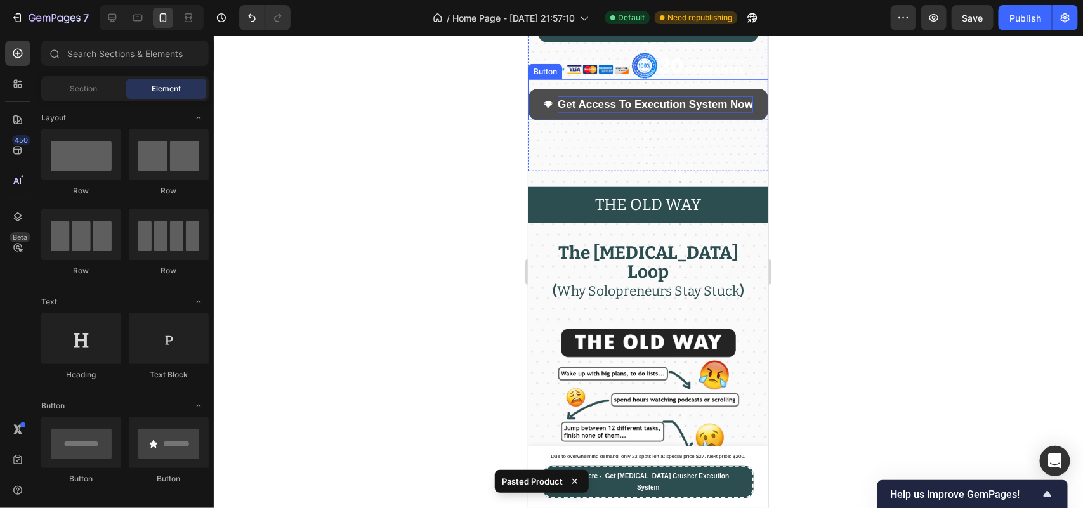
click at [673, 110] on span "Get Access To Execution System Now" at bounding box center [654, 104] width 195 height 12
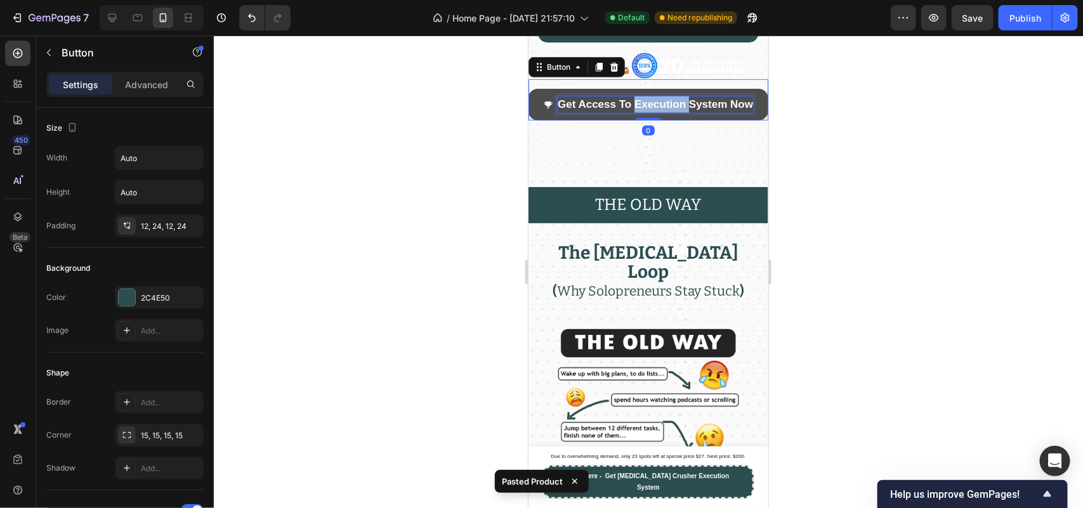
click at [673, 110] on span "Get Access To Execution System Now" at bounding box center [654, 104] width 195 height 12
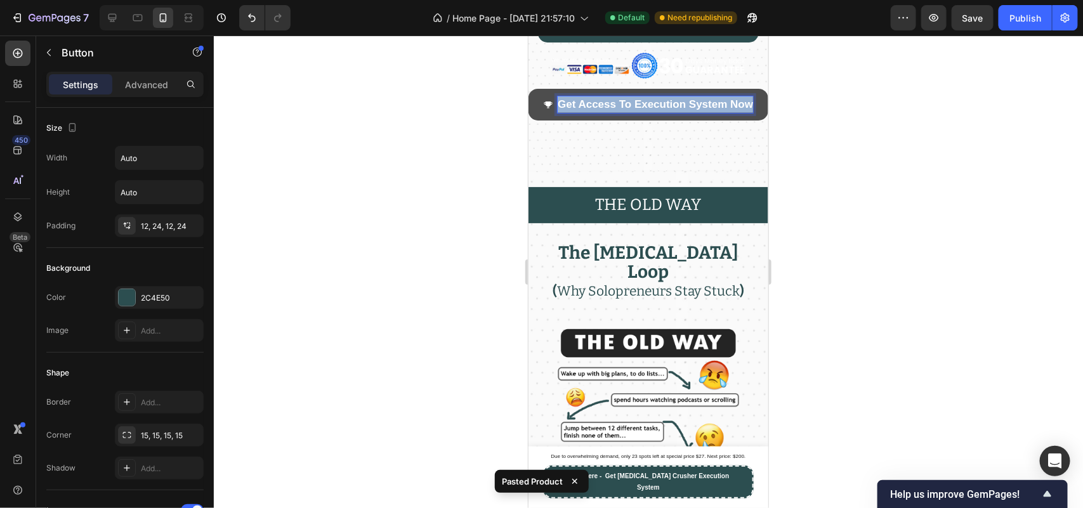
click at [673, 110] on span "Get Access To Execution System Now" at bounding box center [654, 104] width 195 height 12
copy span "Get Access To Execution System Now"
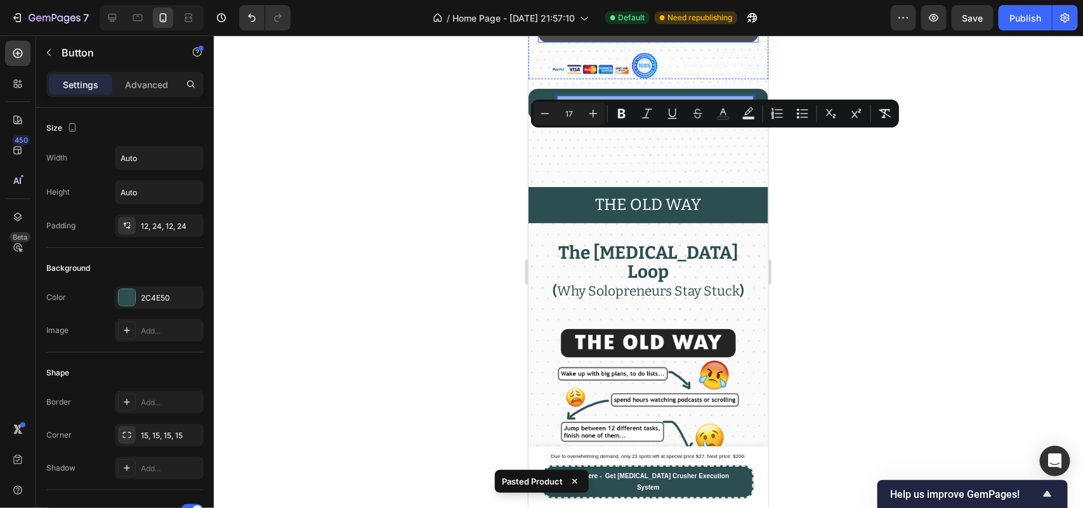
click at [699, 34] on strong "Complete Your Order Now" at bounding box center [648, 22] width 167 height 24
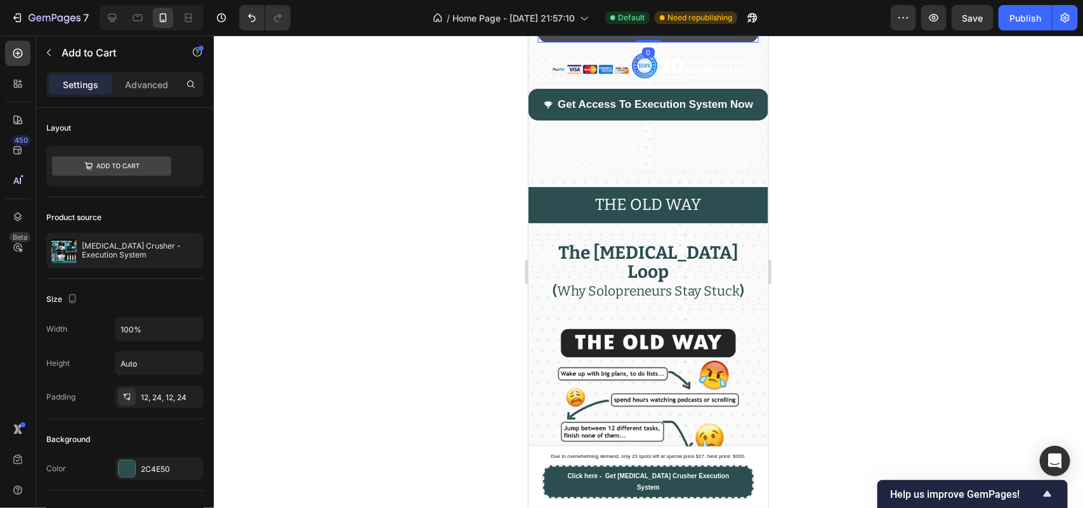
click at [699, 30] on strong "Complete Your Order Now" at bounding box center [648, 21] width 167 height 16
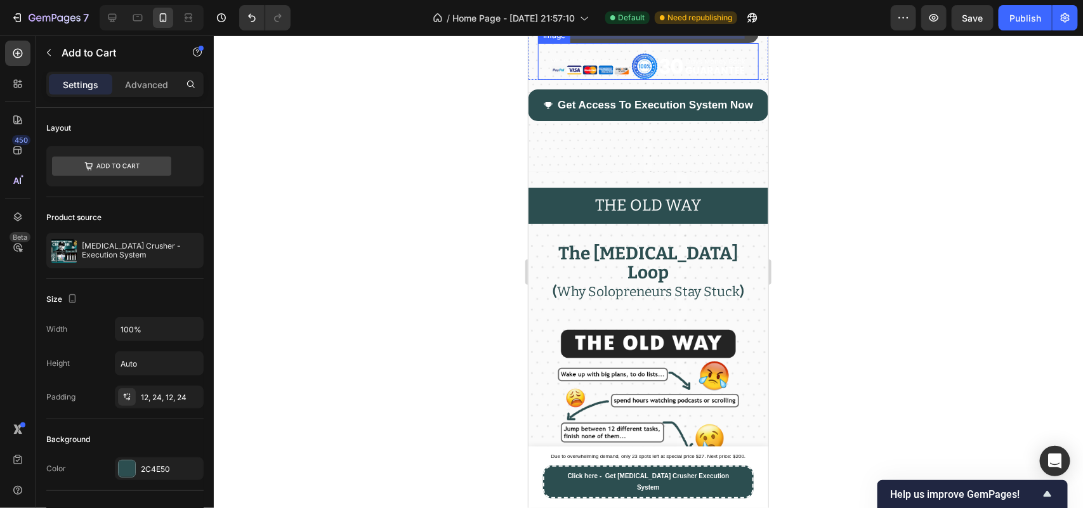
click at [661, 79] on img at bounding box center [647, 65] width 195 height 27
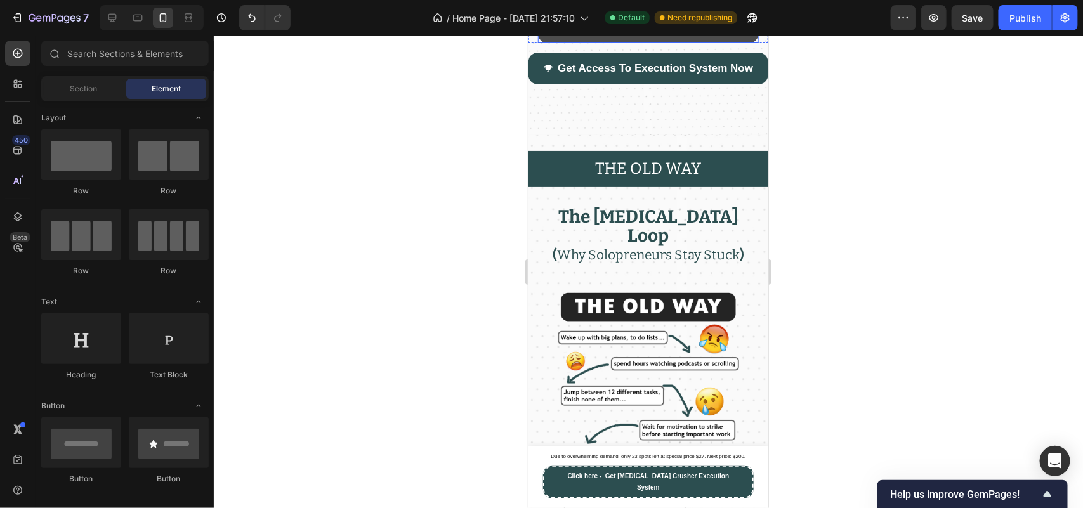
click at [671, 35] on p "Get Access To Execution System Now" at bounding box center [648, 22] width 187 height 25
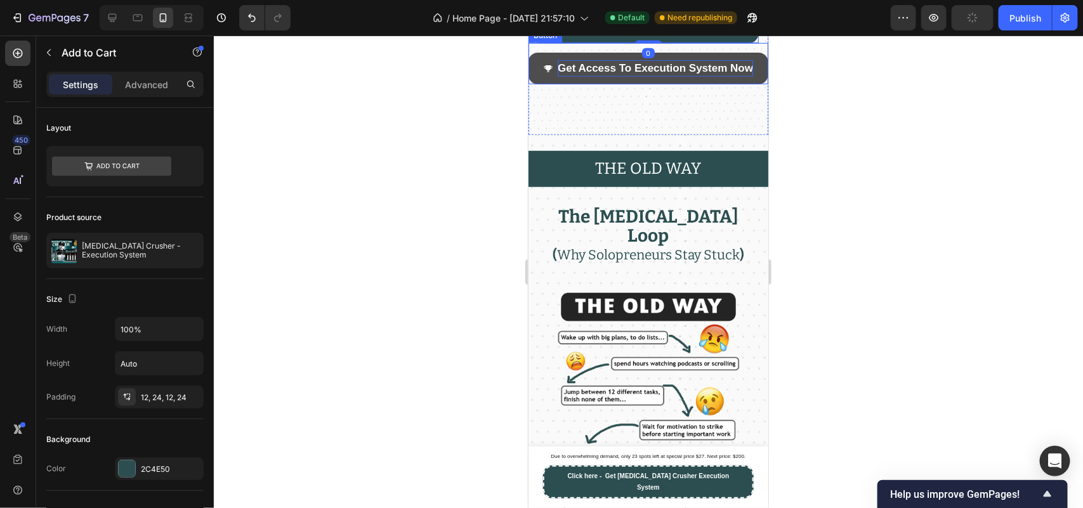
click at [604, 76] on p "Get Access To Execution System Now" at bounding box center [654, 68] width 195 height 16
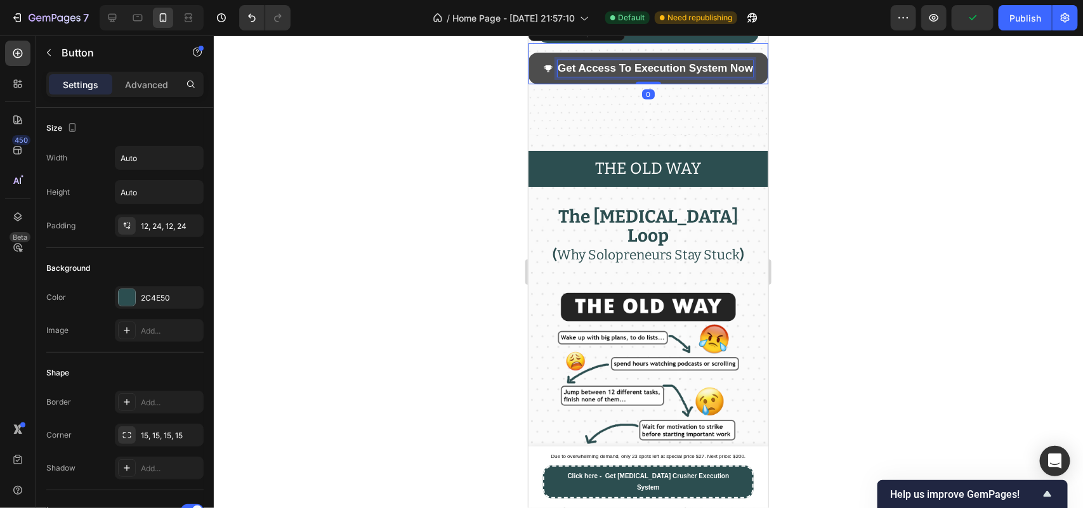
click at [603, 76] on p "Get Access To Execution System Now" at bounding box center [654, 68] width 195 height 16
click at [629, 74] on span "Get Access To Execution System Now" at bounding box center [654, 68] width 195 height 12
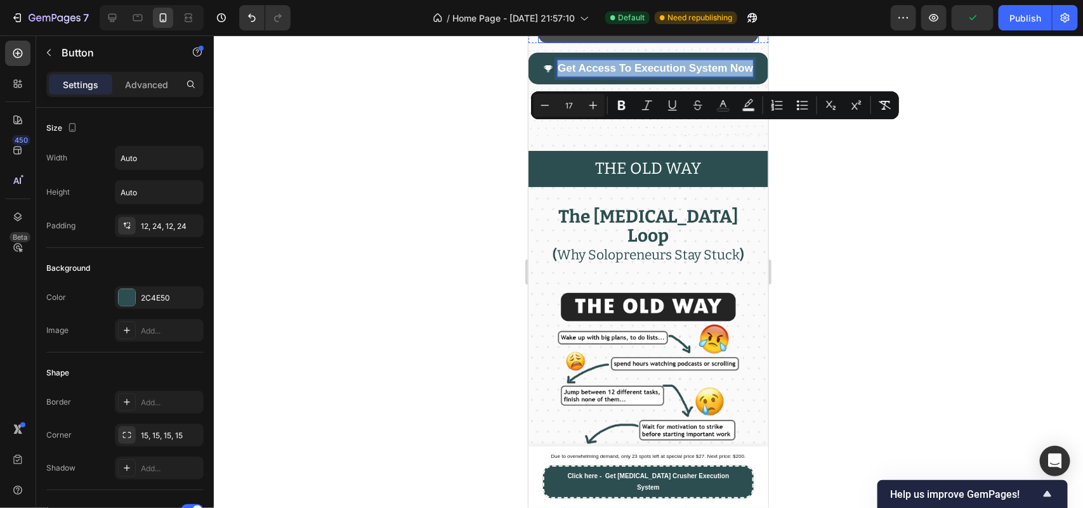
click at [657, 29] on span "Get Access To Execution System Now" at bounding box center [648, 22] width 187 height 13
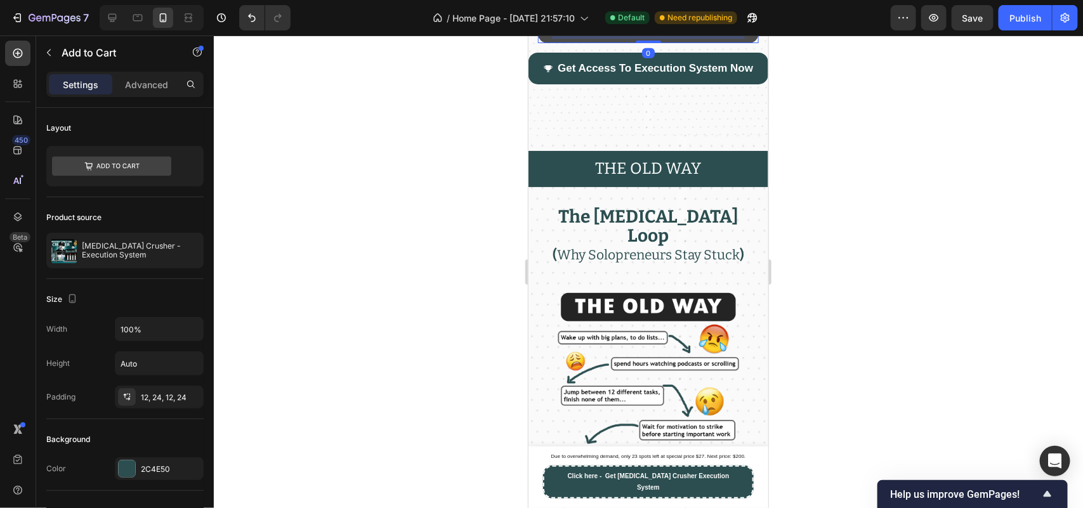
click at [657, 29] on span "Get Access To Execution System Now" at bounding box center [648, 22] width 187 height 13
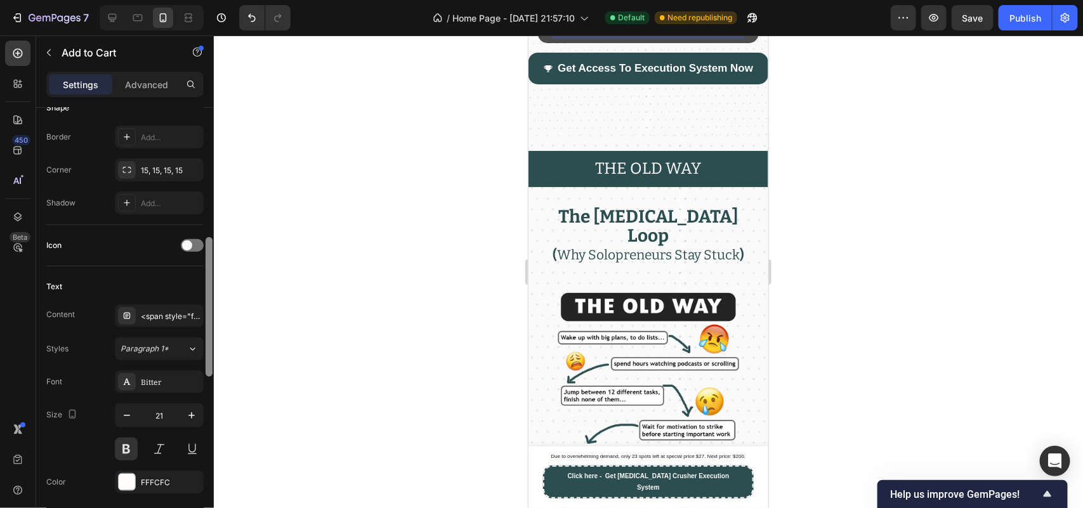
scroll to position [411, 0]
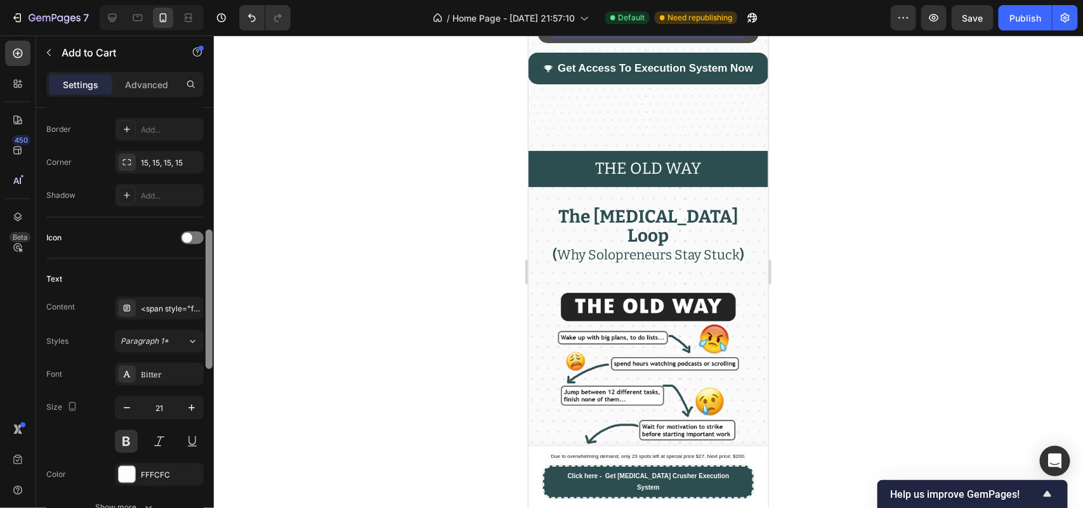
drag, startPoint x: 206, startPoint y: 181, endPoint x: 214, endPoint y: 312, distance: 130.9
click at [214, 0] on div "7 / Home Page - [DATE] 21:57:10 Default Need republishing Preview Save Publish …" at bounding box center [541, 0] width 1083 height 0
click at [125, 409] on icon "button" at bounding box center [127, 407] width 6 height 1
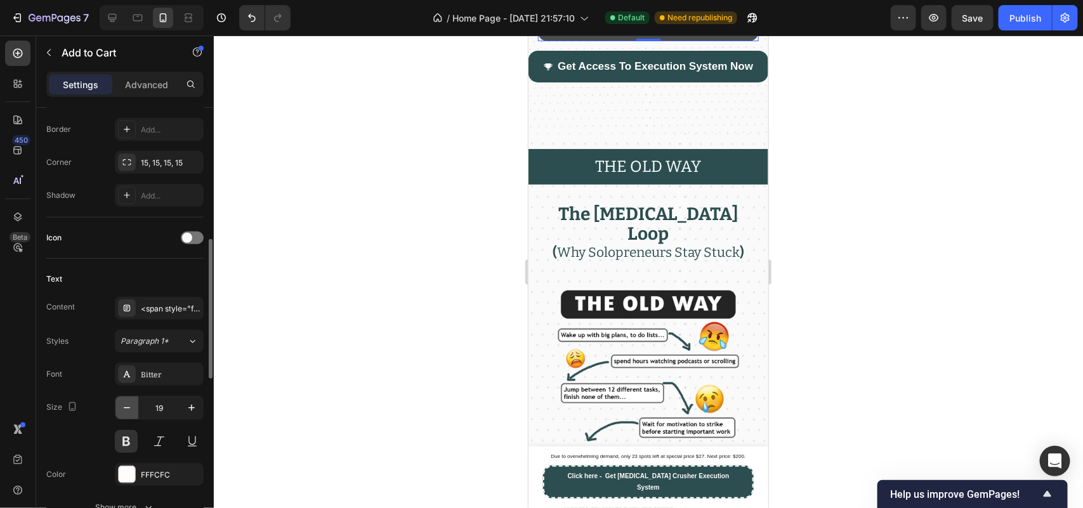
click at [125, 409] on icon "button" at bounding box center [127, 407] width 6 height 1
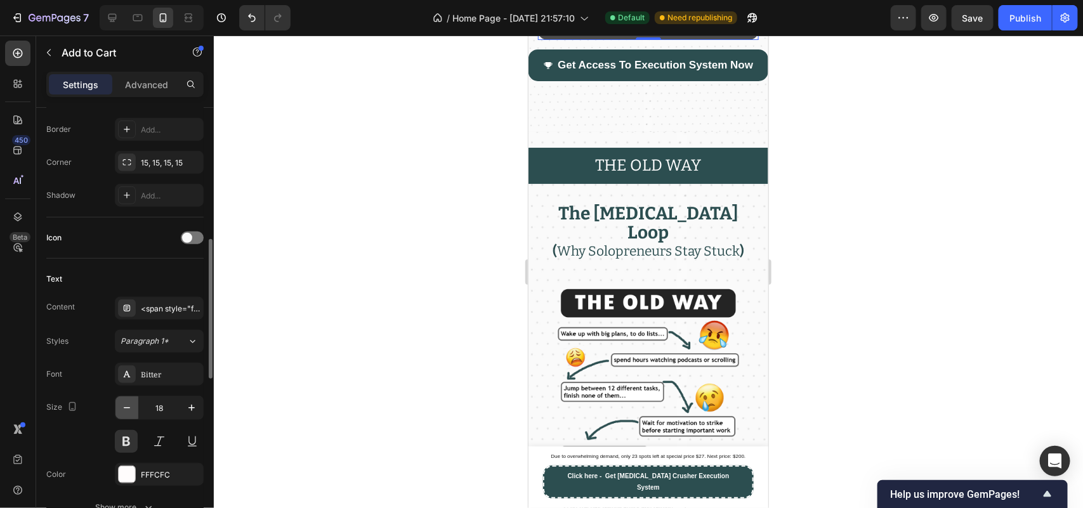
click at [125, 409] on icon "button" at bounding box center [127, 407] width 6 height 1
type input "17"
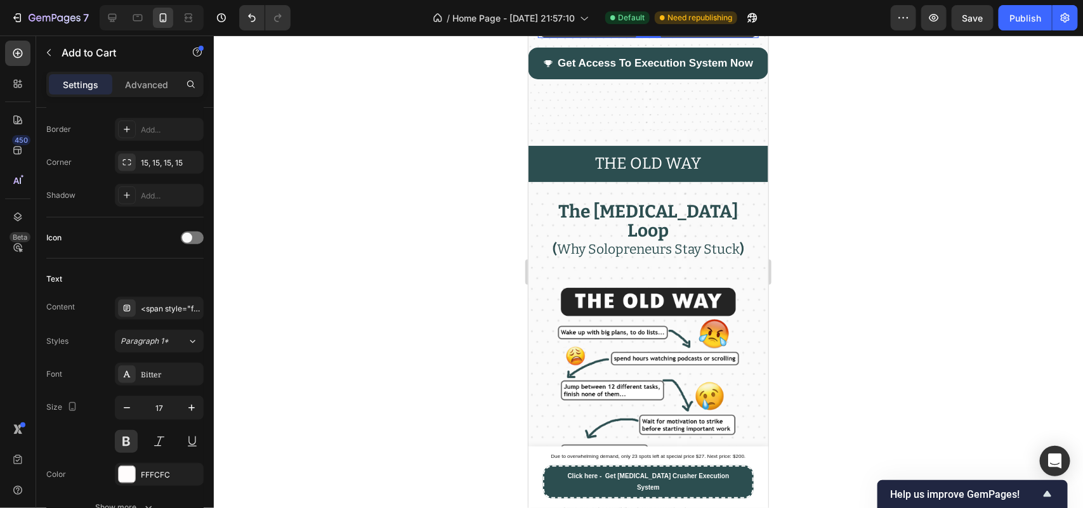
click at [426, 138] on div at bounding box center [648, 272] width 869 height 473
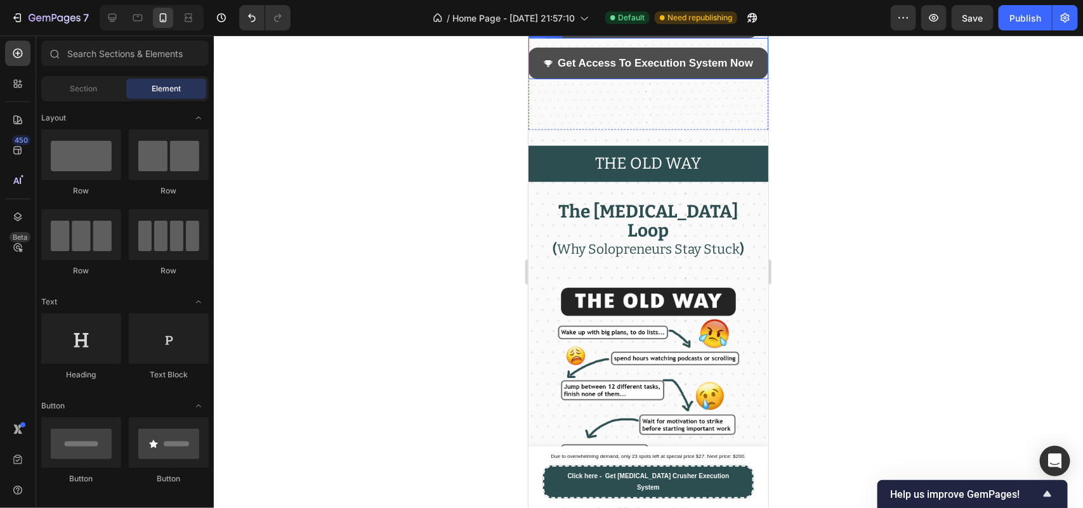
click at [530, 79] on button "Get Access To Execution System Now" at bounding box center [648, 63] width 240 height 32
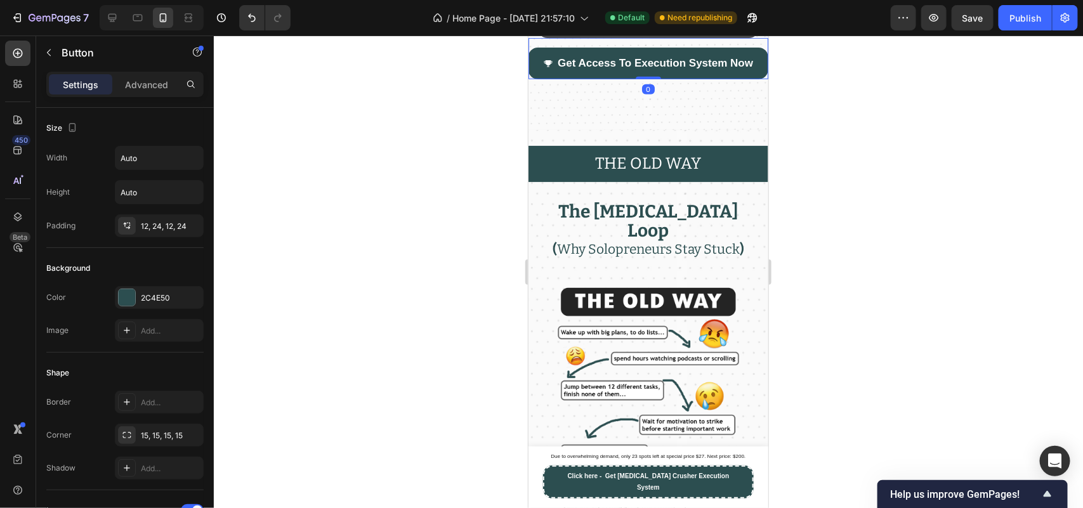
click at [614, 30] on icon at bounding box center [613, 25] width 10 height 10
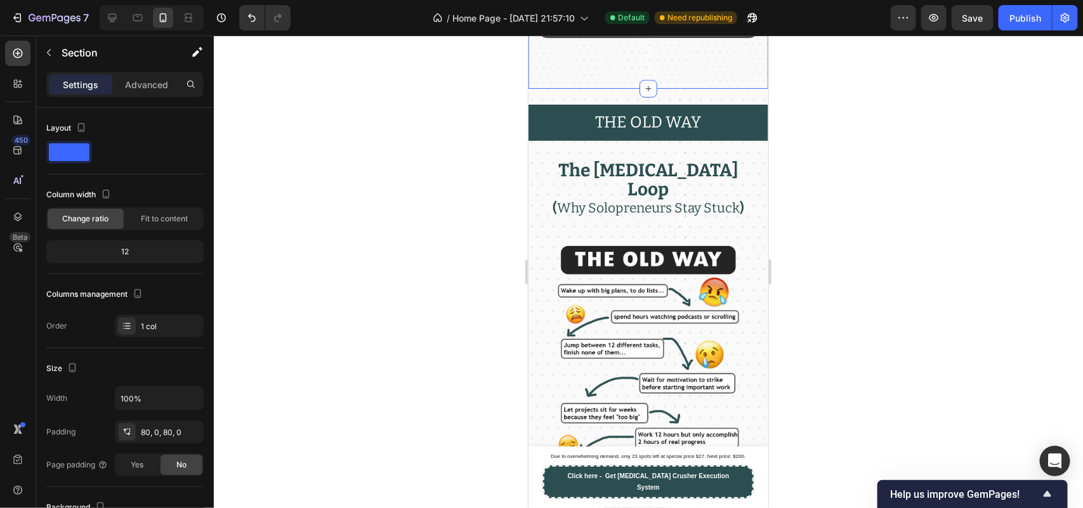
click at [372, 219] on div at bounding box center [648, 272] width 869 height 473
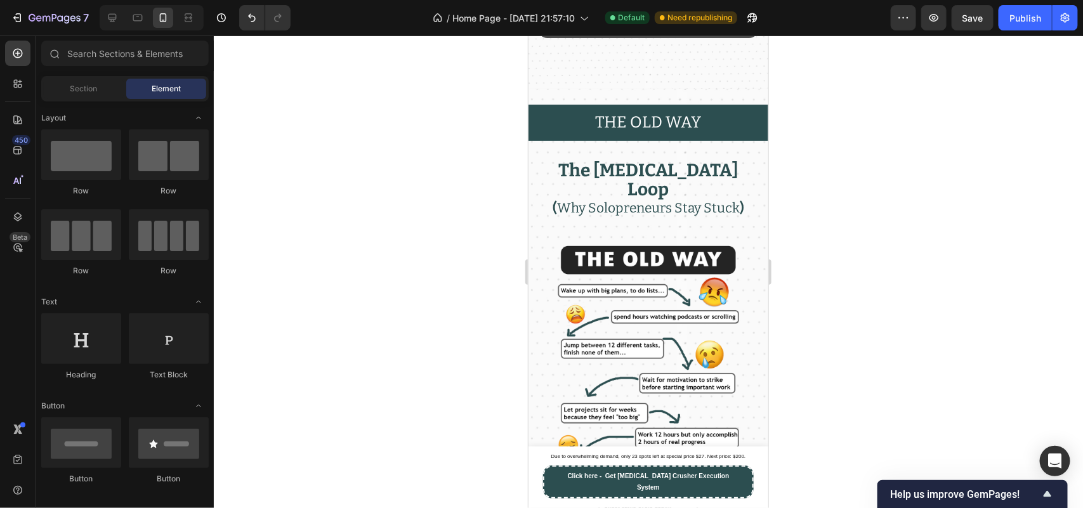
scroll to position [4661, 0]
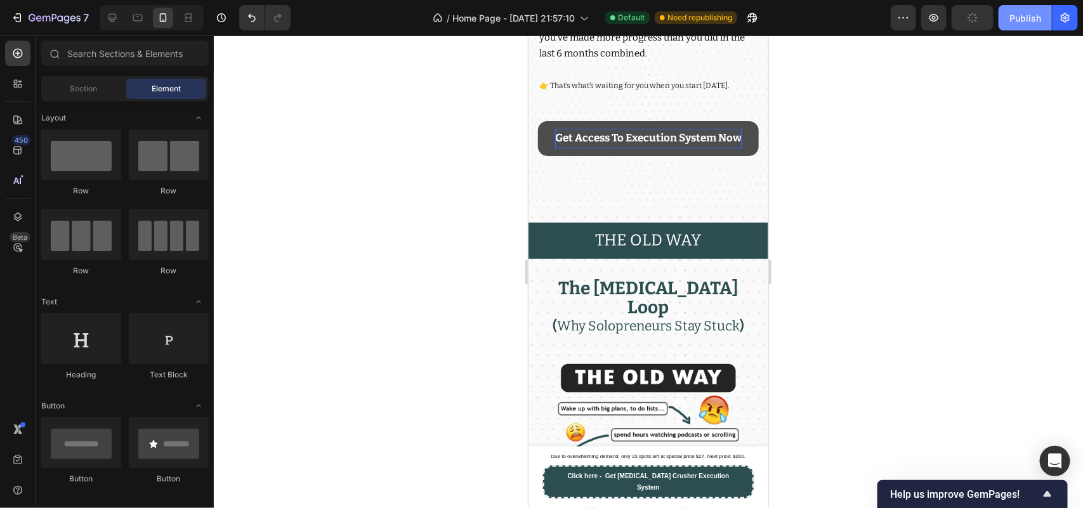
click at [1025, 13] on div "Publish" at bounding box center [1025, 17] width 32 height 13
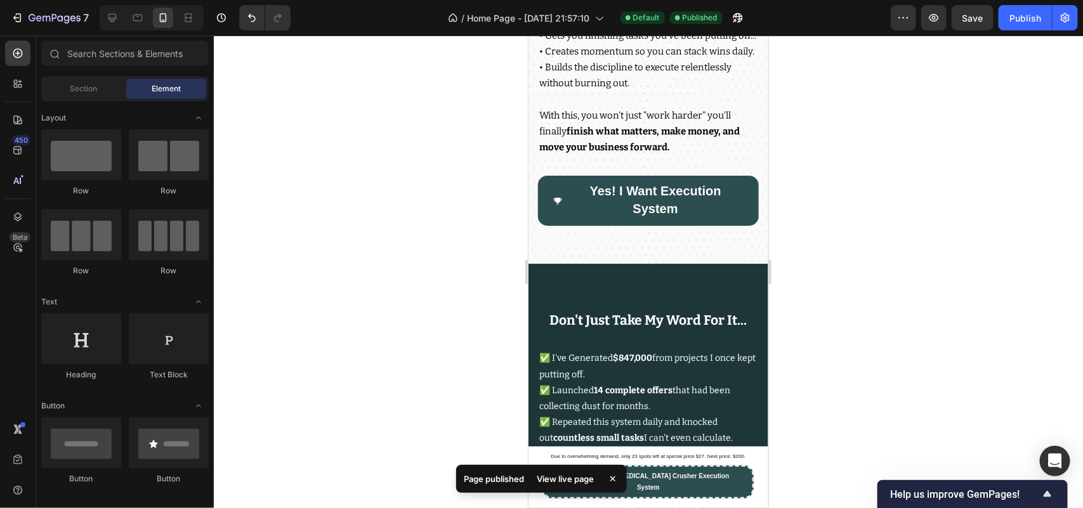
scroll to position [9614, 0]
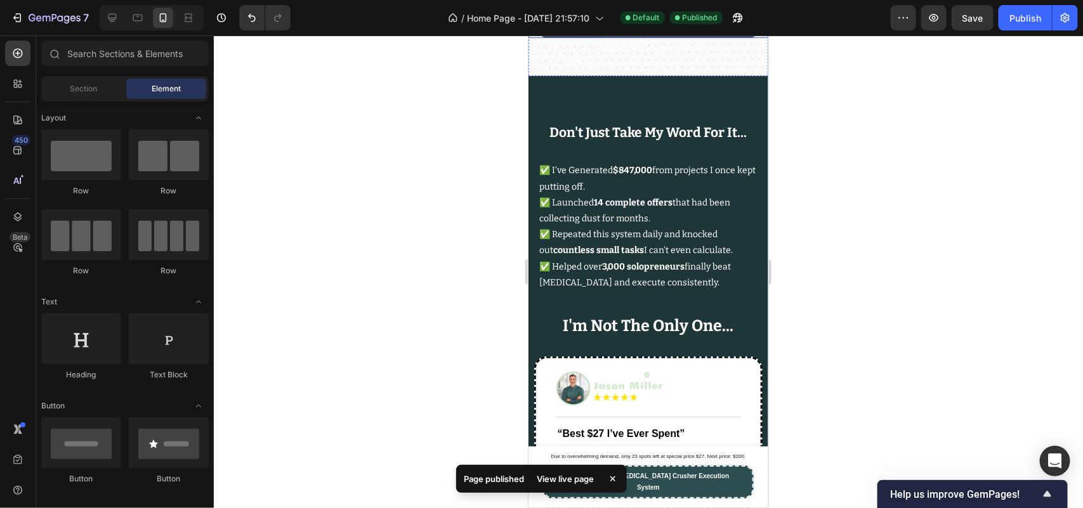
click at [641, 27] on span "Yes! I Want Execution System" at bounding box center [654, 11] width 131 height 31
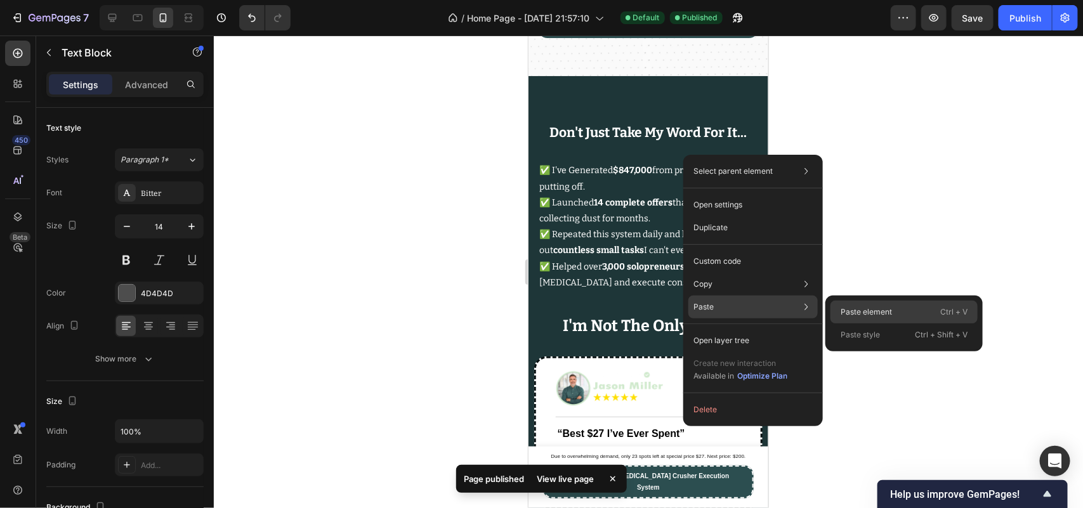
click at [841, 308] on p "Paste element" at bounding box center [866, 311] width 51 height 11
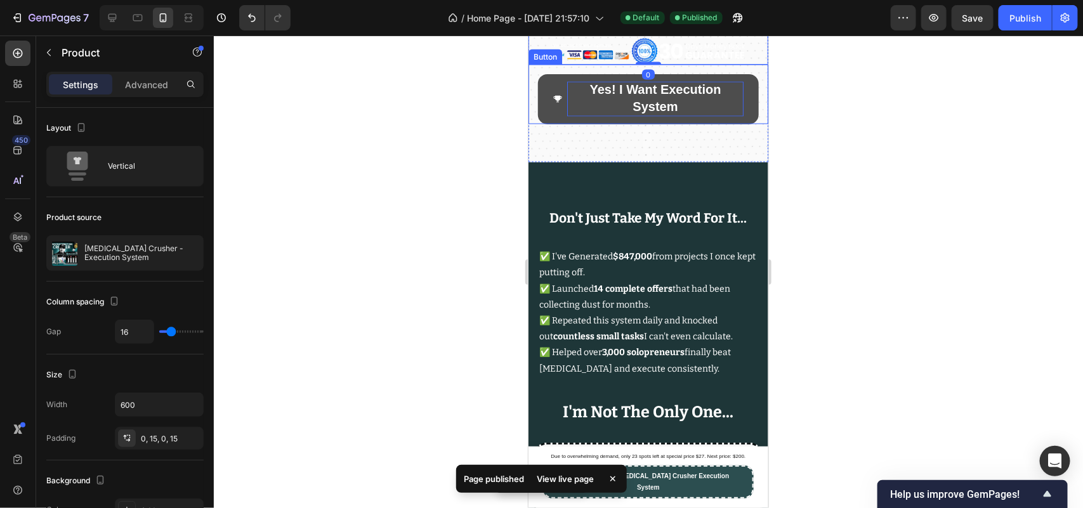
click at [644, 113] on span "Yes! I Want Execution System" at bounding box center [654, 97] width 131 height 31
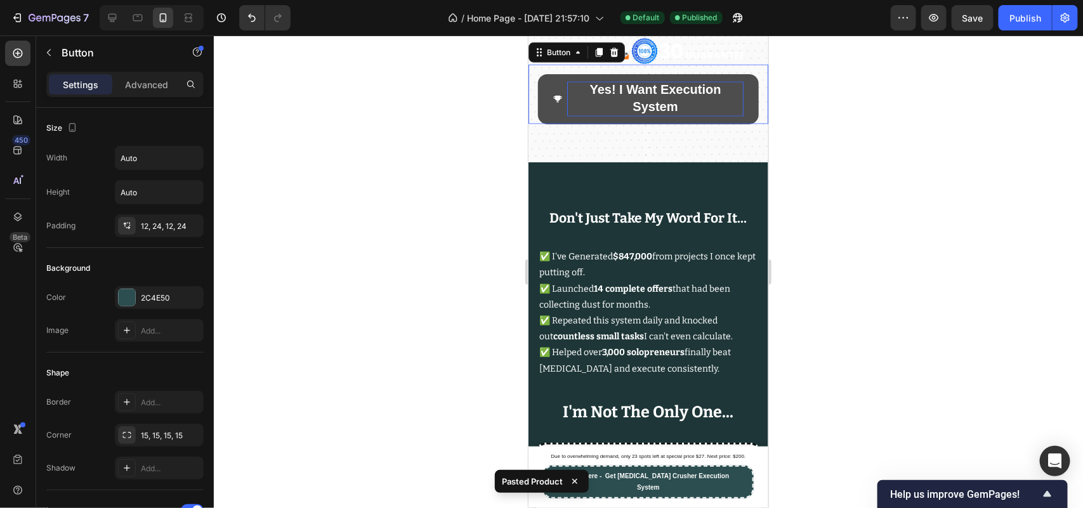
click at [644, 113] on span "Yes! I Want Execution System" at bounding box center [654, 97] width 131 height 31
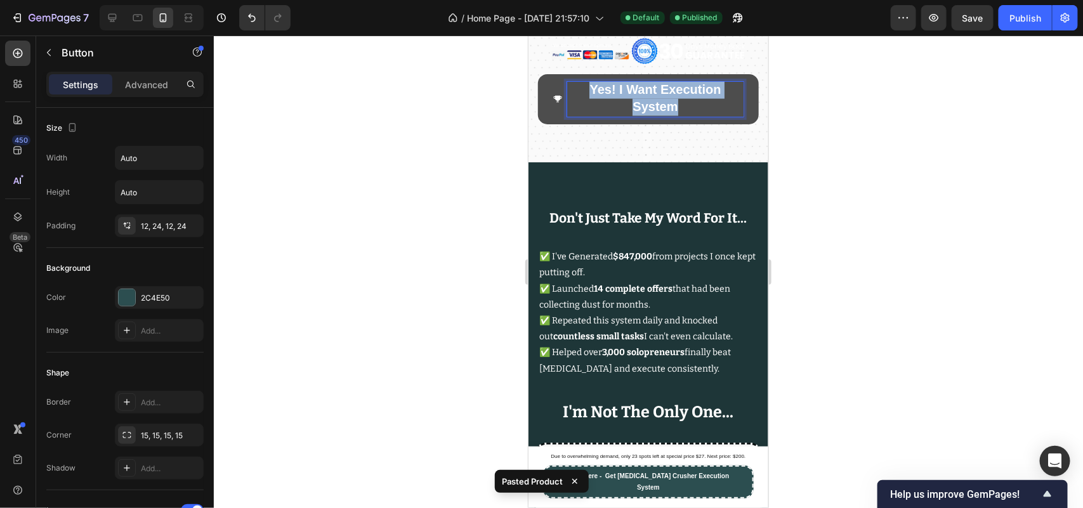
click at [644, 113] on span "Yes! I Want Execution System" at bounding box center [654, 97] width 131 height 31
copy span "Yes! I Want Execution System"
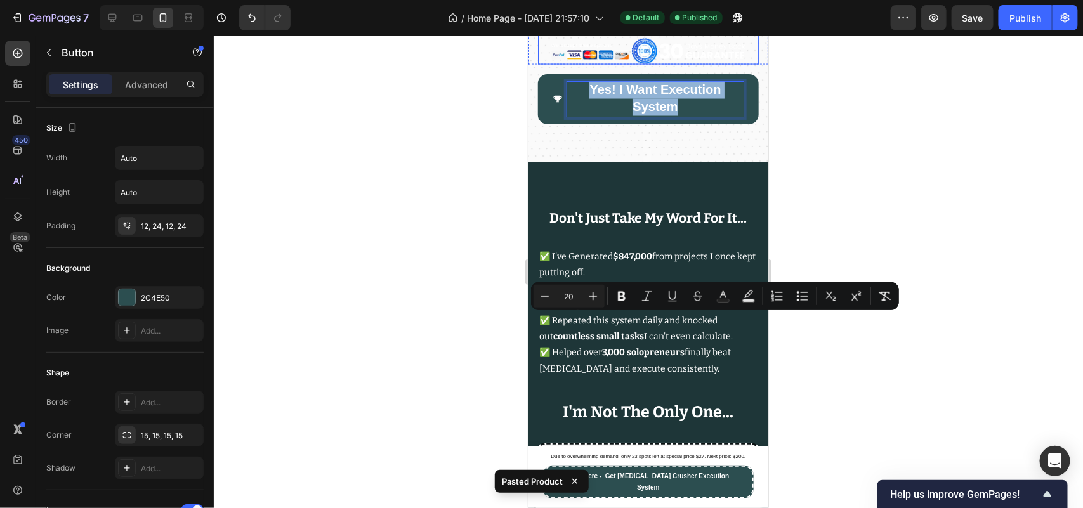
click at [654, 20] on strong "Complete Your Order Now" at bounding box center [648, 8] width 167 height 24
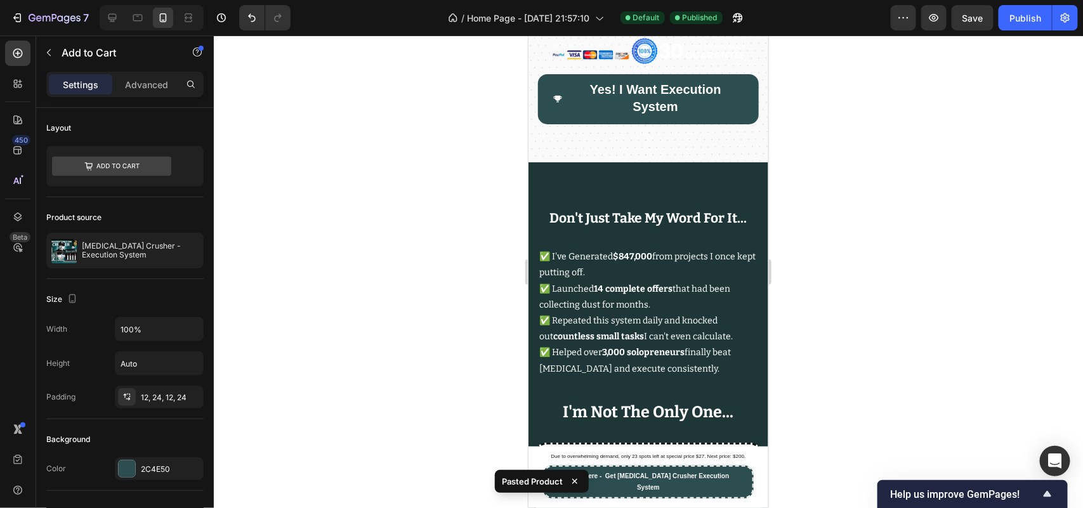
click at [654, 15] on strong "Complete Your Order Now" at bounding box center [648, 7] width 167 height 16
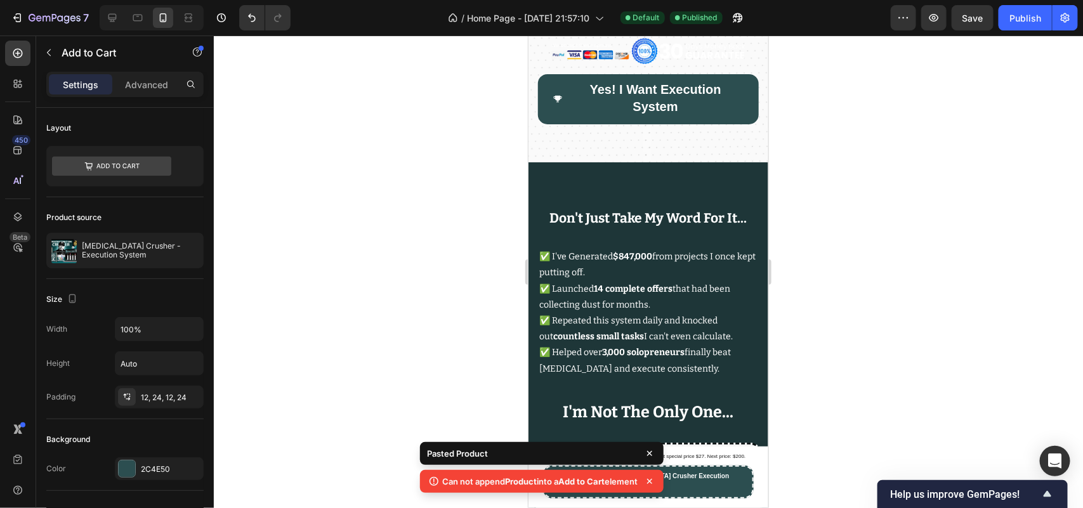
click at [412, 311] on div at bounding box center [648, 272] width 869 height 473
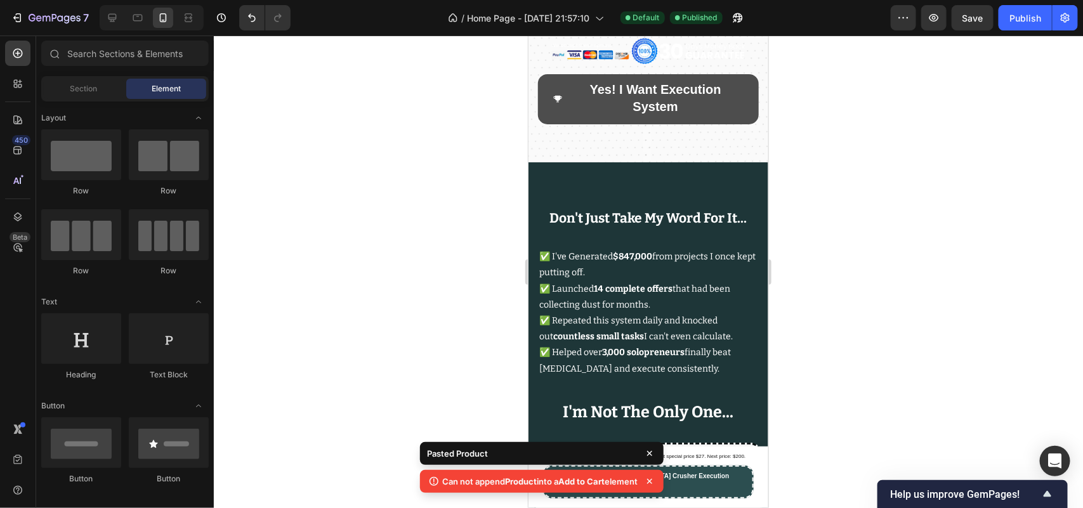
click at [548, 123] on button "Yes! I Want Execution System" at bounding box center [647, 98] width 221 height 49
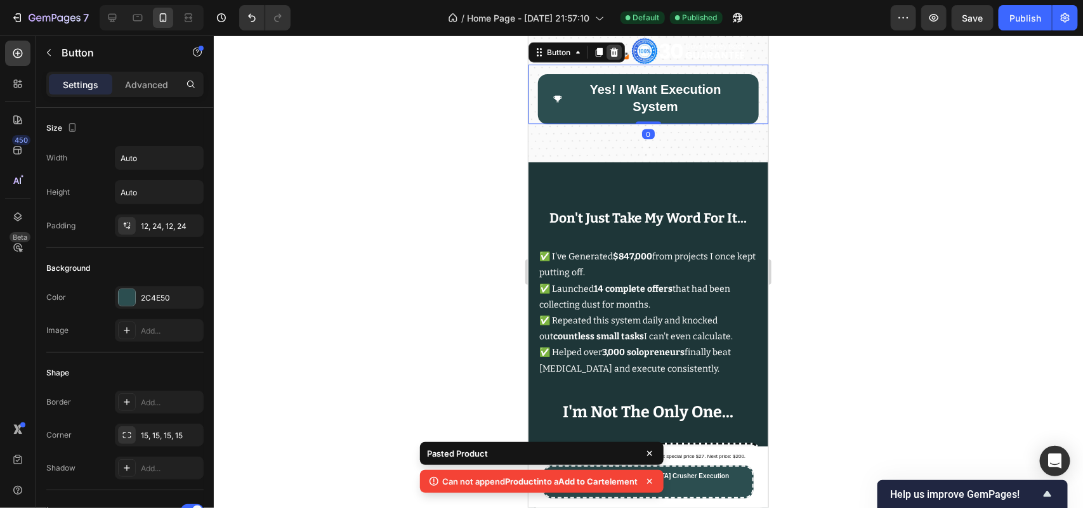
click at [614, 56] on icon at bounding box center [614, 52] width 8 height 9
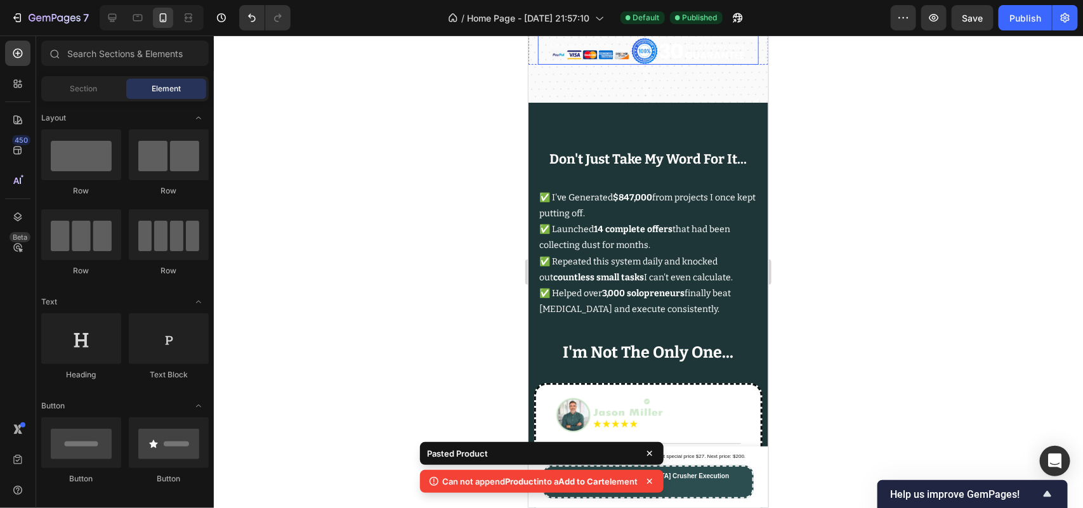
click at [617, 64] on img at bounding box center [647, 50] width 195 height 27
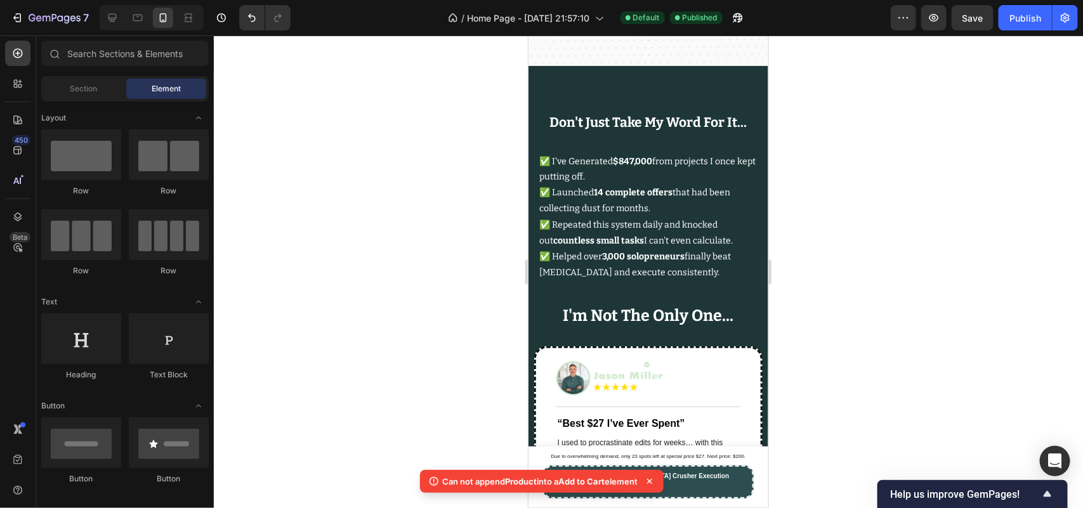
click at [407, 263] on div at bounding box center [648, 272] width 869 height 473
click at [674, 27] on button "Yes! I Want Execution System" at bounding box center [647, 7] width 221 height 39
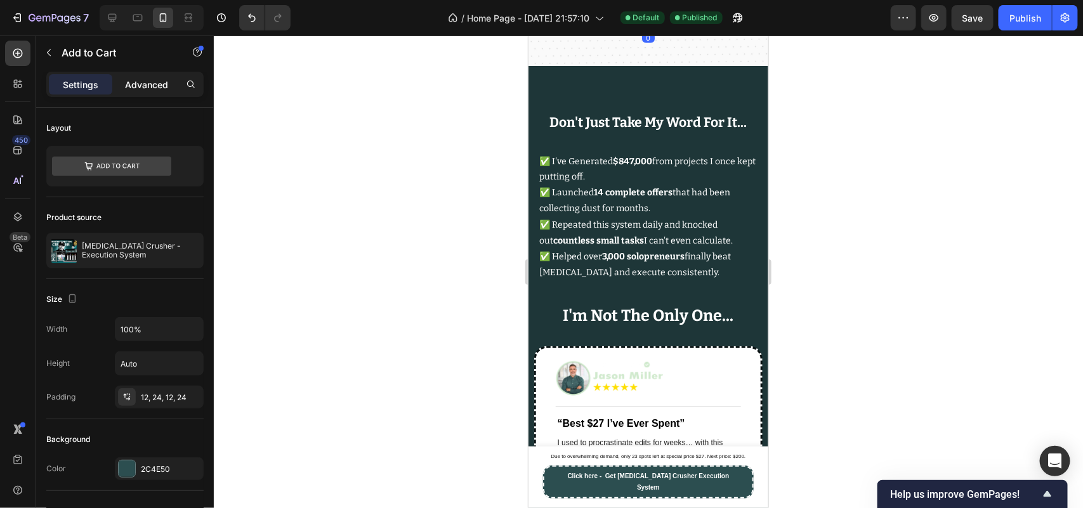
click at [128, 81] on p "Advanced" at bounding box center [146, 84] width 43 height 13
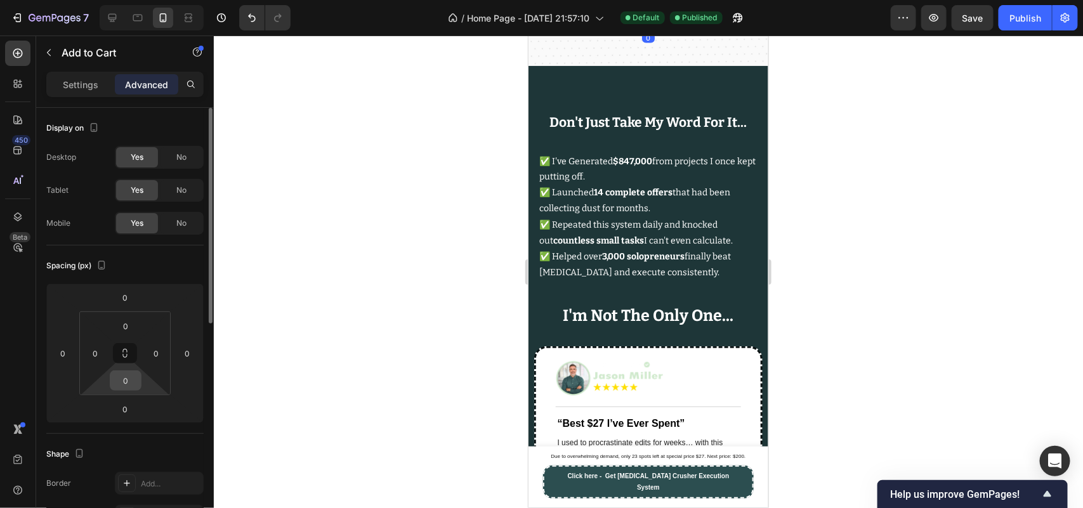
click at [119, 375] on input "0" at bounding box center [125, 380] width 25 height 19
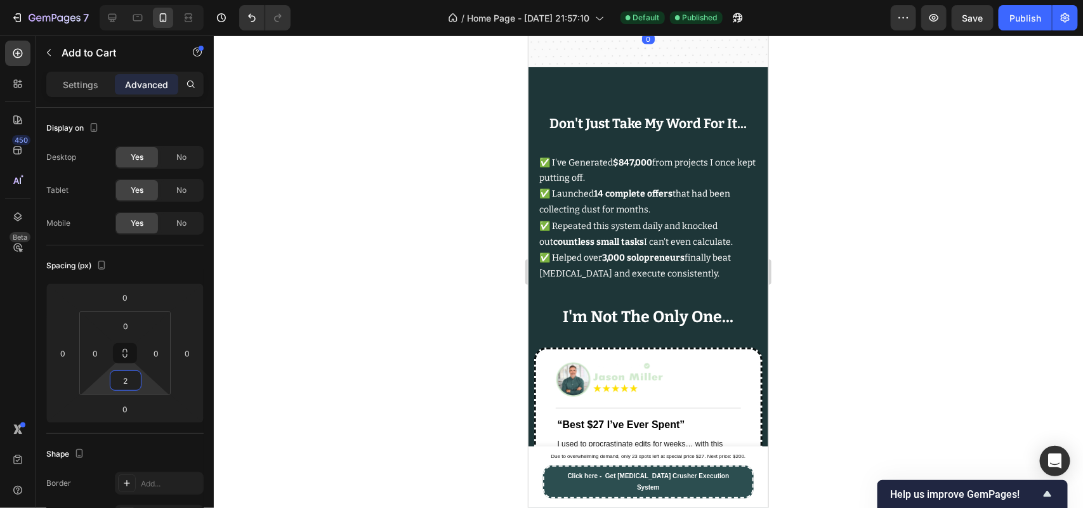
type input "25"
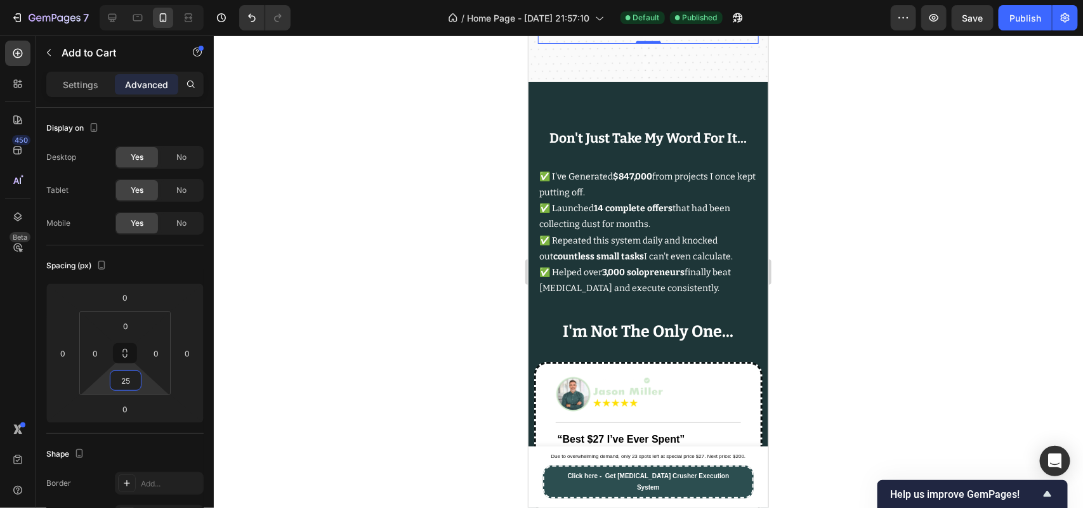
click at [344, 383] on div at bounding box center [648, 272] width 869 height 473
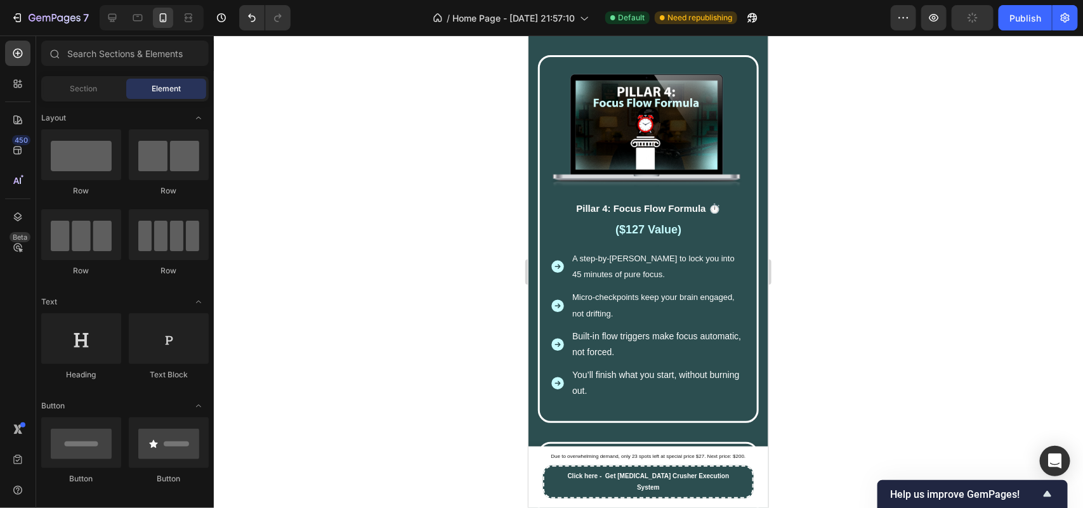
scroll to position [12546, 0]
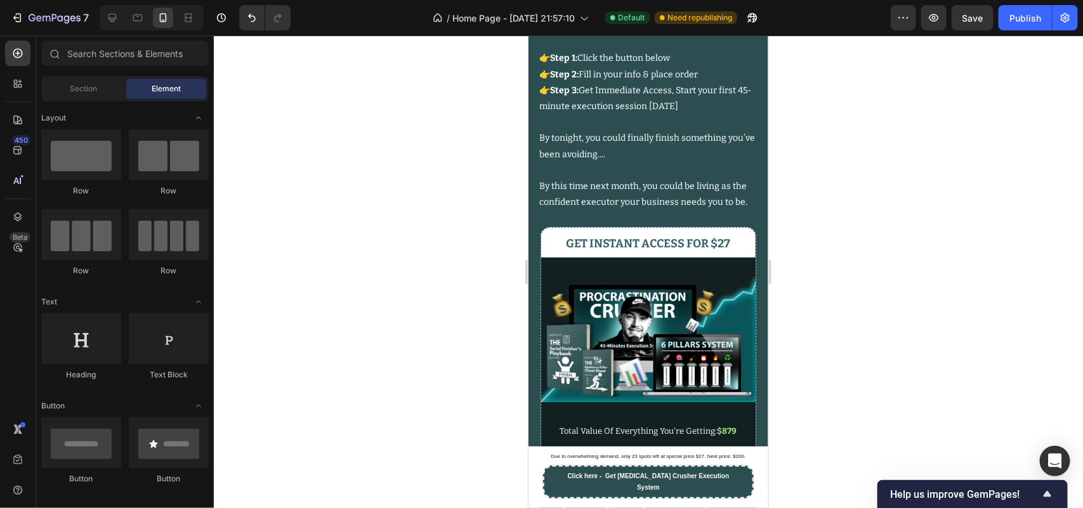
scroll to position [15123, 0]
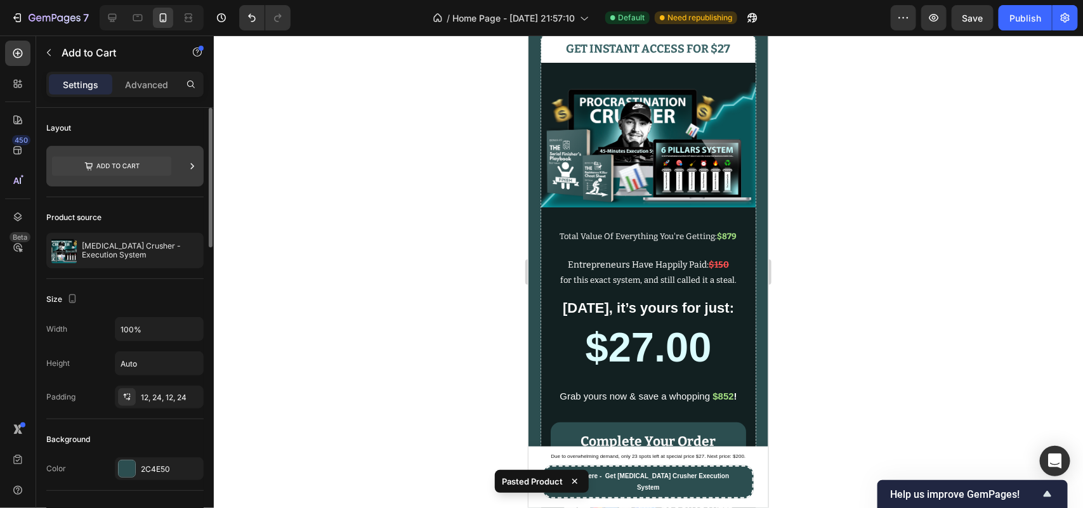
click at [128, 168] on icon at bounding box center [111, 166] width 119 height 29
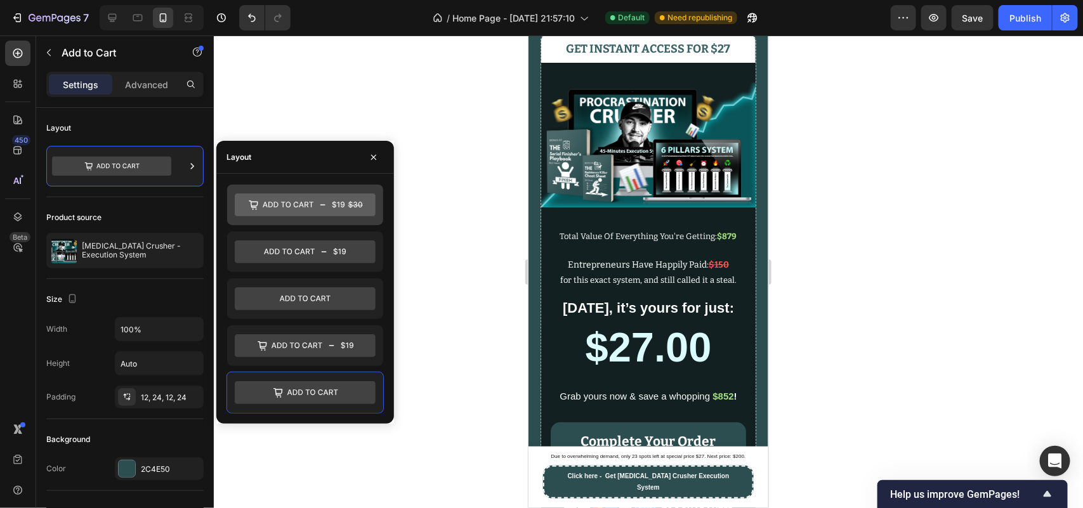
click at [256, 203] on icon at bounding box center [305, 205] width 141 height 23
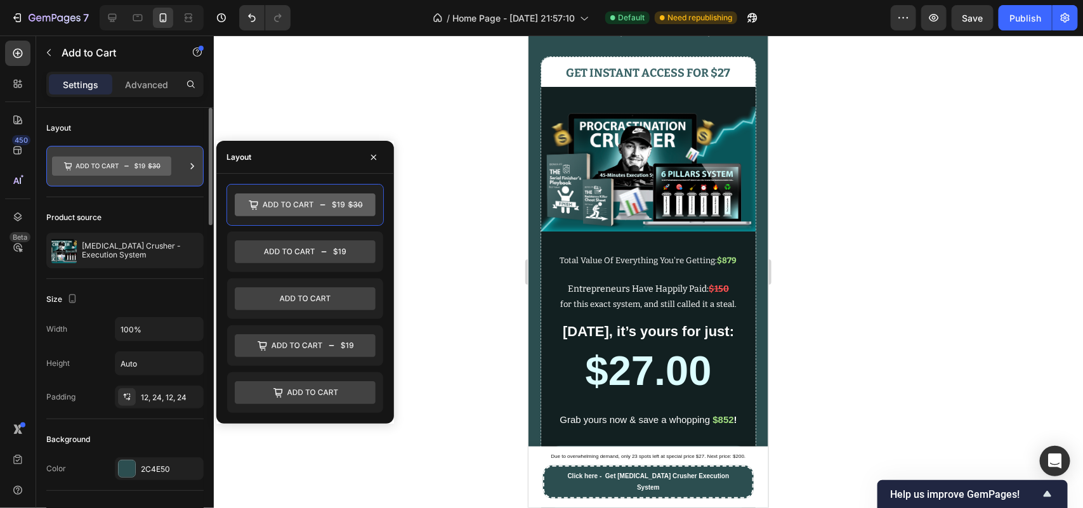
click at [159, 155] on icon at bounding box center [111, 166] width 119 height 29
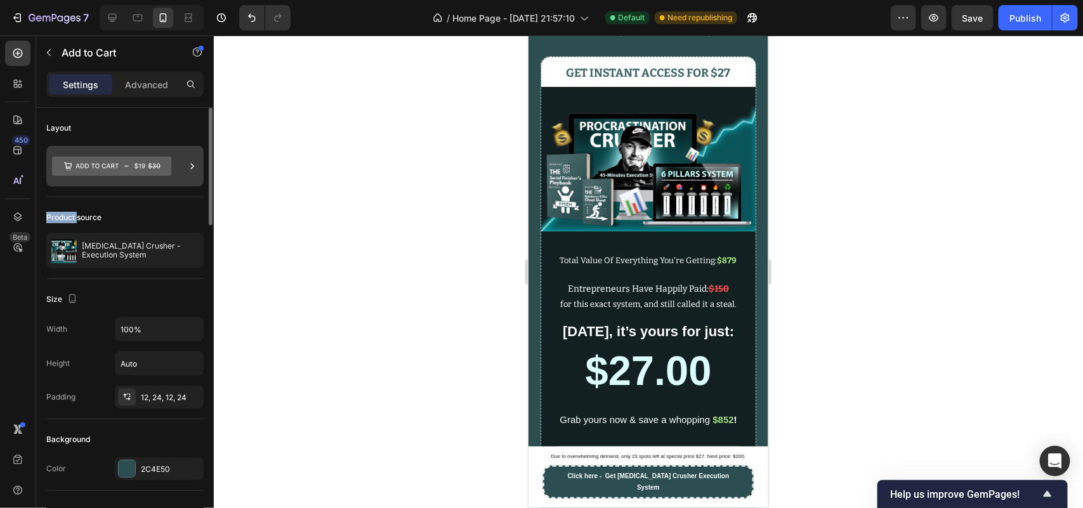
click at [159, 155] on icon at bounding box center [111, 166] width 119 height 29
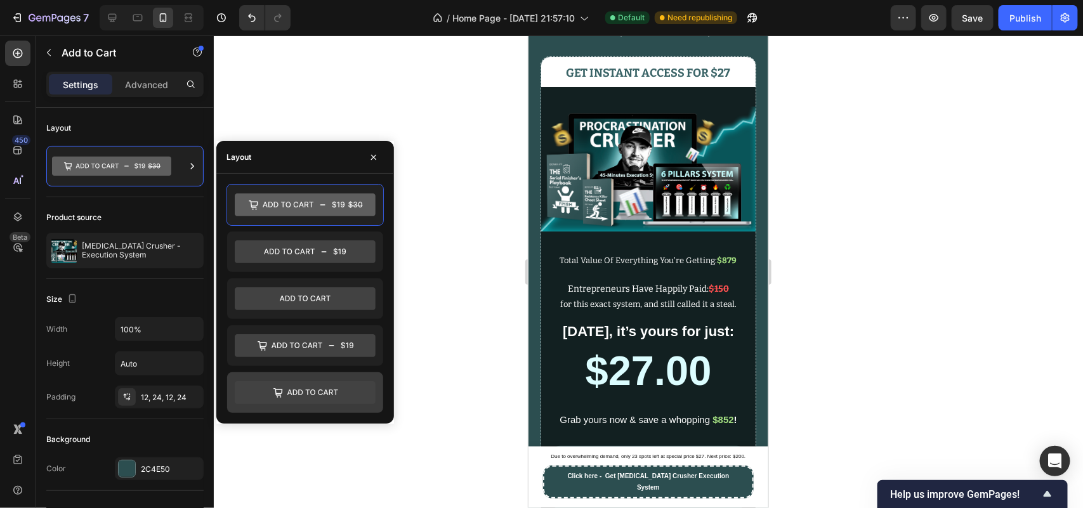
click at [303, 388] on icon at bounding box center [305, 393] width 141 height 23
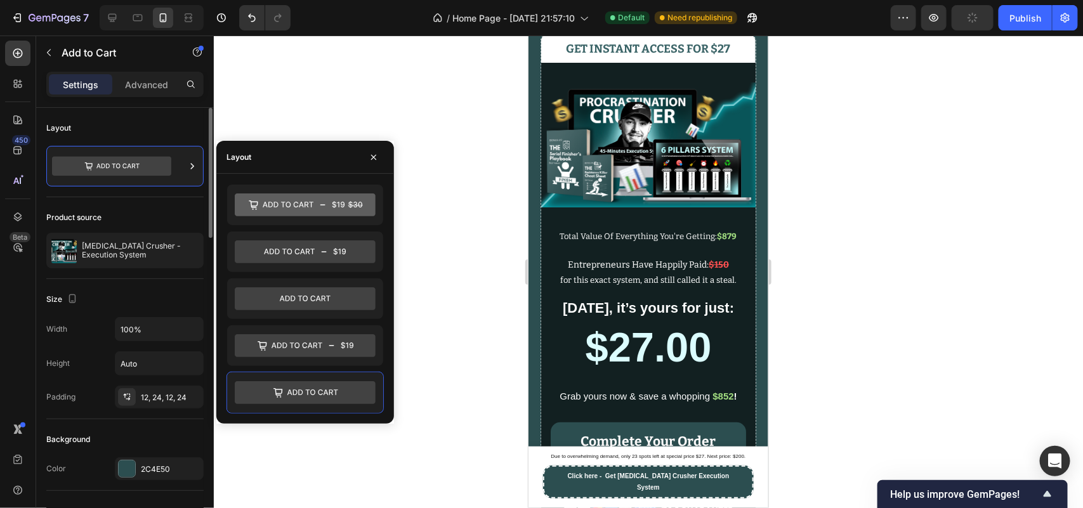
click at [153, 204] on div "Product source Procrastination Crusher - Execution System" at bounding box center [124, 238] width 157 height 82
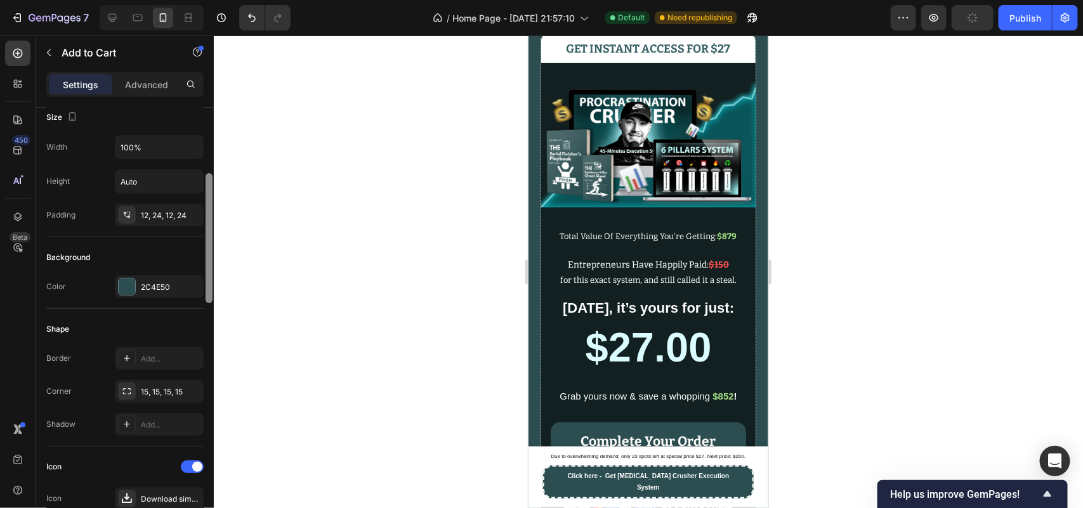
scroll to position [214, 0]
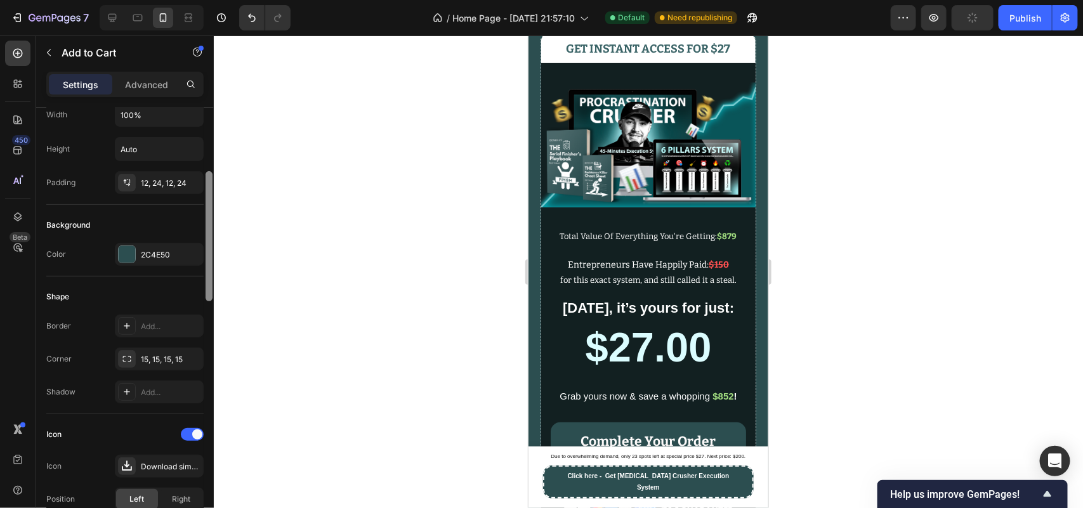
drag, startPoint x: 210, startPoint y: 225, endPoint x: 213, endPoint y: 284, distance: 59.1
click at [213, 284] on div at bounding box center [209, 326] width 10 height 437
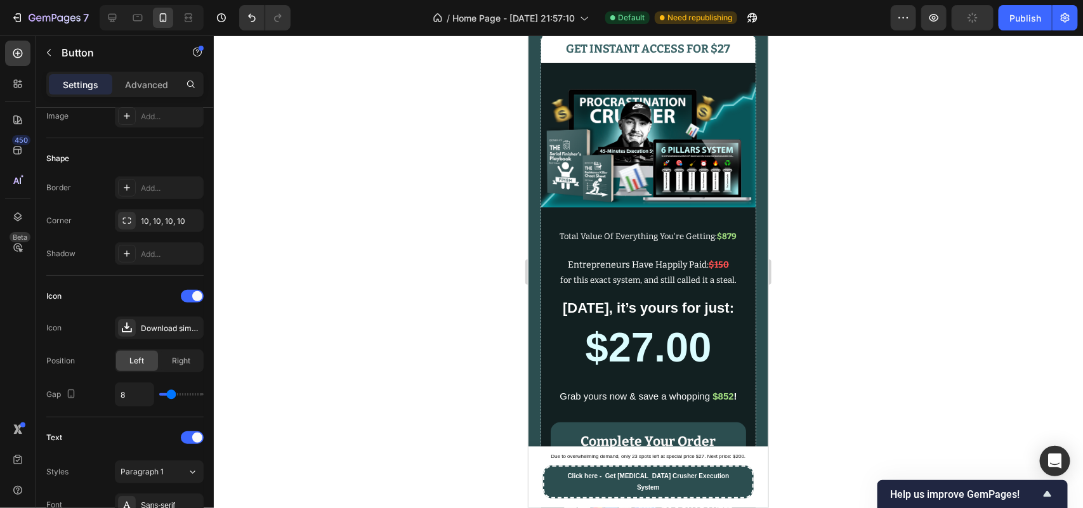
scroll to position [0, 0]
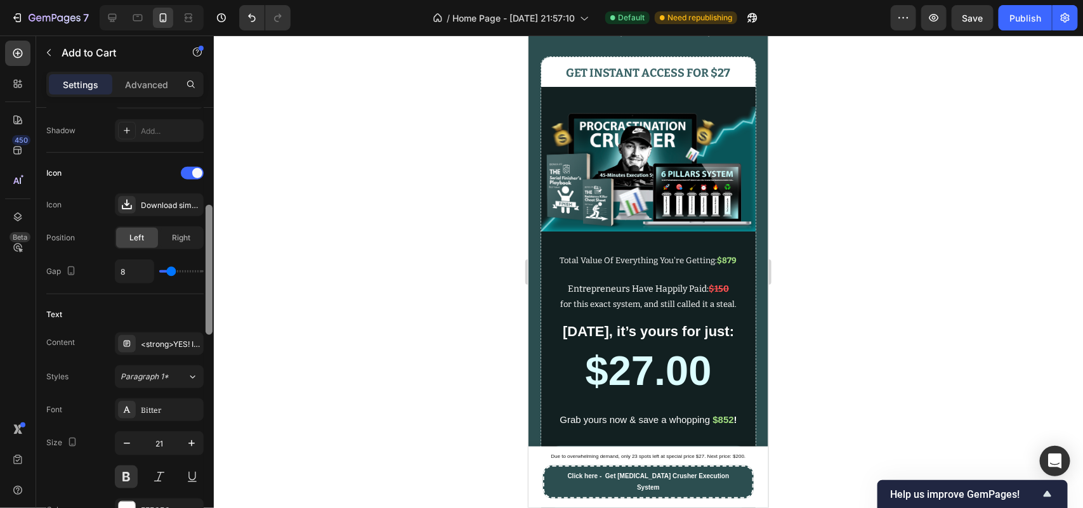
drag, startPoint x: 213, startPoint y: 238, endPoint x: 211, endPoint y: 360, distance: 121.8
click at [211, 335] on div at bounding box center [209, 270] width 7 height 130
click at [132, 443] on icon "button" at bounding box center [127, 441] width 13 height 13
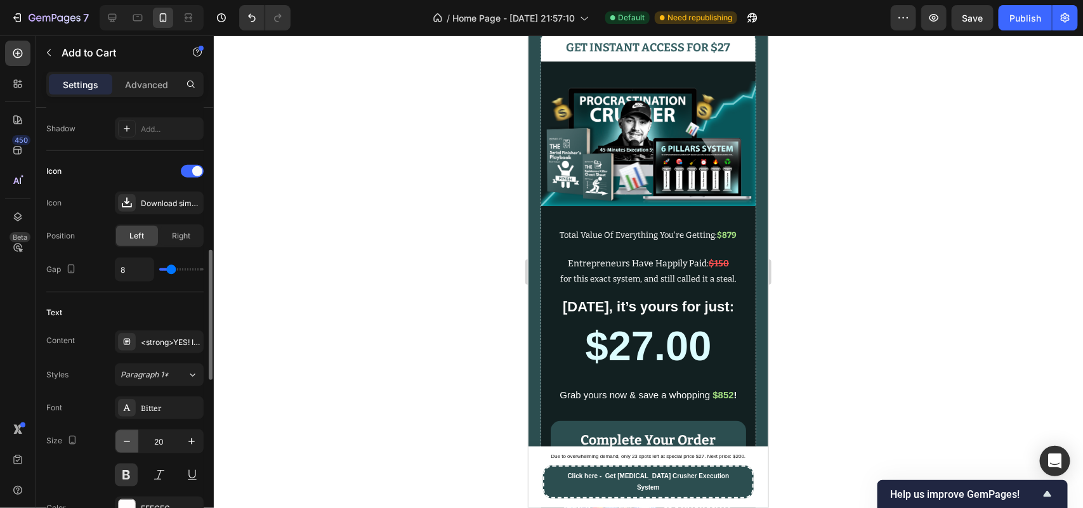
click at [131, 443] on icon "button" at bounding box center [127, 441] width 13 height 13
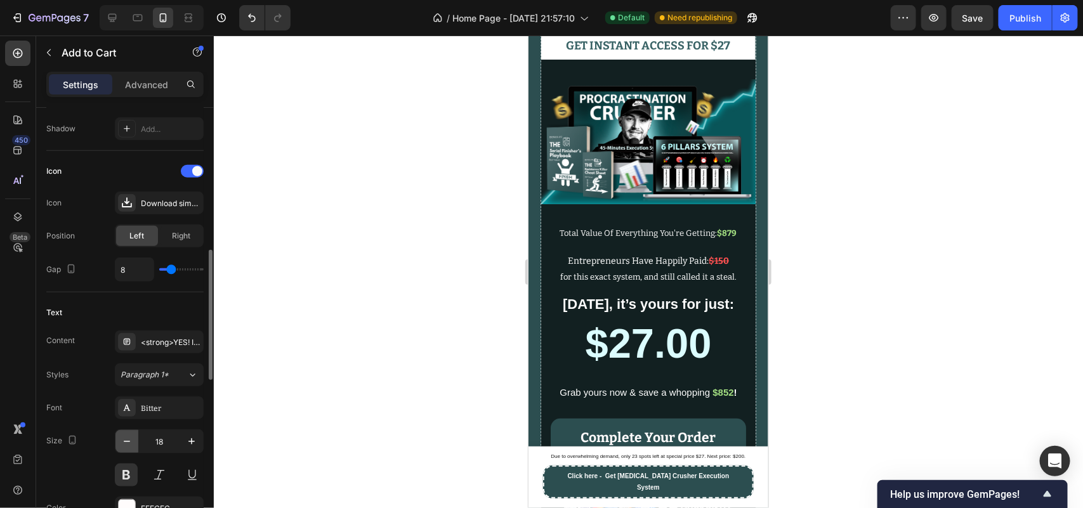
click at [131, 443] on icon "button" at bounding box center [127, 441] width 13 height 13
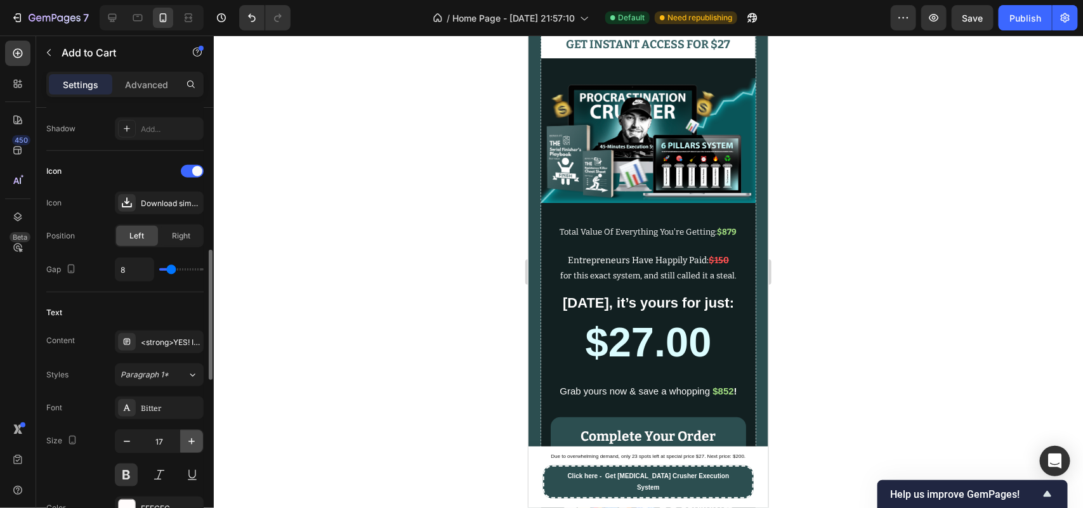
click at [187, 439] on icon "button" at bounding box center [191, 441] width 13 height 13
type input "18"
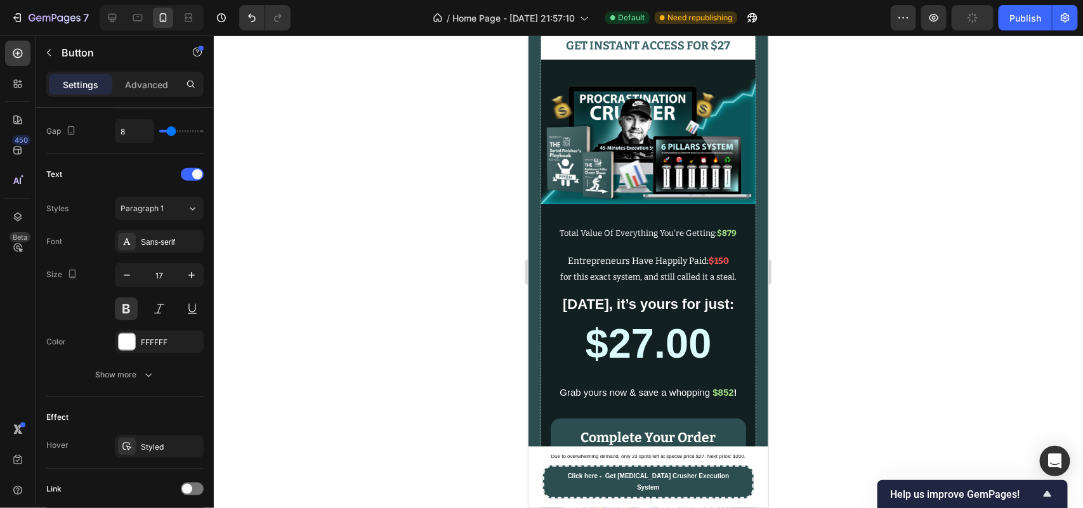
scroll to position [0, 0]
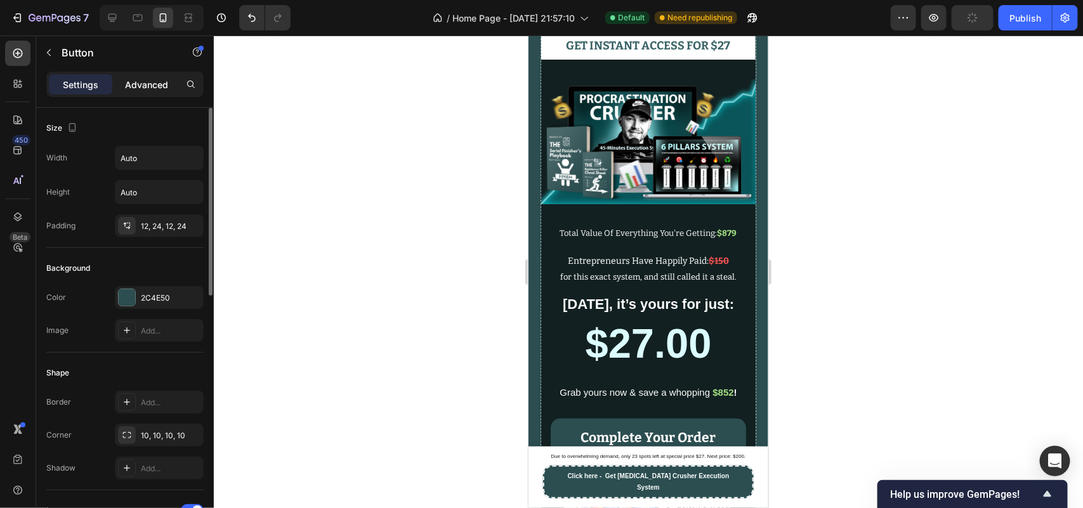
click at [150, 84] on p "Advanced" at bounding box center [146, 84] width 43 height 13
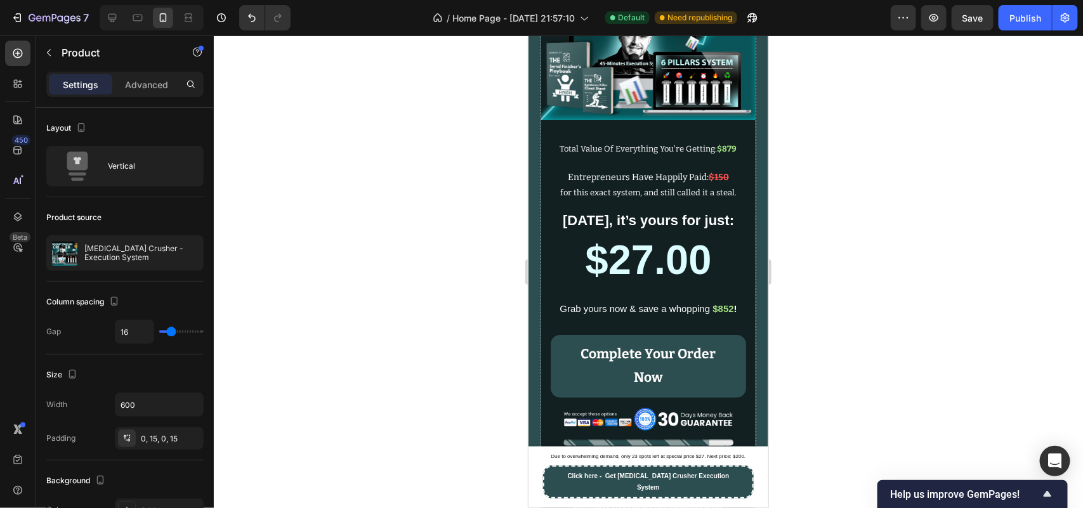
click at [145, 96] on div "Settings Advanced" at bounding box center [124, 84] width 157 height 25
click at [150, 86] on p "Advanced" at bounding box center [146, 84] width 43 height 13
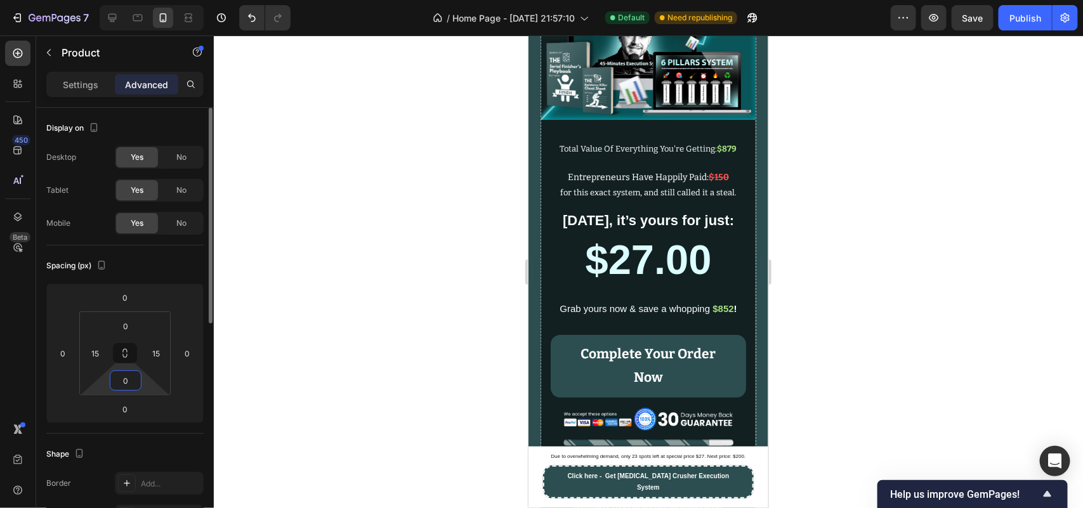
click at [127, 379] on input "0" at bounding box center [125, 380] width 25 height 19
click at [126, 325] on input "0" at bounding box center [125, 326] width 25 height 19
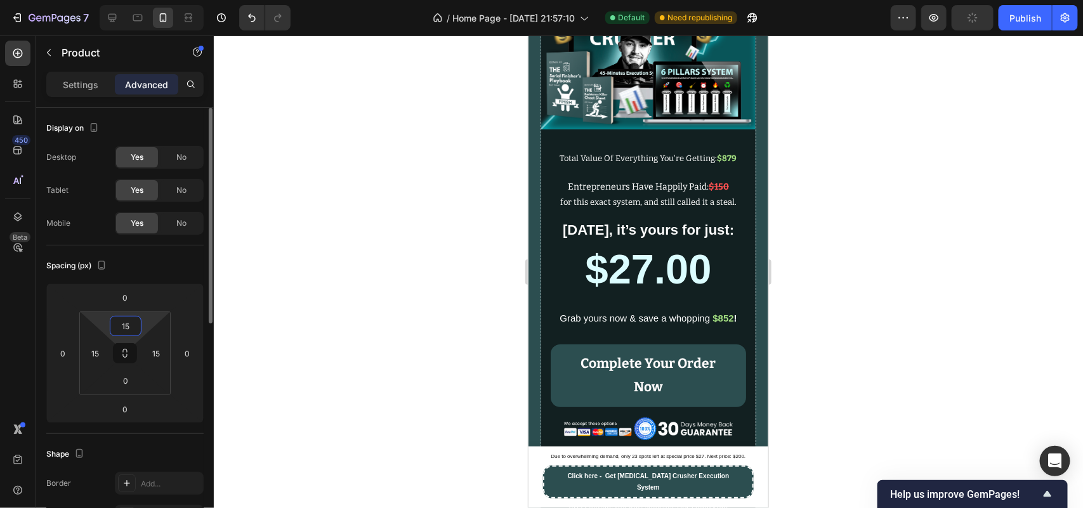
click at [126, 325] on input "15" at bounding box center [125, 326] width 25 height 19
type input "0"
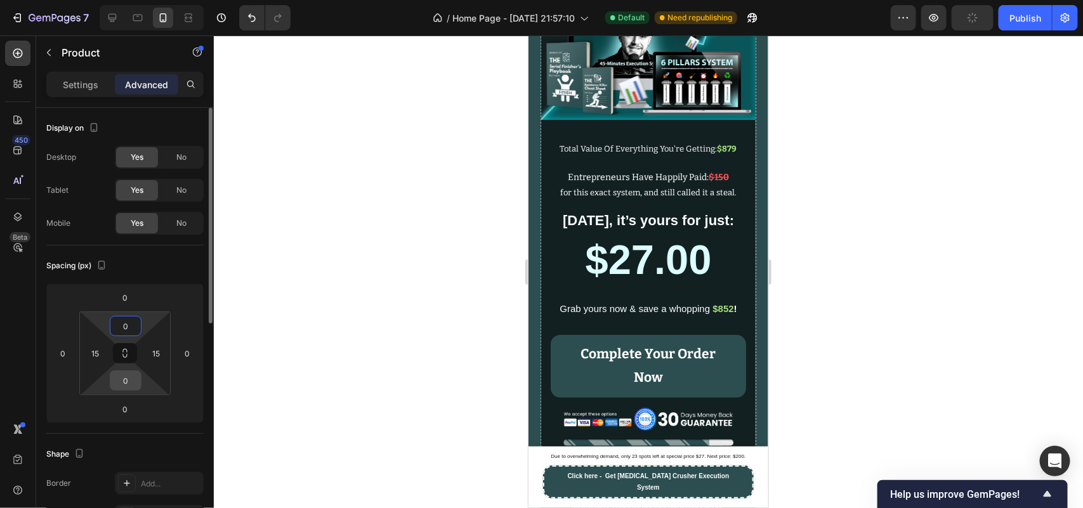
click at [121, 386] on input "0" at bounding box center [125, 380] width 25 height 19
type input "10"
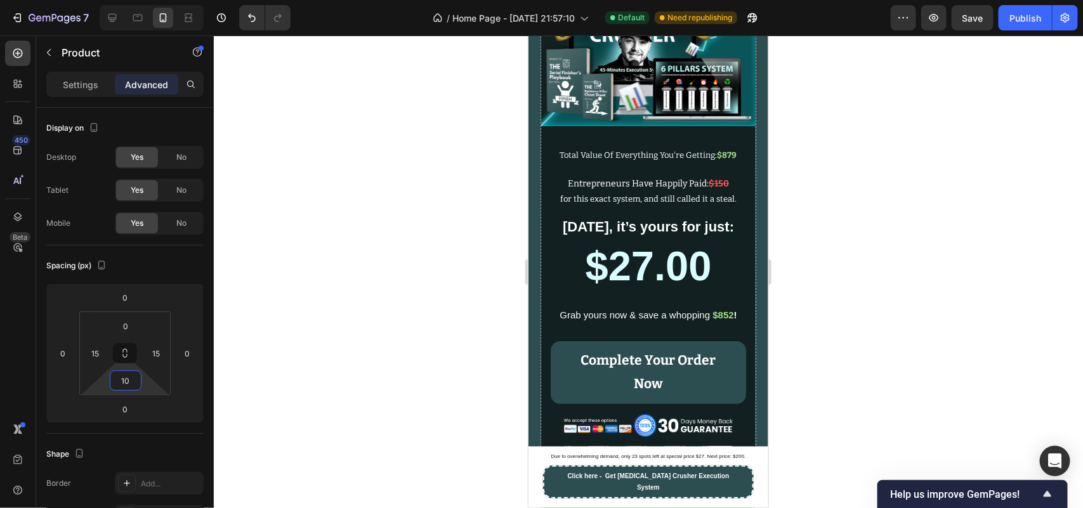
click at [331, 308] on div at bounding box center [648, 272] width 869 height 473
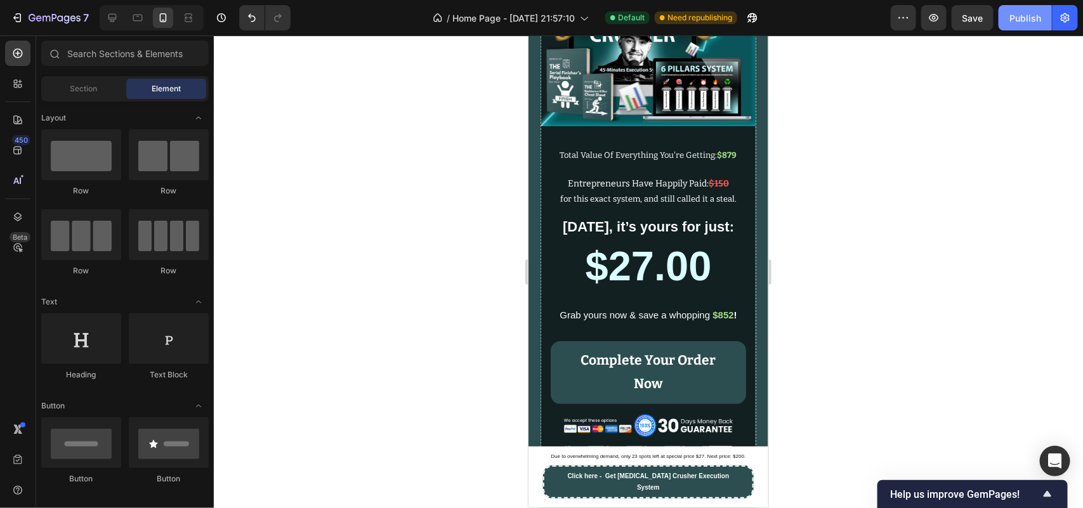
click at [1011, 17] on div "Publish" at bounding box center [1025, 17] width 32 height 13
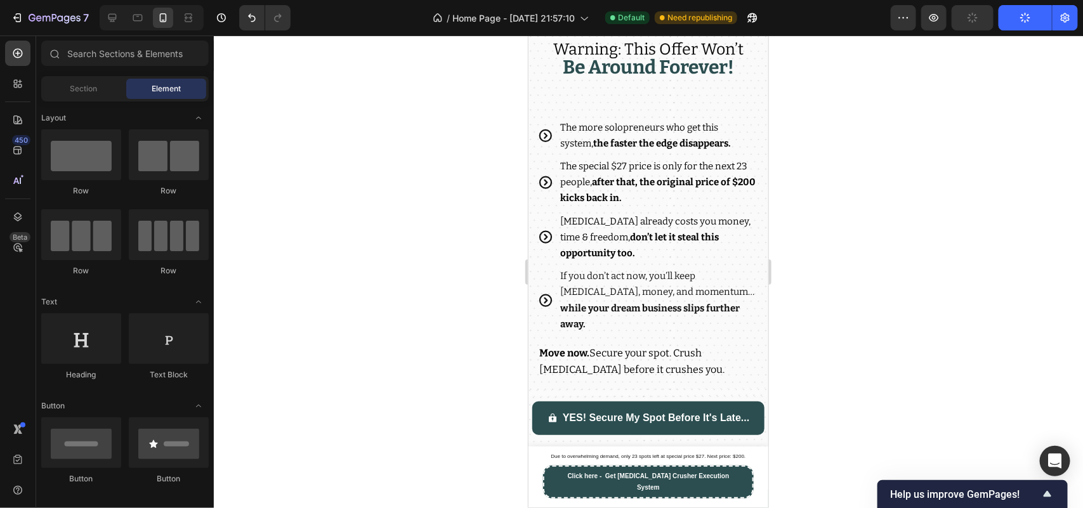
scroll to position [15618, 0]
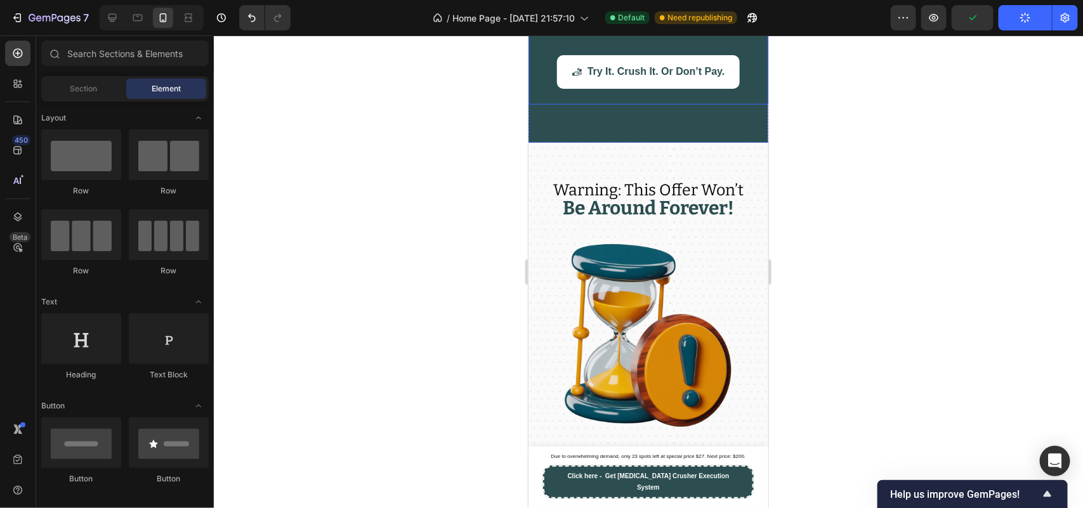
click at [670, 29] on strong "You either execute, grow and win… or you get your money back. The risk is 100% …" at bounding box center [647, 15] width 216 height 27
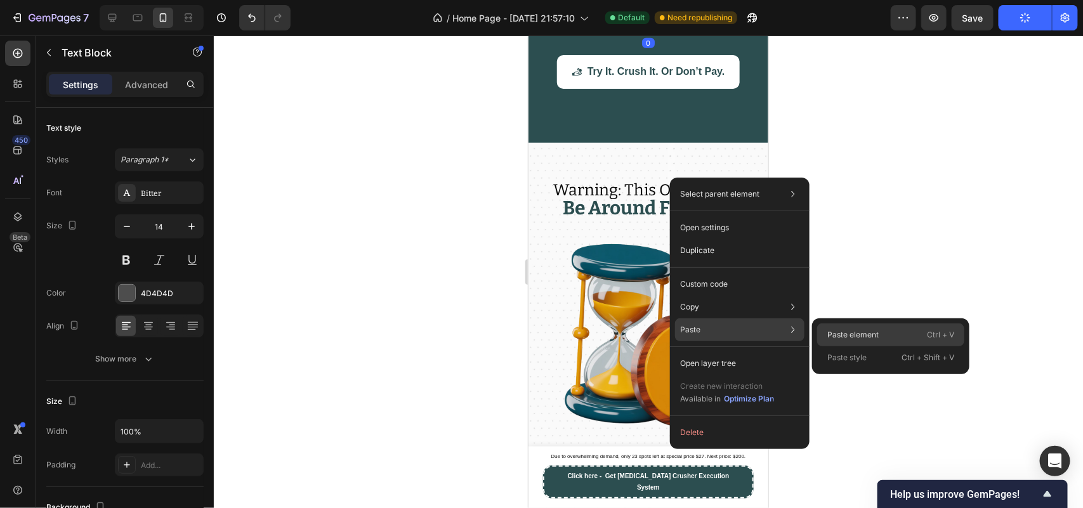
click at [826, 327] on div "Paste element Ctrl + V" at bounding box center [890, 335] width 147 height 23
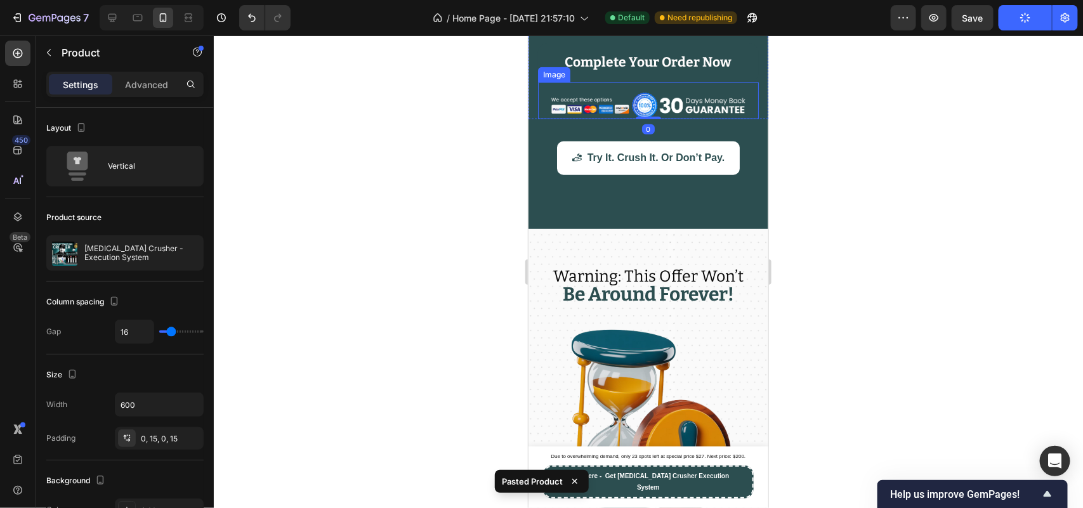
click at [677, 119] on img at bounding box center [647, 104] width 195 height 27
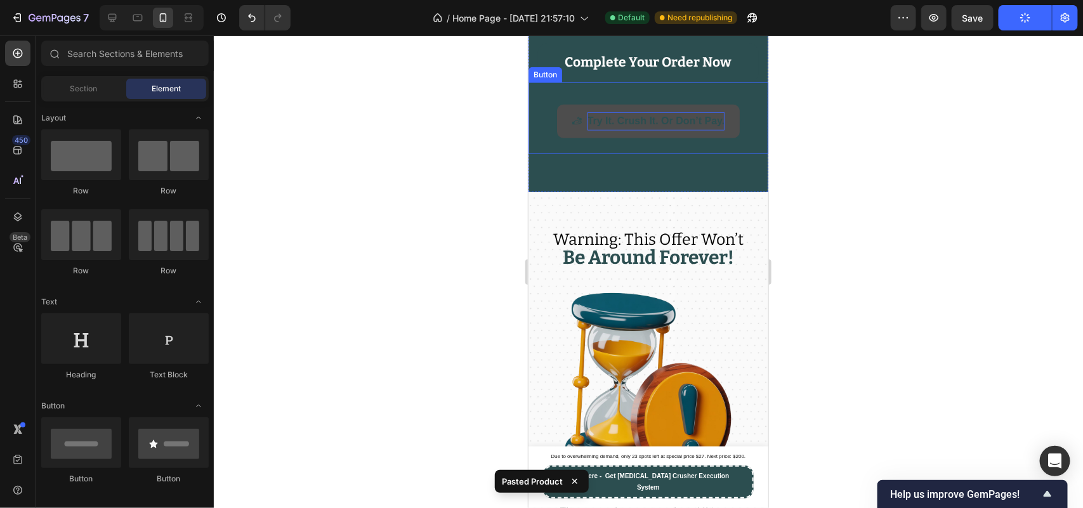
click at [654, 126] on span "Try It. Crush It. Or Don’t Pay." at bounding box center [656, 120] width 138 height 11
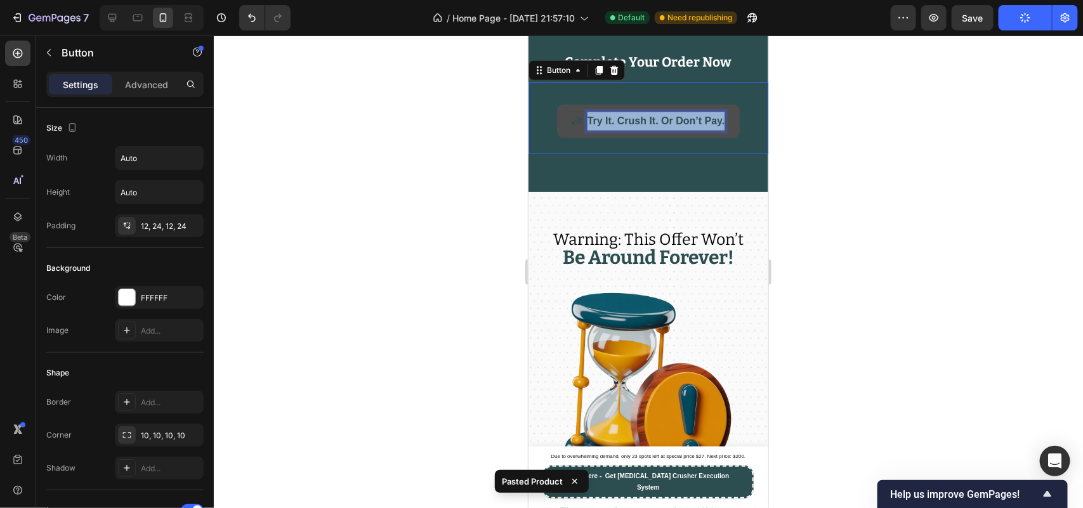
click at [654, 126] on span "Try It. Crush It. Or Don’t Pay." at bounding box center [656, 120] width 138 height 11
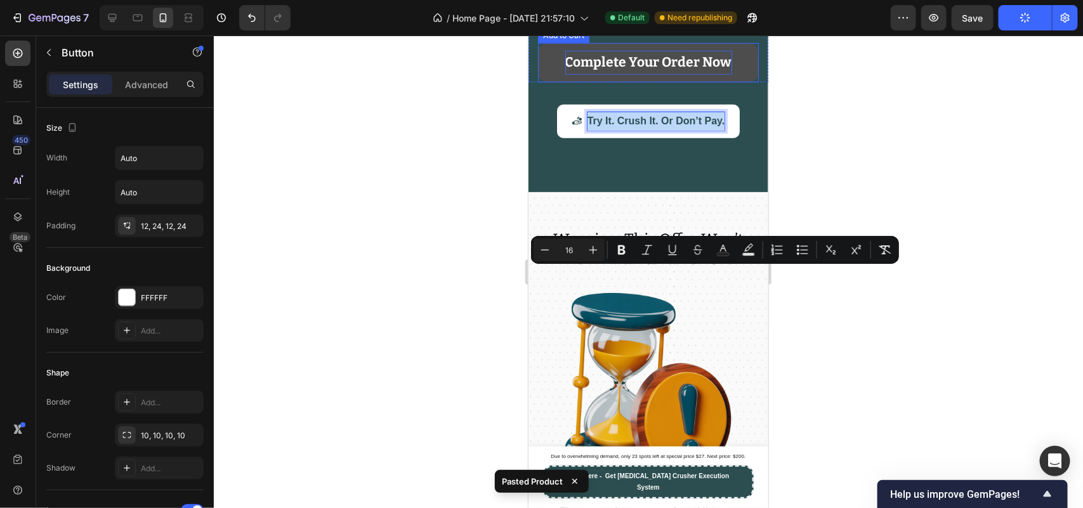
copy span "Try It. Crush It. Or Don’t Pay."
click at [688, 74] on strong "Complete Your Order Now" at bounding box center [648, 62] width 167 height 24
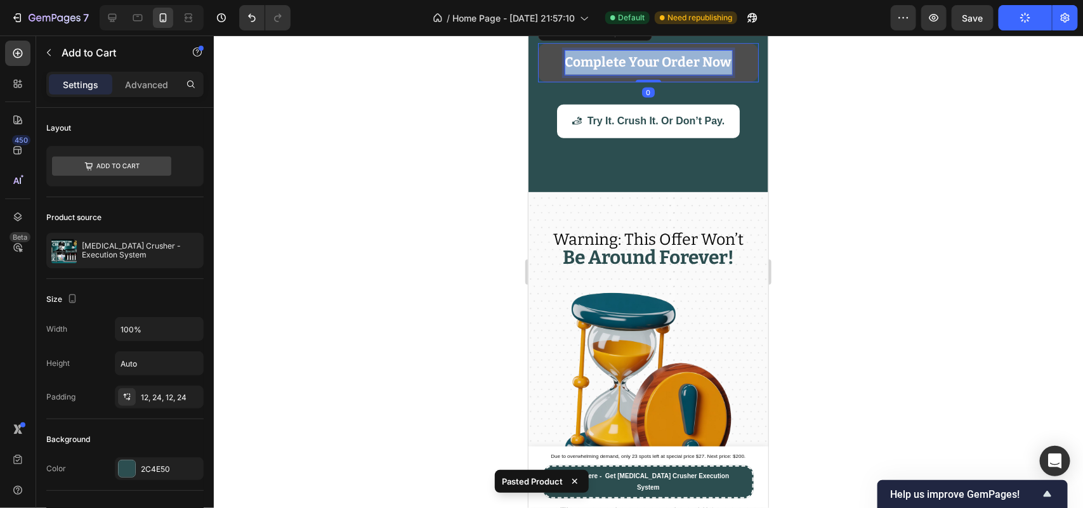
click at [688, 70] on strong "Complete Your Order Now" at bounding box center [648, 61] width 167 height 16
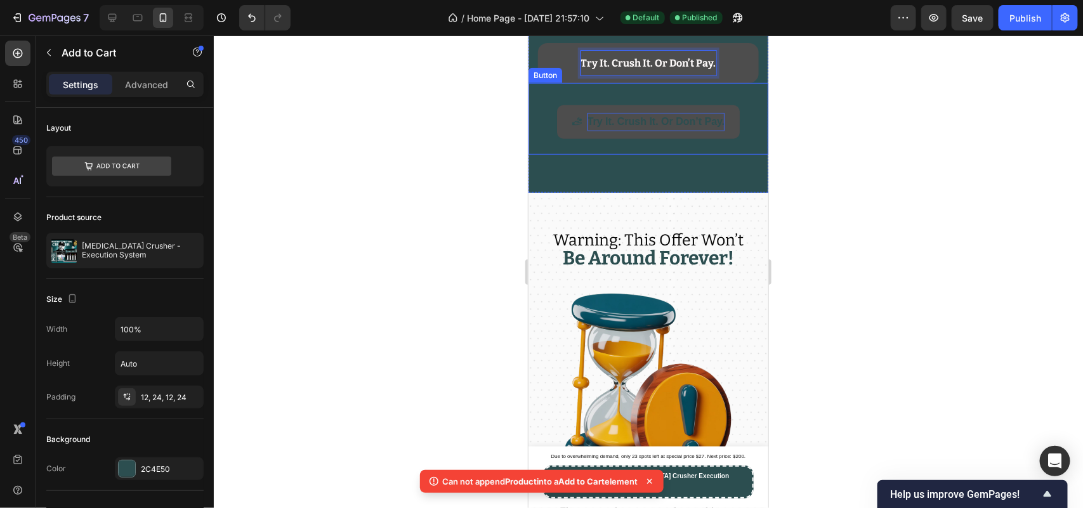
click at [638, 126] on span "Try It. Crush It. Or Don’t Pay." at bounding box center [656, 120] width 138 height 11
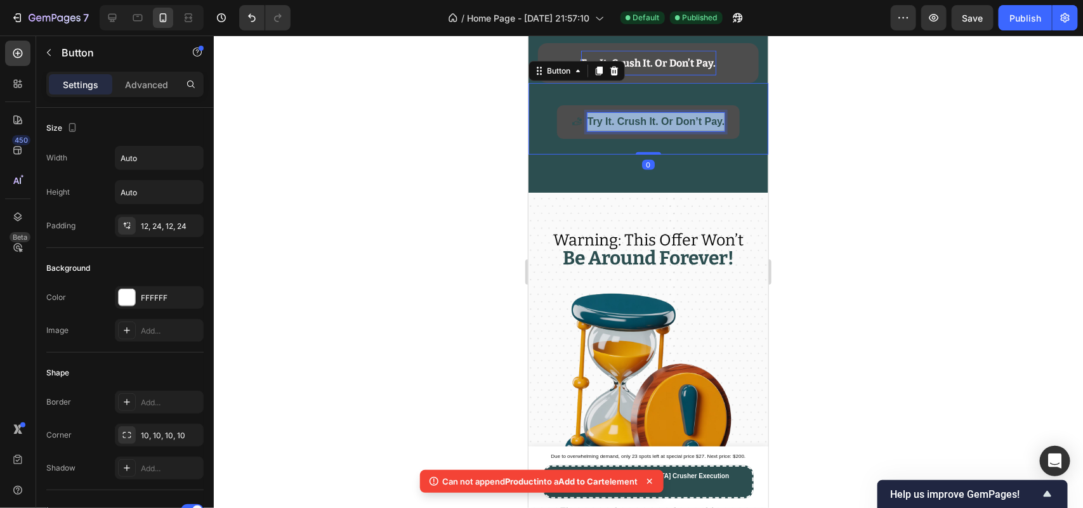
click at [638, 126] on span "Try It. Crush It. Or Don’t Pay." at bounding box center [656, 120] width 138 height 11
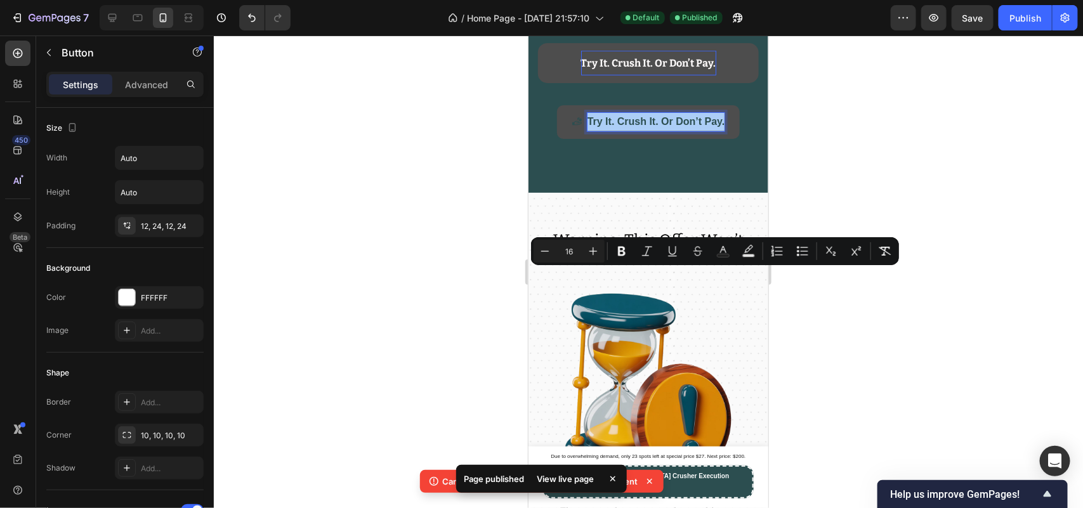
click at [452, 251] on div at bounding box center [648, 272] width 869 height 473
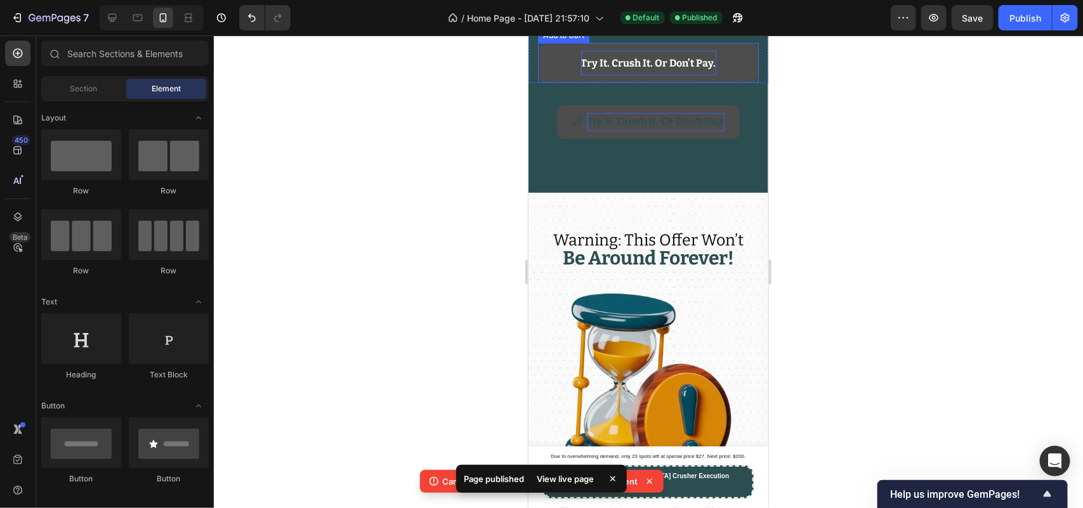
click at [563, 82] on button "Try It. Crush It. Or Don’t Pay." at bounding box center [647, 63] width 221 height 40
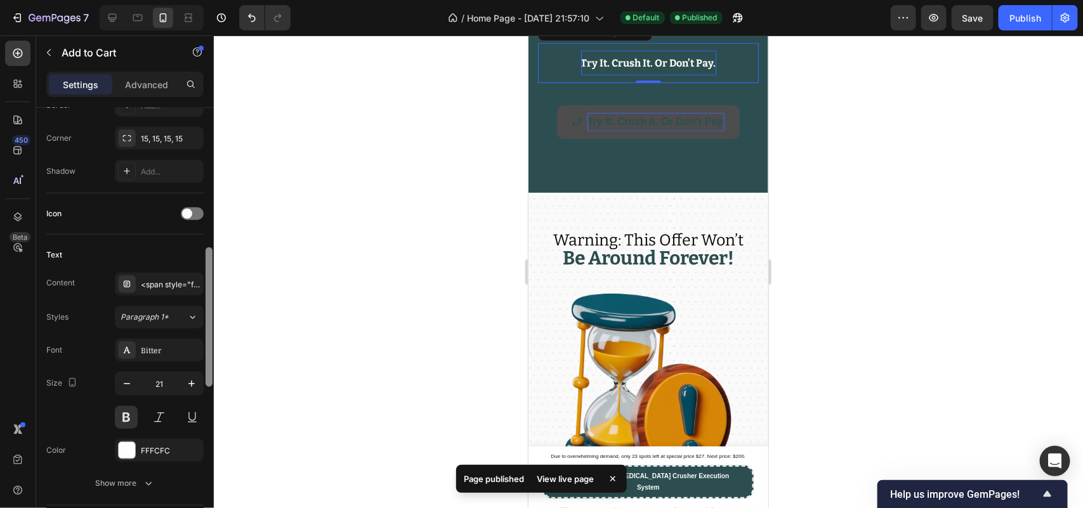
scroll to position [445, 0]
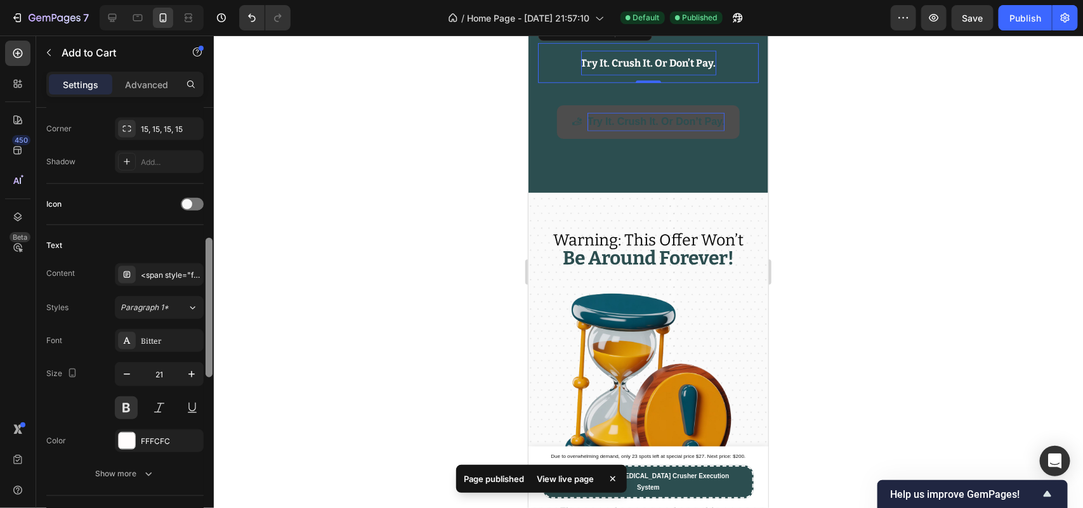
drag, startPoint x: 213, startPoint y: 239, endPoint x: 220, endPoint y: 364, distance: 124.6
click at [220, 0] on div "7 / Home Page - [DATE] 21:57:10 Default Published Preview Save Publish 450 Beta…" at bounding box center [541, 0] width 1083 height 0
click at [136, 373] on button "button" at bounding box center [126, 374] width 23 height 23
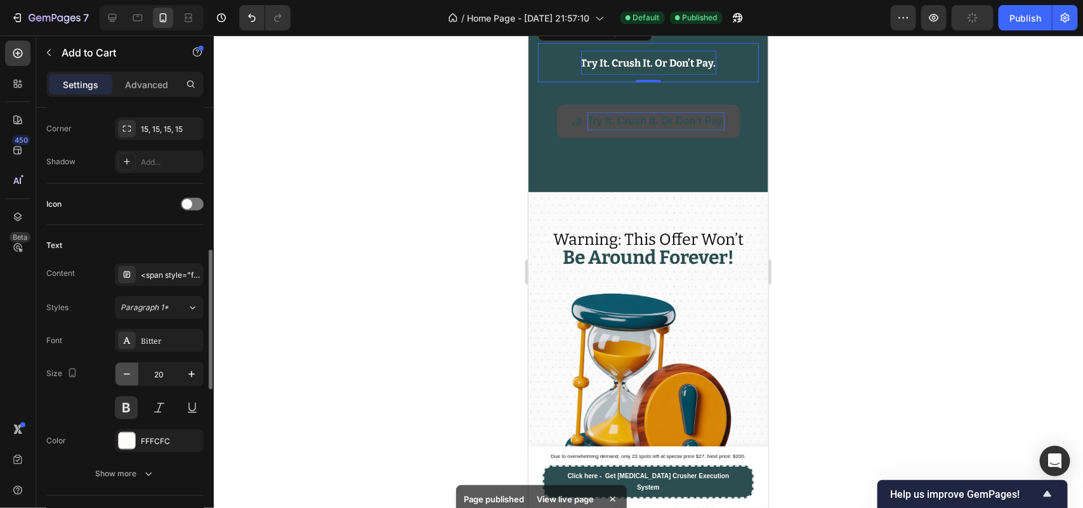
click at [131, 376] on icon "button" at bounding box center [127, 374] width 13 height 13
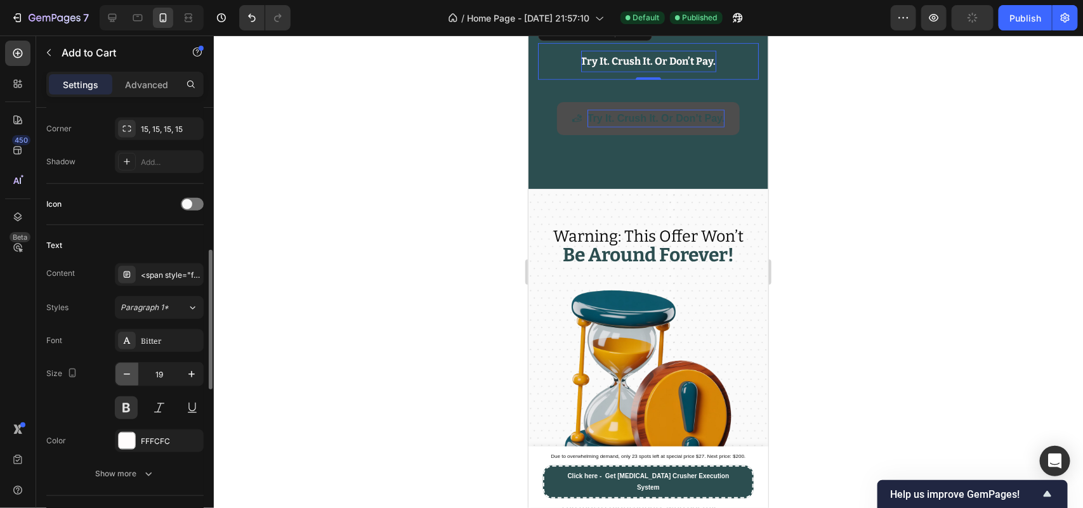
type input "18"
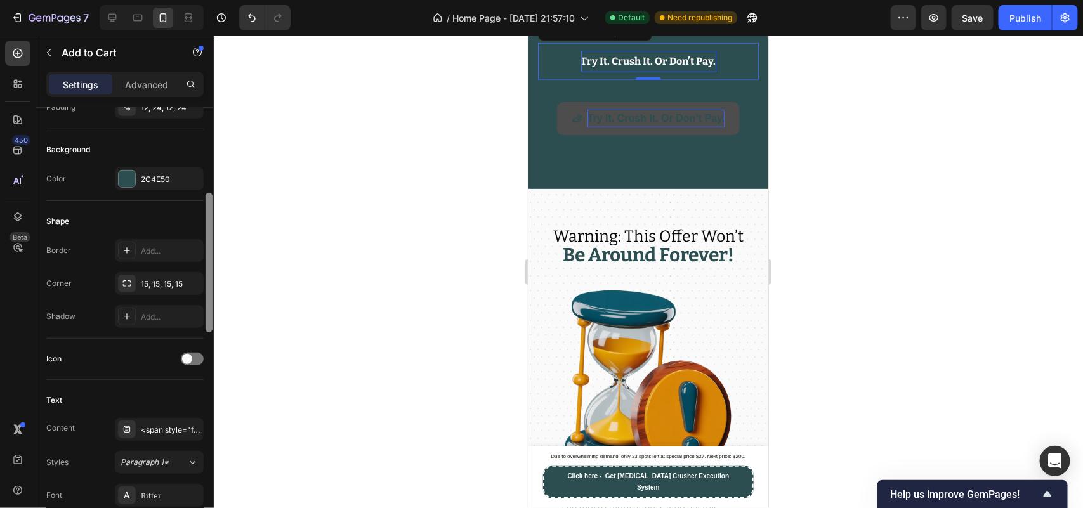
drag, startPoint x: 208, startPoint y: 360, endPoint x: 214, endPoint y: 309, distance: 51.7
click at [214, 0] on div "7 / Home Page - [DATE] 21:57:10 Default Need republishing Preview Save Publish …" at bounding box center [541, 0] width 1083 height 0
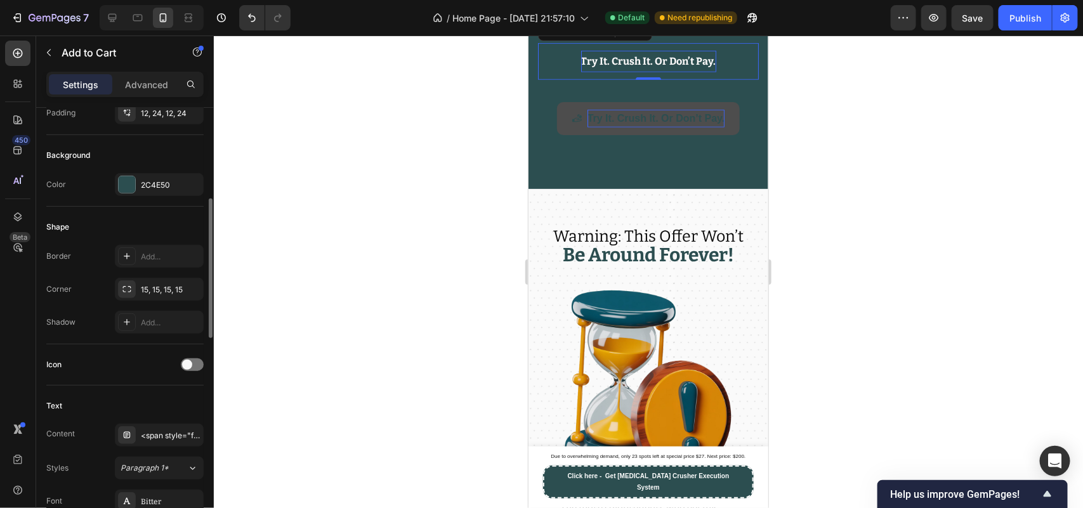
click at [140, 167] on div "Background Color 2C4E50" at bounding box center [124, 171] width 157 height 72
click at [146, 185] on div "2C4E50" at bounding box center [159, 185] width 37 height 11
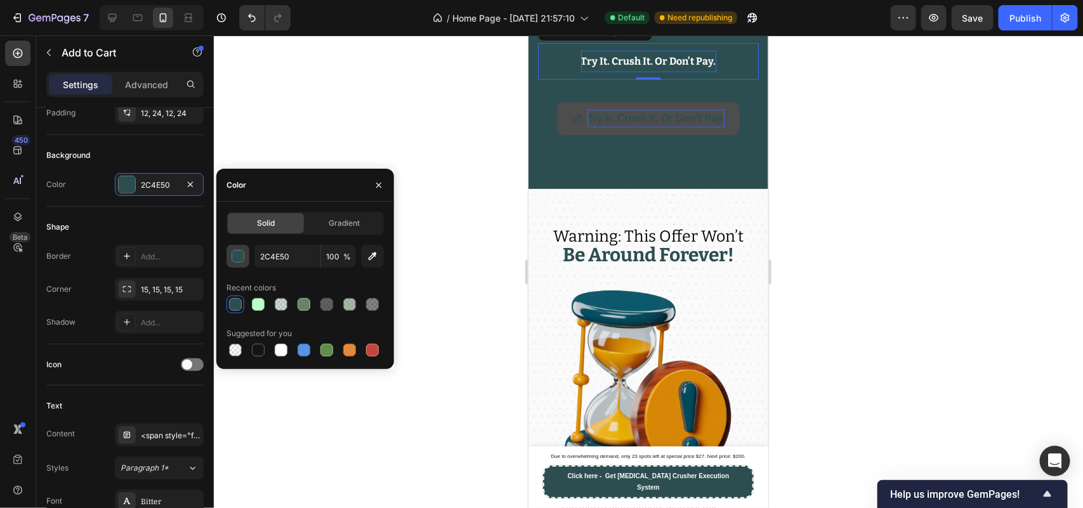
click at [242, 256] on div "button" at bounding box center [238, 257] width 13 height 13
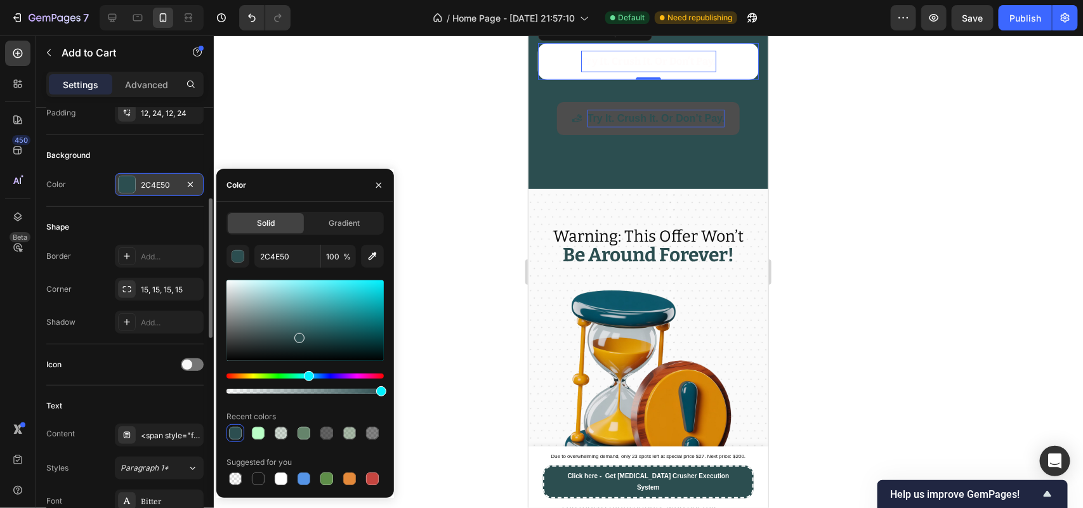
drag, startPoint x: 202, startPoint y: 252, endPoint x: 115, endPoint y: 179, distance: 113.0
click at [159, 217] on div "450 Beta Sections(18) Elements(83) Section Element Hero Section Product Detail …" at bounding box center [107, 272] width 214 height 473
type input "FFFFFF"
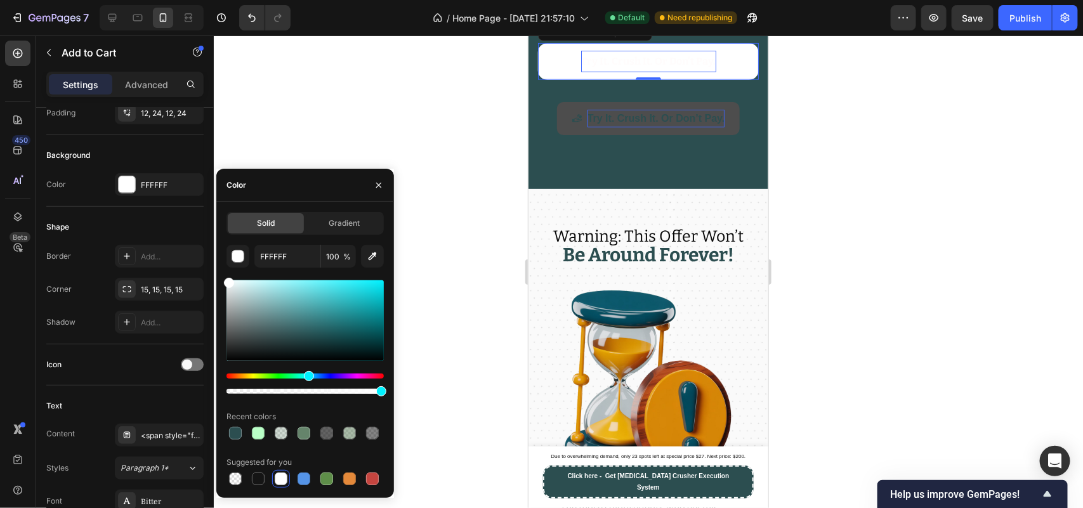
click at [313, 106] on div at bounding box center [648, 272] width 869 height 473
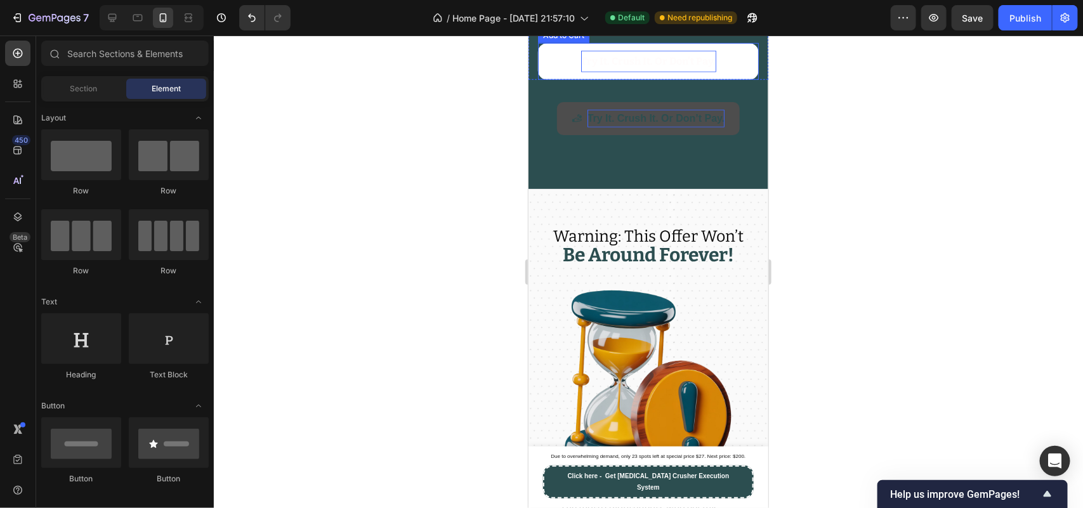
click at [596, 67] on span "Try It. Crush It. Or Don’t Pay." at bounding box center [648, 61] width 135 height 12
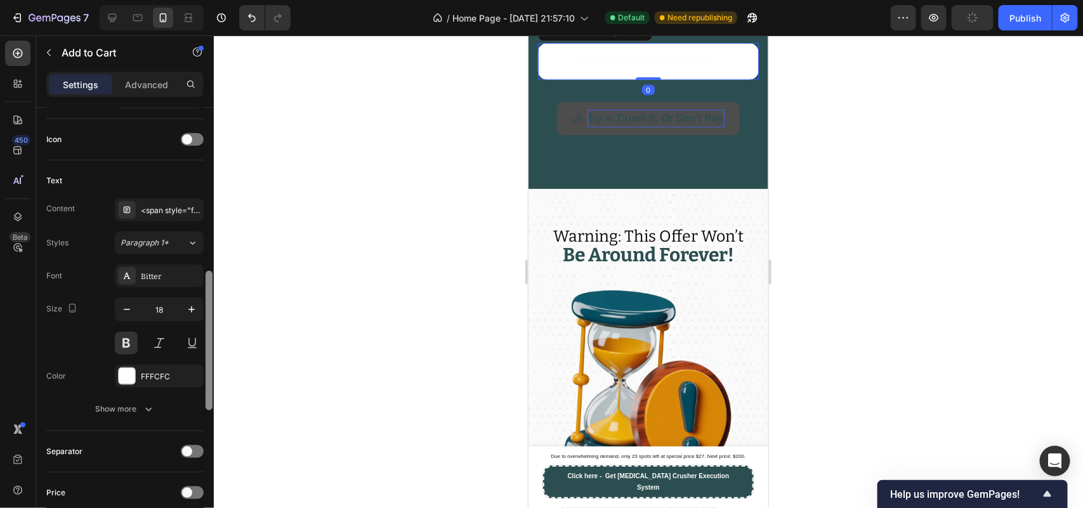
drag, startPoint x: 223, startPoint y: 272, endPoint x: 233, endPoint y: 381, distance: 109.5
click at [233, 0] on div "7 / Home Page - Sep 19, 21:57:10 Default Need republishing Preview Publish 450 …" at bounding box center [541, 0] width 1083 height 0
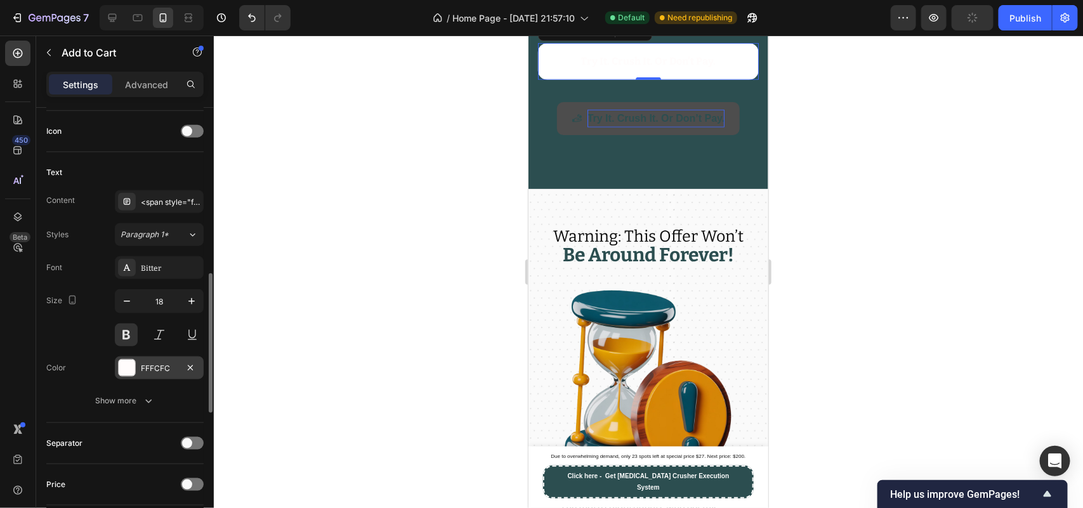
click at [151, 368] on div "FFFCFC" at bounding box center [159, 368] width 37 height 11
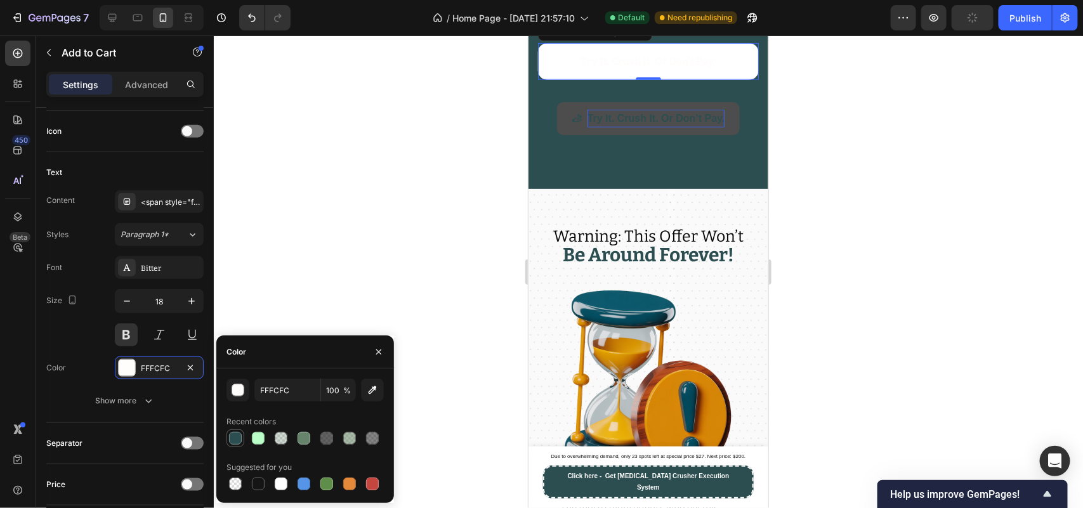
click at [233, 435] on div at bounding box center [235, 438] width 13 height 13
type input "2C4E50"
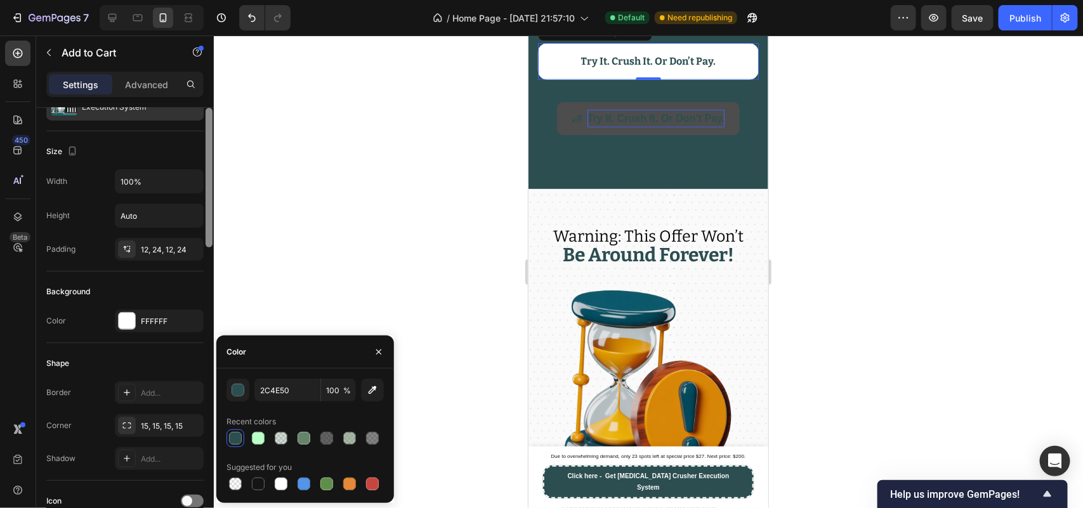
scroll to position [112, 0]
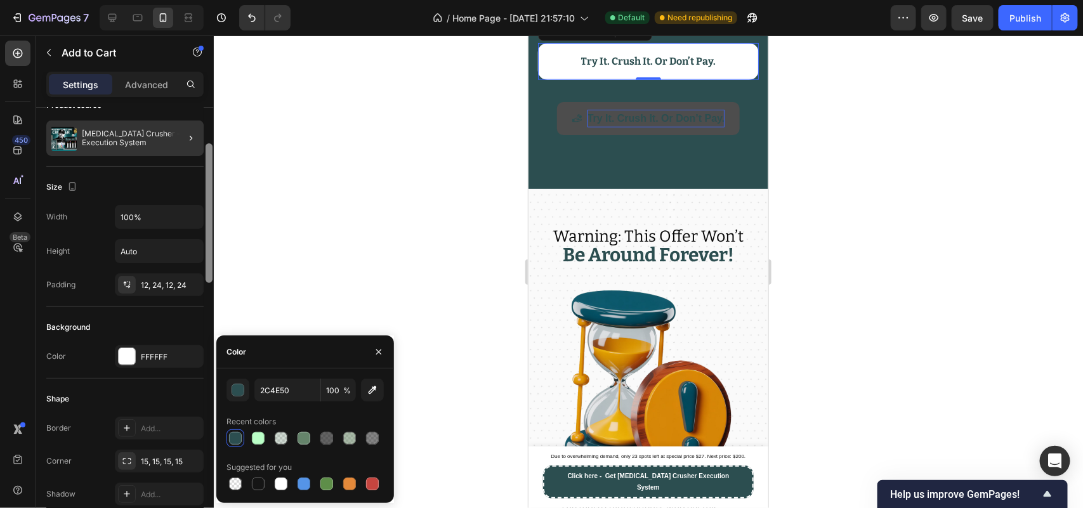
drag, startPoint x: 207, startPoint y: 280, endPoint x: 195, endPoint y: 150, distance: 130.7
click at [195, 150] on div "Layout Product source Procrastination Crusher - Execution System Size Width 100…" at bounding box center [125, 326] width 178 height 437
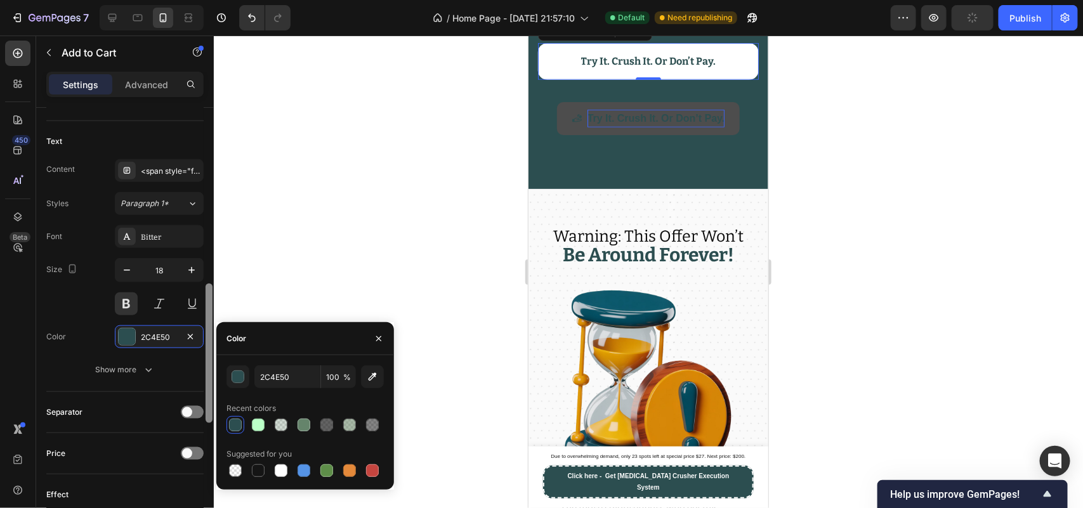
drag, startPoint x: 213, startPoint y: 270, endPoint x: 213, endPoint y: 280, distance: 10.2
click at [213, 280] on div at bounding box center [209, 326] width 10 height 437
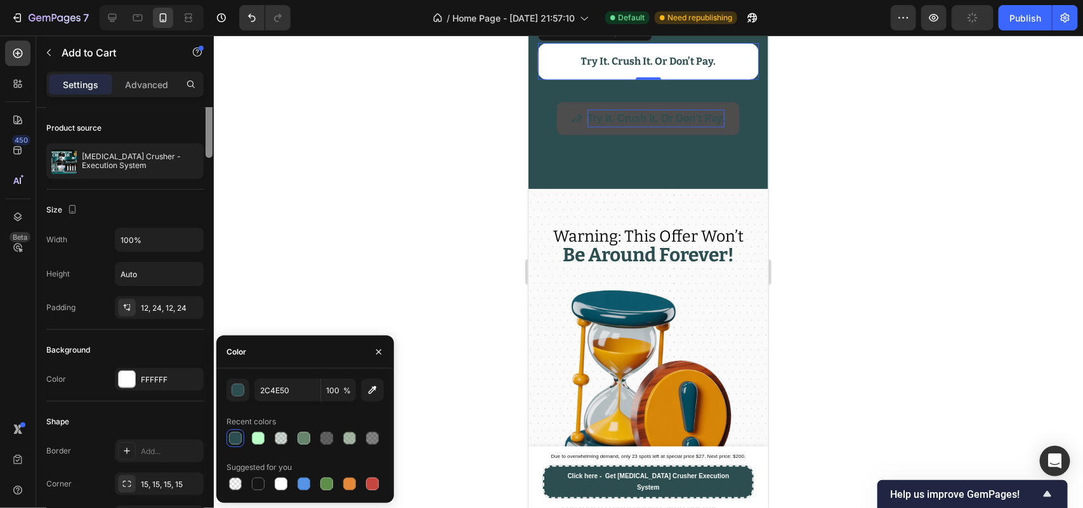
scroll to position [0, 0]
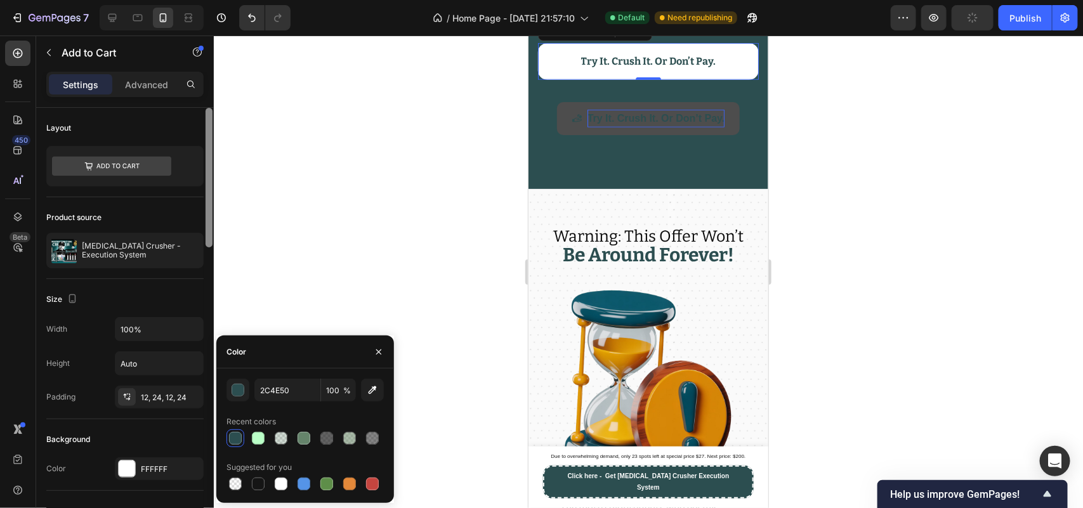
drag, startPoint x: 211, startPoint y: 296, endPoint x: 205, endPoint y: 103, distance: 193.0
click at [205, 103] on div "Settings Advanced Layout Product source Procrastination Crusher - Execution Sys…" at bounding box center [125, 308] width 178 height 473
click at [116, 172] on icon at bounding box center [111, 166] width 119 height 19
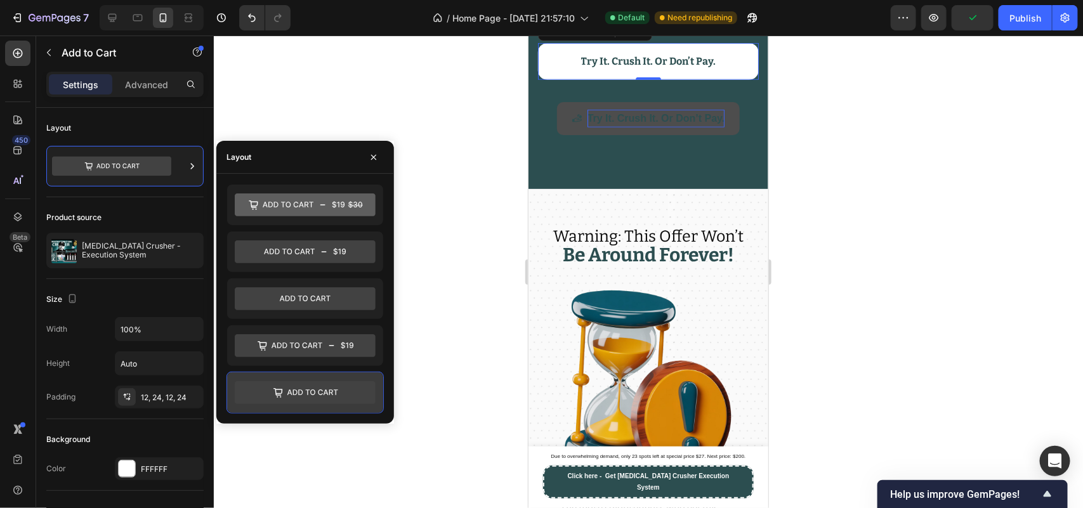
click at [292, 382] on icon at bounding box center [305, 392] width 141 height 25
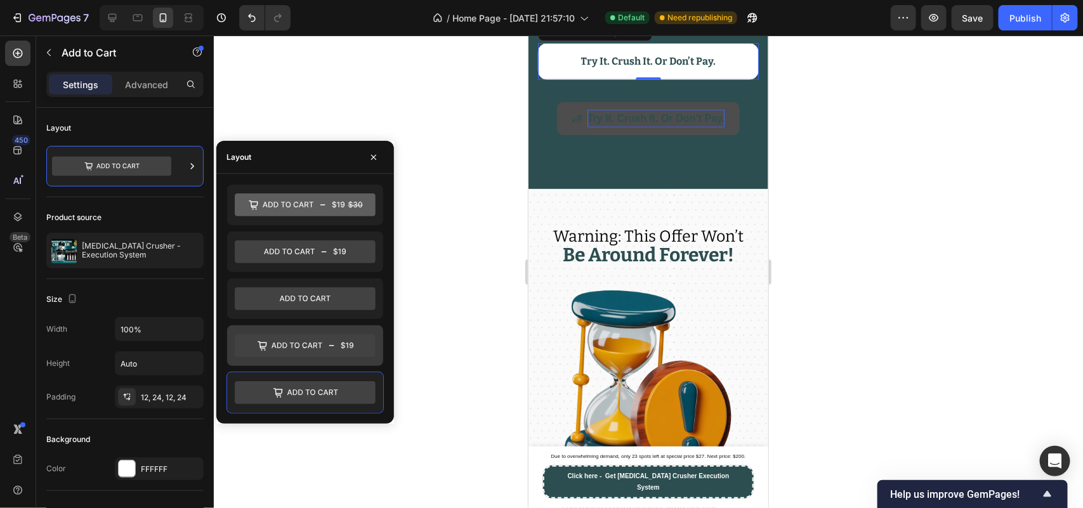
click at [289, 346] on icon at bounding box center [305, 346] width 141 height 23
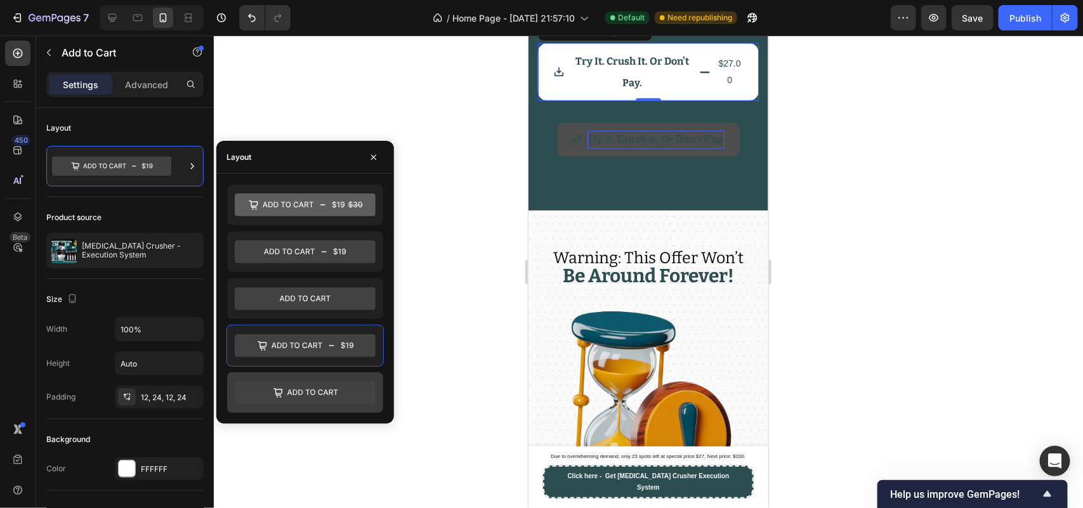
click at [327, 385] on icon at bounding box center [305, 393] width 141 height 23
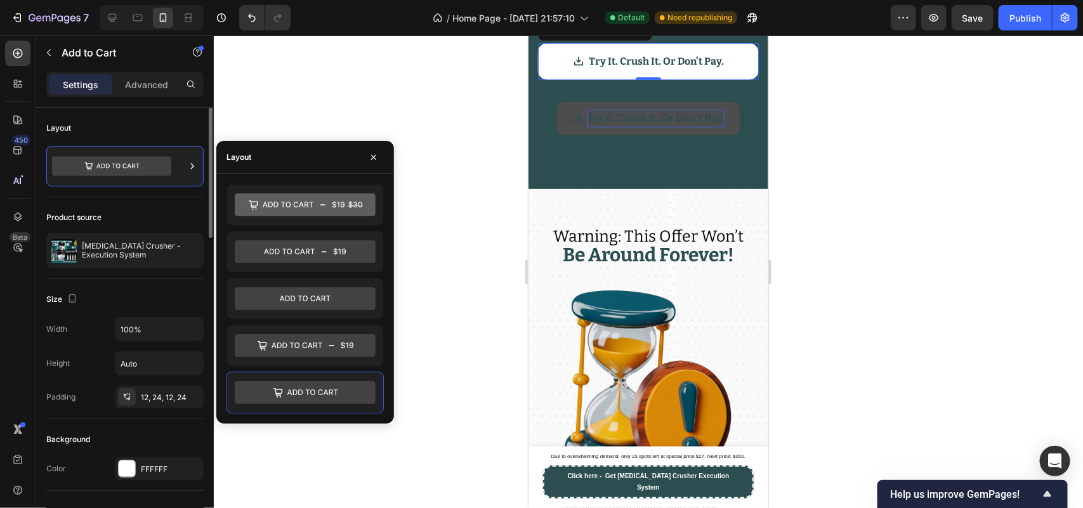
click at [148, 197] on div "Product source Procrastination Crusher - Execution System" at bounding box center [124, 238] width 157 height 82
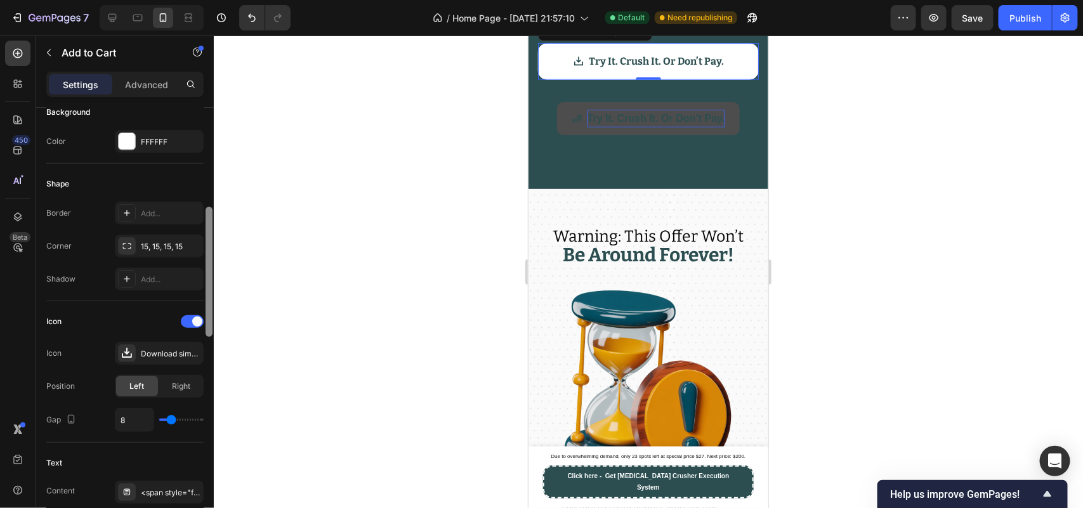
scroll to position [338, 0]
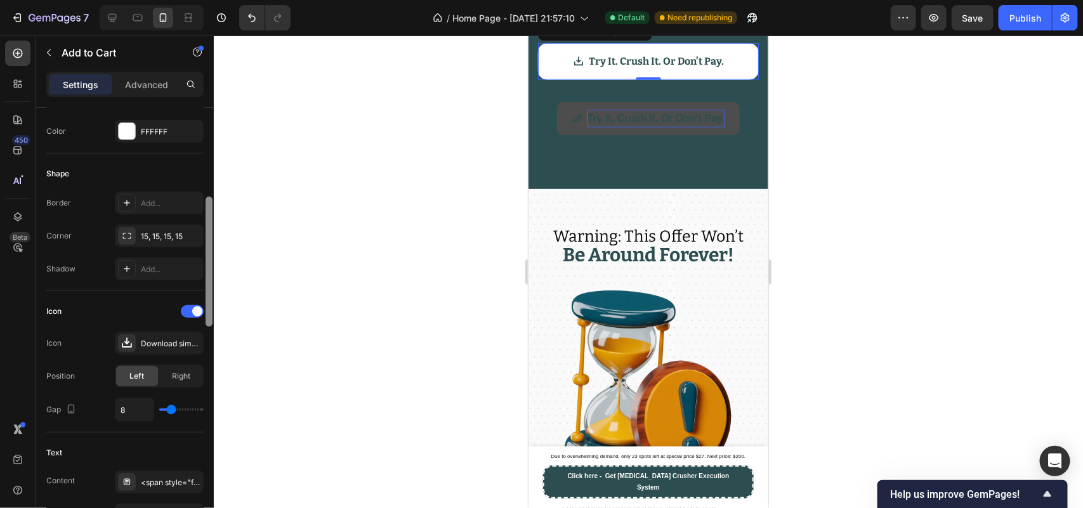
drag, startPoint x: 207, startPoint y: 227, endPoint x: 213, endPoint y: 327, distance: 101.0
click at [213, 327] on div at bounding box center [209, 317] width 10 height 437
click at [172, 344] on div "Download simple bold" at bounding box center [171, 343] width 60 height 11
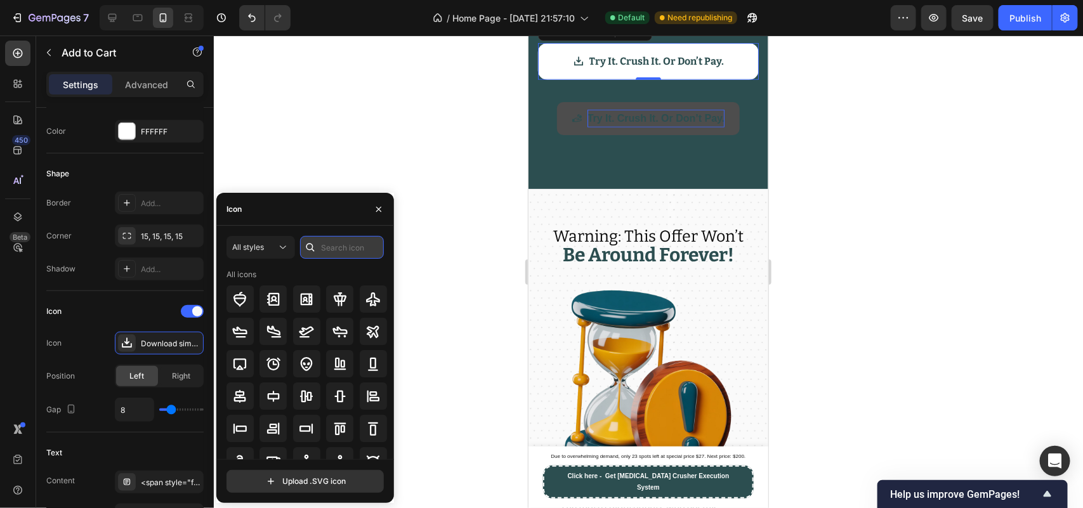
click at [322, 253] on input "text" at bounding box center [342, 247] width 84 height 23
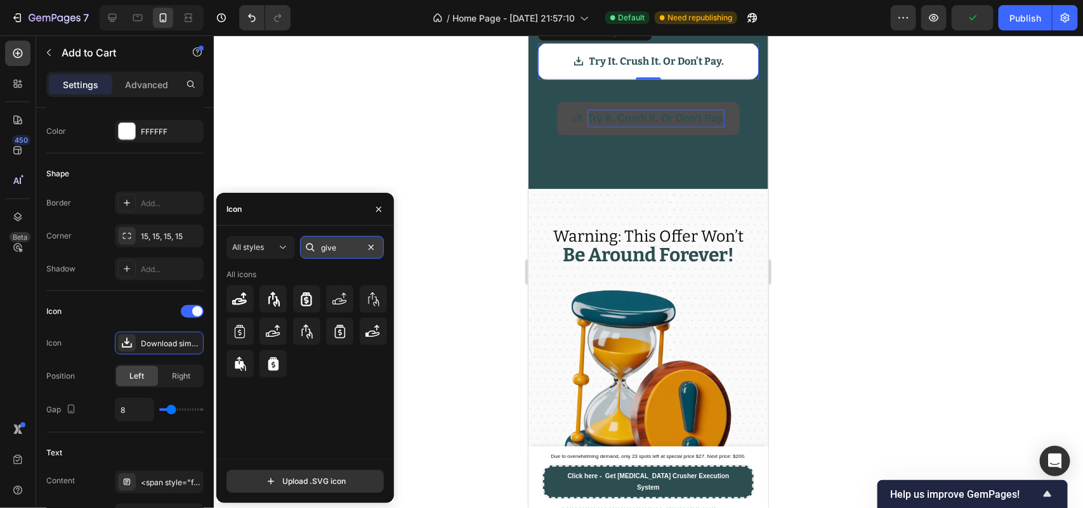
click at [338, 246] on input "give" at bounding box center [342, 247] width 84 height 23
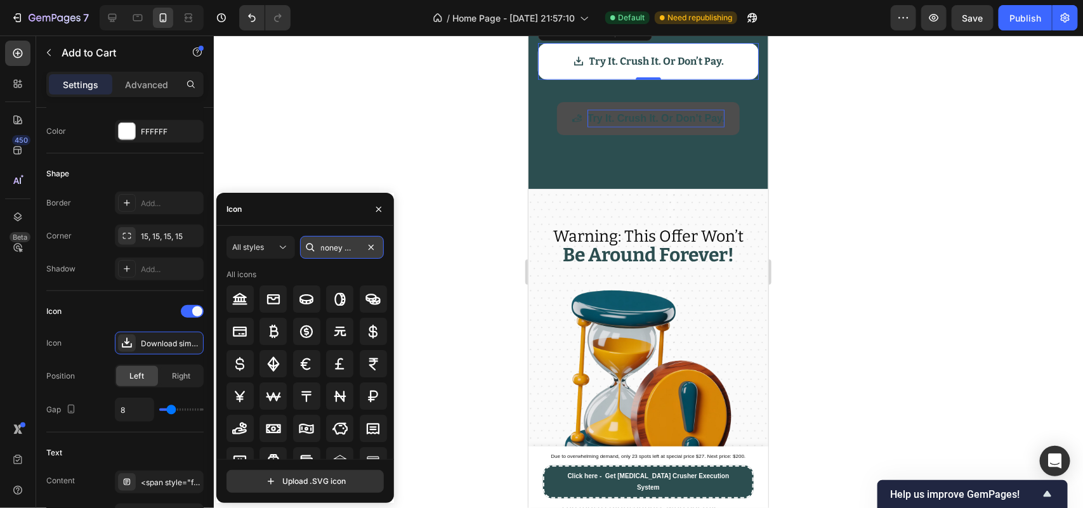
scroll to position [0, 7]
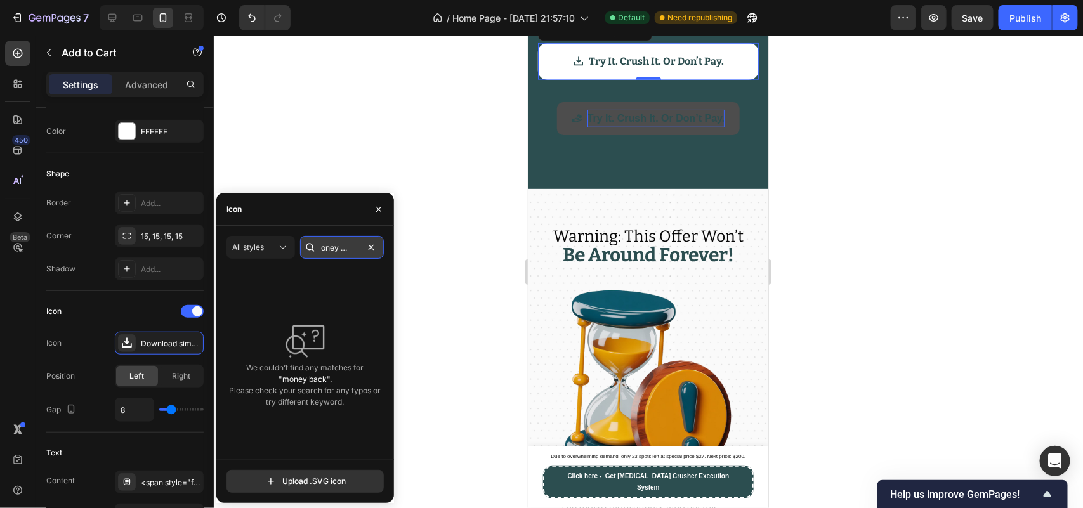
click at [337, 248] on input "money back" at bounding box center [342, 247] width 84 height 23
click at [343, 248] on input "money back" at bounding box center [342, 247] width 84 height 23
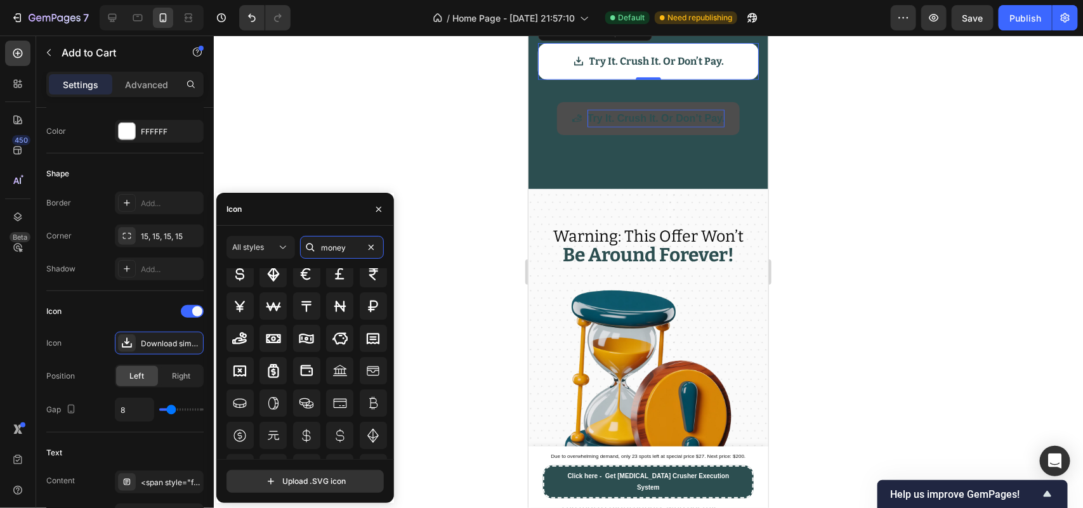
scroll to position [98, 0]
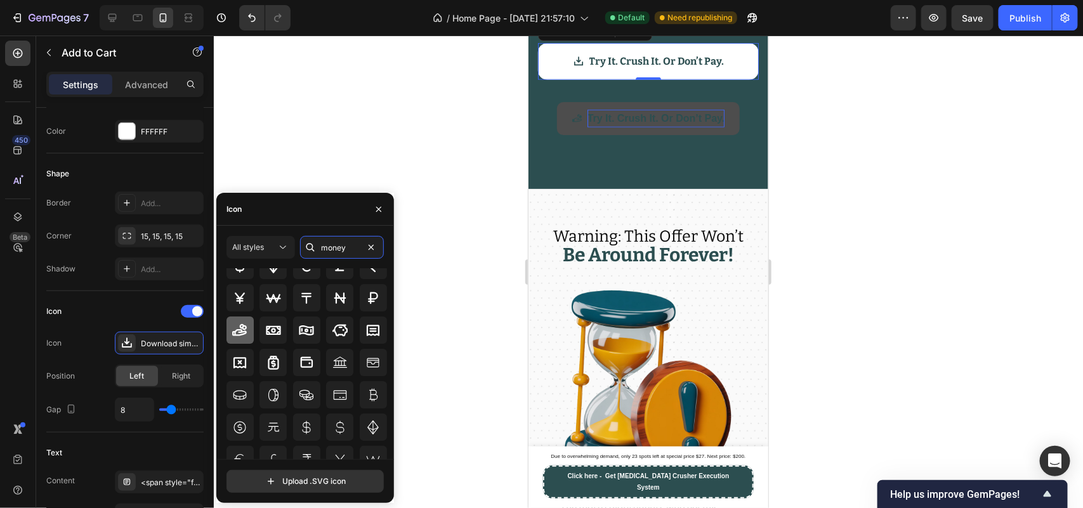
type input "money"
click at [230, 334] on div at bounding box center [240, 330] width 27 height 27
click at [549, 151] on div "Try It. Crush It. Or Don’t Pay. Button" at bounding box center [648, 115] width 240 height 72
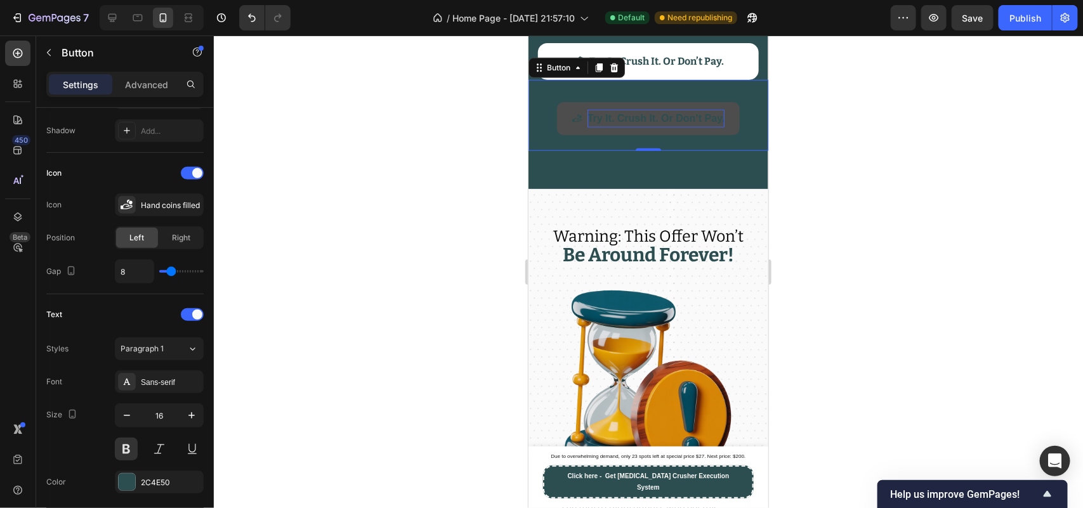
scroll to position [0, 0]
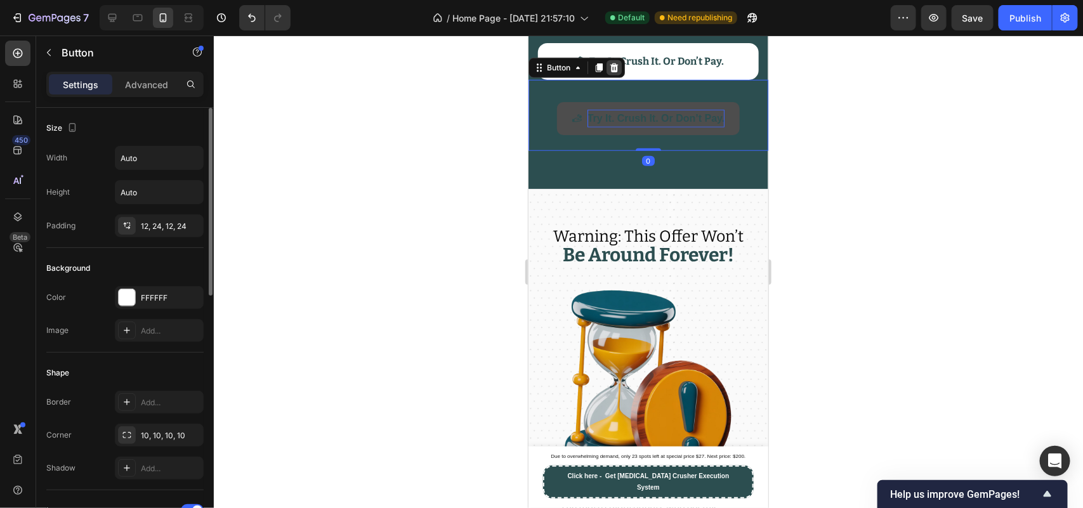
click at [615, 72] on icon at bounding box center [614, 67] width 8 height 9
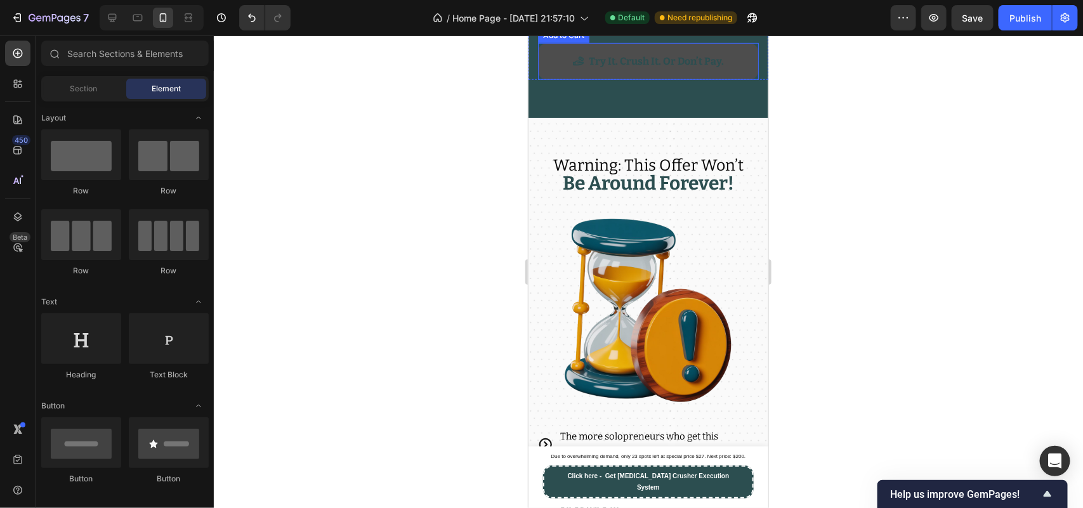
click at [543, 79] on button "Try It. Crush It. Or Don’t Pay." at bounding box center [647, 61] width 221 height 36
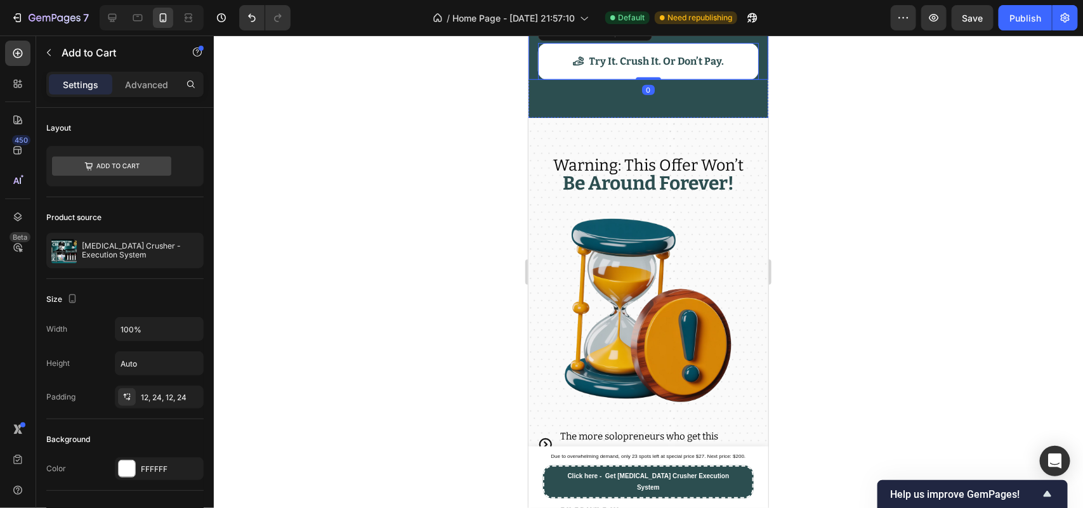
click at [534, 79] on div "Product Images Try It. Crush It. Or Don’t Pay. Add to Cart 0 Product" at bounding box center [648, 55] width 240 height 46
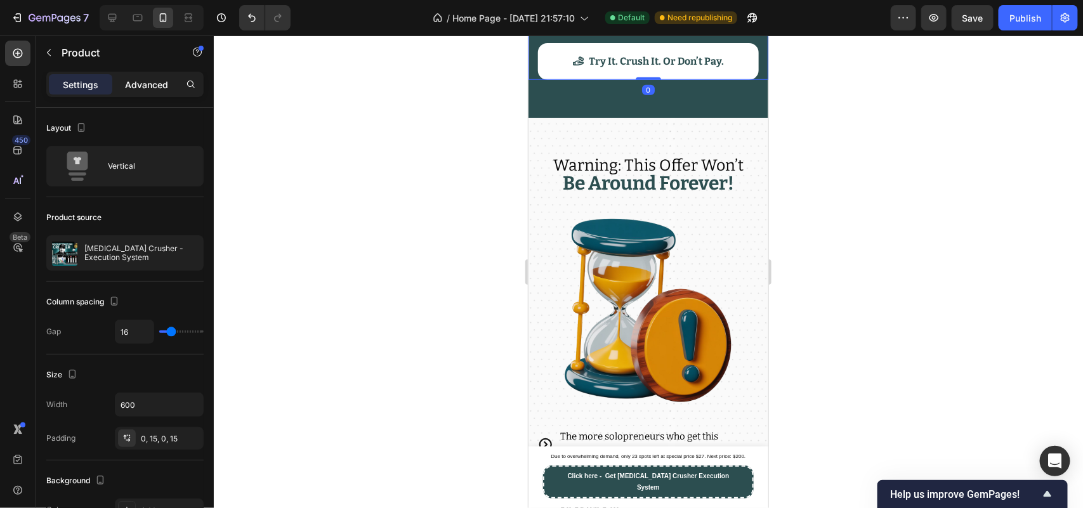
click at [157, 81] on p "Advanced" at bounding box center [146, 84] width 43 height 13
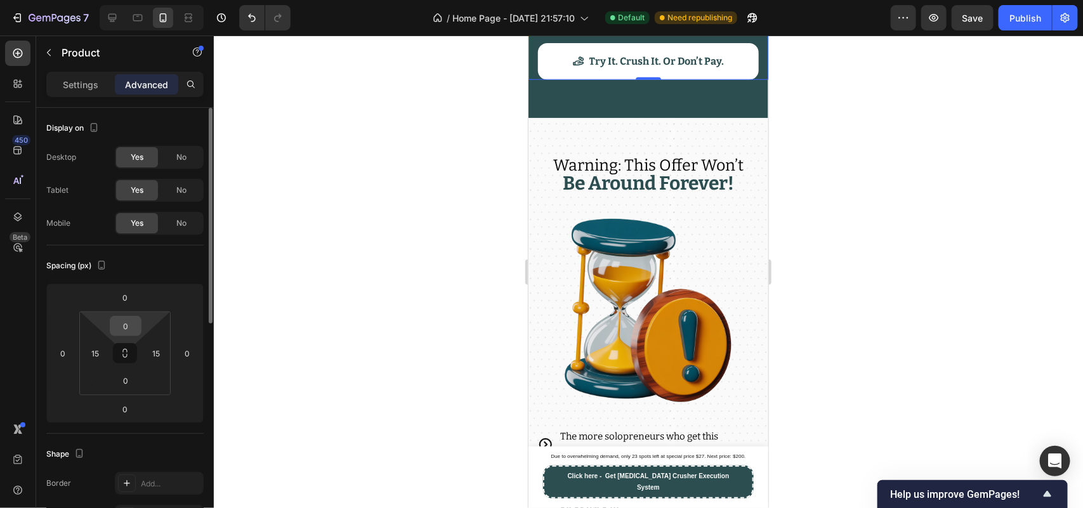
click at [131, 327] on input "0" at bounding box center [125, 326] width 25 height 19
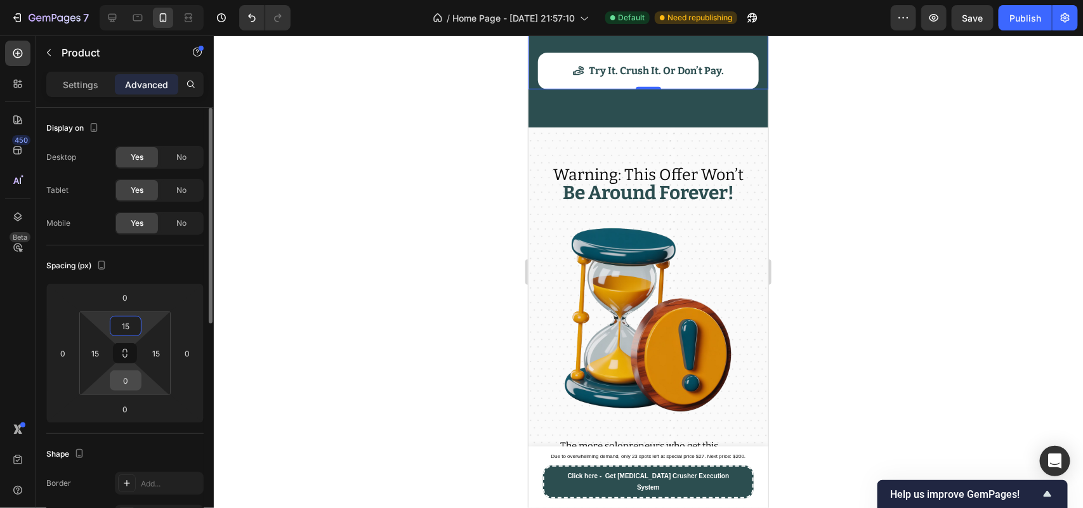
type input "15"
click at [131, 376] on input "0" at bounding box center [125, 380] width 25 height 19
type input "15"
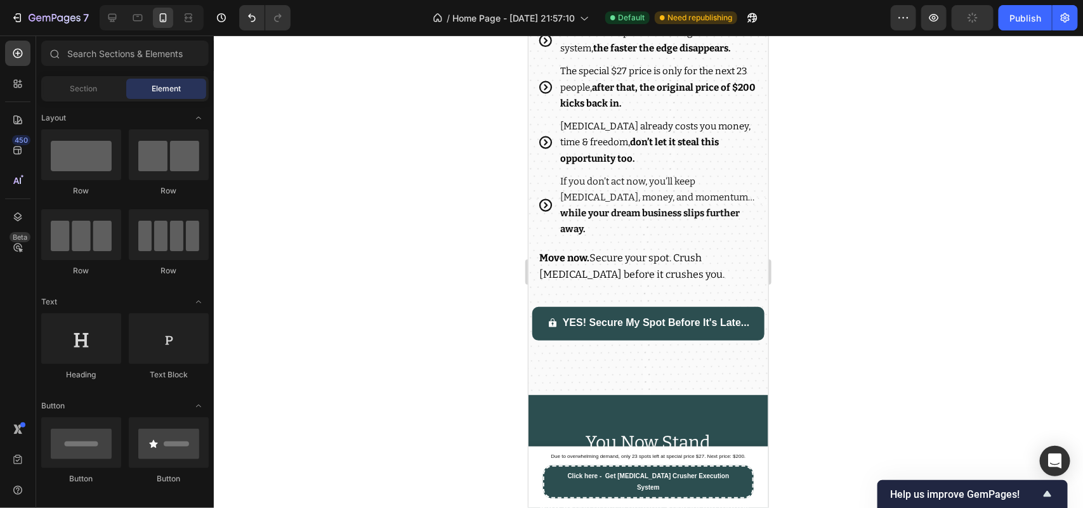
scroll to position [16218, 0]
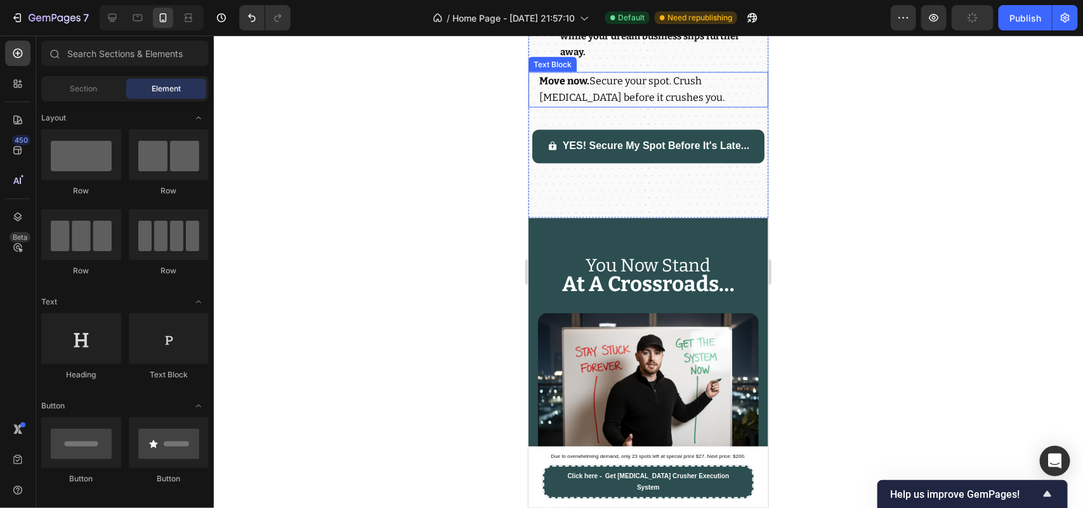
click at [661, 103] on span "Move now. Secure your spot. Crush procrastination before it crushes you." at bounding box center [631, 89] width 185 height 29
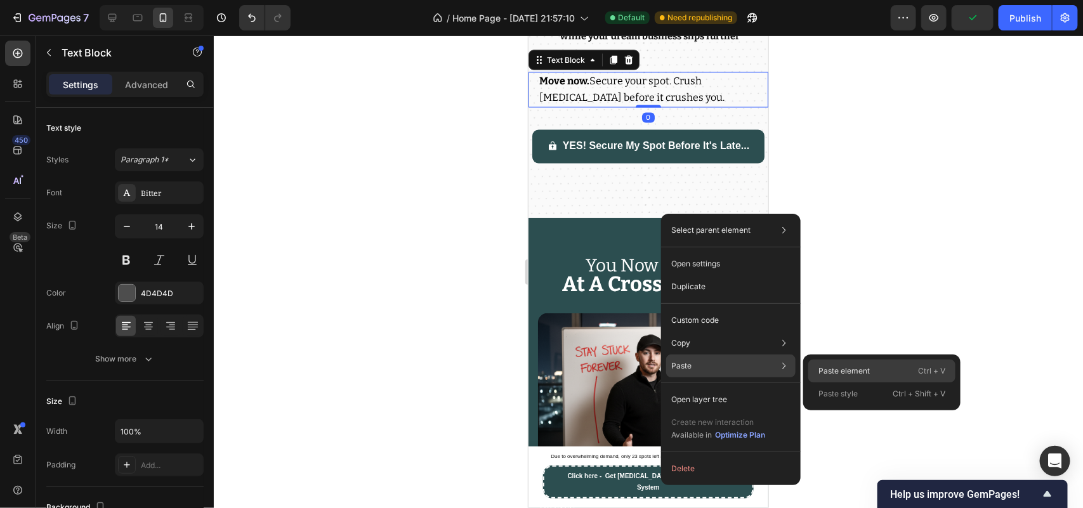
click at [819, 363] on div "Paste element Ctrl + V" at bounding box center [881, 371] width 147 height 23
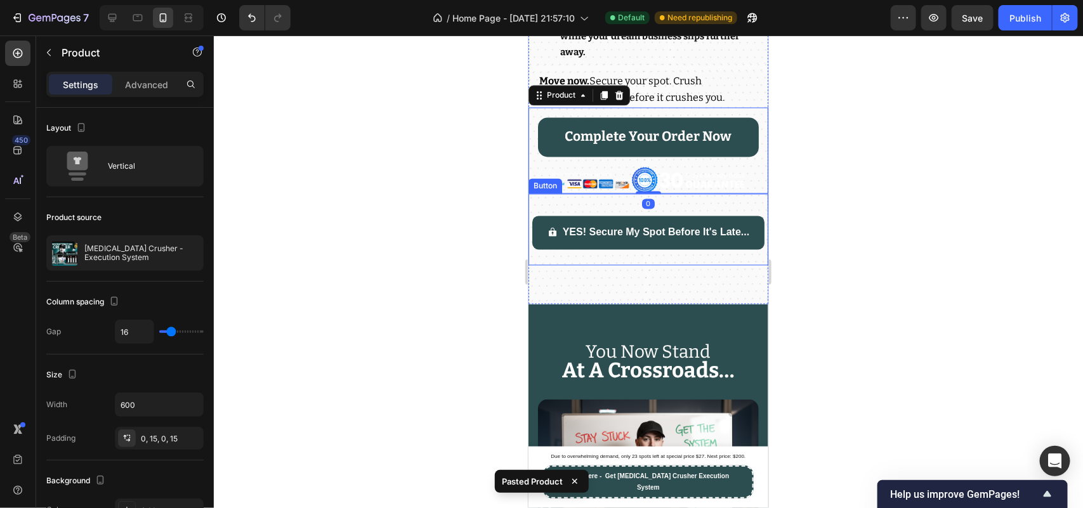
click at [620, 194] on img at bounding box center [647, 179] width 195 height 27
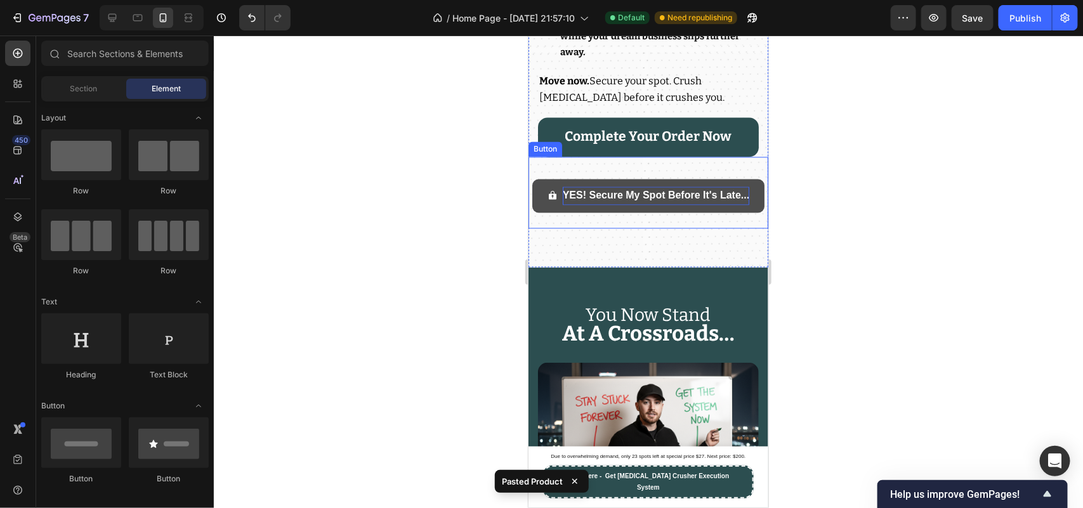
click at [622, 201] on span "YES! Secure My Spot Before It's Late..." at bounding box center [655, 195] width 187 height 11
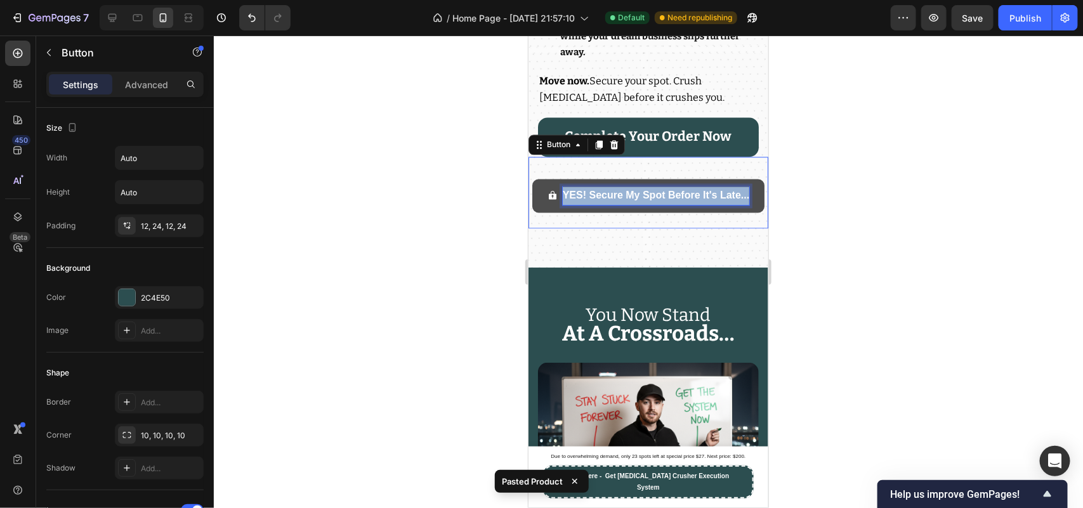
click at [622, 201] on span "YES! Secure My Spot Before It's Late..." at bounding box center [655, 195] width 187 height 11
copy span "YES! Secure My Spot Before It's Late..."
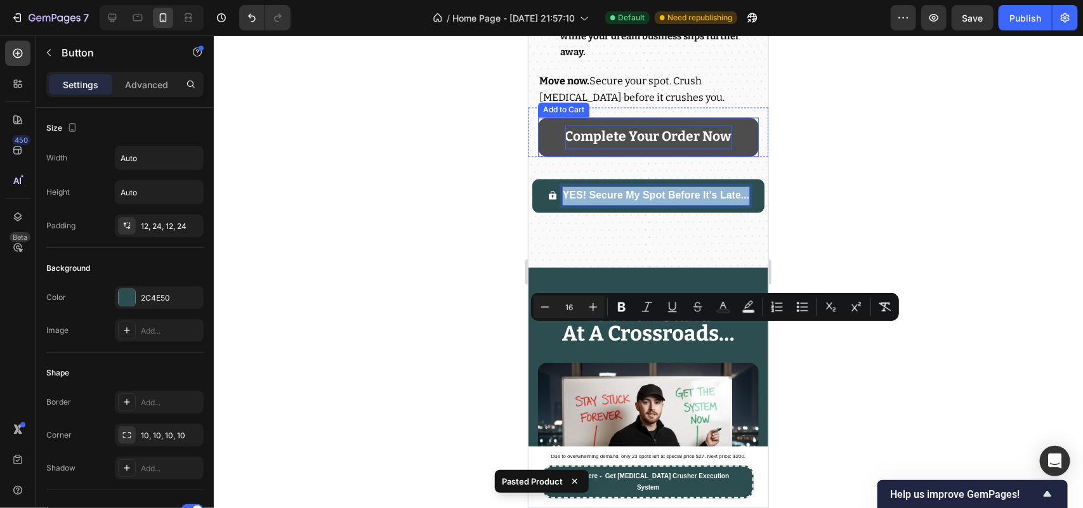
click at [686, 149] on strong "Complete Your Order Now" at bounding box center [648, 137] width 167 height 24
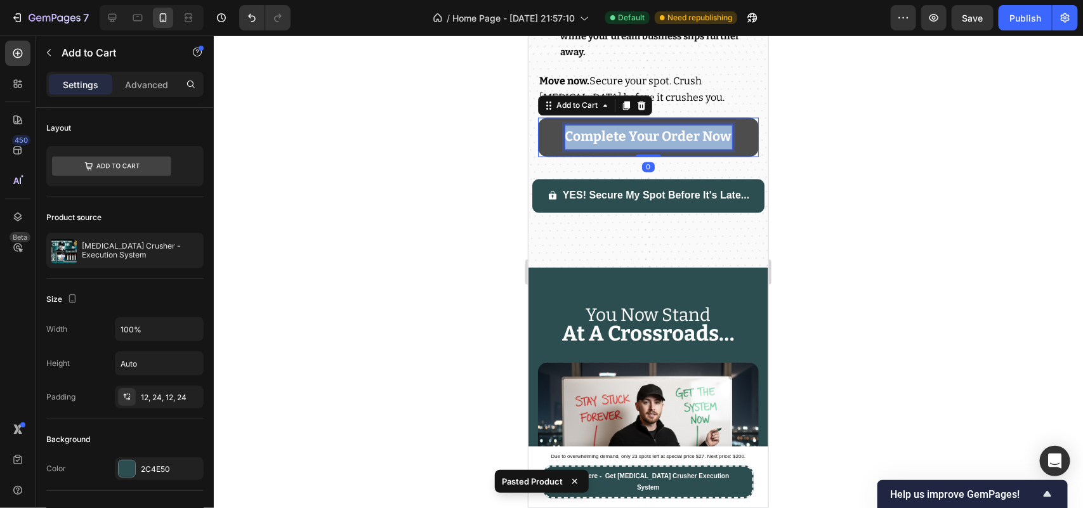
click at [686, 149] on p "Complete Your Order Now" at bounding box center [648, 137] width 167 height 24
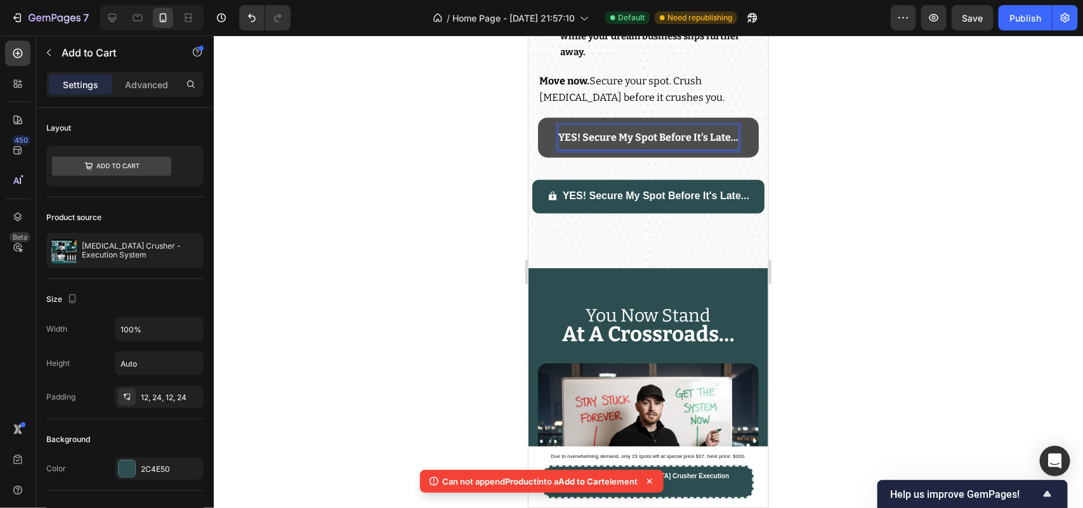
click at [470, 306] on div at bounding box center [648, 272] width 869 height 473
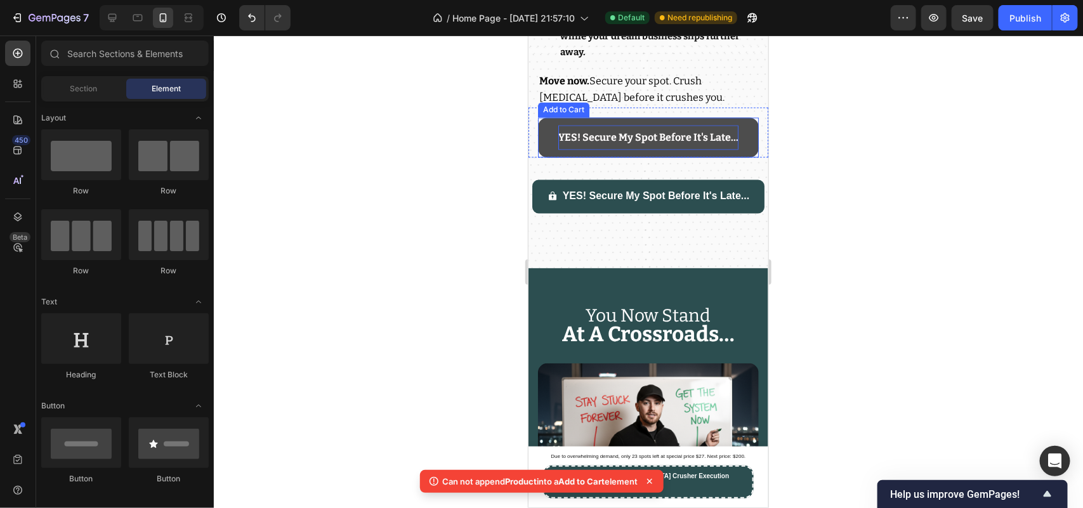
click at [595, 143] on span "YES! Secure My Spot Before It's Late..." at bounding box center [648, 137] width 180 height 12
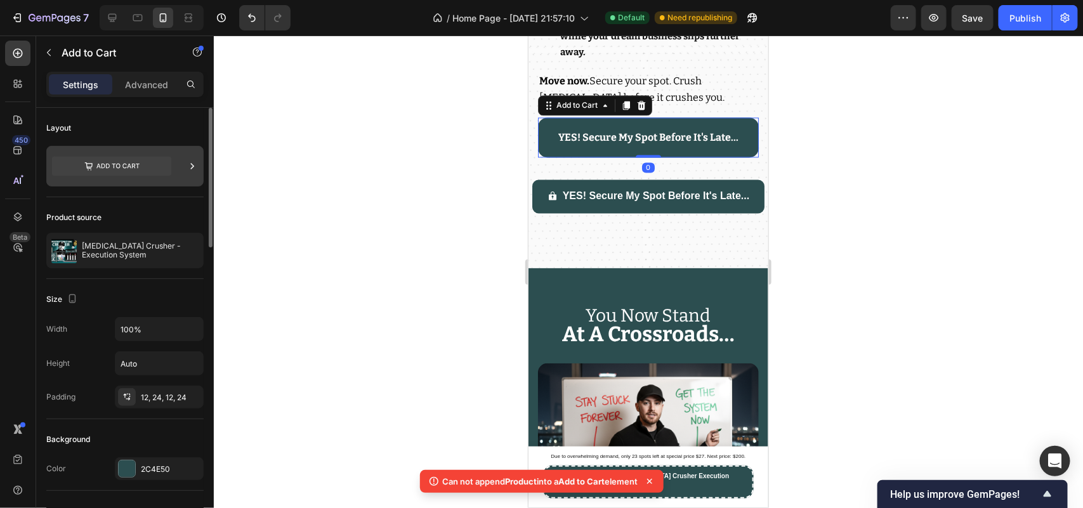
click at [149, 170] on icon at bounding box center [111, 166] width 119 height 19
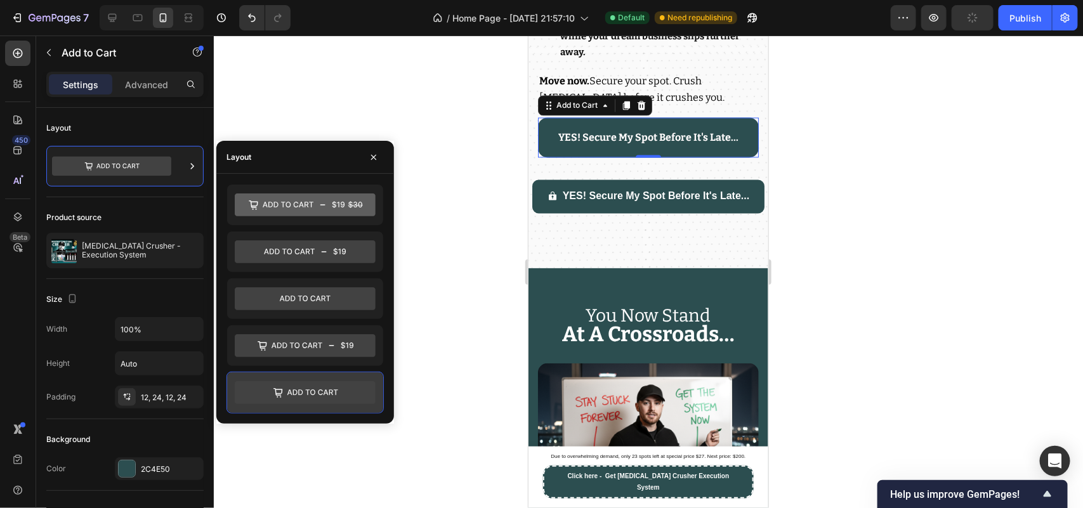
click at [335, 379] on div at bounding box center [305, 392] width 156 height 41
click at [341, 353] on icon at bounding box center [305, 346] width 141 height 23
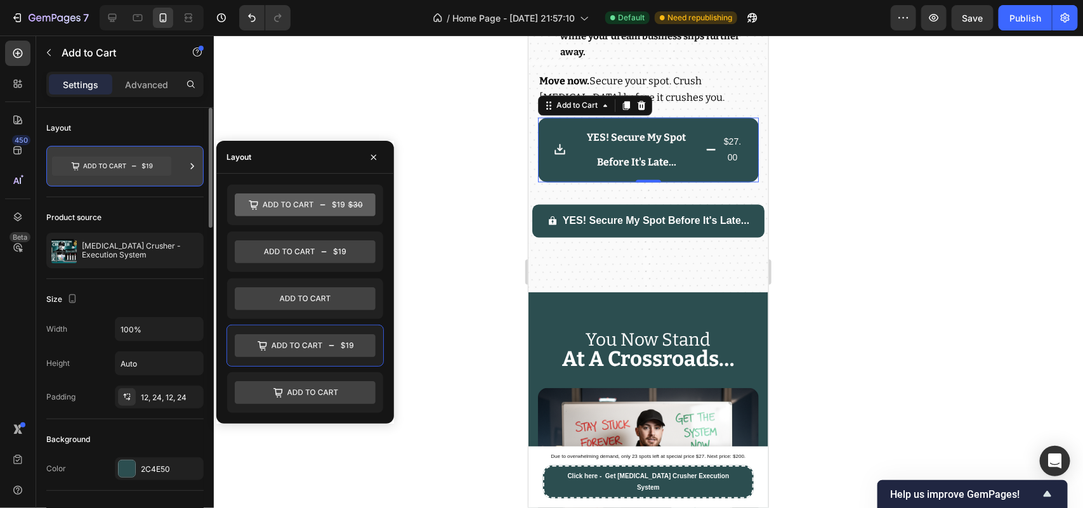
click at [145, 154] on icon at bounding box center [111, 166] width 119 height 29
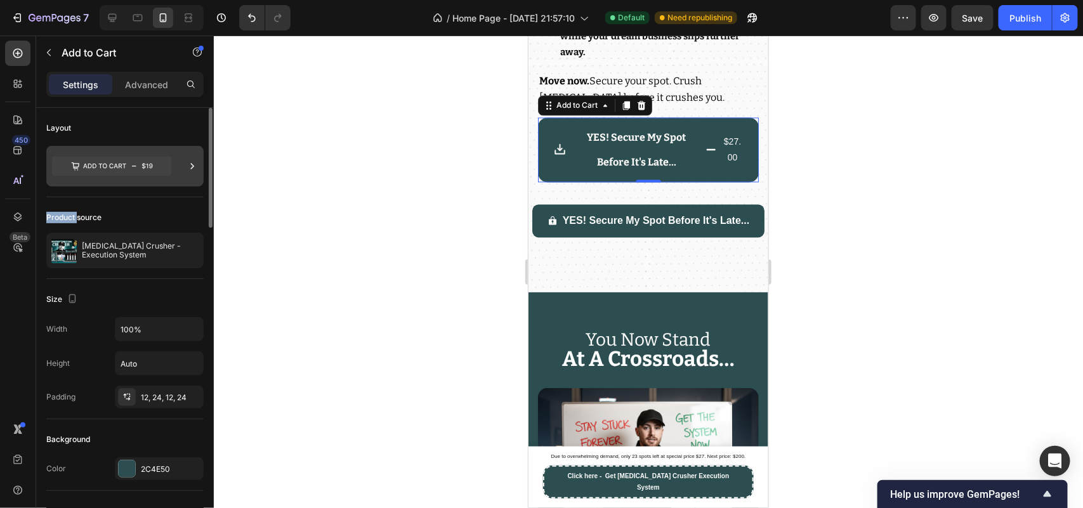
click at [145, 154] on icon at bounding box center [111, 166] width 119 height 29
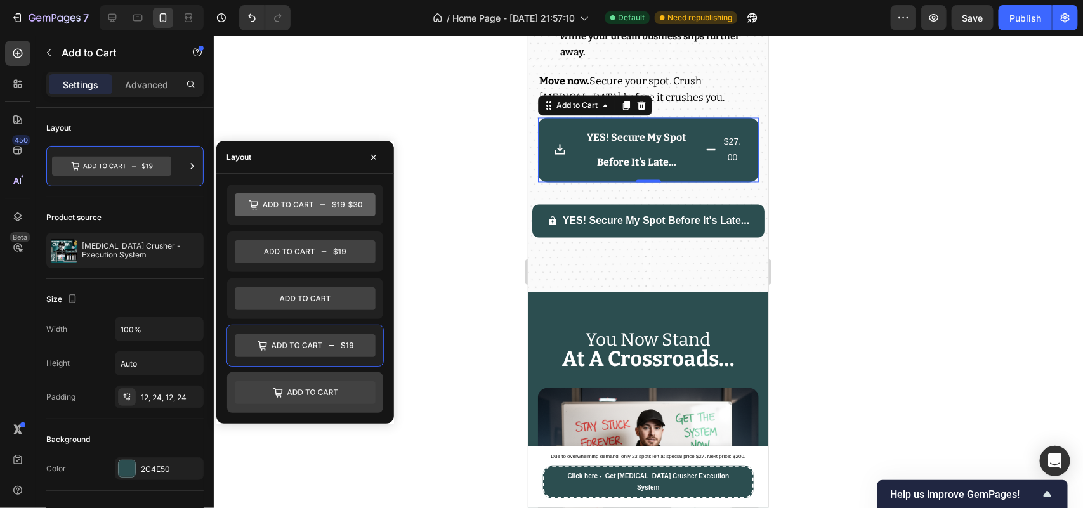
click at [274, 381] on div at bounding box center [305, 392] width 156 height 41
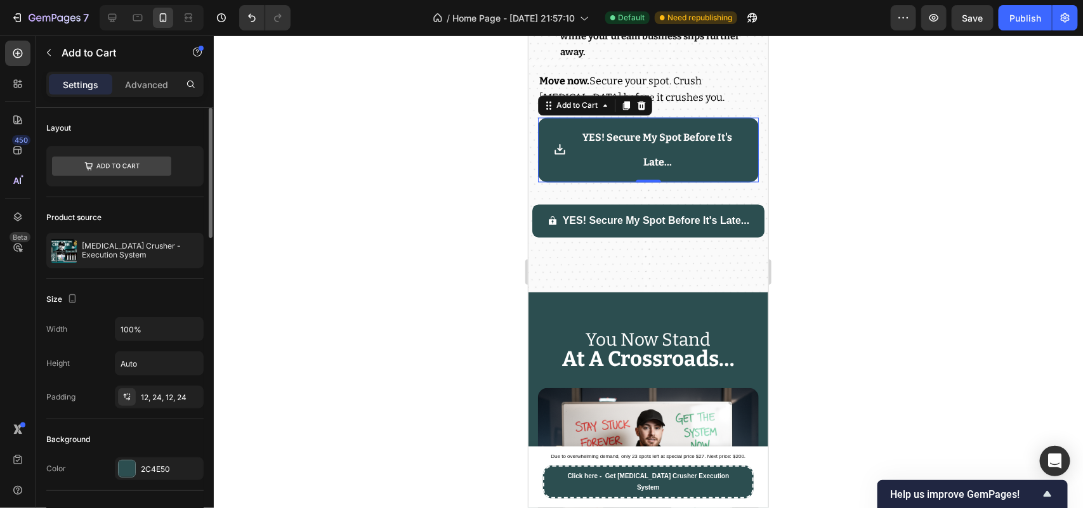
click at [135, 290] on div "Size" at bounding box center [124, 299] width 157 height 20
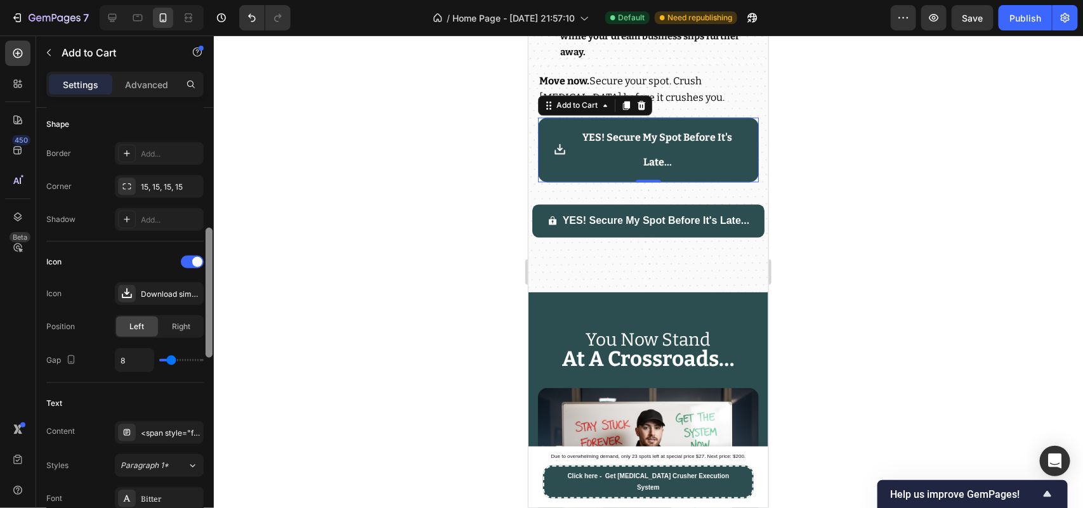
scroll to position [391, 0]
drag, startPoint x: 207, startPoint y: 214, endPoint x: 227, endPoint y: 330, distance: 117.7
click at [227, 0] on div "7 / Home Page - [DATE] 21:57:10 Default Need republishing Preview Save Publish …" at bounding box center [541, 0] width 1083 height 0
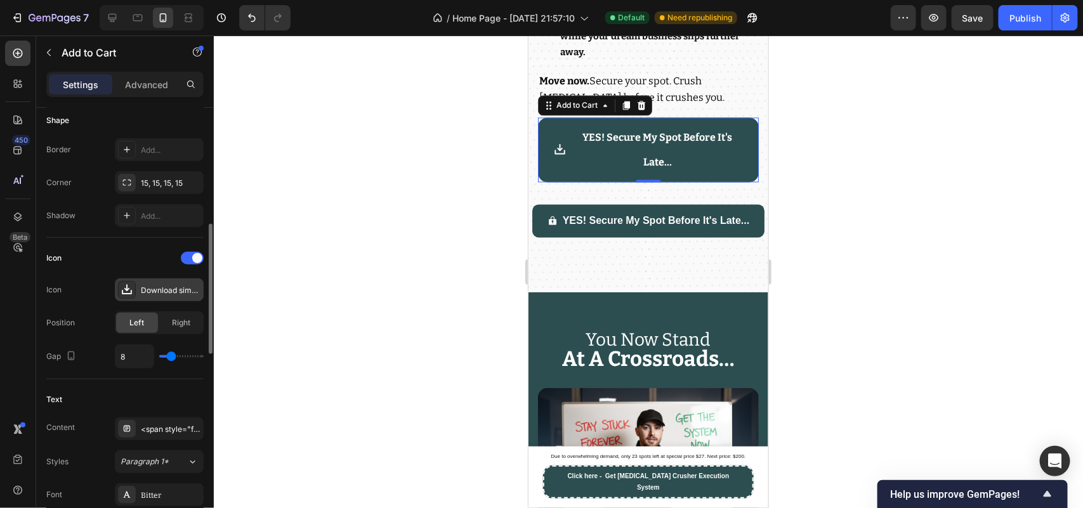
click at [163, 295] on div "Download simple bold" at bounding box center [171, 290] width 60 height 11
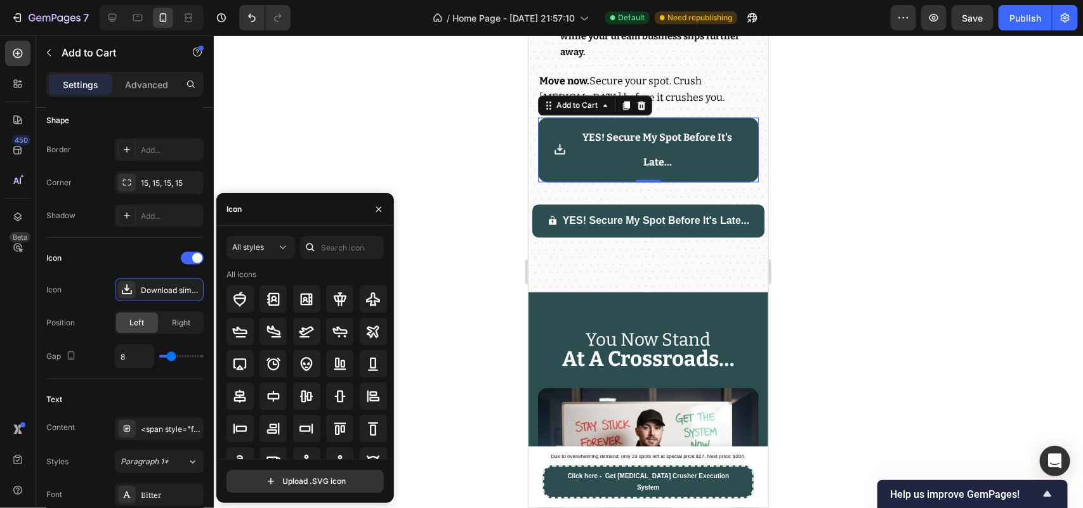
click at [312, 239] on div at bounding box center [310, 247] width 20 height 23
click at [325, 246] on input "text" at bounding box center [342, 247] width 84 height 23
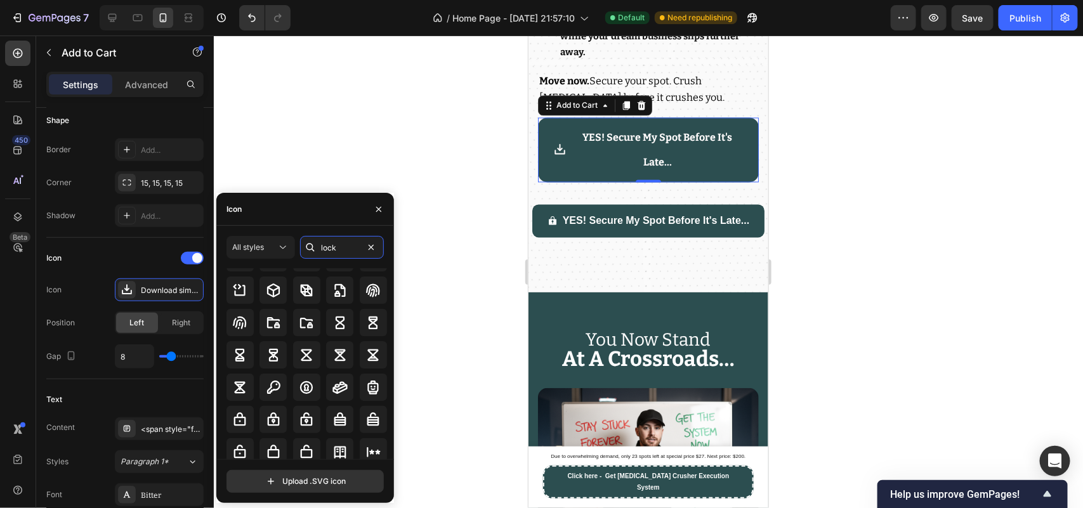
scroll to position [140, 0]
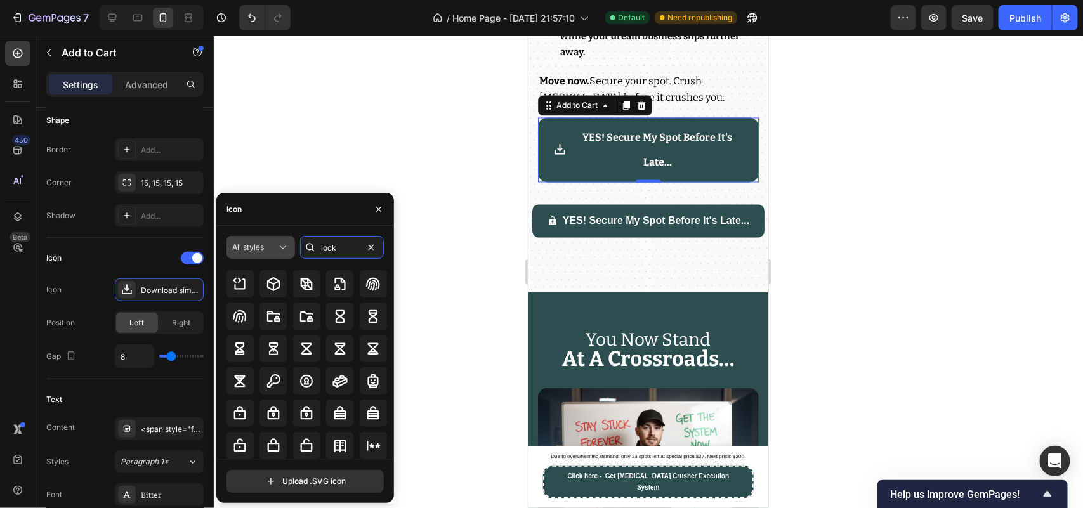
type input "lock"
click at [257, 239] on button "All styles" at bounding box center [261, 247] width 69 height 23
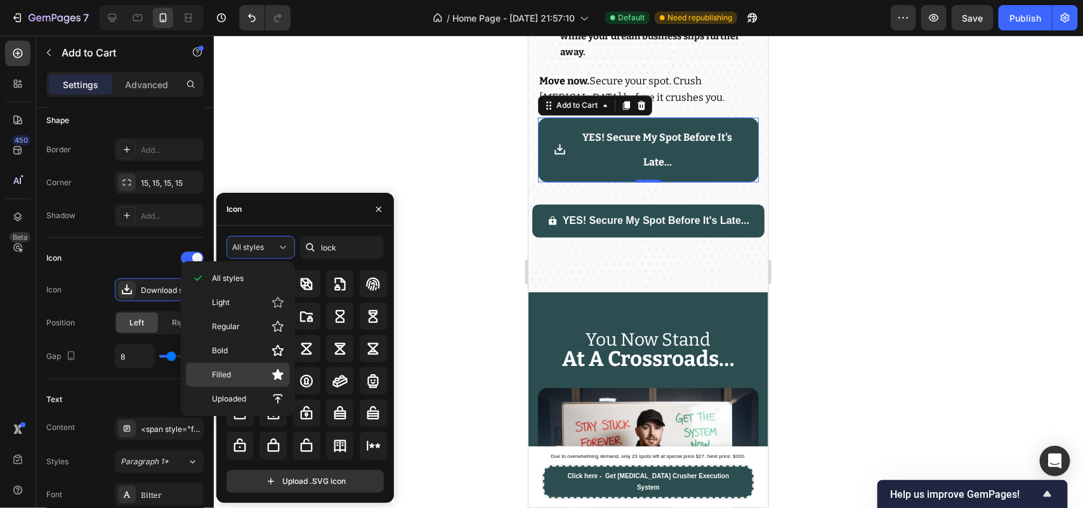
click at [249, 371] on p "Filled" at bounding box center [248, 375] width 72 height 13
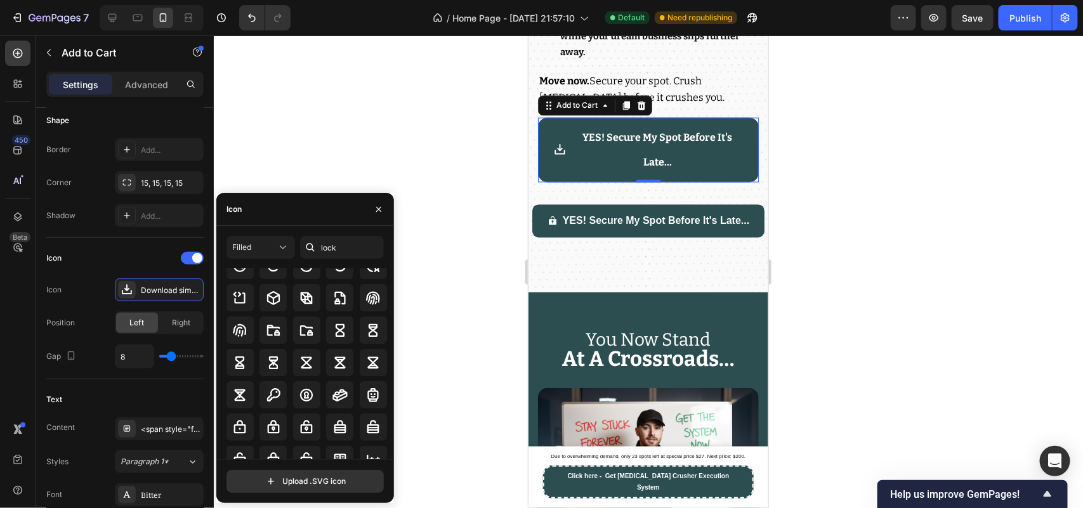
scroll to position [0, 0]
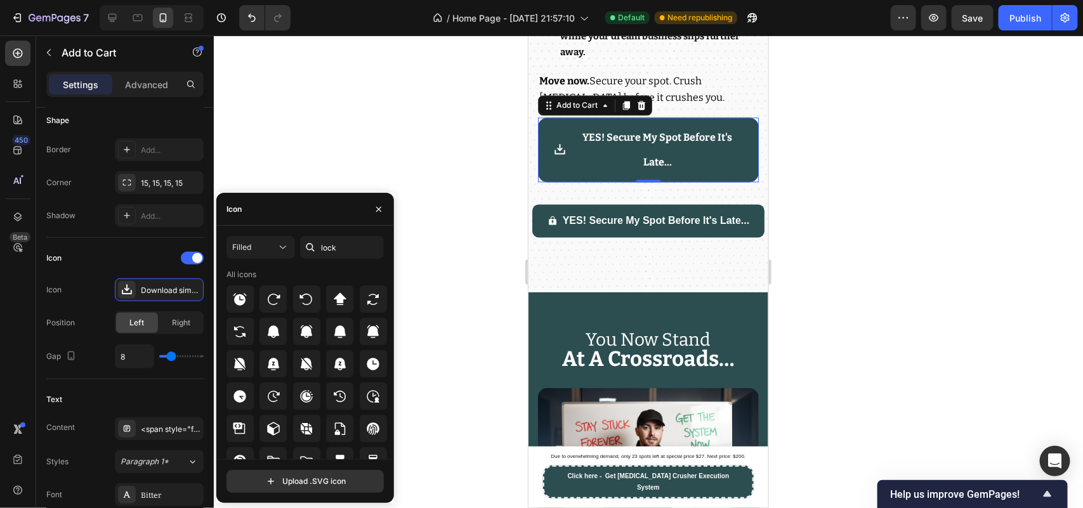
drag, startPoint x: 392, startPoint y: 343, endPoint x: 391, endPoint y: 364, distance: 20.3
click at [391, 364] on div "All icons" at bounding box center [310, 364] width 166 height 190
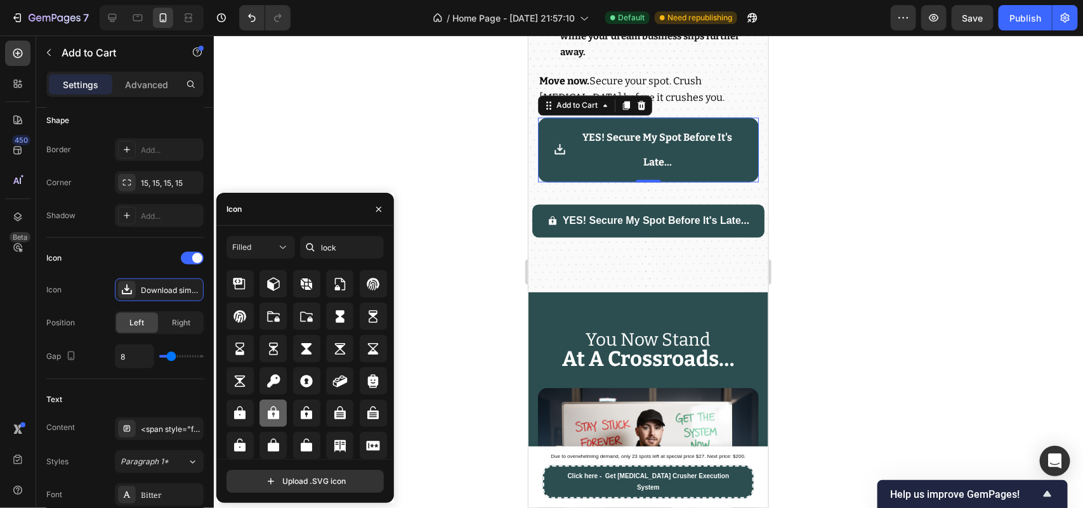
click at [284, 423] on div at bounding box center [273, 413] width 27 height 27
click at [384, 209] on button "button" at bounding box center [379, 209] width 20 height 20
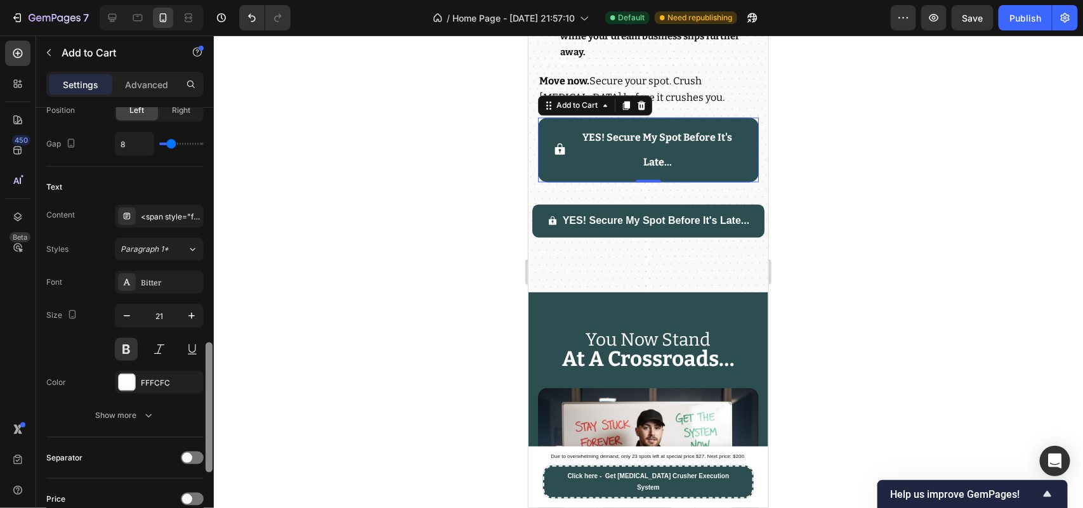
scroll to position [663, 0]
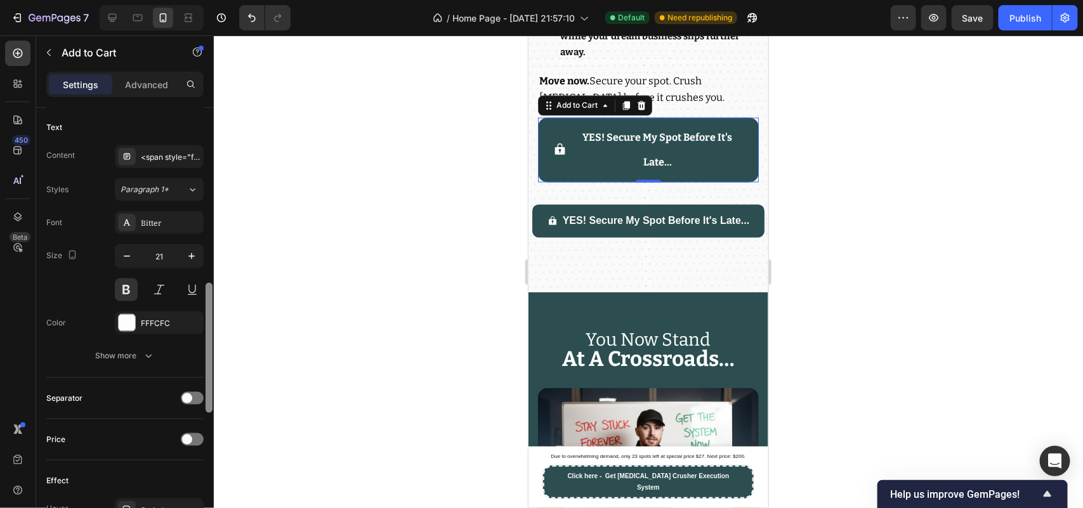
drag, startPoint x: 209, startPoint y: 242, endPoint x: 220, endPoint y: 324, distance: 81.9
click at [220, 0] on div "7 / Home Page - [DATE] 21:57:10 Default Need republishing Preview Save Publish …" at bounding box center [541, 0] width 1083 height 0
click at [132, 262] on icon "button" at bounding box center [127, 256] width 13 height 13
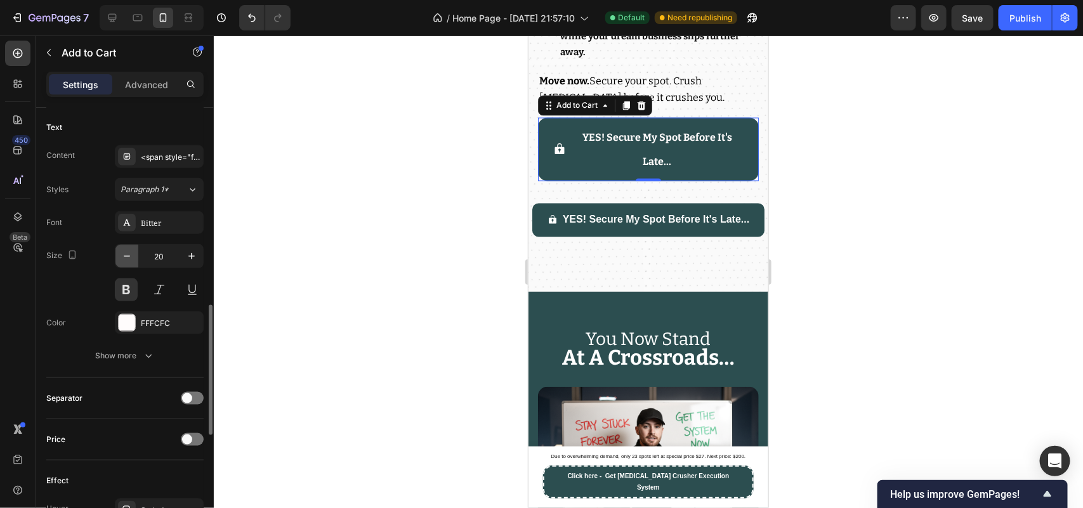
click at [132, 262] on icon "button" at bounding box center [127, 256] width 13 height 13
type input "19"
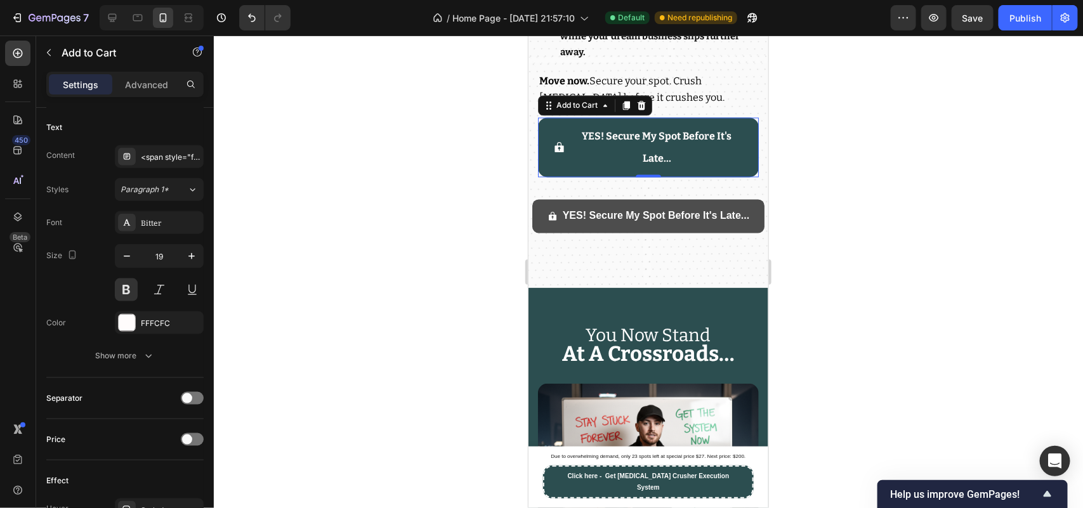
click at [567, 225] on p "YES! Secure My Spot Before It's Late..." at bounding box center [655, 216] width 187 height 18
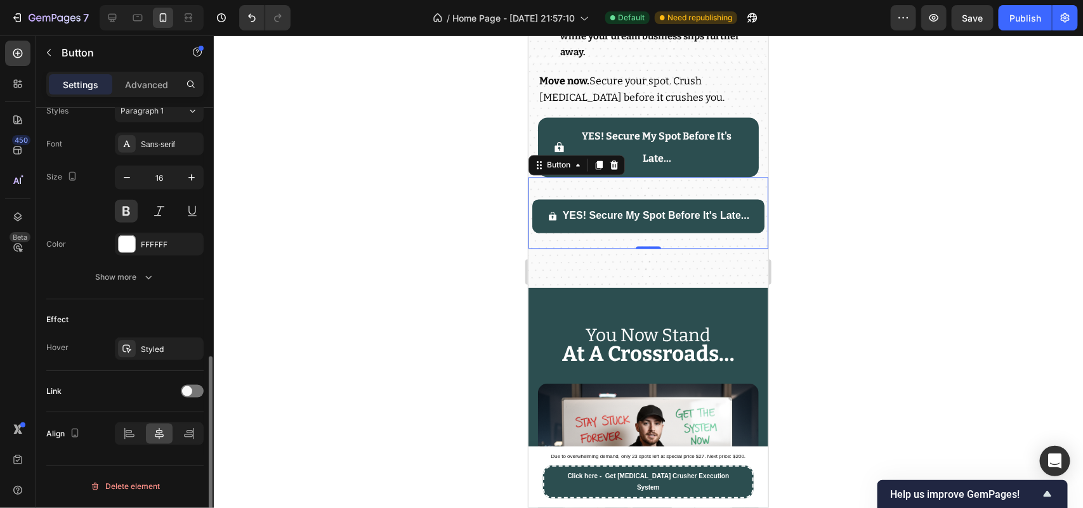
scroll to position [0, 0]
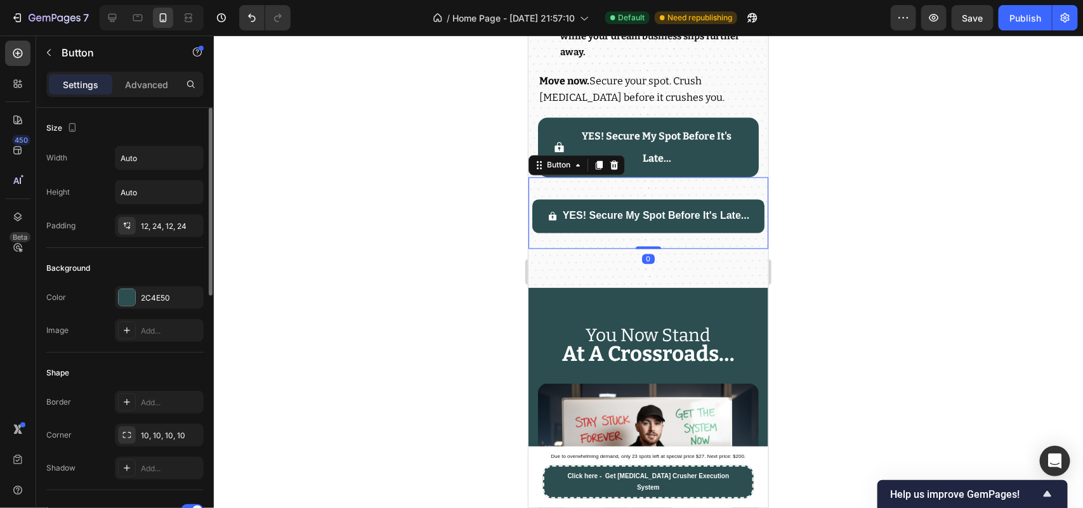
drag, startPoint x: 611, startPoint y: 298, endPoint x: 475, endPoint y: 305, distance: 136.6
click at [148, 93] on div "Advanced" at bounding box center [146, 84] width 63 height 20
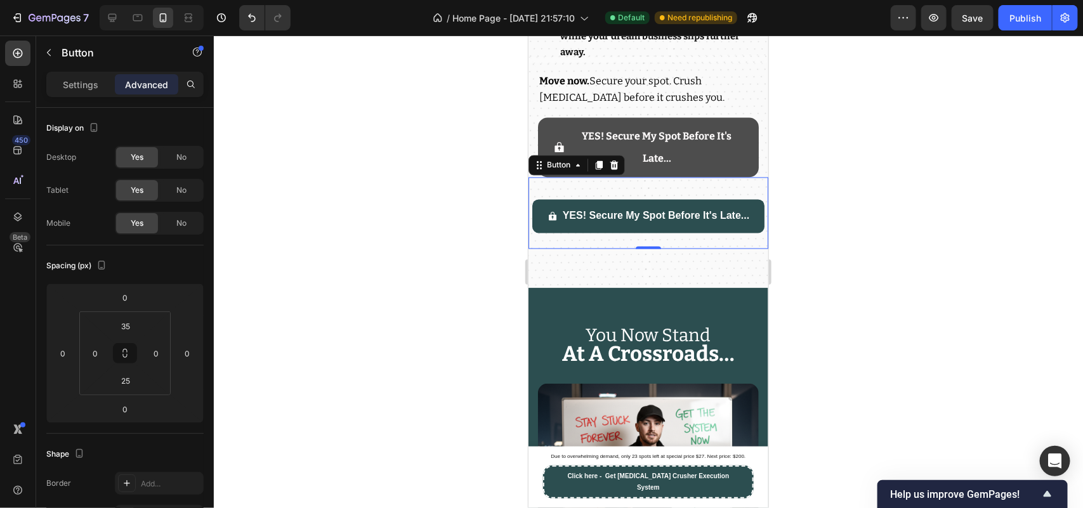
click at [540, 177] on button "YES! Secure My Spot Before It's Late..." at bounding box center [647, 147] width 221 height 60
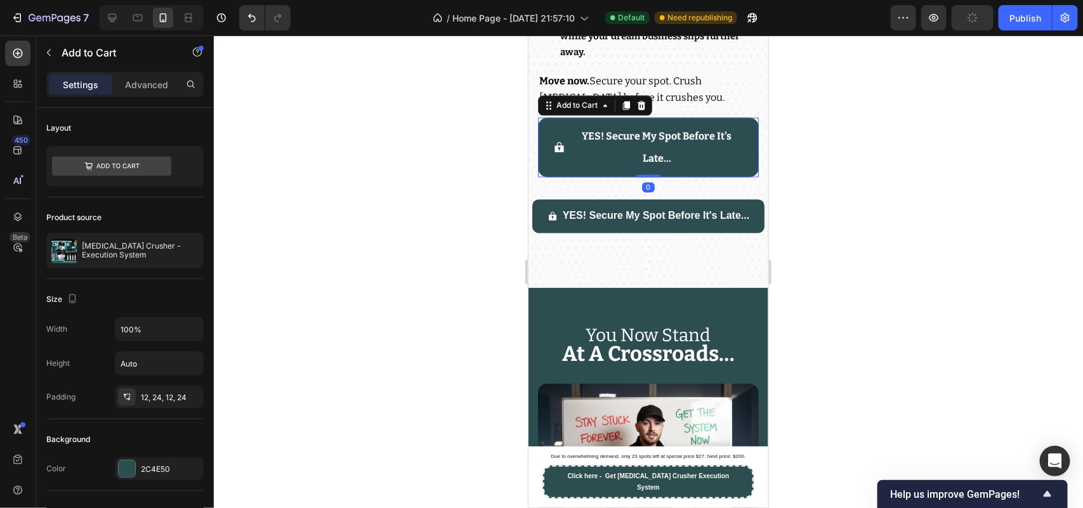
click at [534, 177] on div "Product Images YES! Secure My Spot Before It's Late... Add to Cart 0 Product" at bounding box center [648, 142] width 240 height 70
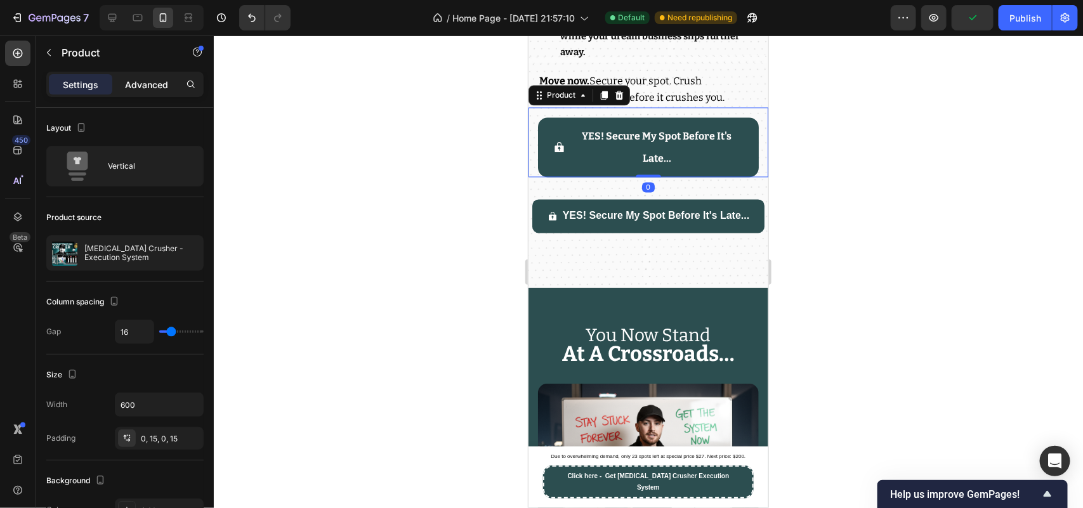
click at [135, 93] on div "Advanced" at bounding box center [146, 84] width 63 height 20
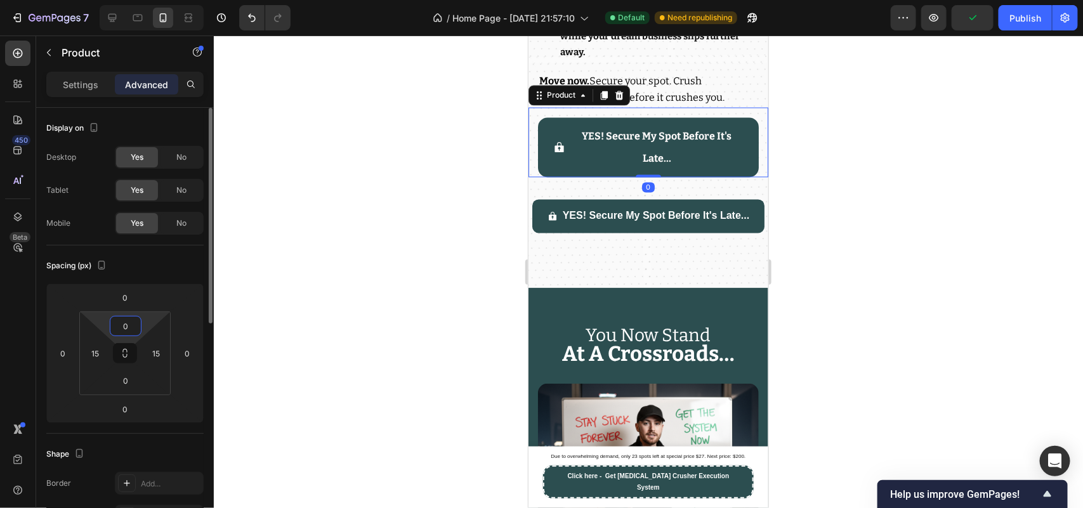
click at [135, 319] on input "0" at bounding box center [125, 326] width 25 height 19
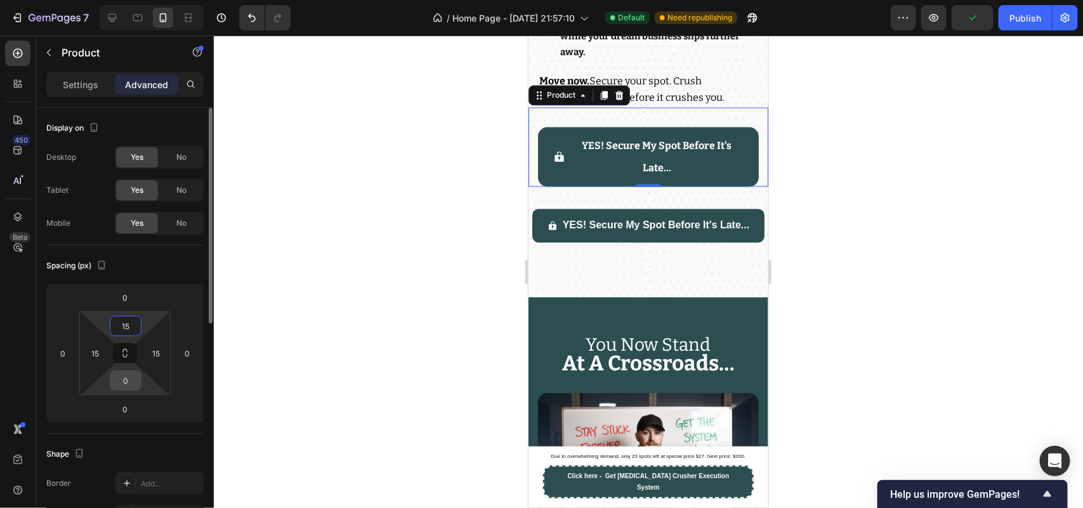
type input "15"
click at [134, 383] on input "0" at bounding box center [125, 380] width 25 height 19
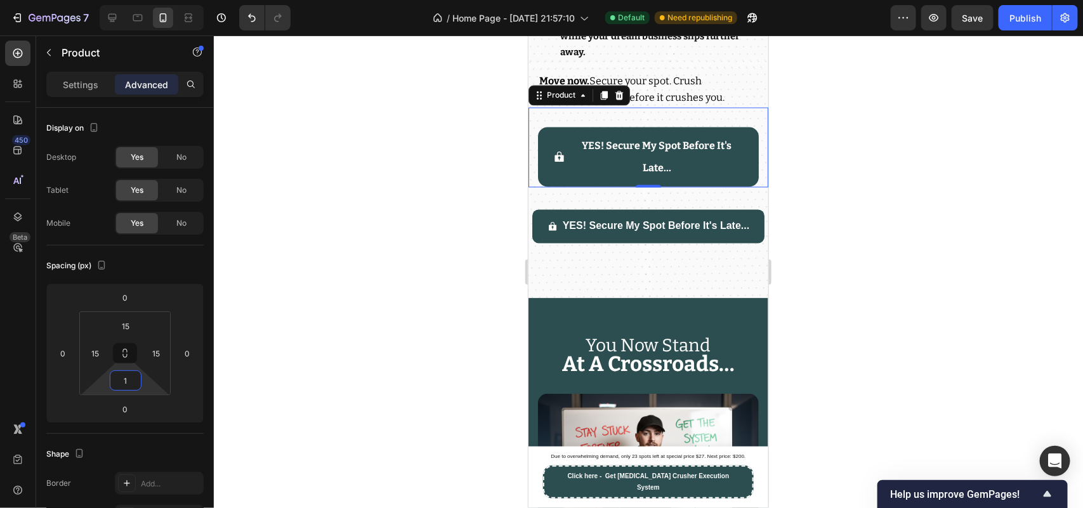
type input "15"
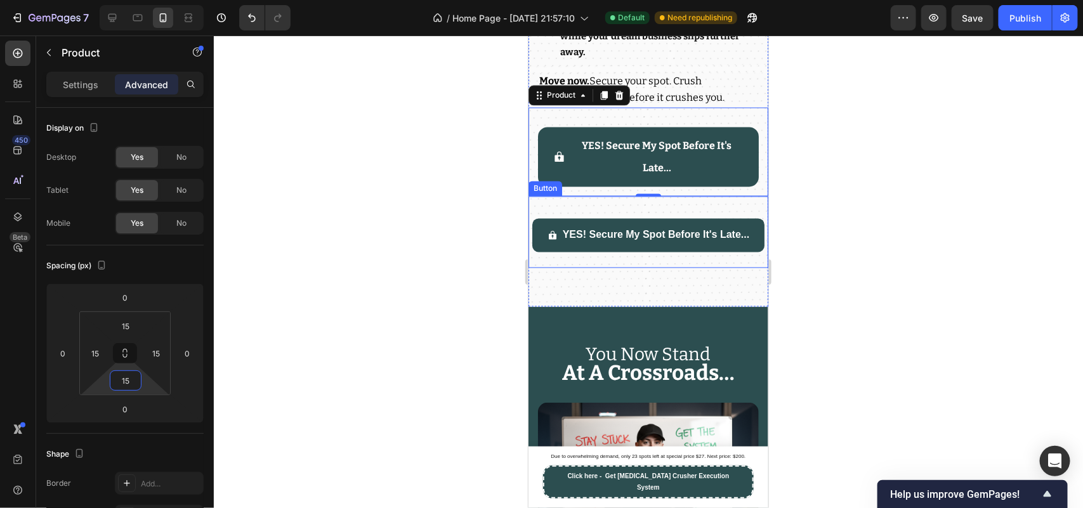
click at [570, 268] on div "YES! Secure My Spot Before It's Late... Button" at bounding box center [648, 232] width 240 height 72
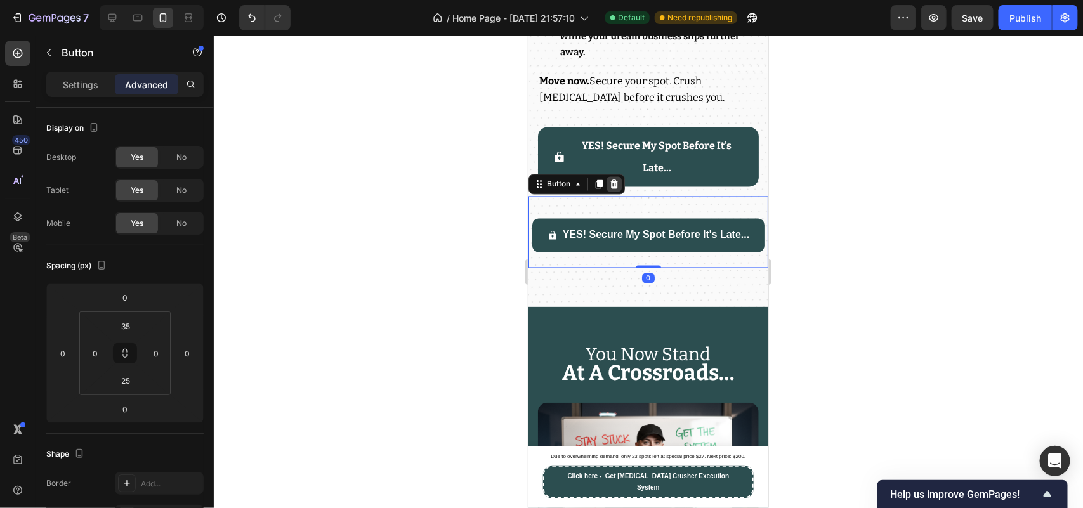
click at [614, 188] on icon at bounding box center [614, 184] width 8 height 9
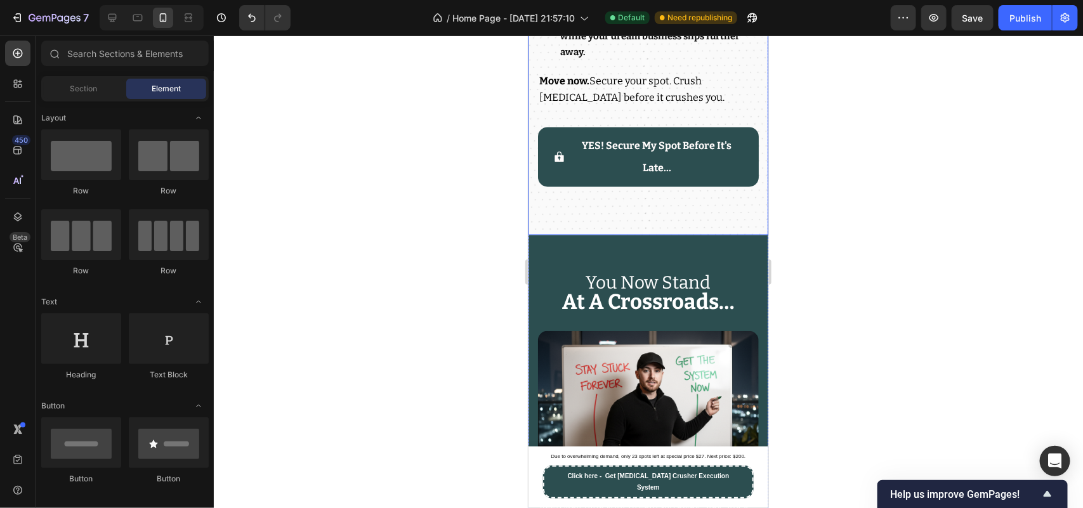
click at [398, 351] on div at bounding box center [648, 272] width 869 height 473
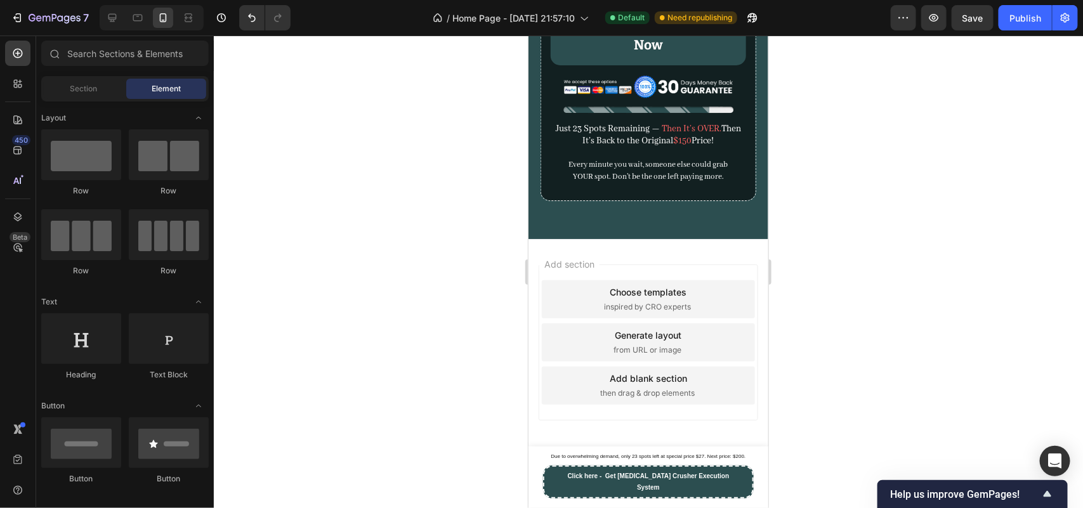
scroll to position [19188, 0]
click at [1044, 45] on div at bounding box center [648, 272] width 869 height 473
click at [1039, 29] on button "Publish" at bounding box center [1025, 17] width 53 height 25
